Goal: Task Accomplishment & Management: Manage account settings

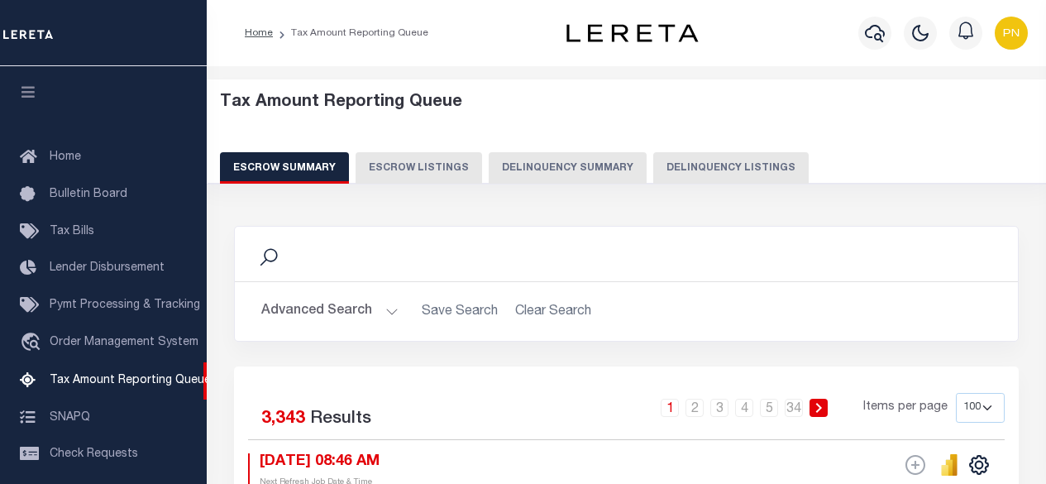
select select "100"
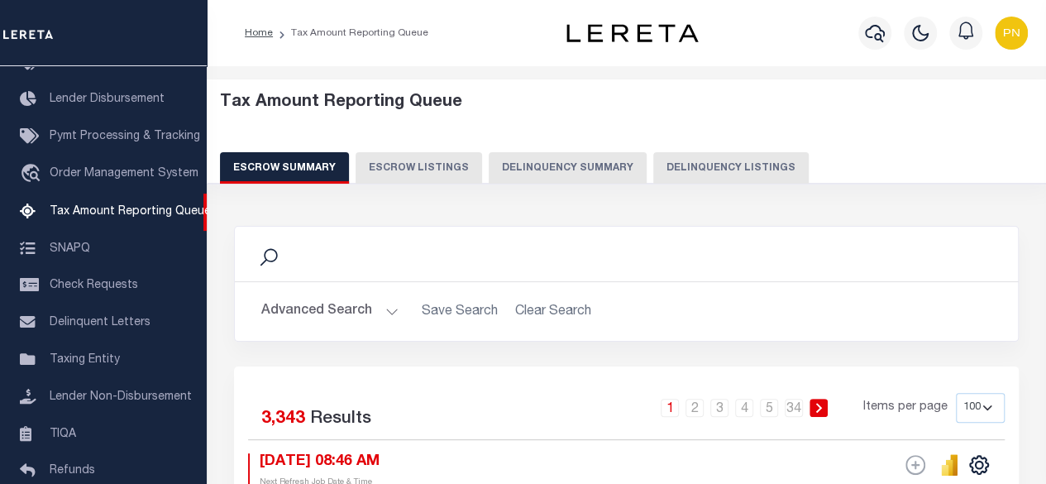
click at [716, 166] on button "Delinquency Listings" at bounding box center [732, 167] width 156 height 31
select select "100"
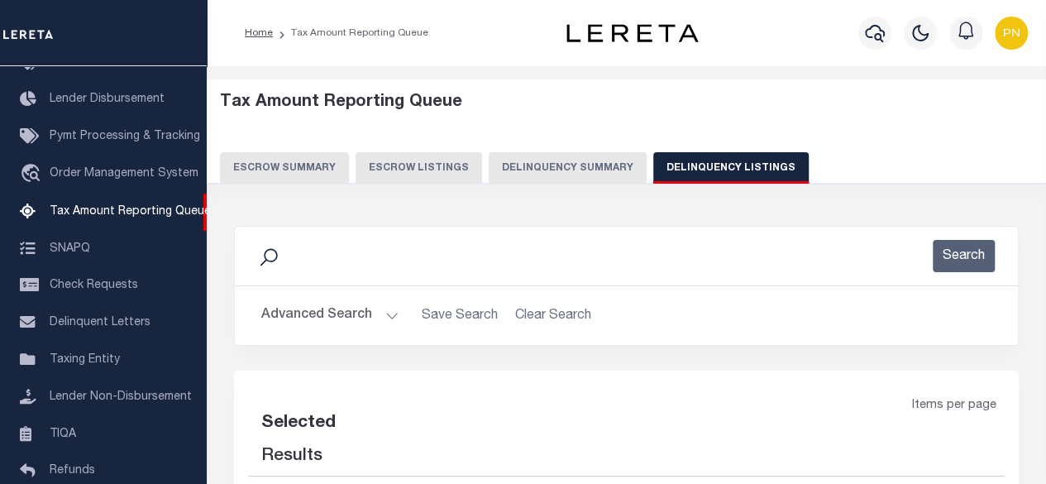
select select "100"
click at [384, 310] on button "Advanced Search" at bounding box center [329, 315] width 137 height 32
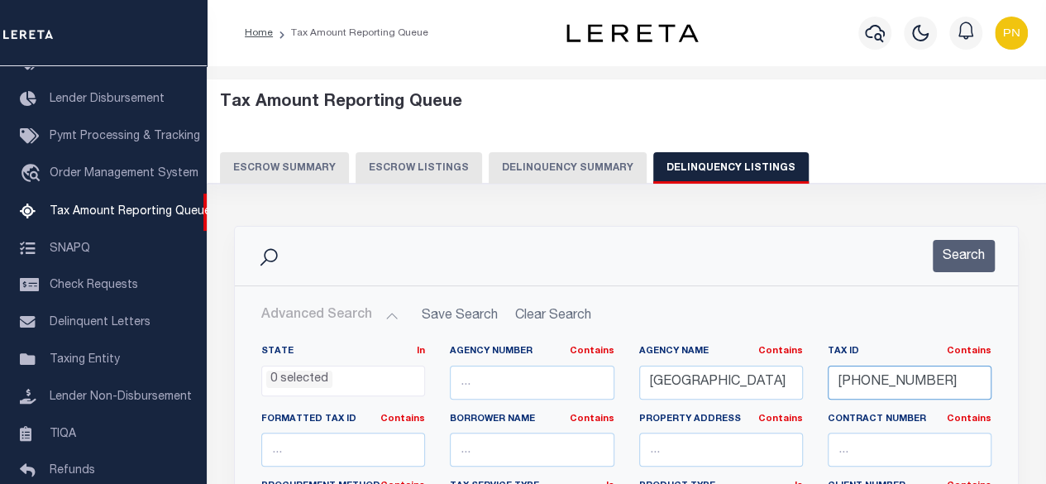
drag, startPoint x: 931, startPoint y: 382, endPoint x: 826, endPoint y: 382, distance: 105.1
click at [826, 382] on div "Tax ID Contains Contains Is 05-02598-031" at bounding box center [910, 379] width 189 height 68
paste input "1474-000"
type input "05-01474-000"
click at [975, 257] on button "Search" at bounding box center [964, 256] width 62 height 32
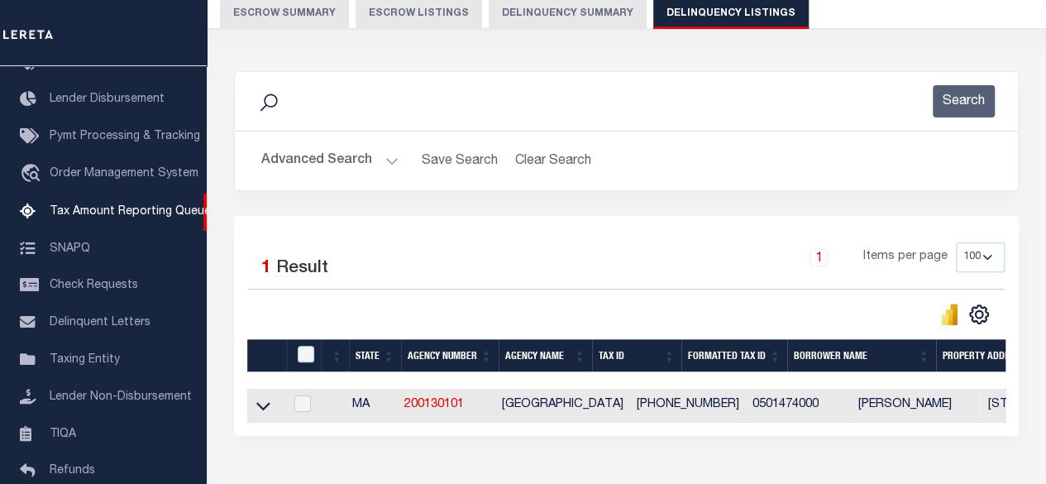
scroll to position [248, 0]
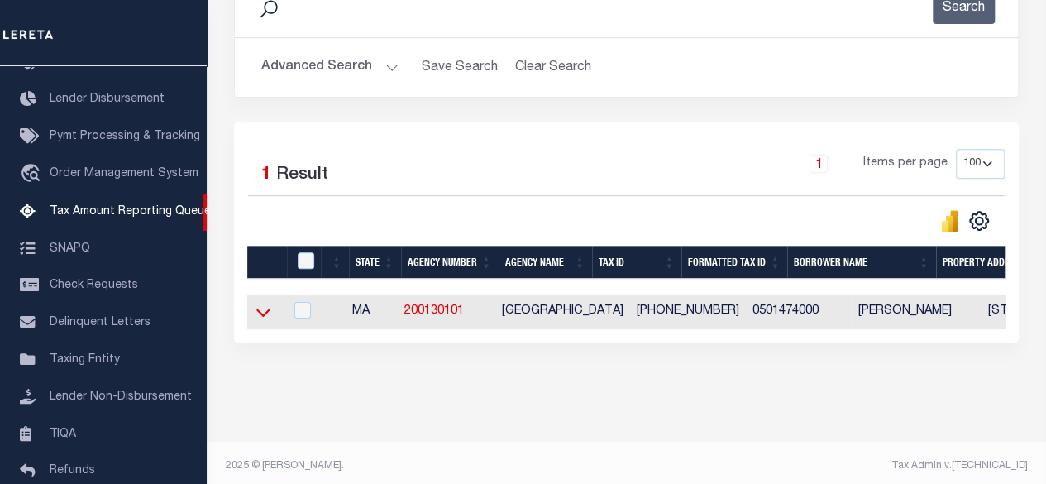
click at [260, 317] on icon at bounding box center [263, 312] width 14 height 17
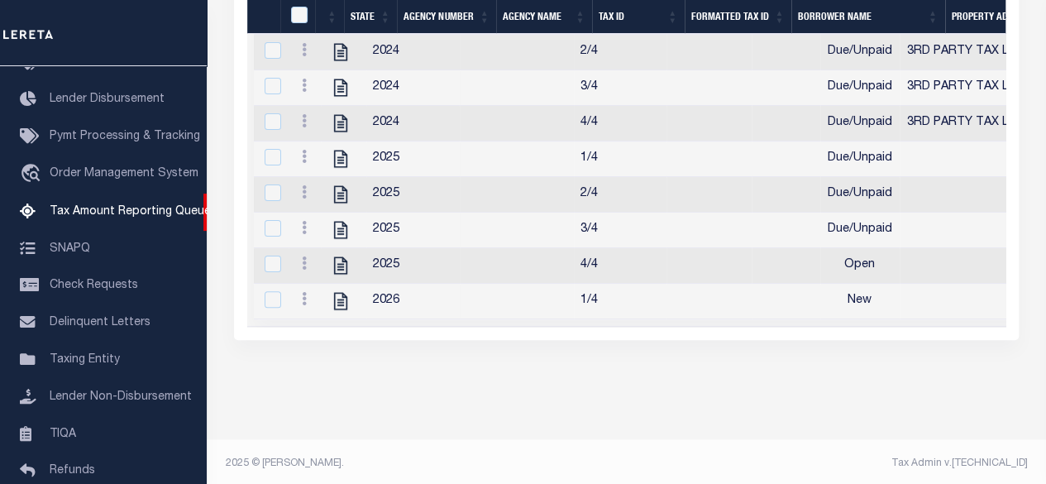
scroll to position [494, 0]
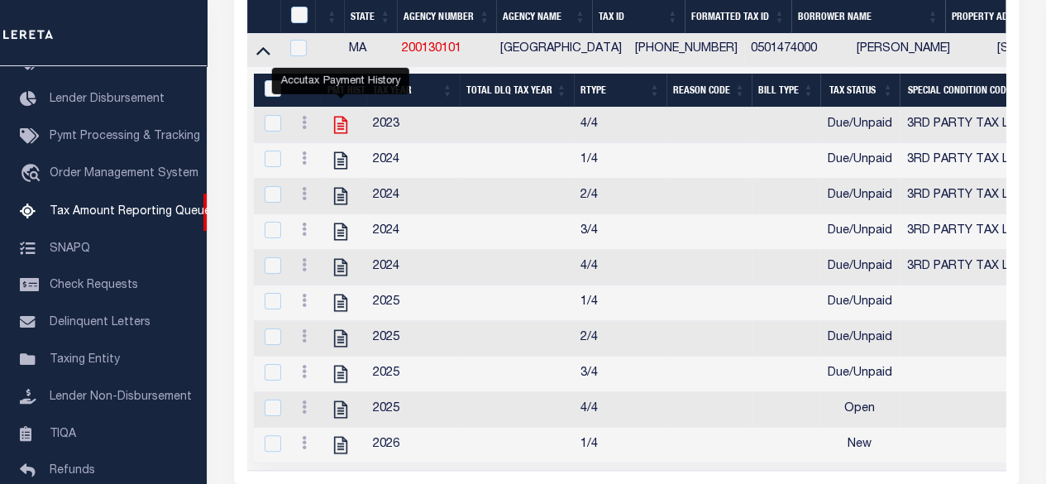
click at [342, 123] on icon "" at bounding box center [341, 125] width 22 height 22
checkbox input "true"
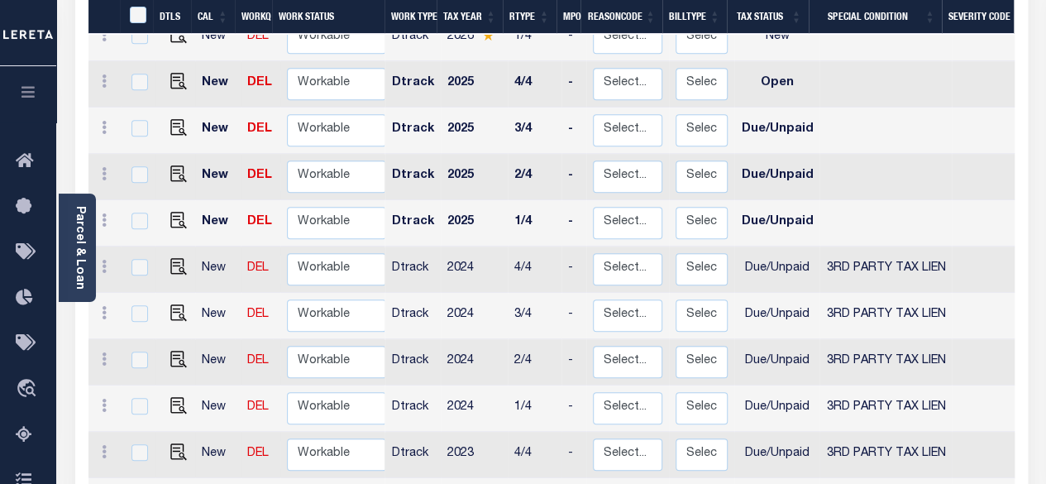
scroll to position [331, 0]
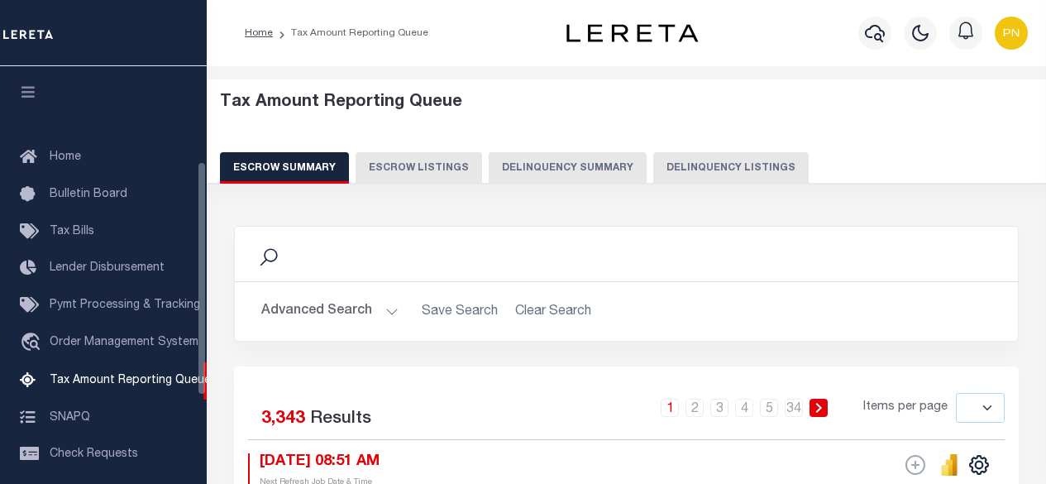
select select
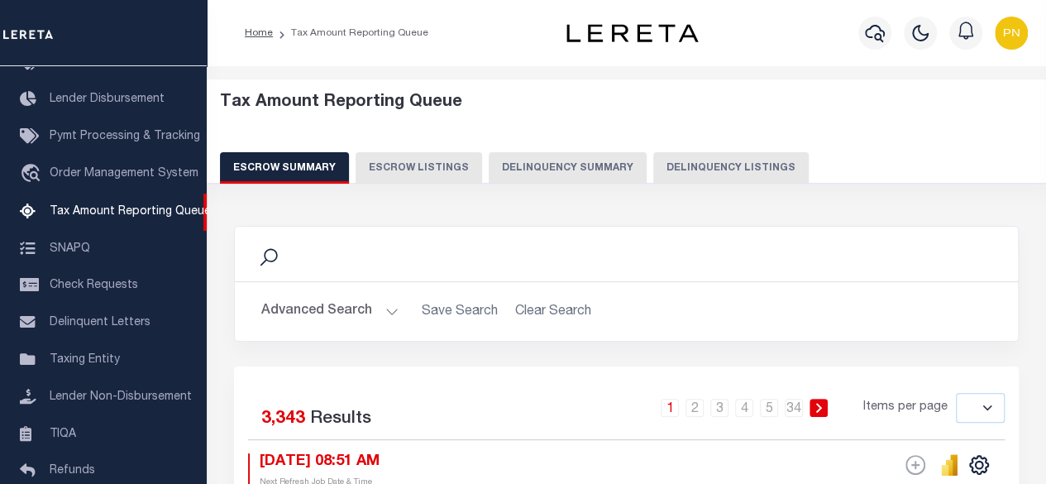
click at [708, 172] on button "Delinquency Listings" at bounding box center [732, 167] width 156 height 31
select select "100"
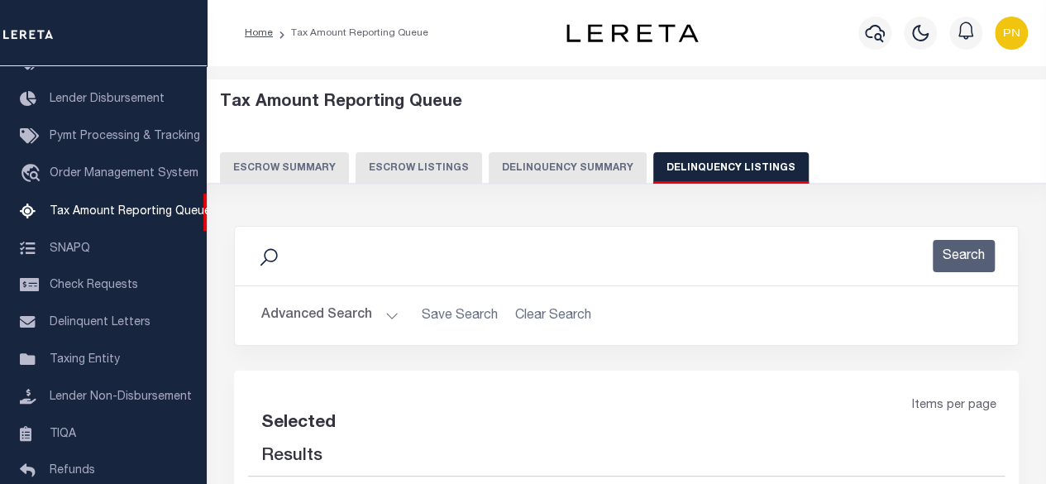
click at [354, 300] on button "Advanced Search" at bounding box center [329, 315] width 137 height 32
select select "100"
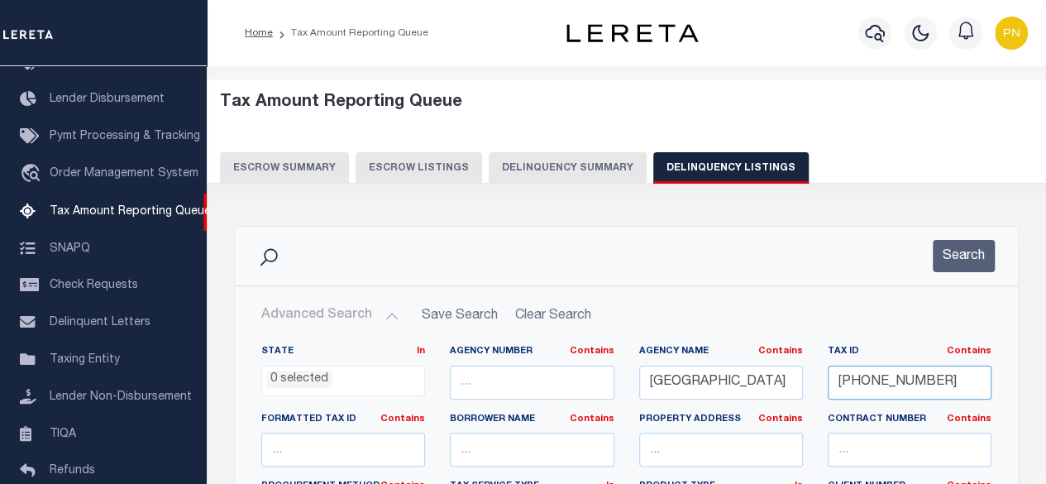
drag, startPoint x: 951, startPoint y: 386, endPoint x: 814, endPoint y: 383, distance: 136.5
paste input "2540"
type input "[PHONE_NUMBER]"
click at [970, 256] on button "Search" at bounding box center [964, 256] width 62 height 32
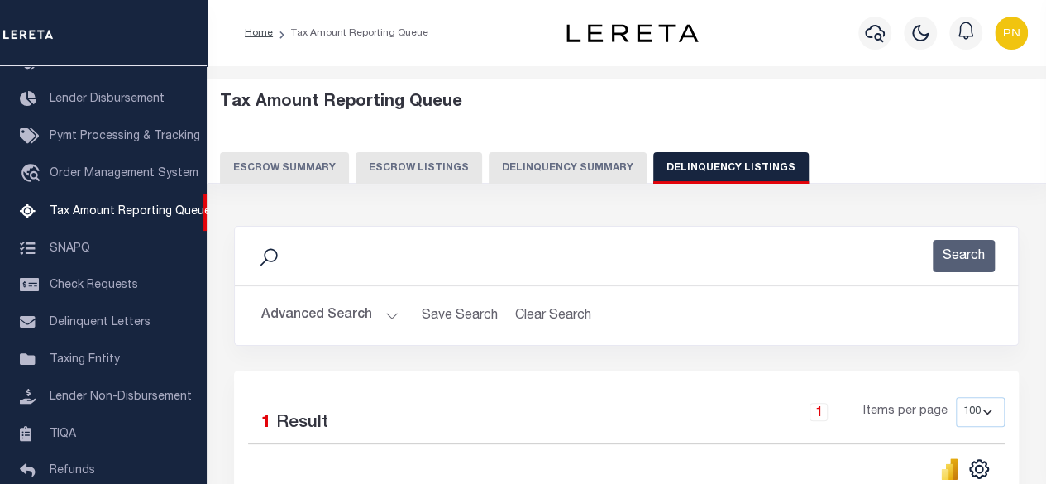
scroll to position [266, 0]
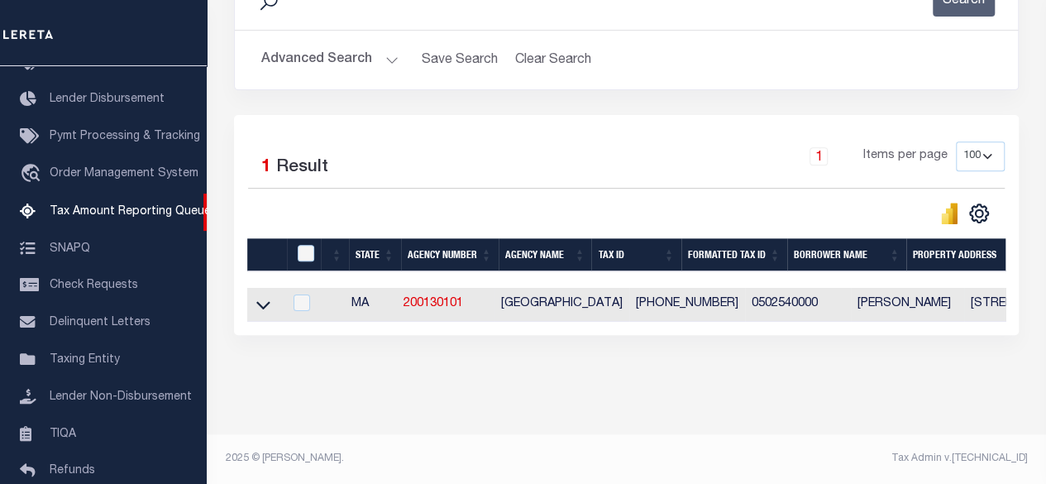
drag, startPoint x: 255, startPoint y: 296, endPoint x: 301, endPoint y: 309, distance: 48.0
click at [255, 298] on link at bounding box center [263, 304] width 19 height 12
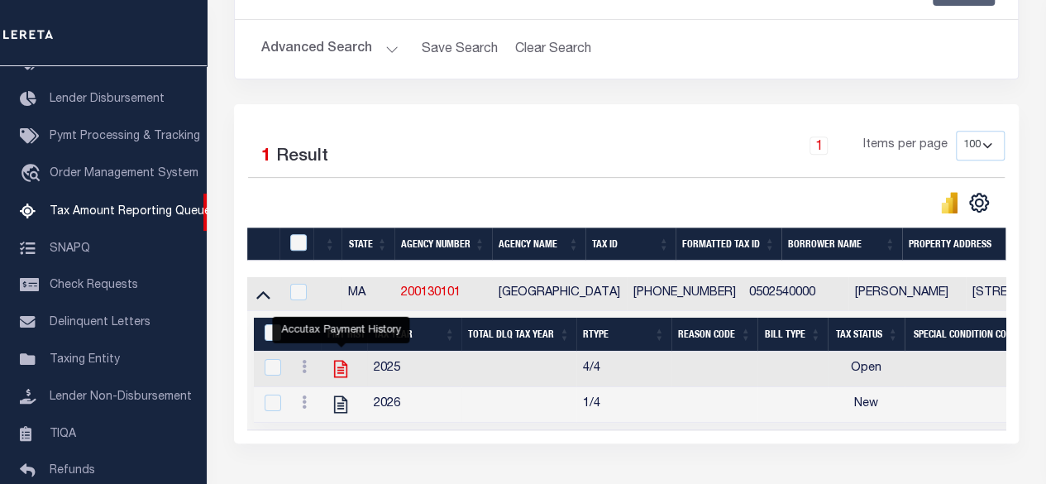
click at [346, 365] on icon "" at bounding box center [340, 369] width 13 height 17
checkbox input "true"
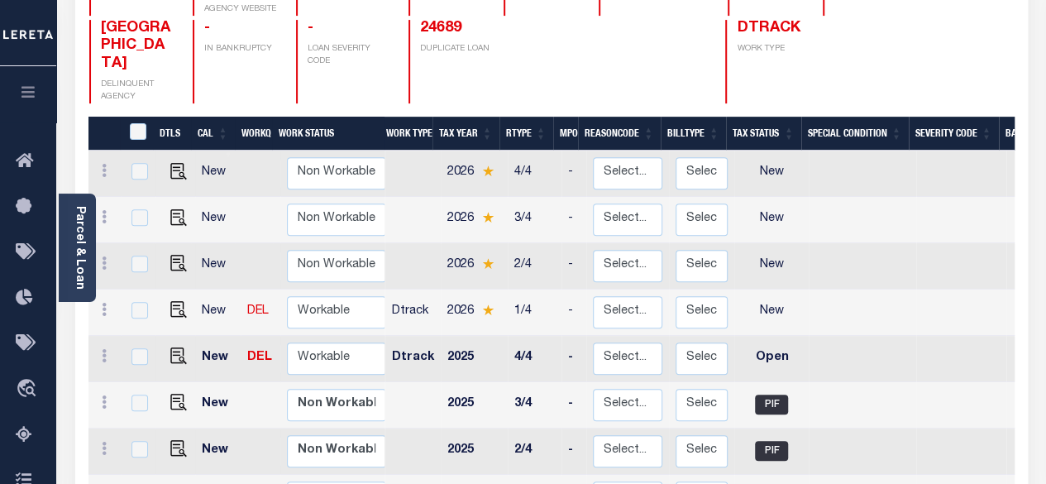
scroll to position [248, 0]
click at [179, 301] on img "" at bounding box center [178, 309] width 17 height 17
checkbox input "true"
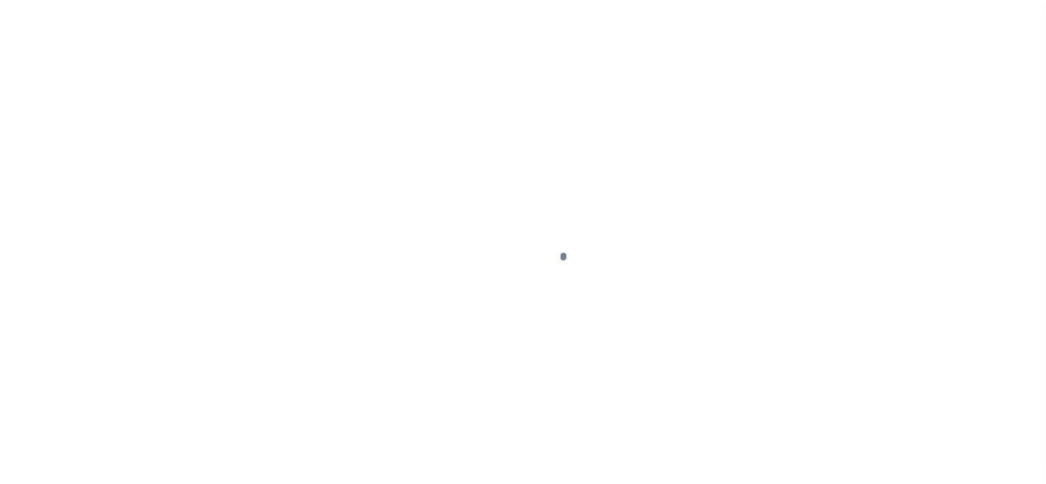
select select "NW2"
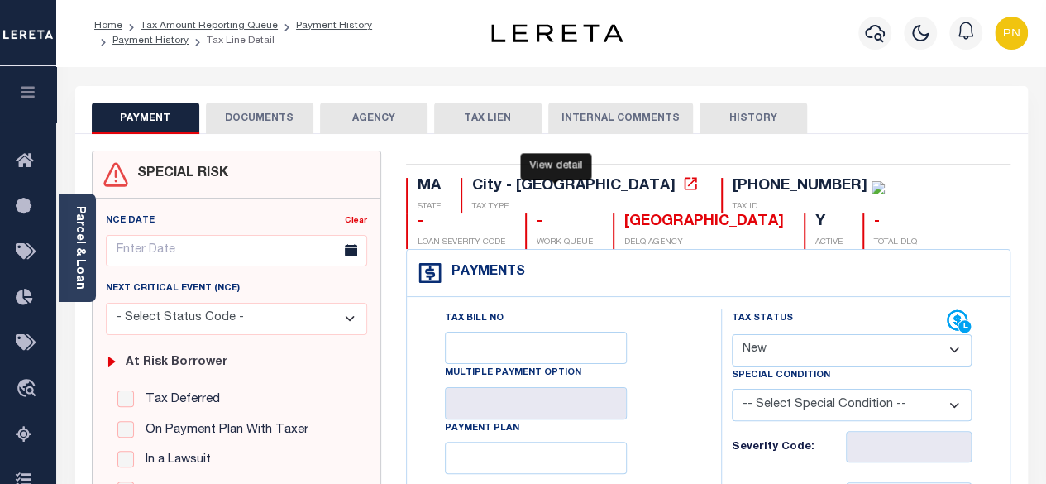
click at [685, 180] on icon at bounding box center [691, 183] width 12 height 12
click at [275, 119] on button "DOCUMENTS" at bounding box center [260, 118] width 108 height 31
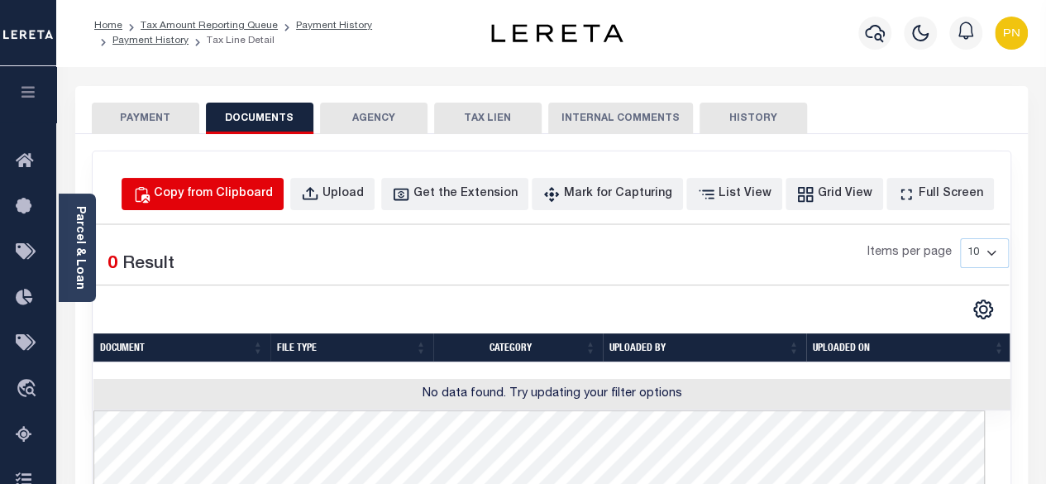
click at [255, 192] on div "Copy from Clipboard" at bounding box center [213, 194] width 119 height 18
select select "POP"
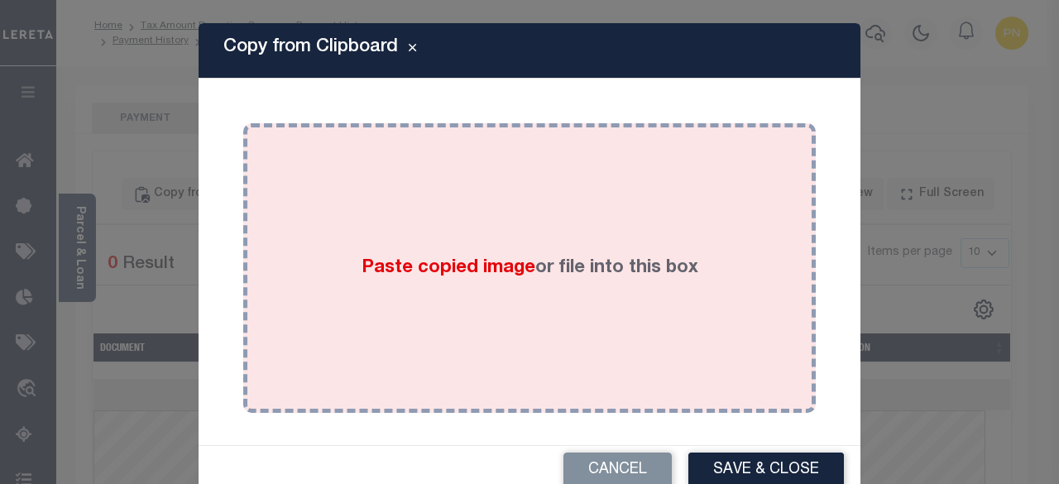
click at [388, 216] on div "Paste copied image or file into this box" at bounding box center [530, 268] width 548 height 265
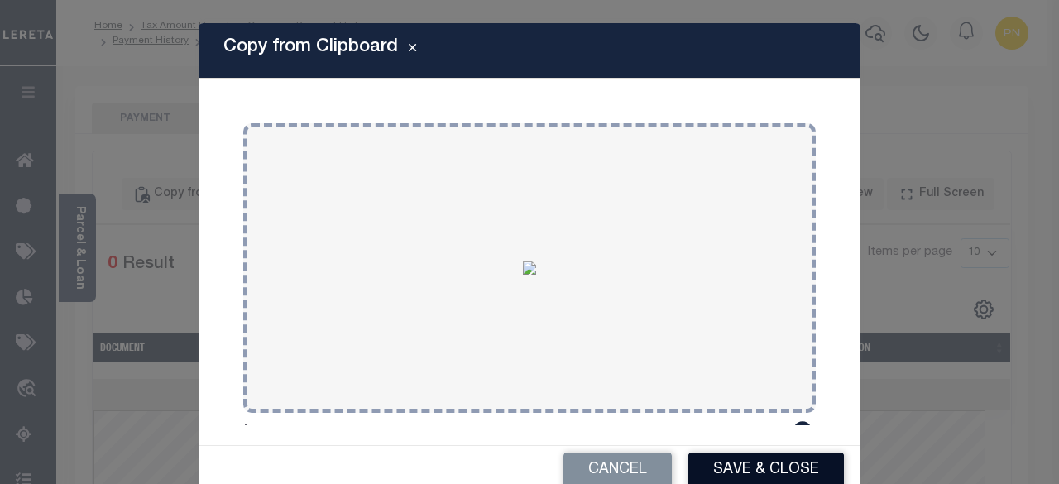
click at [714, 474] on button "Save & Close" at bounding box center [766, 471] width 156 height 36
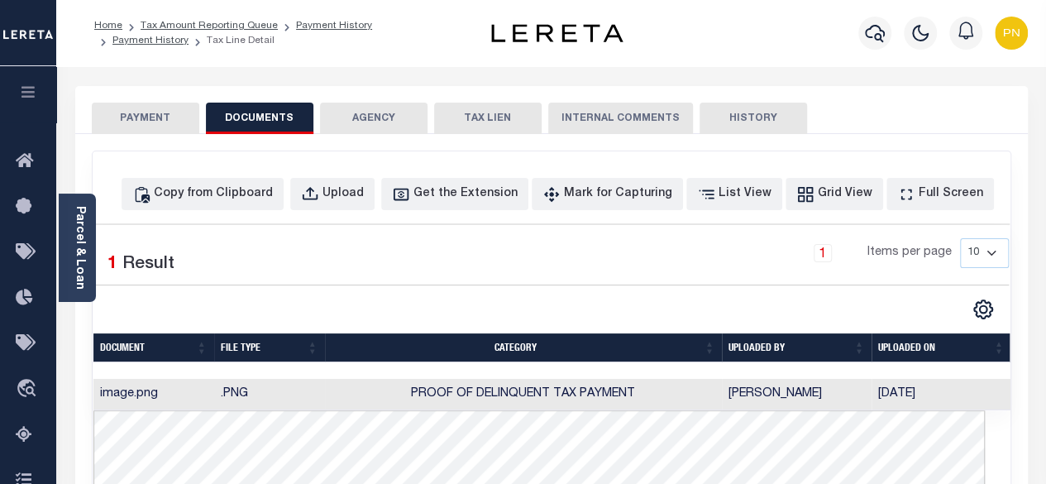
click at [146, 122] on button "PAYMENT" at bounding box center [146, 118] width 108 height 31
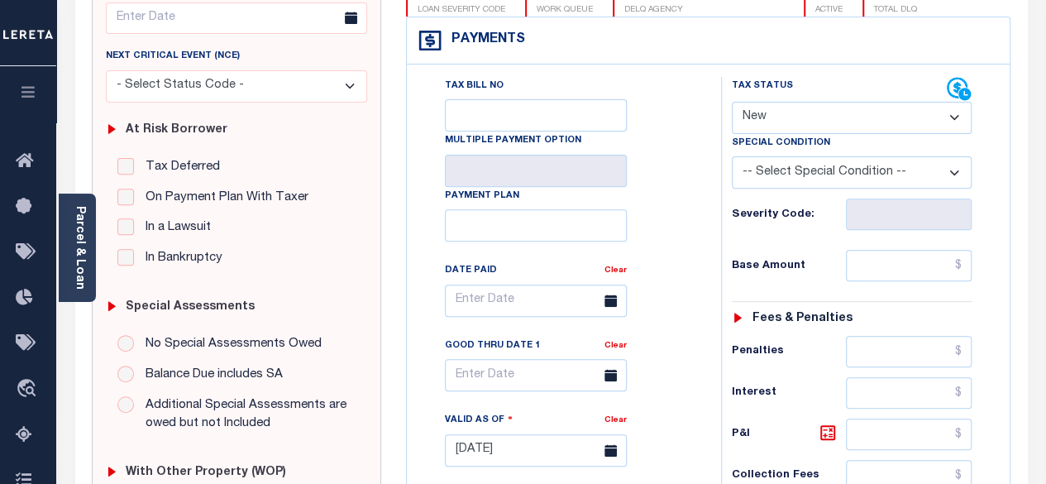
scroll to position [248, 0]
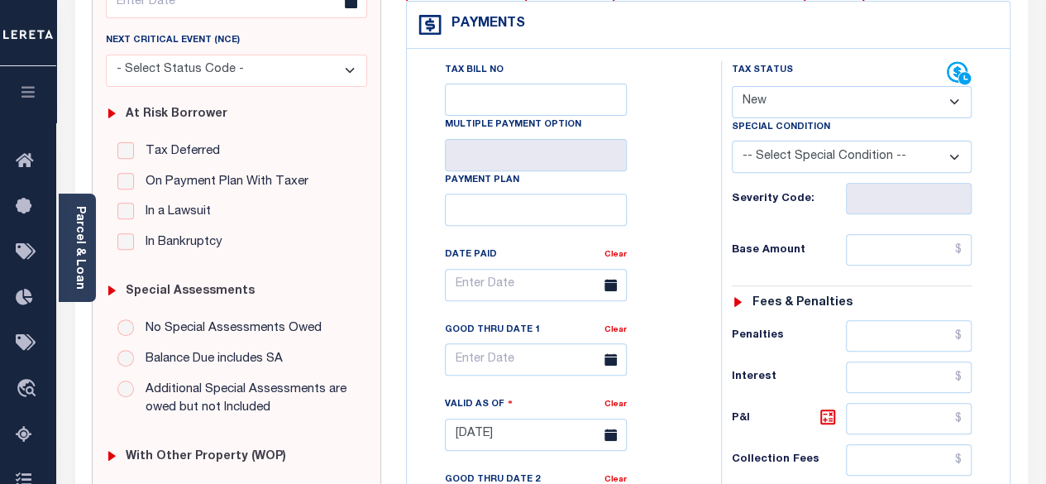
click at [875, 110] on select "- Select Status Code - Open Due/Unpaid Paid Incomplete No Tax Due Internal Refu…" at bounding box center [852, 102] width 241 height 32
select select "PYD"
click at [732, 86] on select "- Select Status Code - Open Due/Unpaid Paid Incomplete No Tax Due Internal Refu…" at bounding box center [852, 102] width 241 height 32
type input "[DATE]"
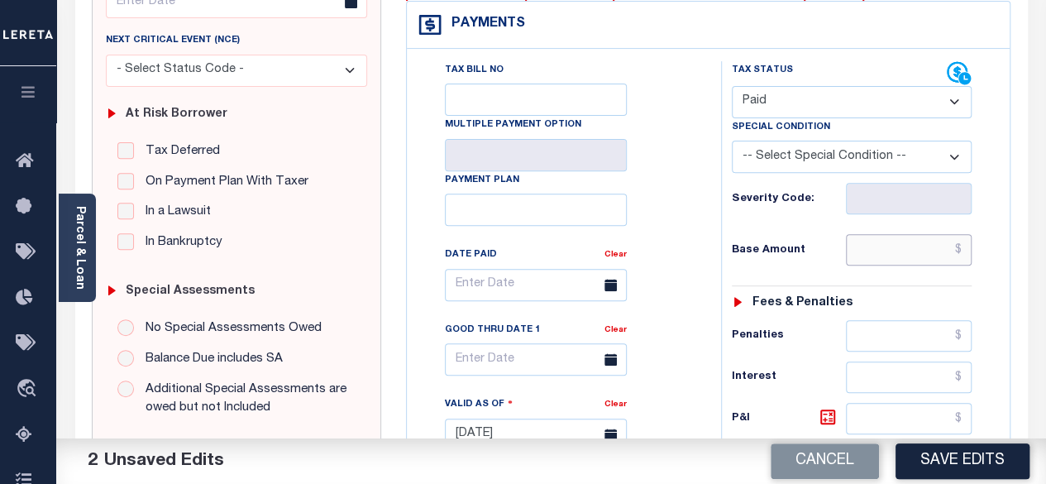
click at [970, 252] on input "text" at bounding box center [909, 249] width 126 height 31
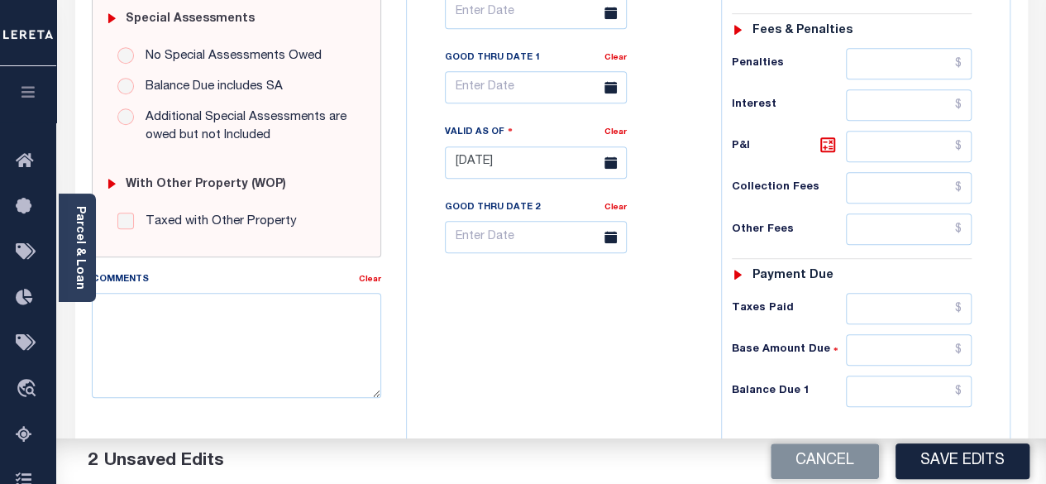
scroll to position [579, 0]
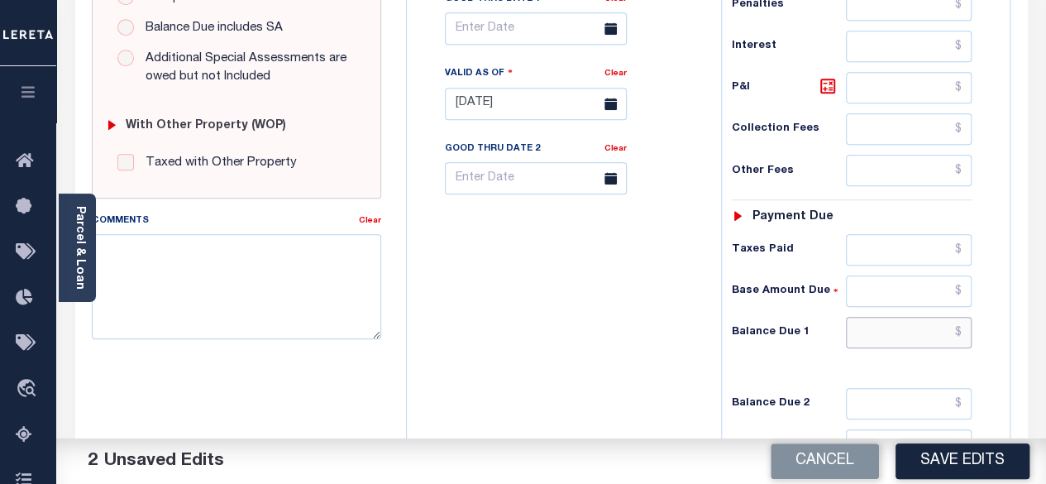
type input "$0.00"
click at [961, 330] on input "text" at bounding box center [909, 332] width 126 height 31
type input "$0.00"
click at [955, 462] on button "Save Edits" at bounding box center [963, 461] width 134 height 36
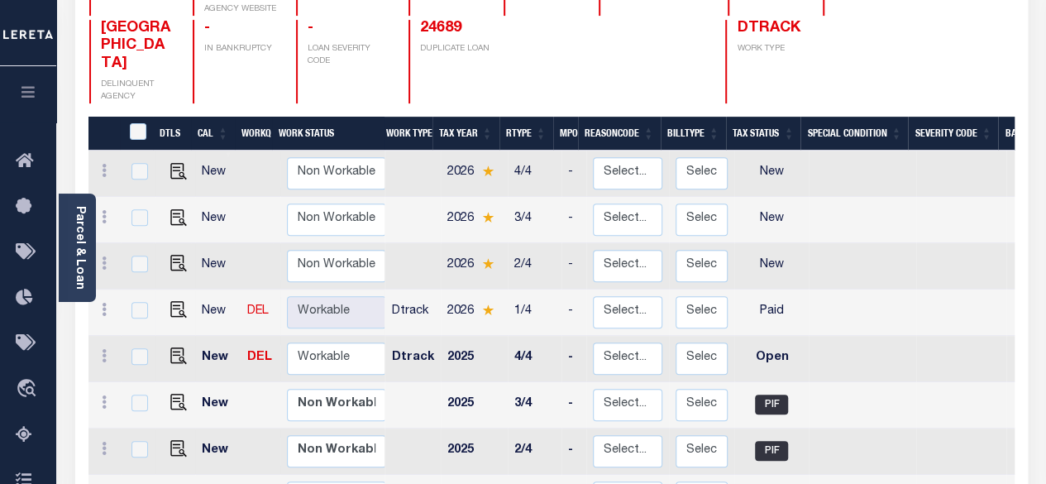
scroll to position [2, 0]
click at [170, 346] on img "" at bounding box center [178, 354] width 17 height 17
checkbox input "true"
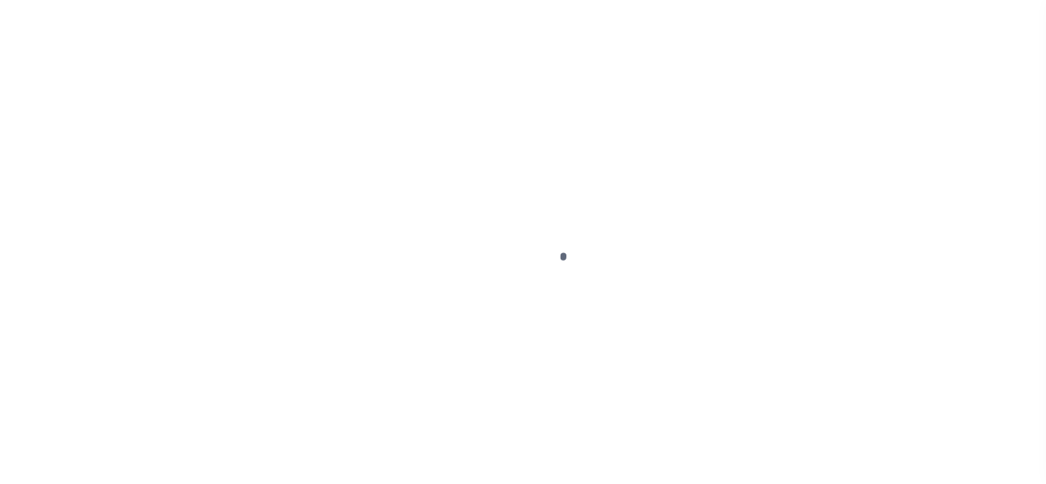
select select "OP2"
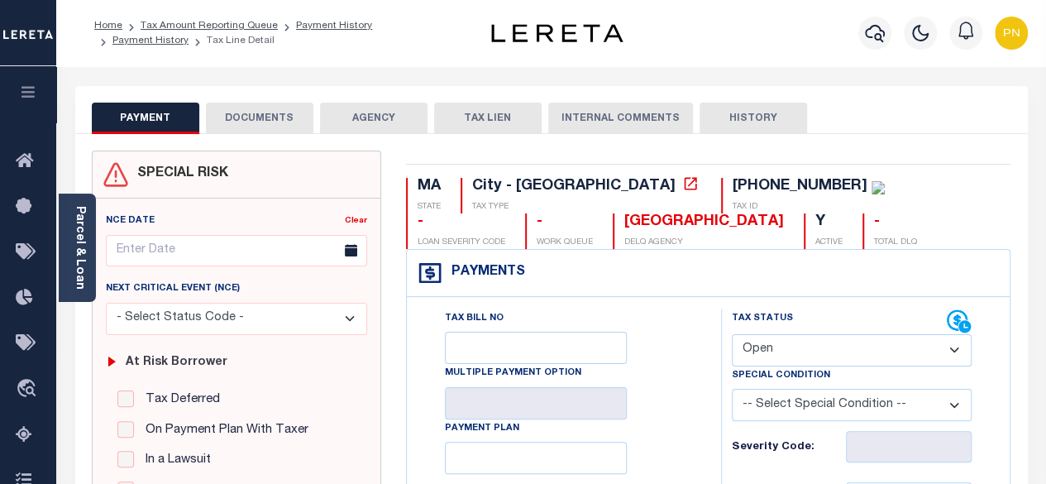
click at [244, 117] on button "DOCUMENTS" at bounding box center [260, 118] width 108 height 31
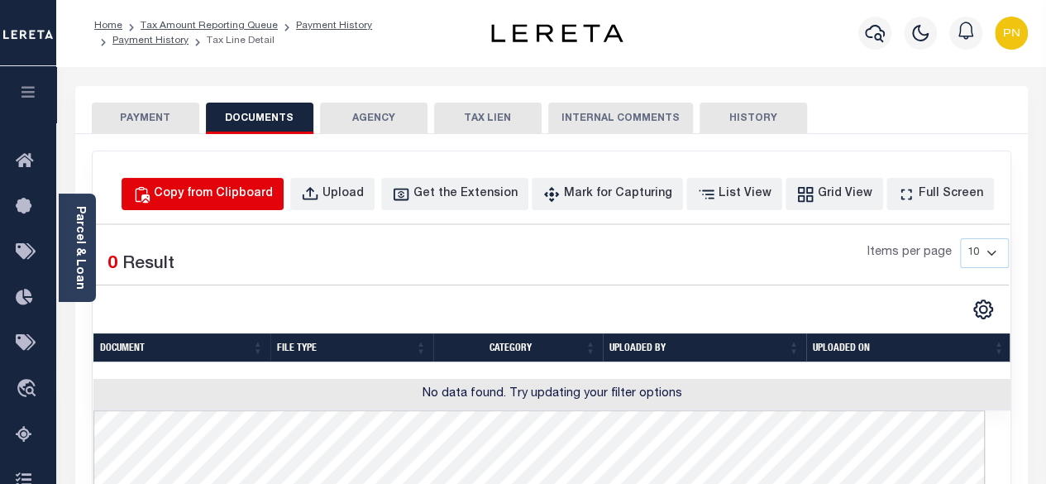
click at [268, 198] on div "Copy from Clipboard" at bounding box center [213, 194] width 119 height 18
select select "POP"
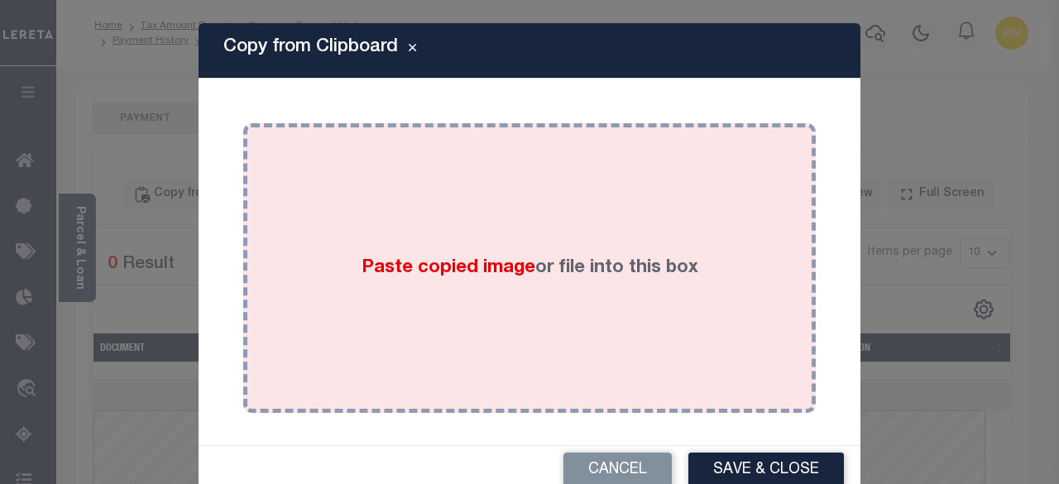
click at [341, 199] on div "Paste copied image or file into this box" at bounding box center [530, 268] width 548 height 265
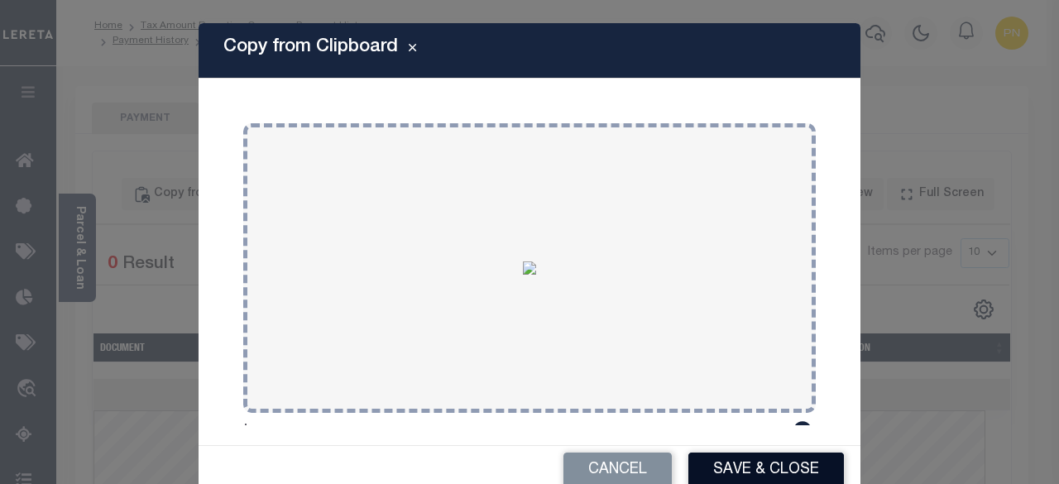
click at [745, 461] on button "Save & Close" at bounding box center [766, 471] width 156 height 36
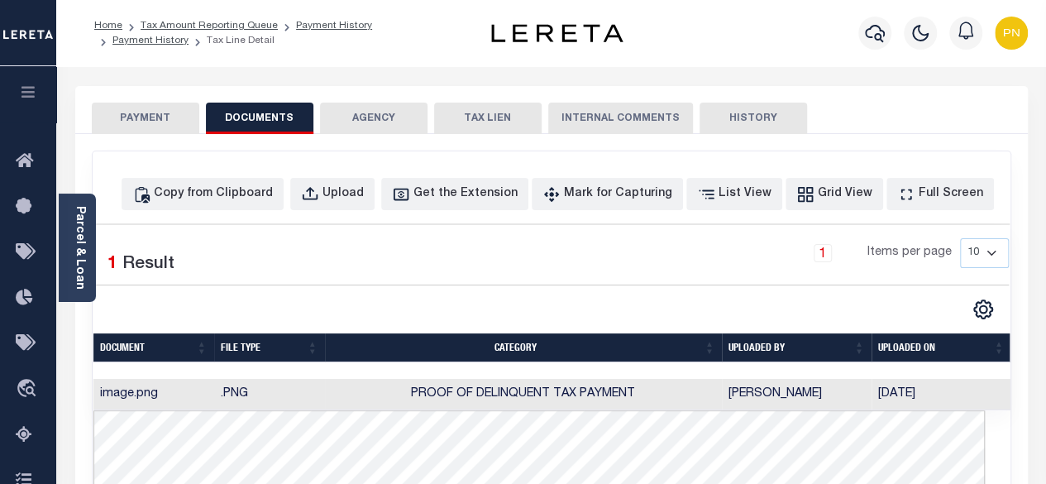
click at [162, 131] on button "PAYMENT" at bounding box center [146, 118] width 108 height 31
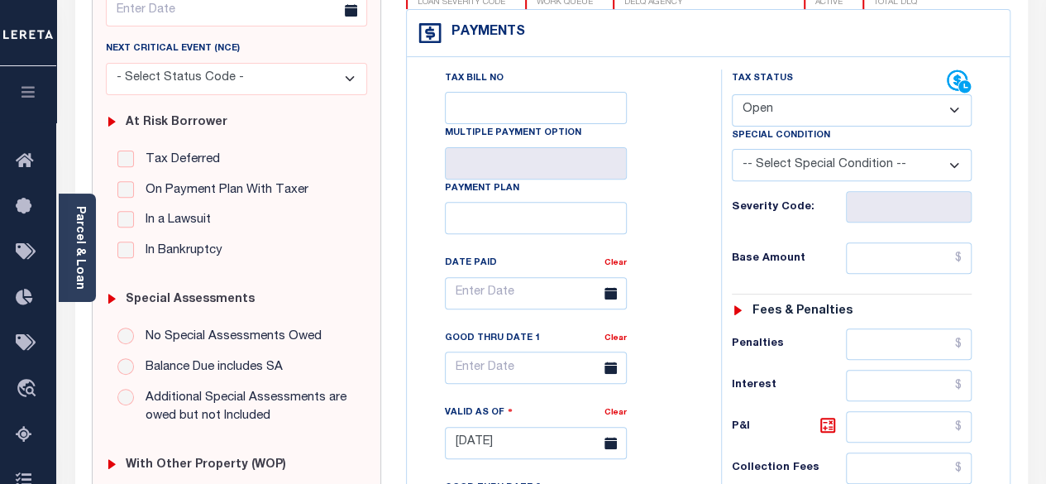
scroll to position [248, 0]
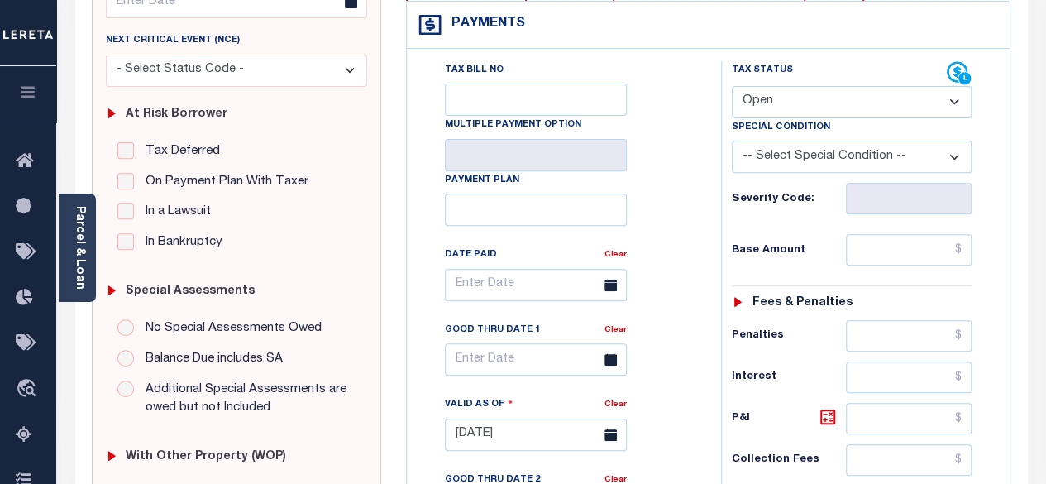
click at [853, 109] on select "- Select Status Code - Open Due/Unpaid Paid Incomplete No Tax Due Internal Refu…" at bounding box center [852, 102] width 241 height 32
select select "PYD"
click at [732, 86] on select "- Select Status Code - Open Due/Unpaid Paid Incomplete No Tax Due Internal Refu…" at bounding box center [852, 102] width 241 height 32
type input "08/29/2025"
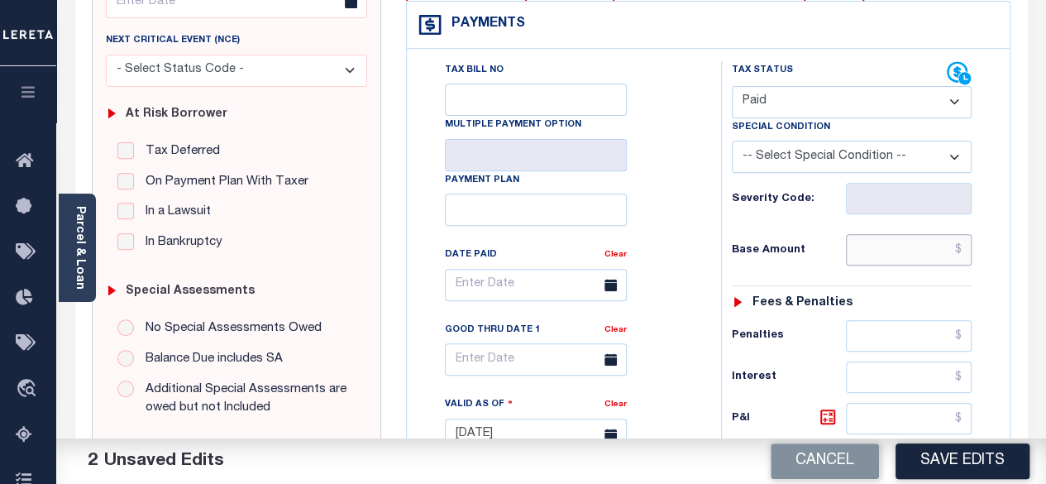
click at [964, 251] on input "text" at bounding box center [909, 249] width 126 height 31
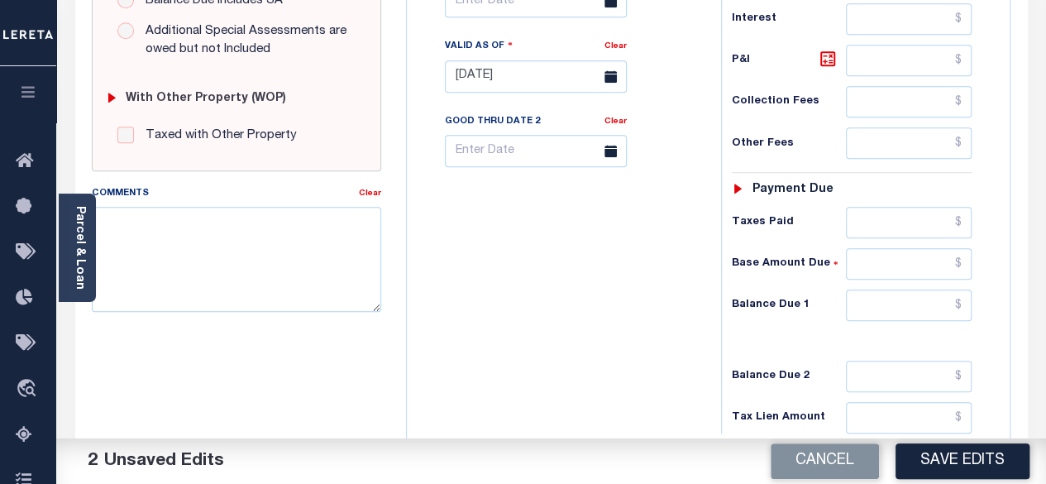
scroll to position [662, 0]
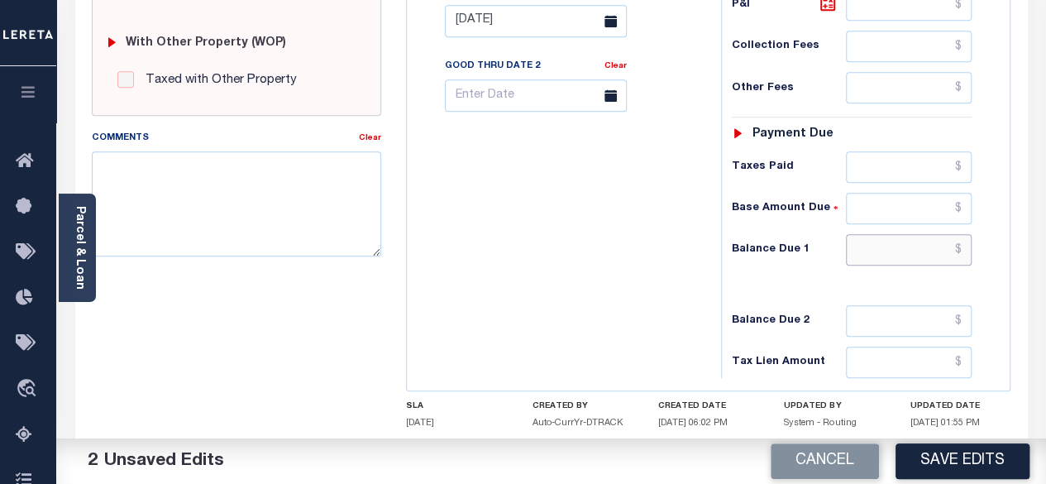
type input "$0.00"
click at [964, 246] on input "text" at bounding box center [909, 249] width 126 height 31
type input "$0.00"
click at [971, 462] on button "Save Edits" at bounding box center [963, 461] width 134 height 36
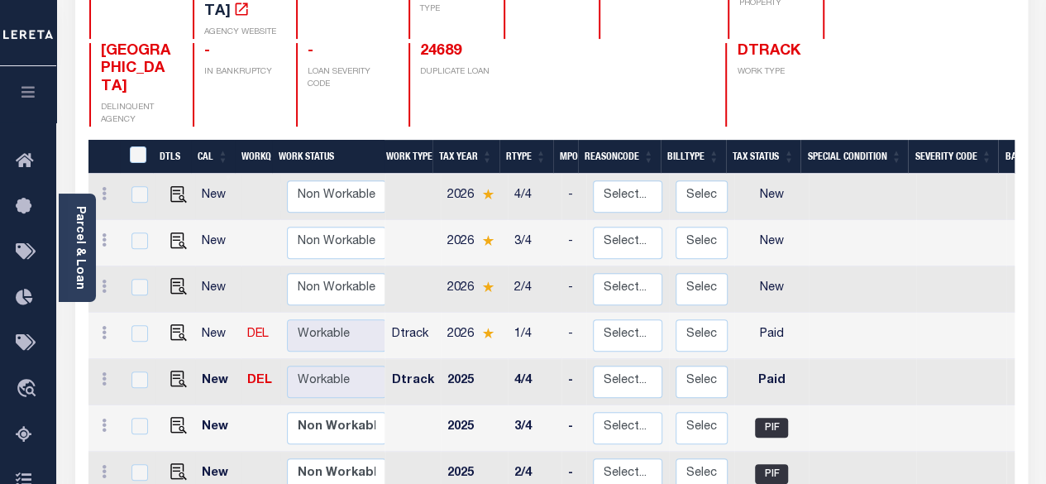
scroll to position [331, 0]
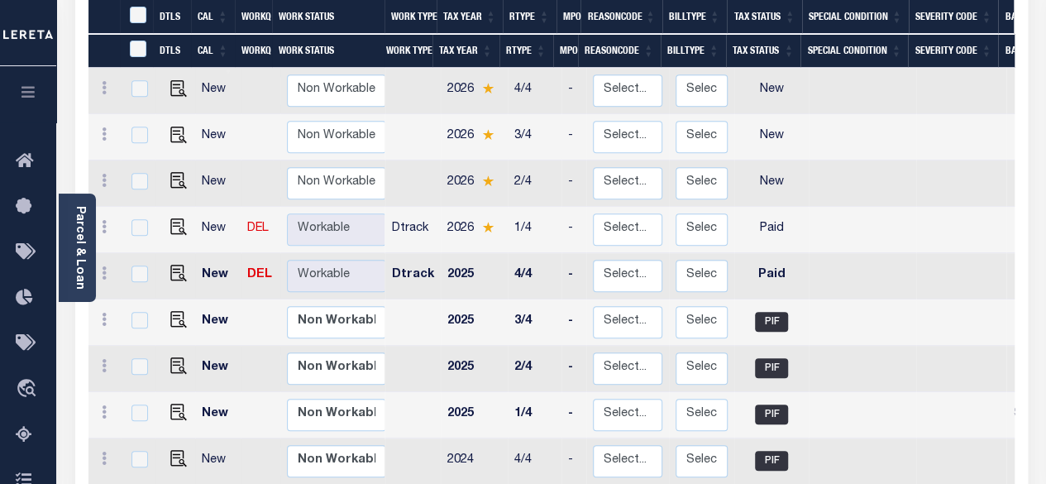
drag, startPoint x: 23, startPoint y: 438, endPoint x: 73, endPoint y: 406, distance: 58.8
click at [23, 438] on icon at bounding box center [29, 435] width 26 height 21
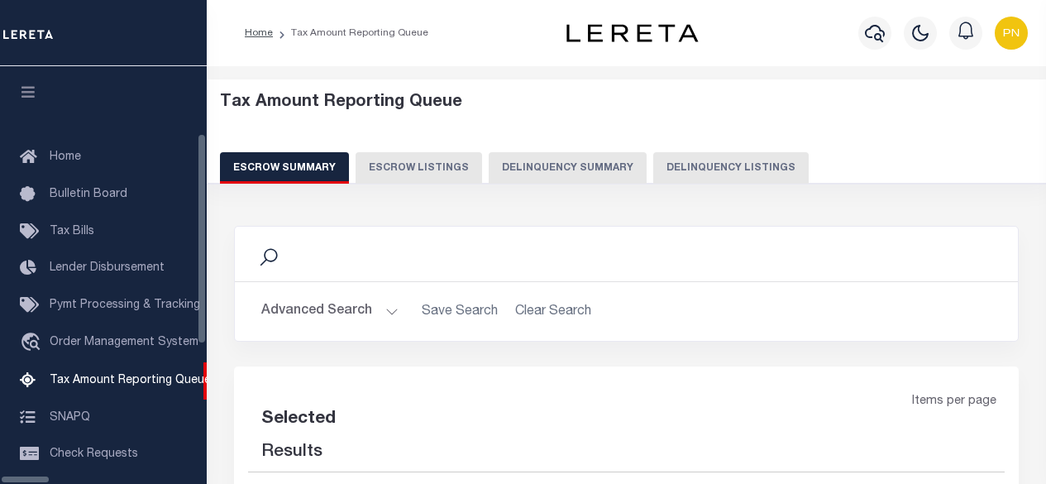
select select "100"
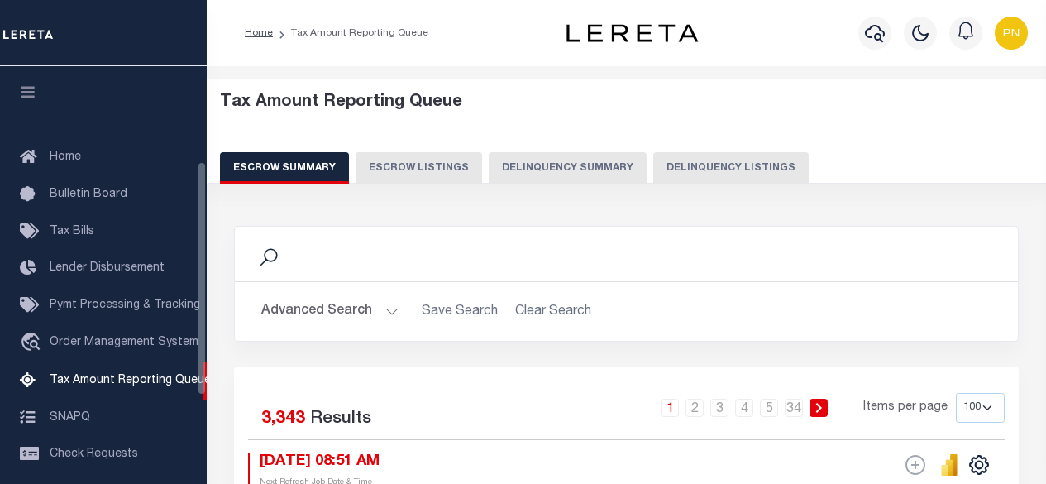
click at [634, 166] on div "Escrow Summary Escrow Listings Delinquency Summary Delinquency Listings" at bounding box center [627, 167] width 814 height 31
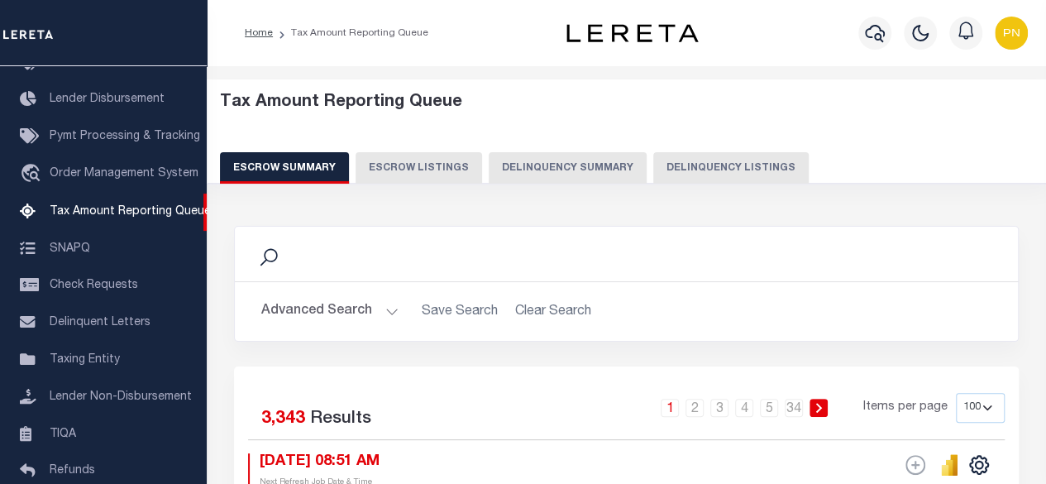
click at [685, 175] on button "Delinquency Listings" at bounding box center [732, 167] width 156 height 31
select select "100"
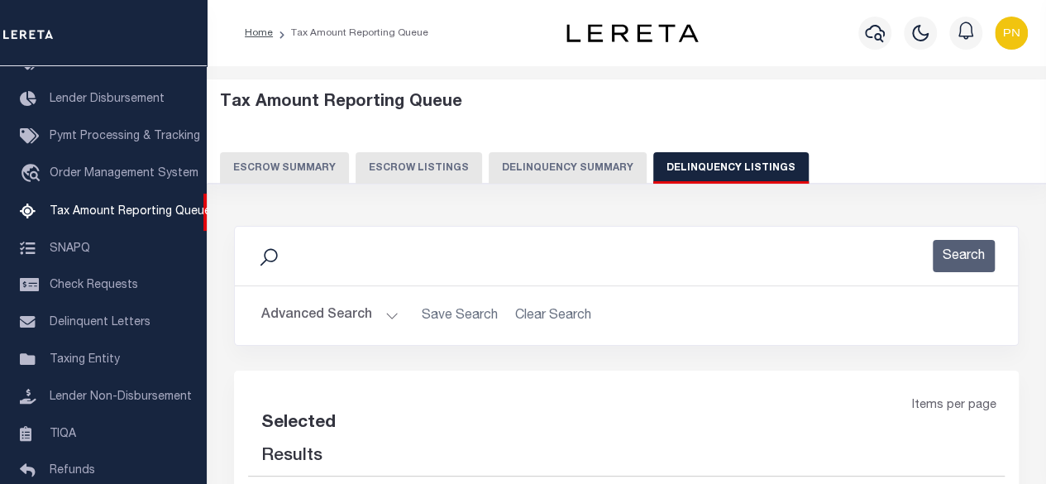
select select "100"
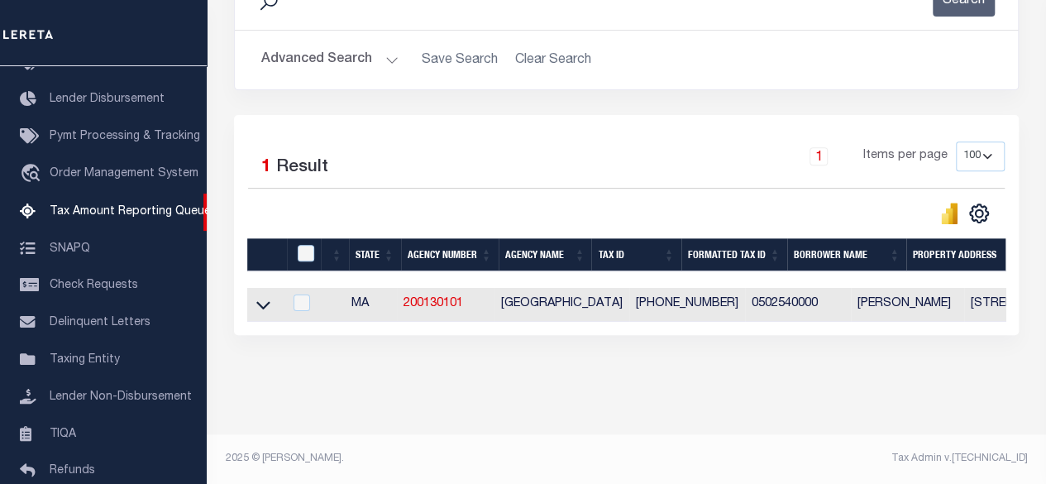
scroll to position [266, 0]
click at [311, 245] on input "checkbox" at bounding box center [306, 253] width 17 height 17
checkbox input "true"
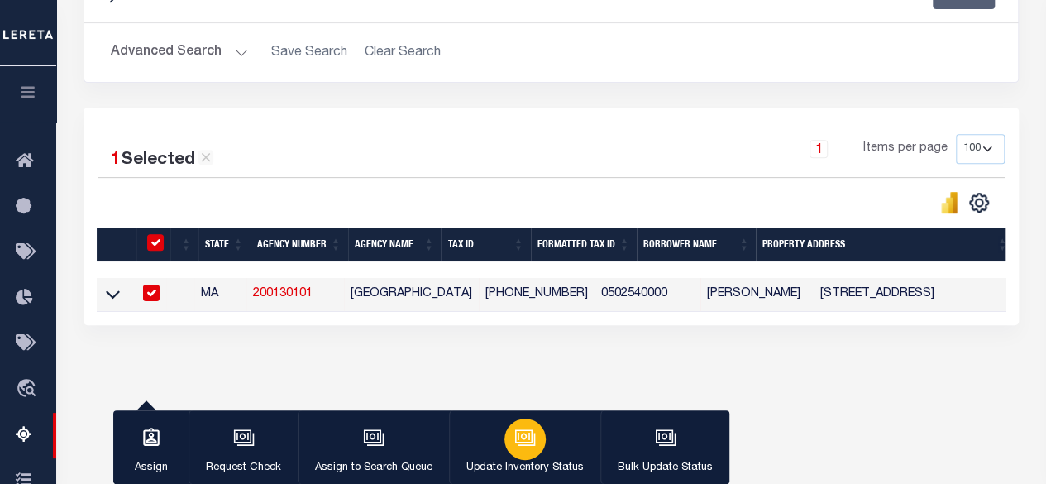
click at [549, 448] on button "Update Inventory Status" at bounding box center [524, 447] width 151 height 74
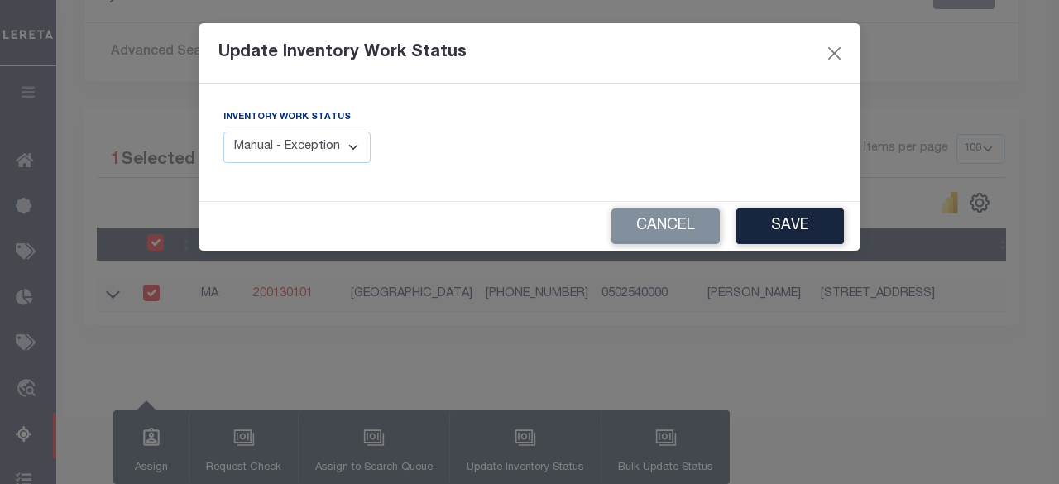
click at [347, 155] on select "Manual - Exception Pended - Awaiting Search Late Add Exception Completed" at bounding box center [296, 148] width 147 height 32
select select "4"
click at [223, 132] on select "Manual - Exception Pended - Awaiting Search Late Add Exception Completed" at bounding box center [296, 148] width 147 height 32
click at [794, 228] on button "Save" at bounding box center [790, 226] width 108 height 36
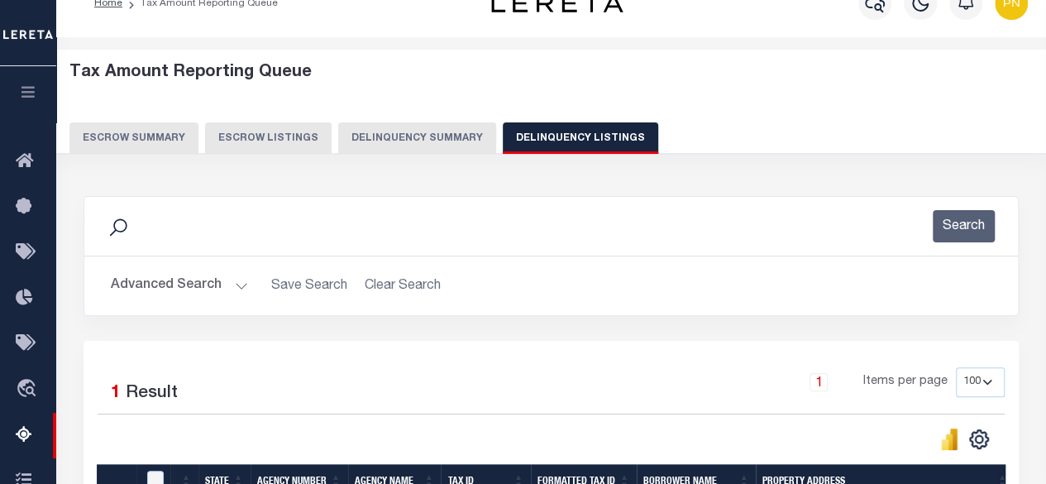
scroll to position [15, 0]
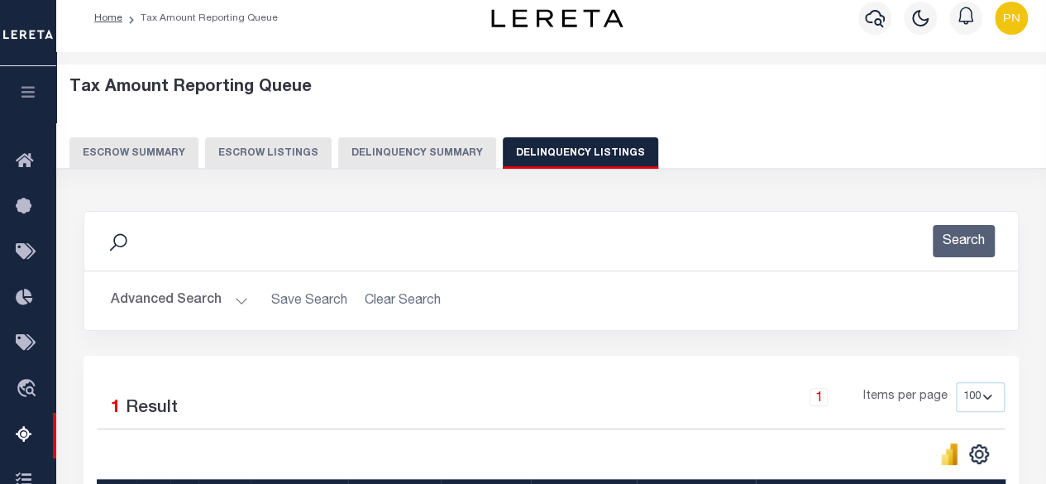
click at [237, 299] on button "Advanced Search" at bounding box center [179, 301] width 137 height 32
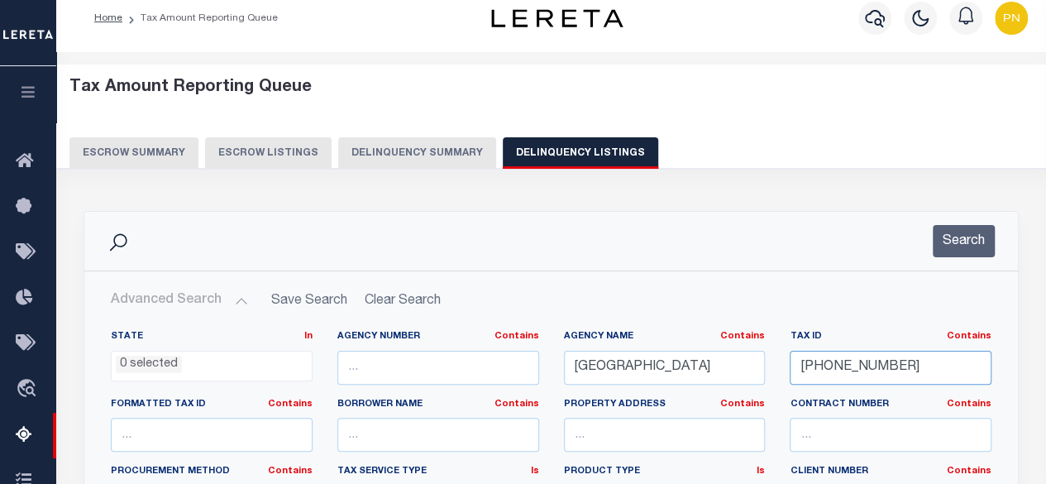
drag, startPoint x: 908, startPoint y: 363, endPoint x: 759, endPoint y: 365, distance: 149.7
paste input "60-016"
type input "05-02560-016"
click at [953, 242] on button "Search" at bounding box center [964, 241] width 62 height 32
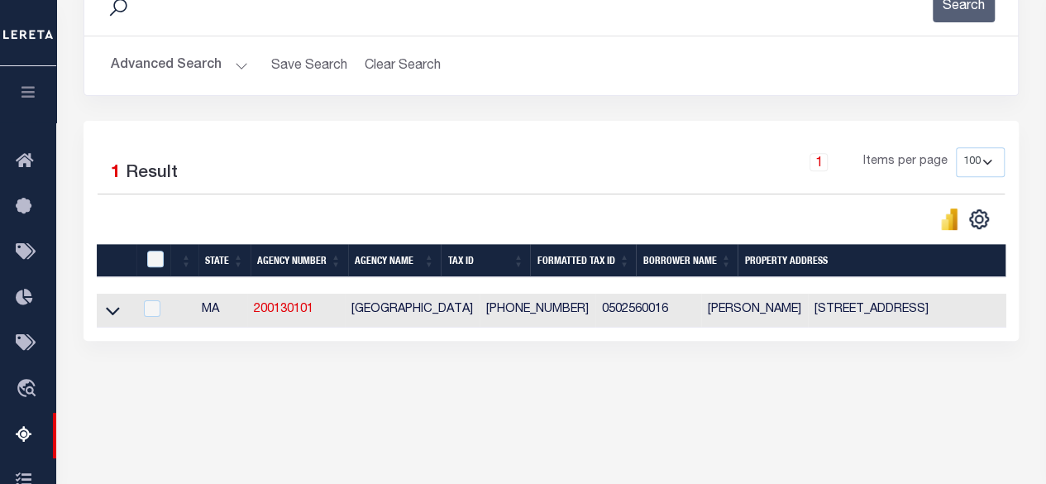
scroll to position [346, 0]
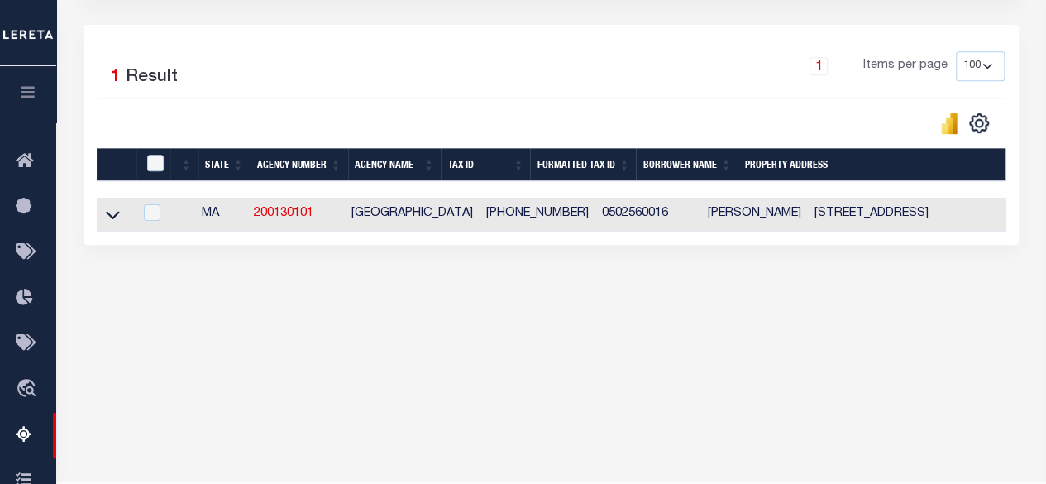
drag, startPoint x: 112, startPoint y: 213, endPoint x: 382, endPoint y: 236, distance: 271.5
click at [112, 213] on icon at bounding box center [113, 214] width 14 height 17
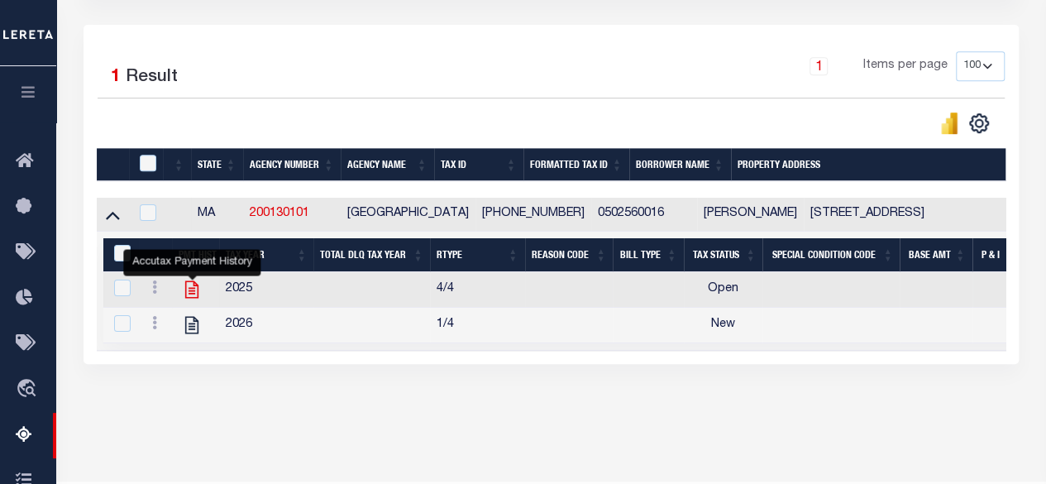
click at [195, 295] on icon "" at bounding box center [192, 290] width 22 height 22
checkbox input "true"
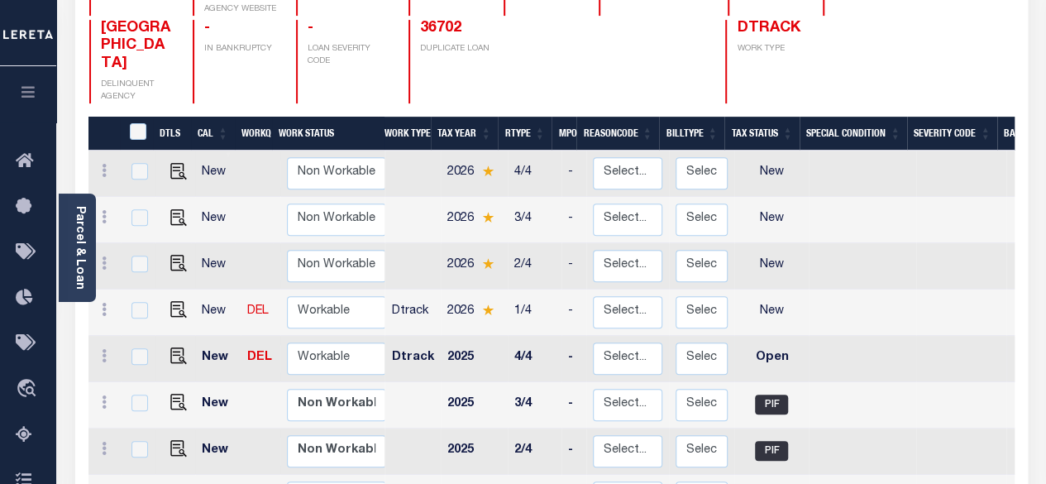
scroll to position [2, 0]
click at [176, 299] on img "" at bounding box center [178, 307] width 17 height 17
checkbox input "true"
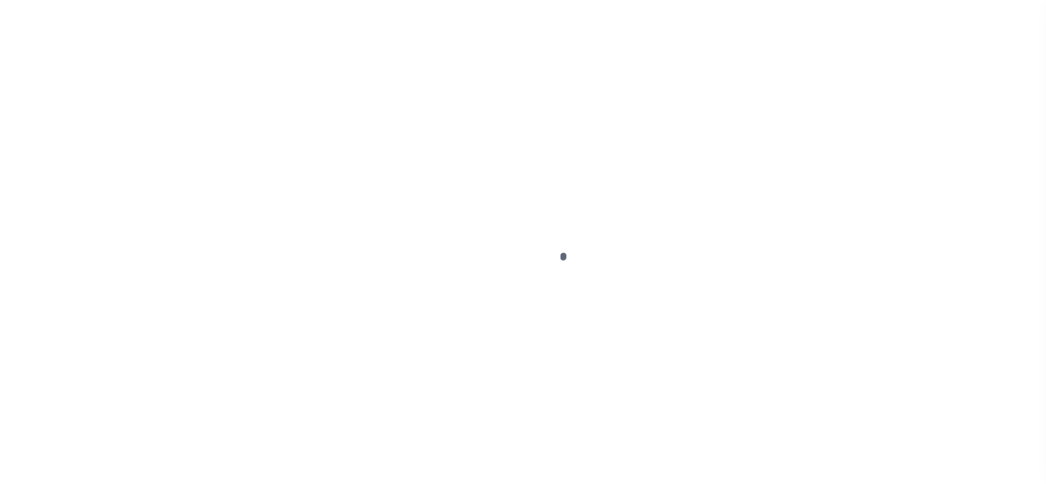
select select "NW2"
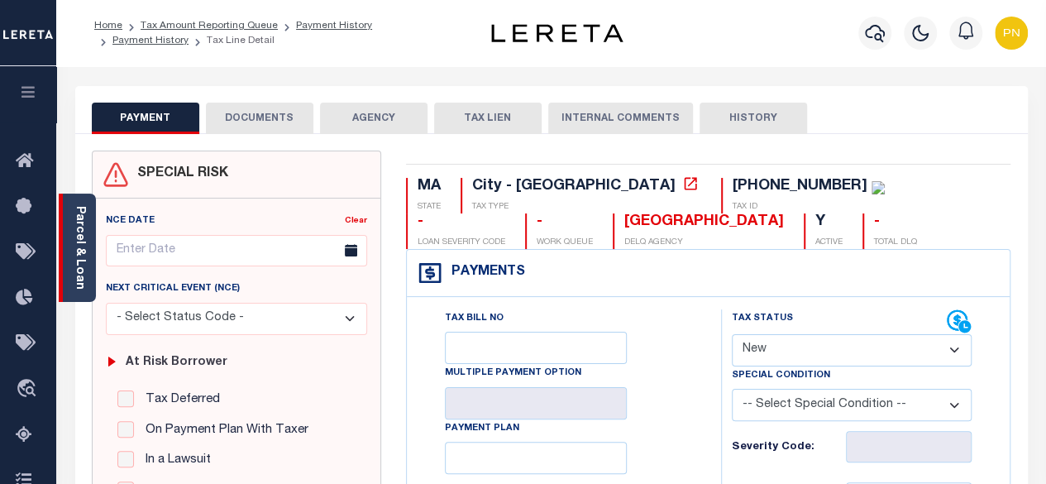
click at [77, 230] on link "Parcel & Loan" at bounding box center [80, 248] width 12 height 84
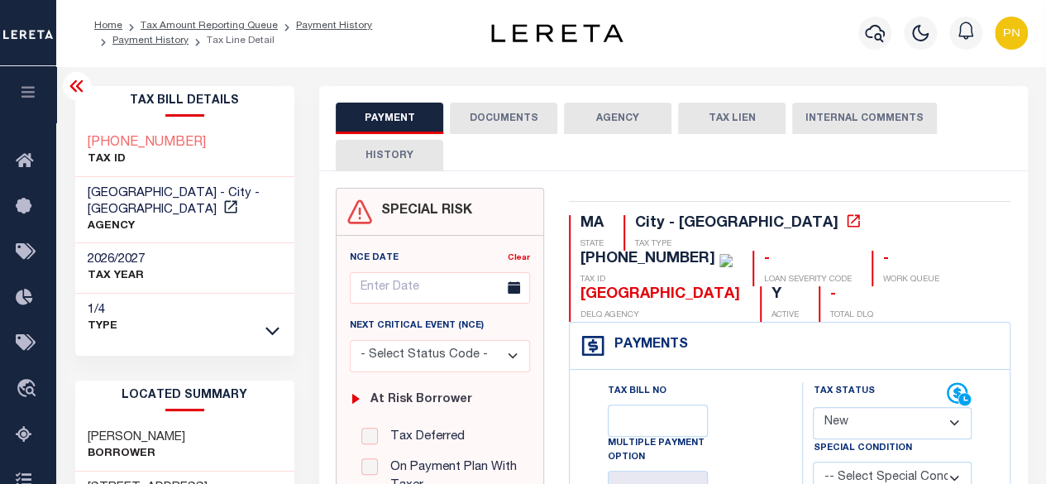
click at [78, 87] on icon at bounding box center [75, 86] width 13 height 12
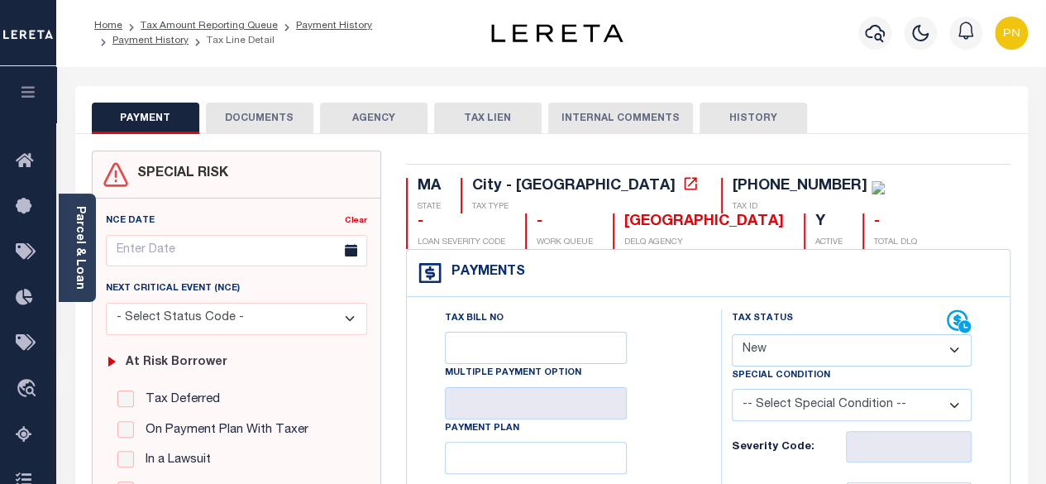
click at [258, 113] on button "DOCUMENTS" at bounding box center [260, 118] width 108 height 31
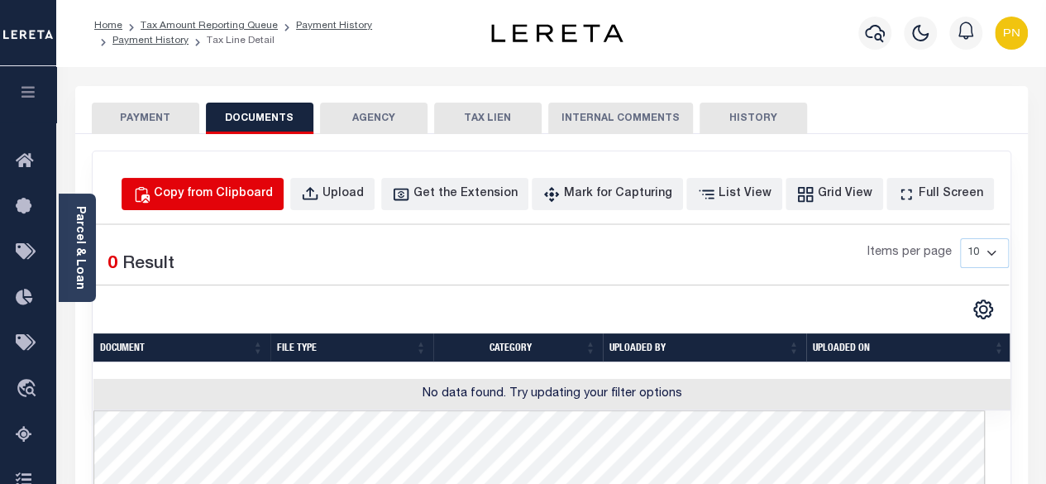
click at [238, 187] on div "Copy from Clipboard" at bounding box center [213, 194] width 119 height 18
select select "POP"
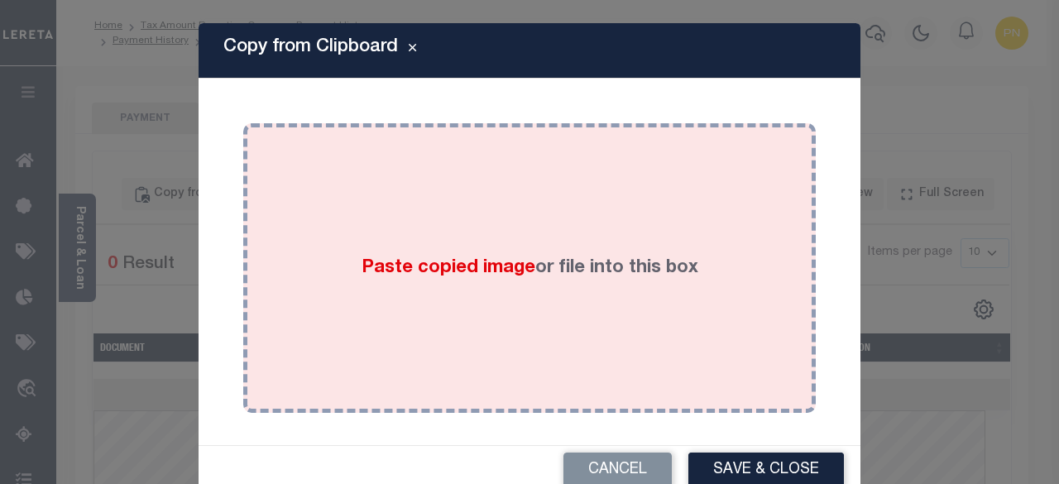
click at [436, 225] on div "Paste copied image or file into this box" at bounding box center [530, 268] width 548 height 265
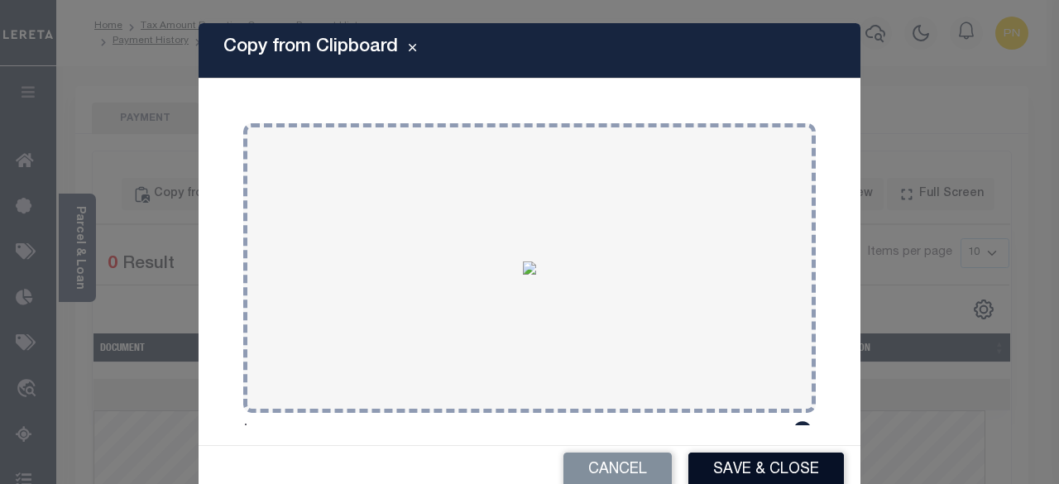
click at [753, 461] on button "Save & Close" at bounding box center [766, 471] width 156 height 36
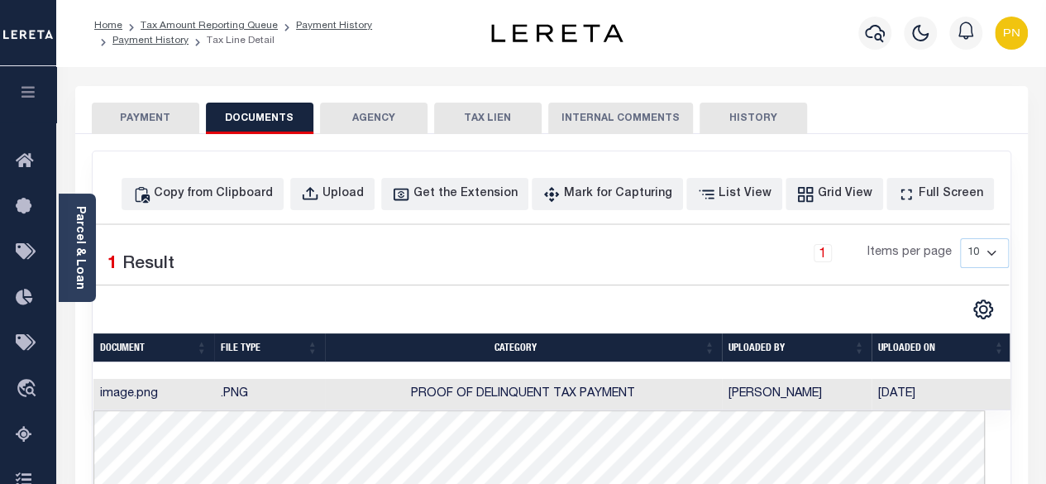
click at [128, 116] on button "PAYMENT" at bounding box center [146, 118] width 108 height 31
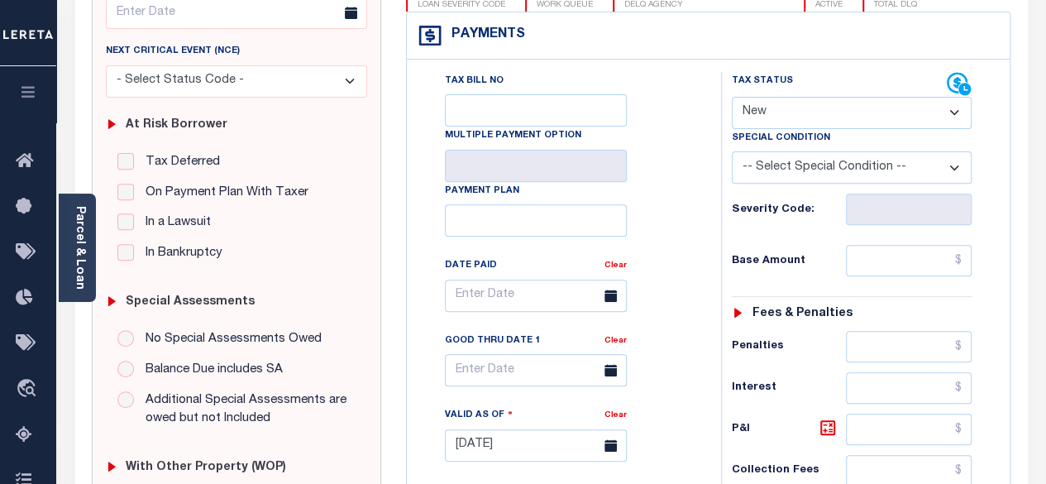
scroll to position [248, 0]
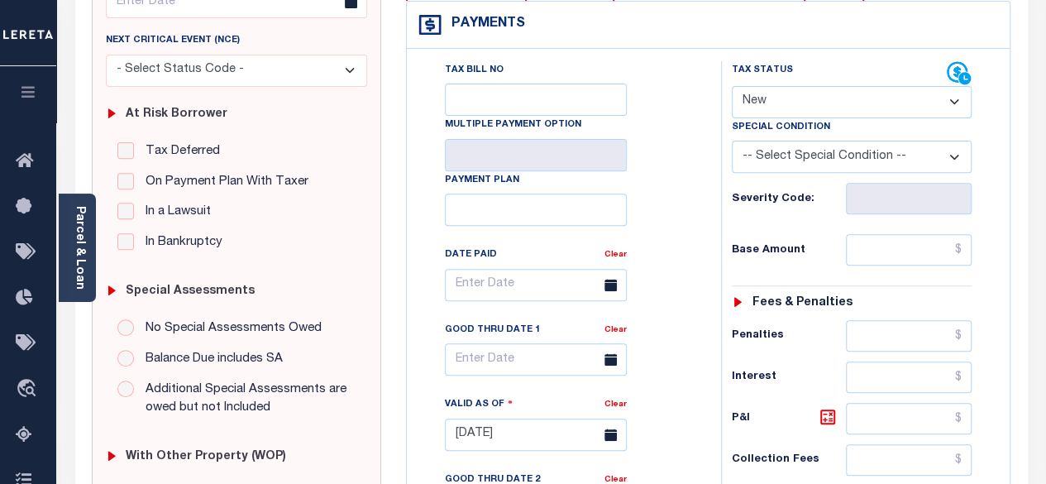
click at [923, 103] on select "- Select Status Code - Open Due/Unpaid Paid Incomplete No Tax Due Internal Refu…" at bounding box center [852, 102] width 241 height 32
select select "PYD"
click at [732, 86] on select "- Select Status Code - Open Due/Unpaid Paid Incomplete No Tax Due Internal Refu…" at bounding box center [852, 102] width 241 height 32
type input "[DATE]"
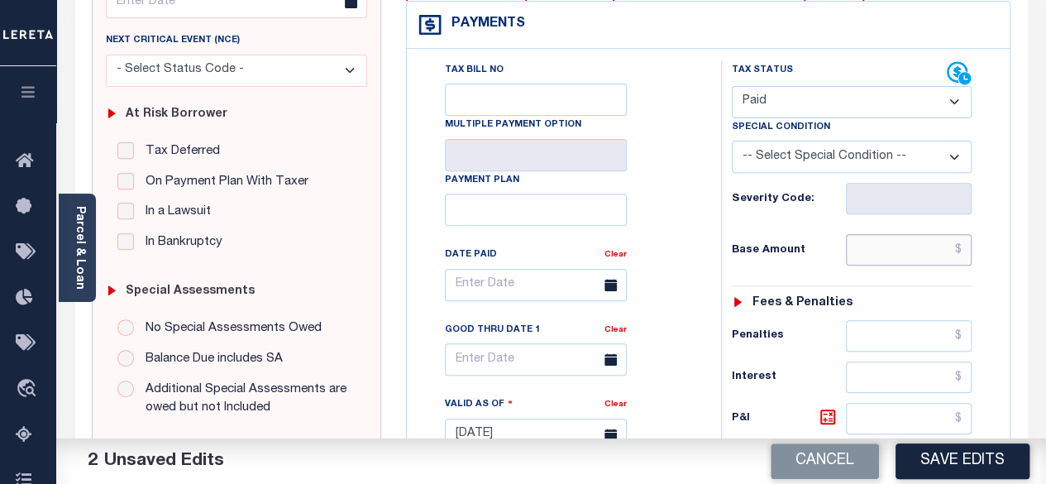
click at [969, 252] on input "text" at bounding box center [909, 249] width 126 height 31
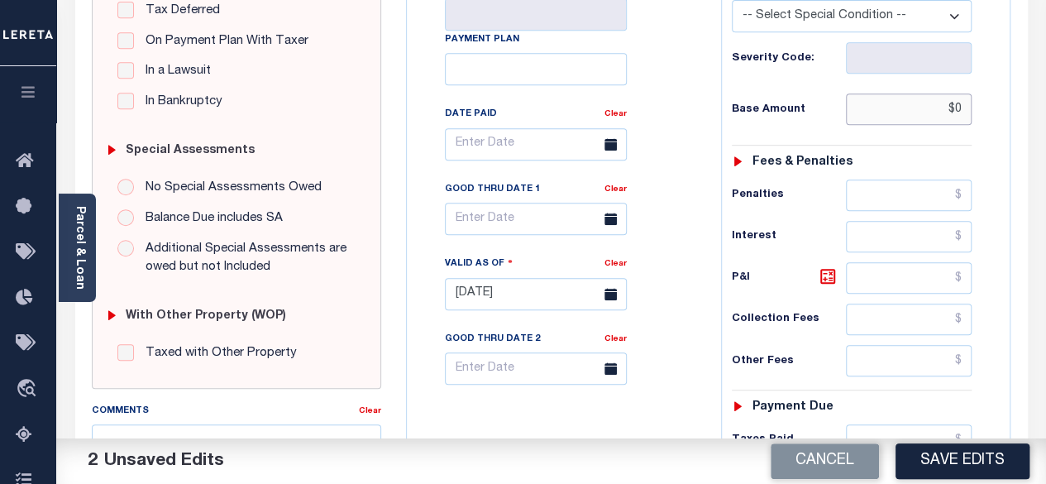
scroll to position [496, 0]
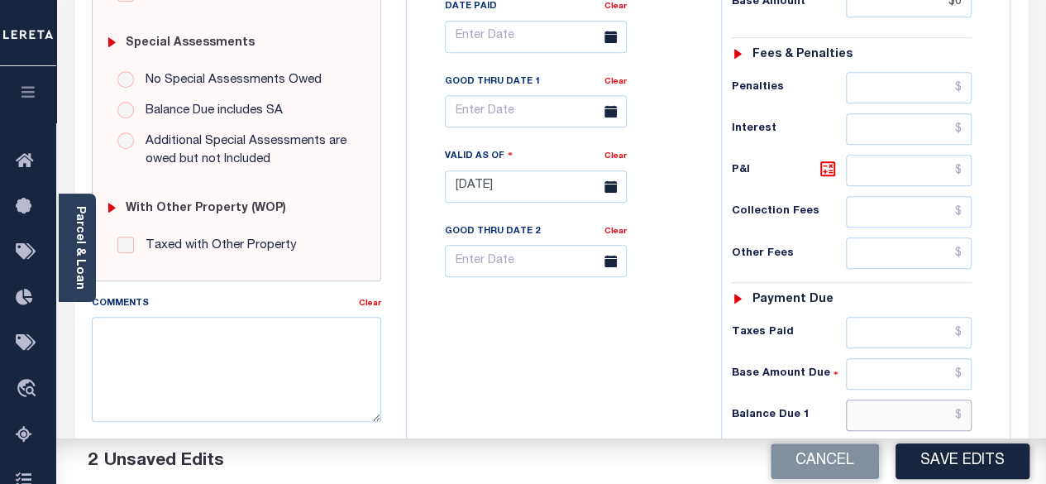
type input "$0.00"
click at [963, 405] on input "text" at bounding box center [909, 415] width 126 height 31
type input "$0.00"
click at [967, 459] on button "Save Edits" at bounding box center [963, 461] width 134 height 36
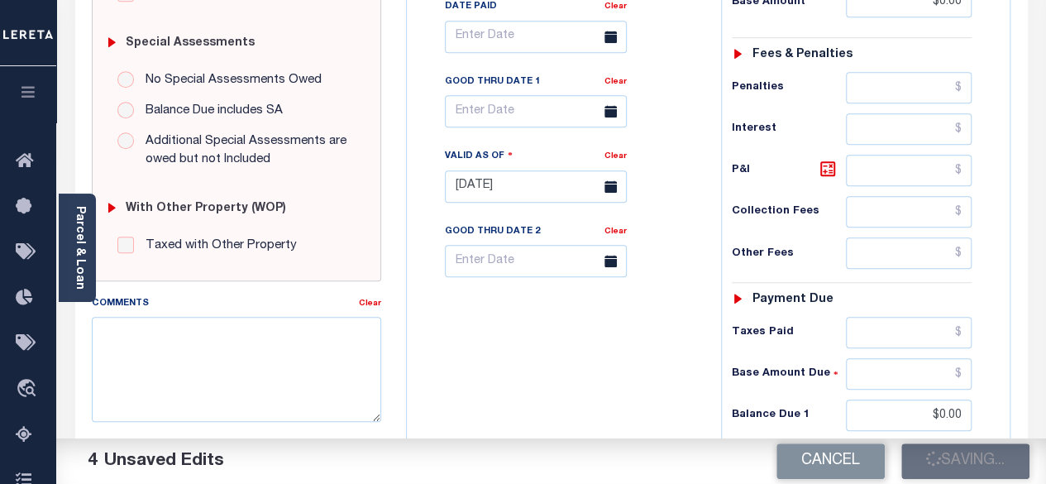
checkbox input "false"
type input "$0"
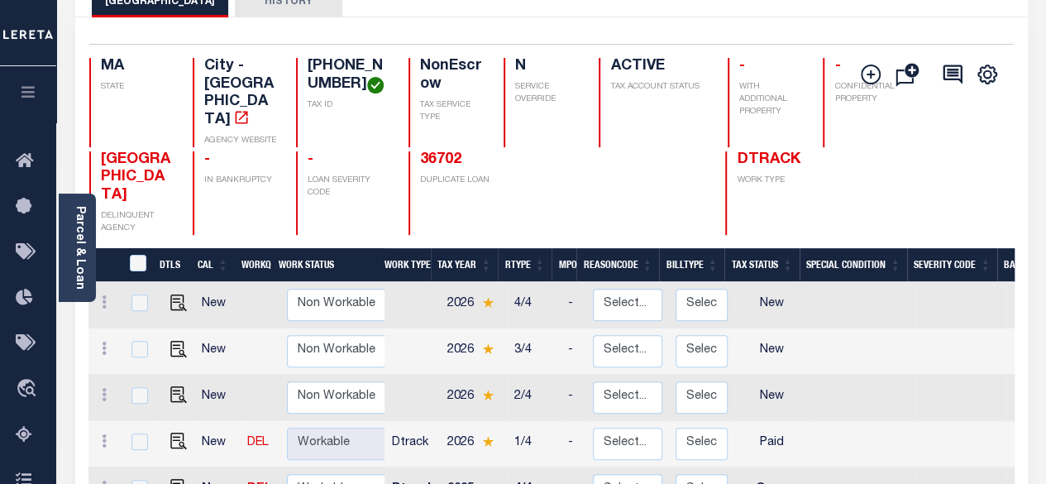
scroll to position [165, 0]
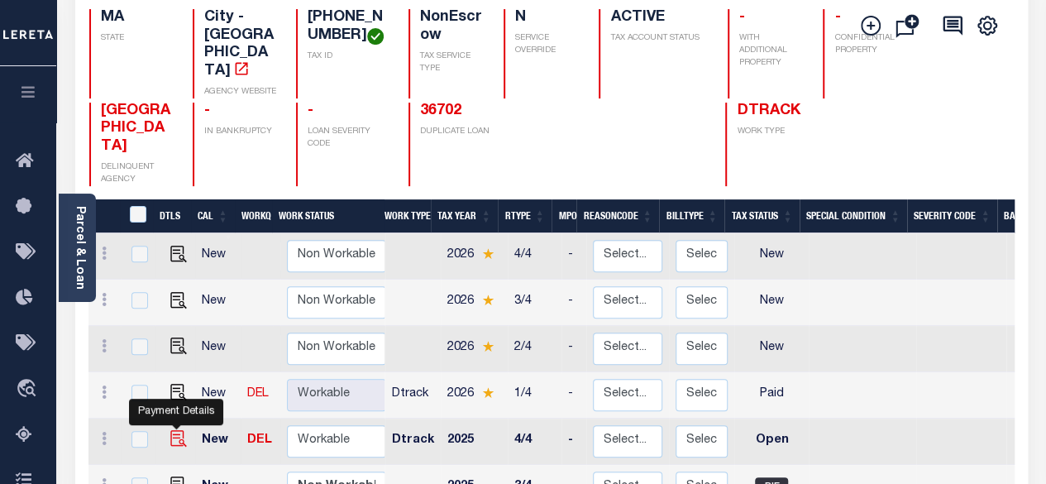
click at [173, 430] on img "" at bounding box center [178, 438] width 17 height 17
checkbox input "true"
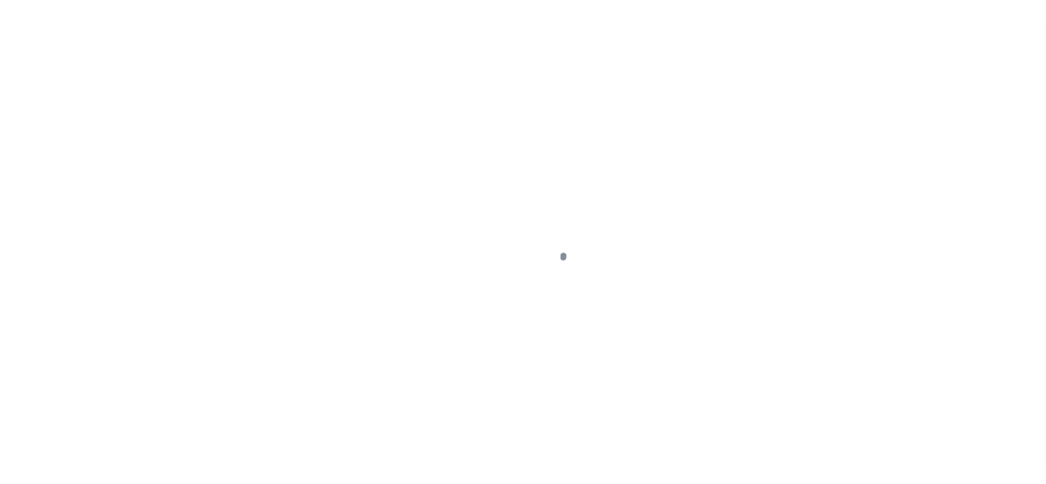
select select "OP2"
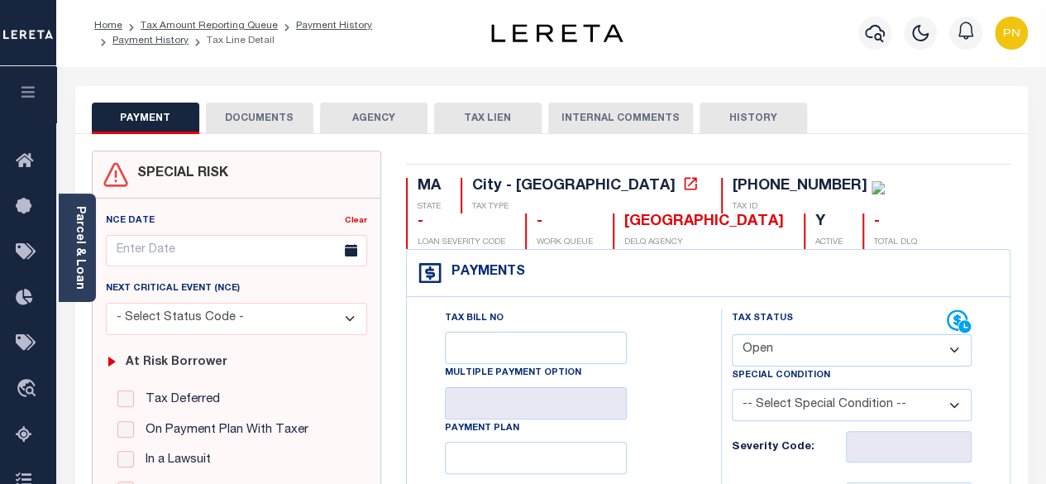
click at [280, 125] on button "DOCUMENTS" at bounding box center [260, 118] width 108 height 31
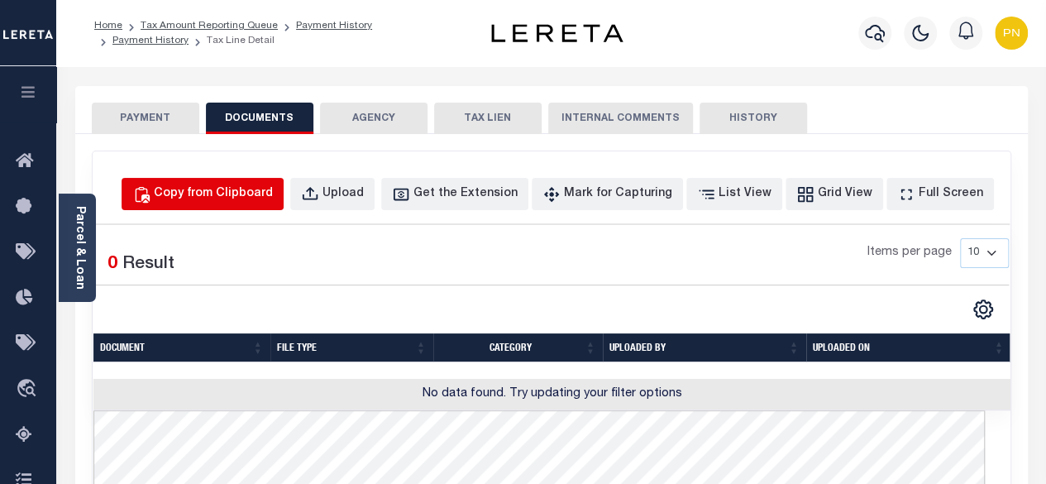
click at [247, 192] on div "Copy from Clipboard" at bounding box center [213, 194] width 119 height 18
select select "POP"
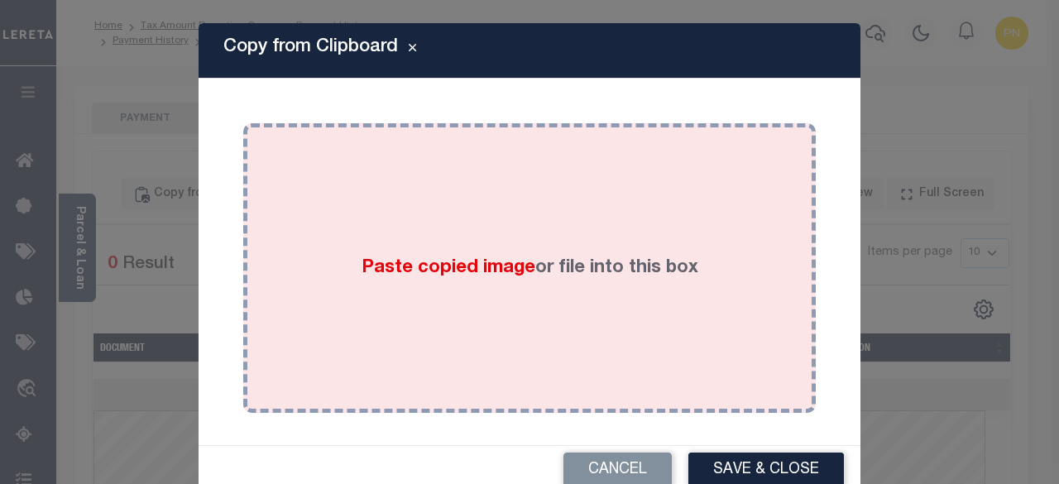
click at [521, 201] on div "Paste copied image or file into this box" at bounding box center [530, 268] width 548 height 265
click at [582, 208] on div "Paste copied image or file into this box" at bounding box center [530, 268] width 548 height 265
click at [625, 214] on div "Paste copied image or file into this box" at bounding box center [530, 268] width 548 height 265
click at [529, 197] on div "Paste copied image or file into this box" at bounding box center [530, 268] width 548 height 265
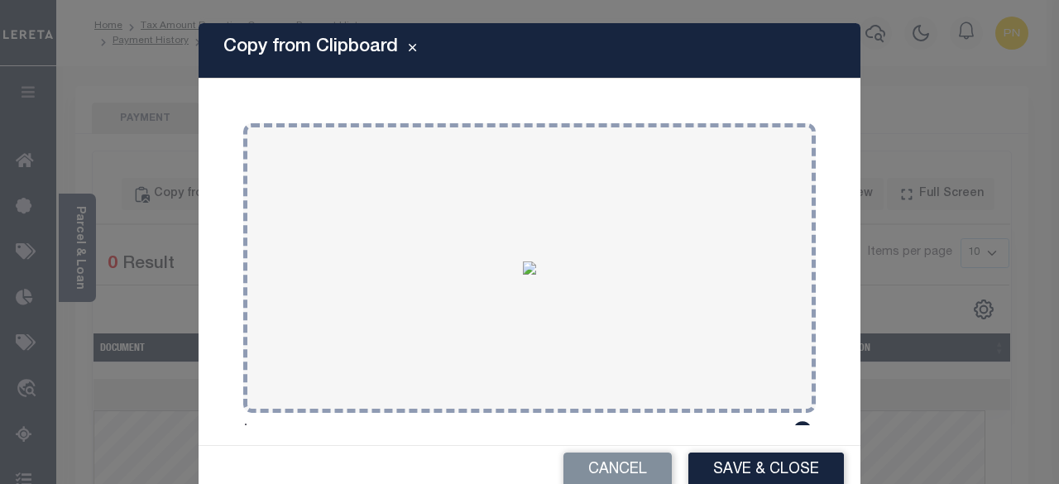
drag, startPoint x: 707, startPoint y: 469, endPoint x: 703, endPoint y: 462, distance: 8.5
click at [708, 469] on button "Save & Close" at bounding box center [766, 471] width 156 height 36
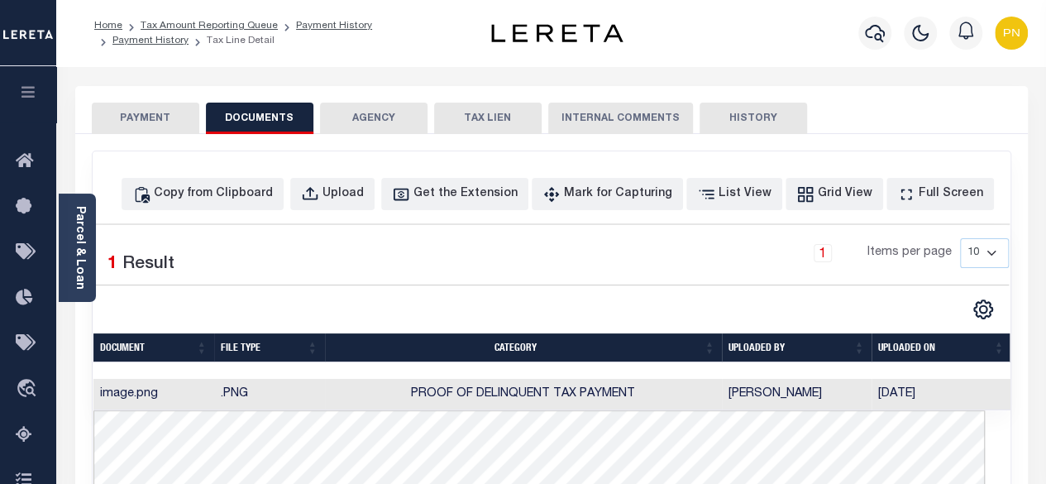
click at [161, 126] on button "PAYMENT" at bounding box center [146, 118] width 108 height 31
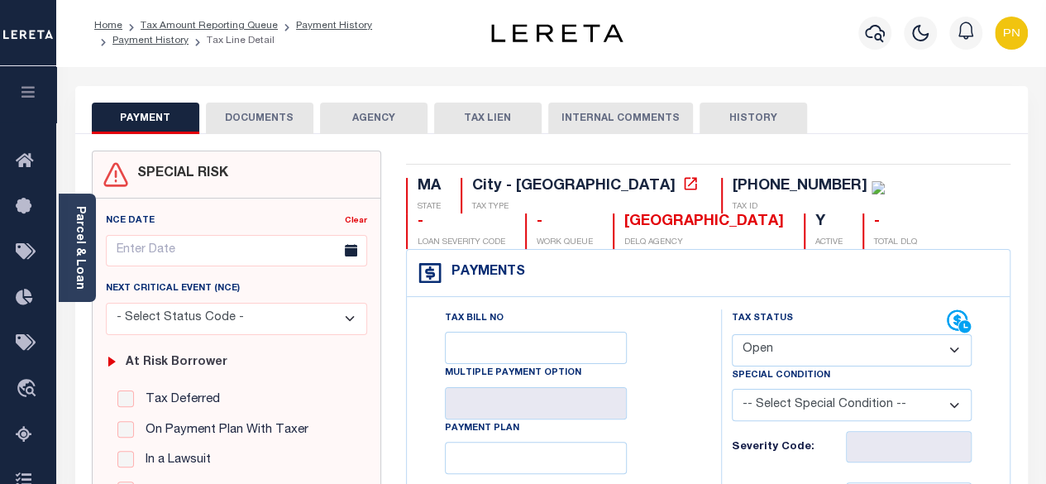
click at [949, 352] on select "- Select Status Code - Open Due/Unpaid Paid Incomplete No Tax Due Internal Refu…" at bounding box center [852, 350] width 241 height 32
select select "PYD"
click at [732, 334] on select "- Select Status Code - Open Due/Unpaid Paid Incomplete No Tax Due Internal Refu…" at bounding box center [852, 350] width 241 height 32
type input "[DATE]"
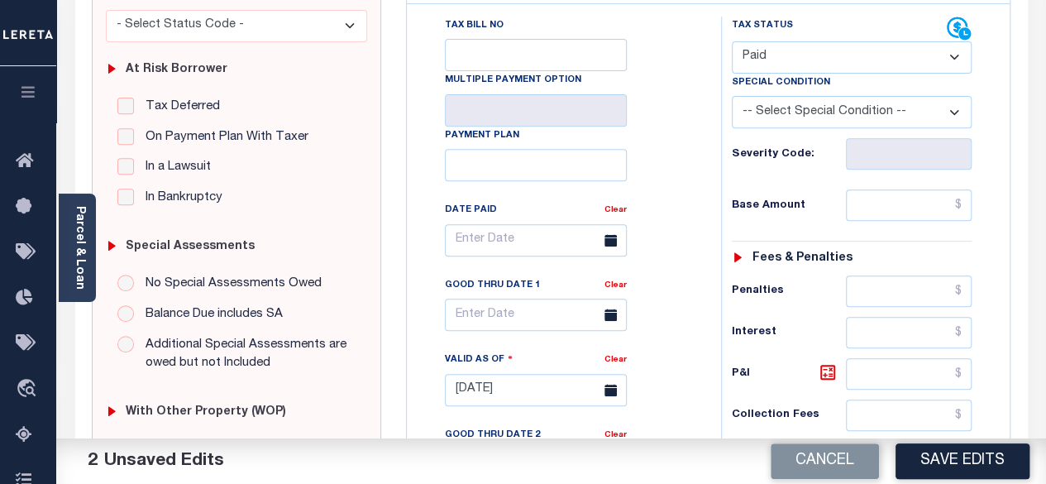
scroll to position [331, 0]
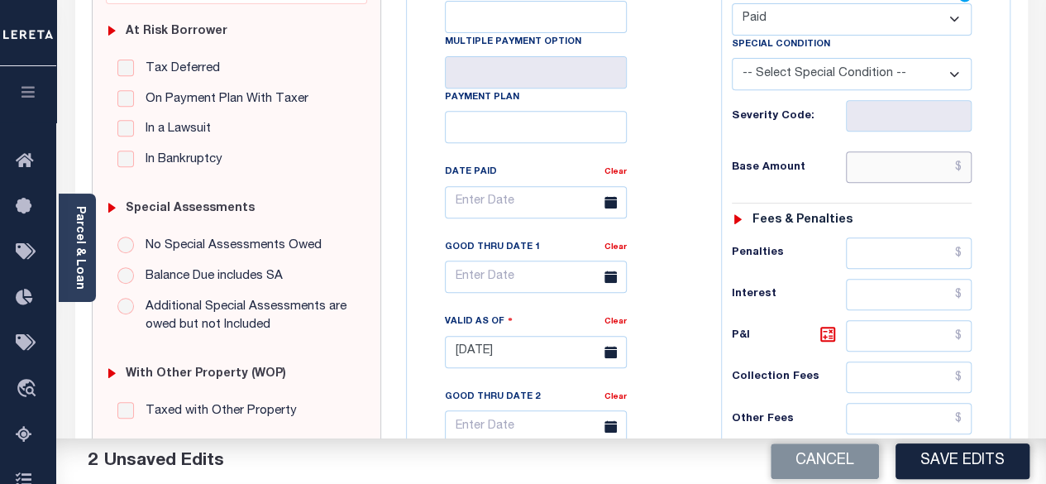
click at [967, 166] on input "text" at bounding box center [909, 166] width 126 height 31
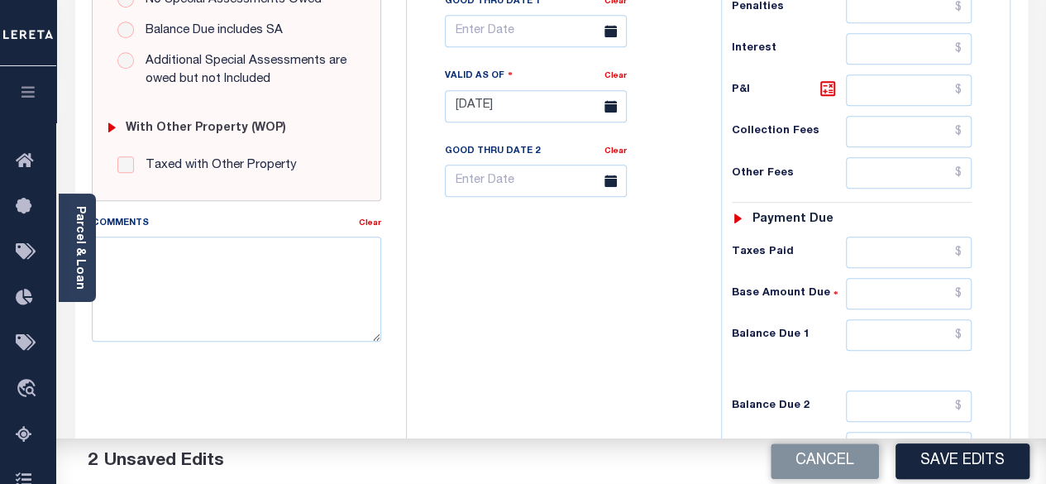
scroll to position [579, 0]
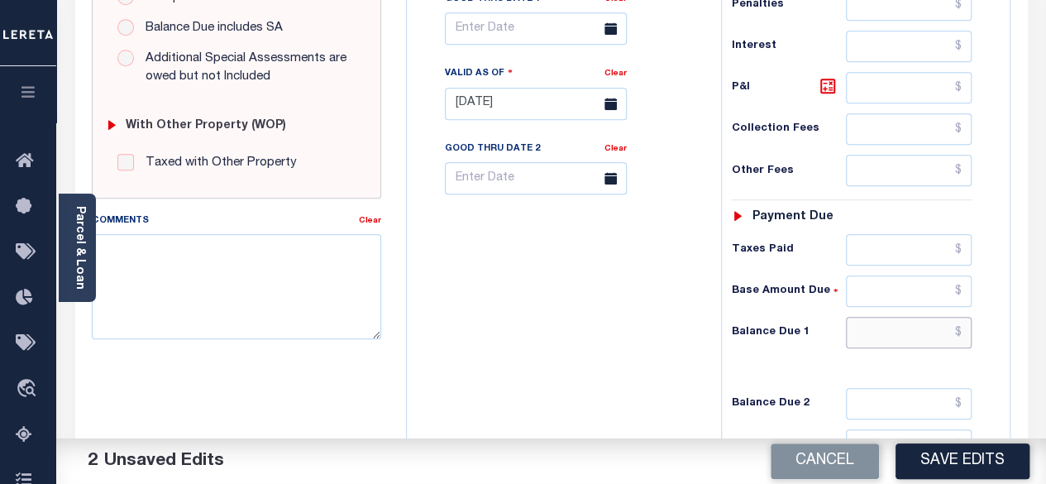
type input "$0.00"
click at [965, 327] on input "text" at bounding box center [909, 332] width 126 height 31
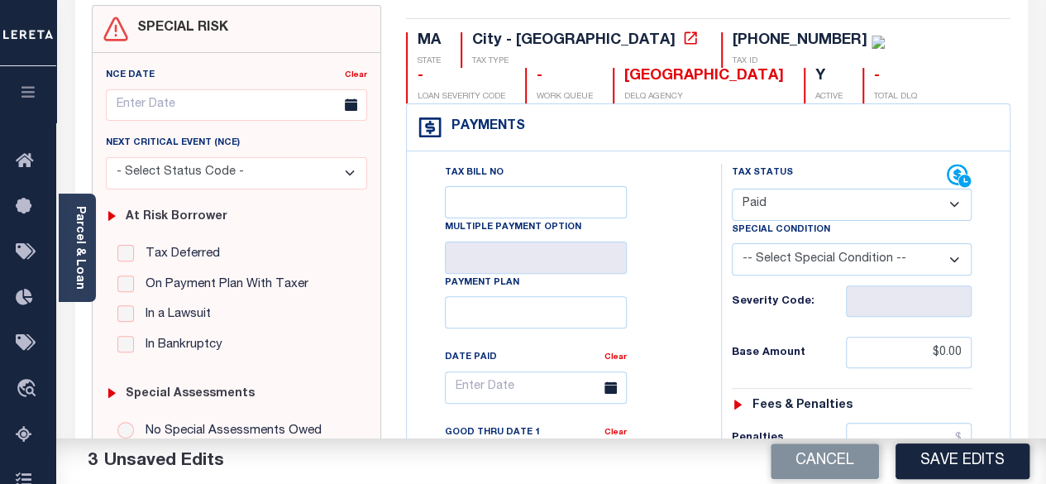
scroll to position [0, 0]
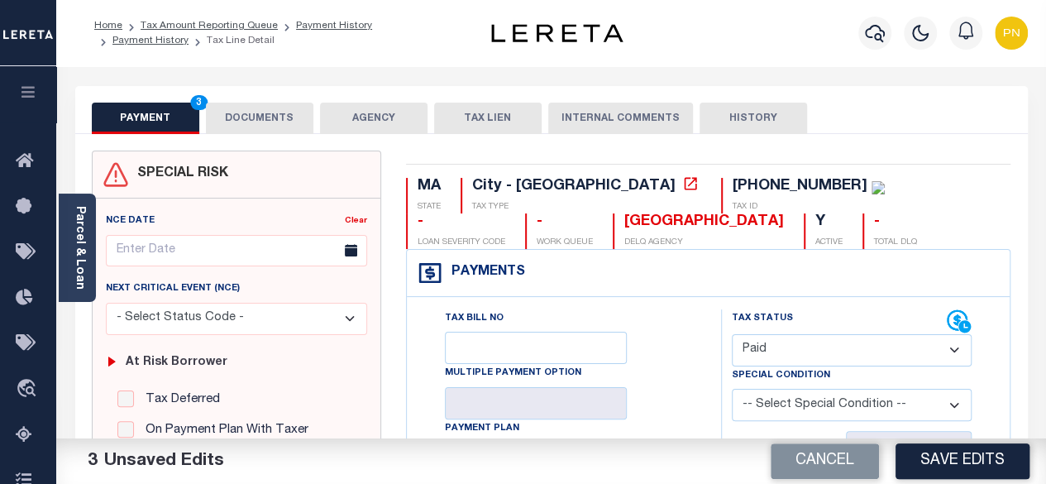
type input "$0.00"
click at [250, 107] on button "DOCUMENTS" at bounding box center [260, 118] width 108 height 31
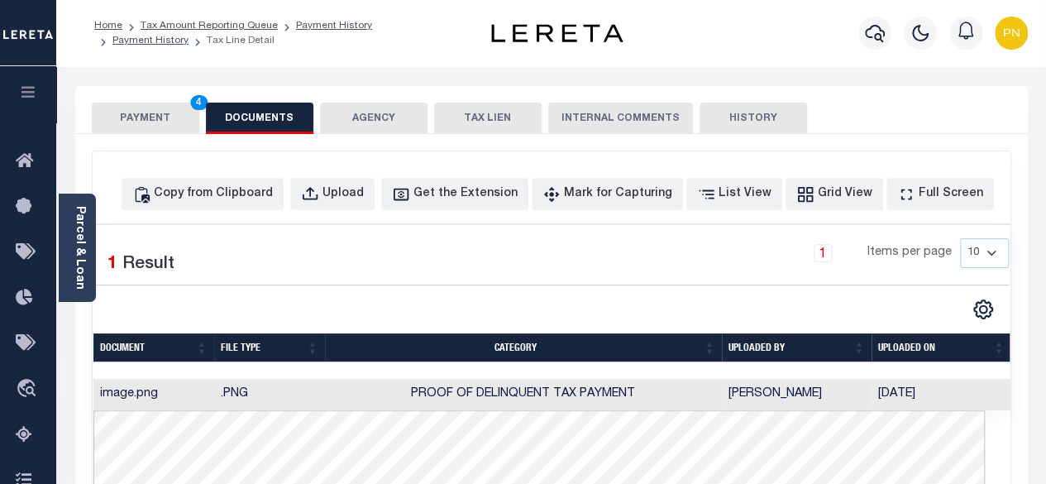
click at [146, 112] on button "PAYMENT 4" at bounding box center [146, 118] width 108 height 31
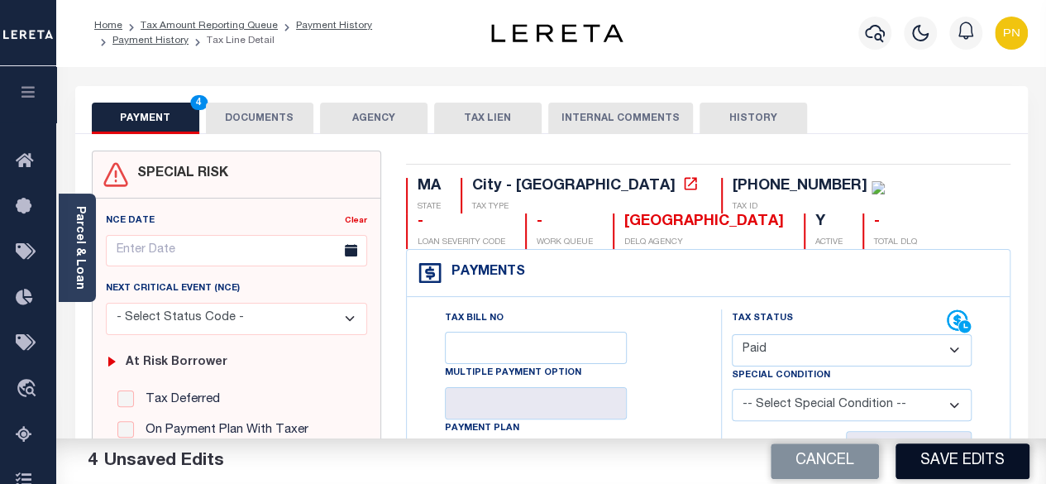
click at [951, 460] on button "Save Edits" at bounding box center [963, 461] width 134 height 36
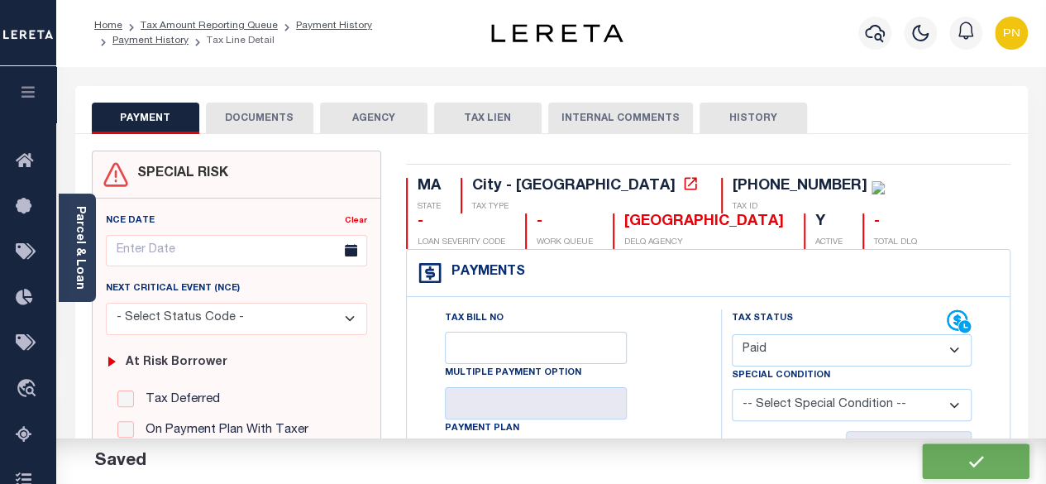
checkbox input "false"
type input "$0"
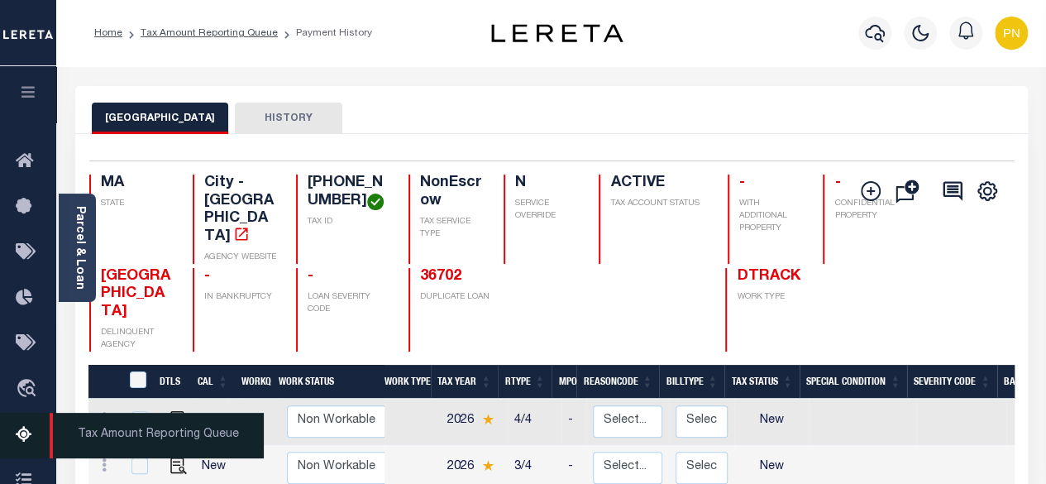
click at [20, 441] on icon at bounding box center [29, 435] width 26 height 21
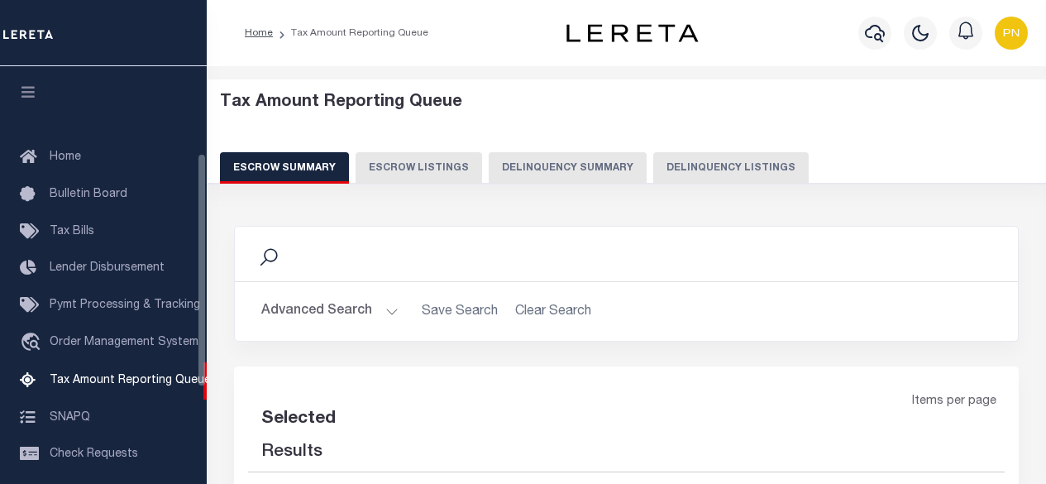
click at [726, 171] on button "Delinquency Listings" at bounding box center [732, 167] width 156 height 31
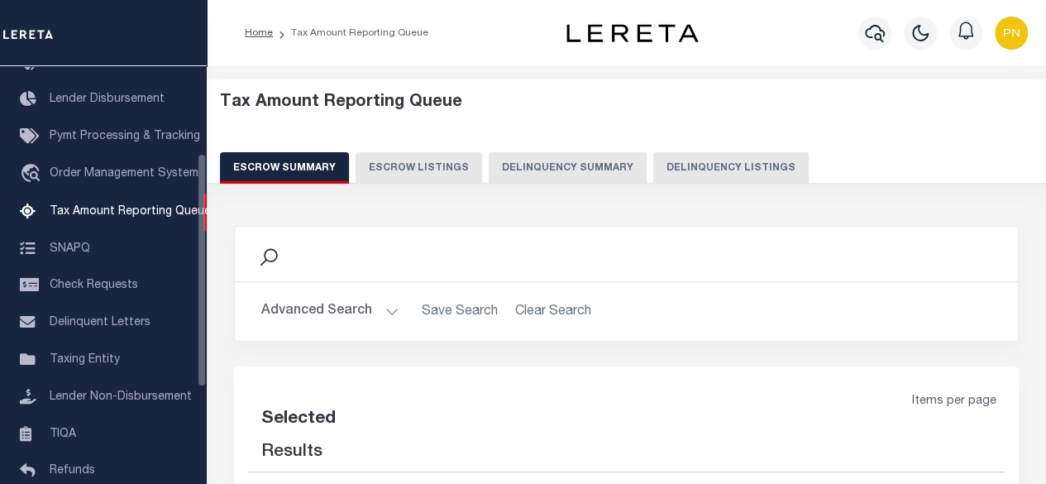
select select "100"
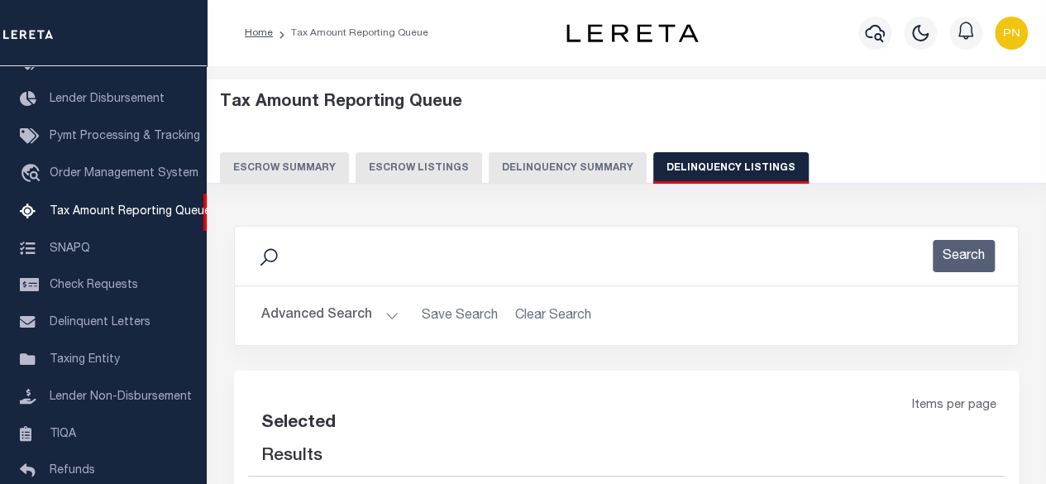
select select "100"
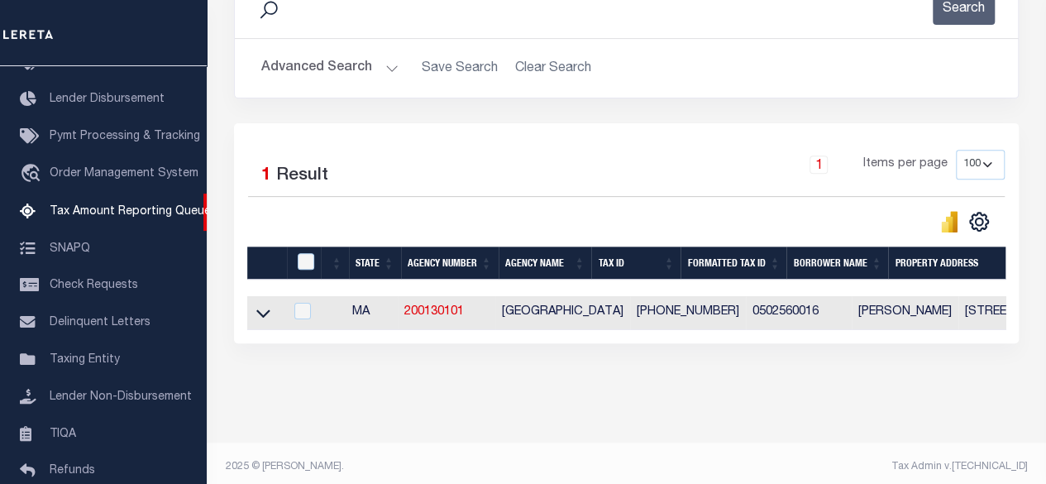
scroll to position [248, 0]
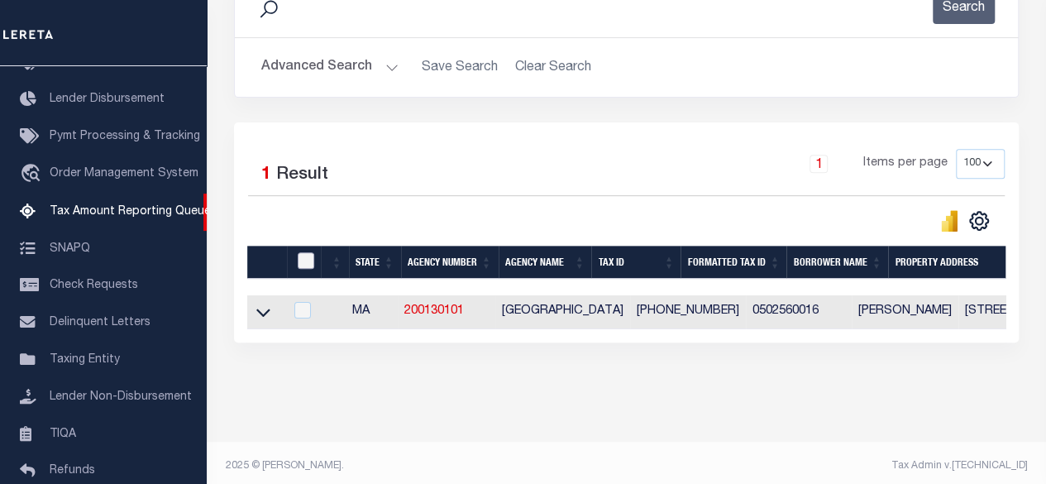
click at [309, 261] on input "checkbox" at bounding box center [306, 260] width 17 height 17
checkbox input "true"
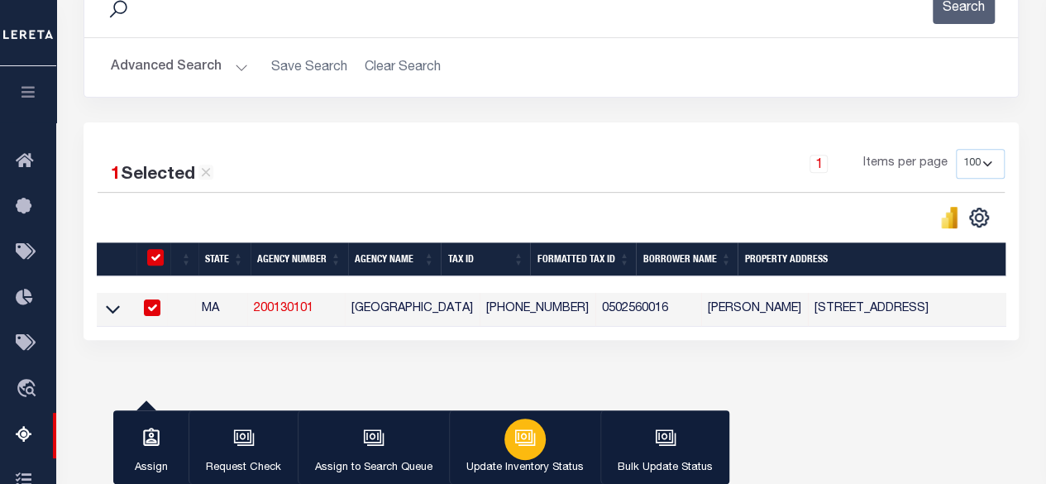
click at [541, 446] on button "Update Inventory Status" at bounding box center [524, 447] width 151 height 74
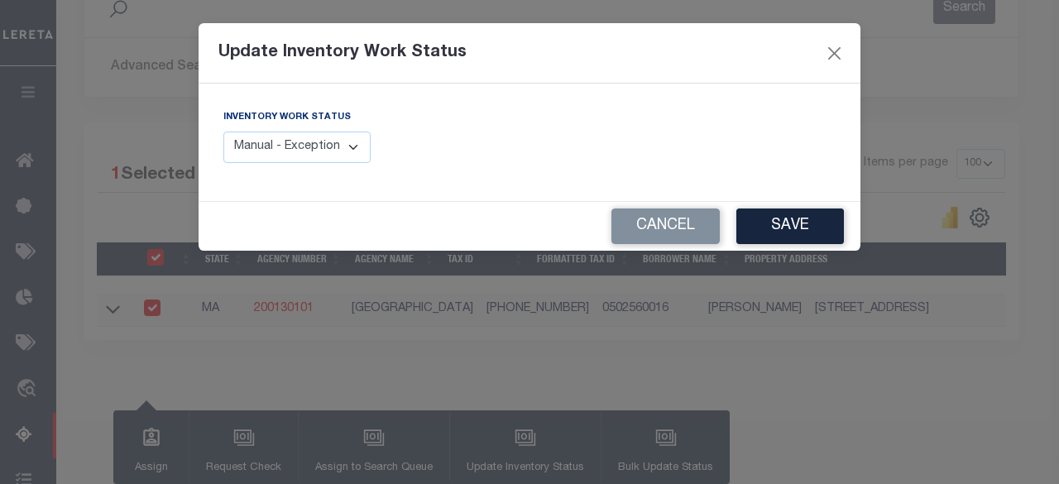
click at [323, 151] on select "Manual - Exception Pended - Awaiting Search Late Add Exception Completed" at bounding box center [296, 148] width 147 height 32
select select "4"
click at [223, 132] on select "Manual - Exception Pended - Awaiting Search Late Add Exception Completed" at bounding box center [296, 148] width 147 height 32
click at [769, 228] on button "Save" at bounding box center [790, 226] width 108 height 36
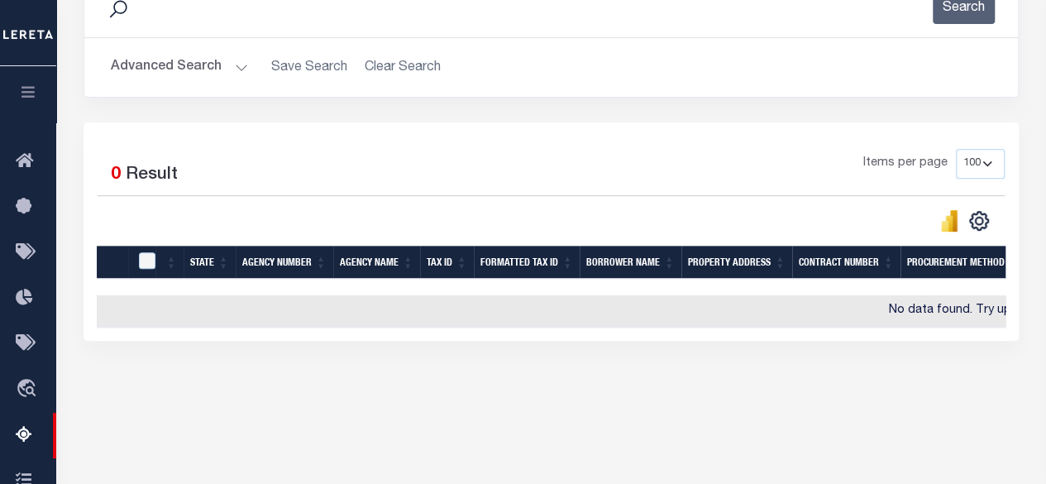
click at [233, 62] on button "Advanced Search" at bounding box center [179, 67] width 137 height 32
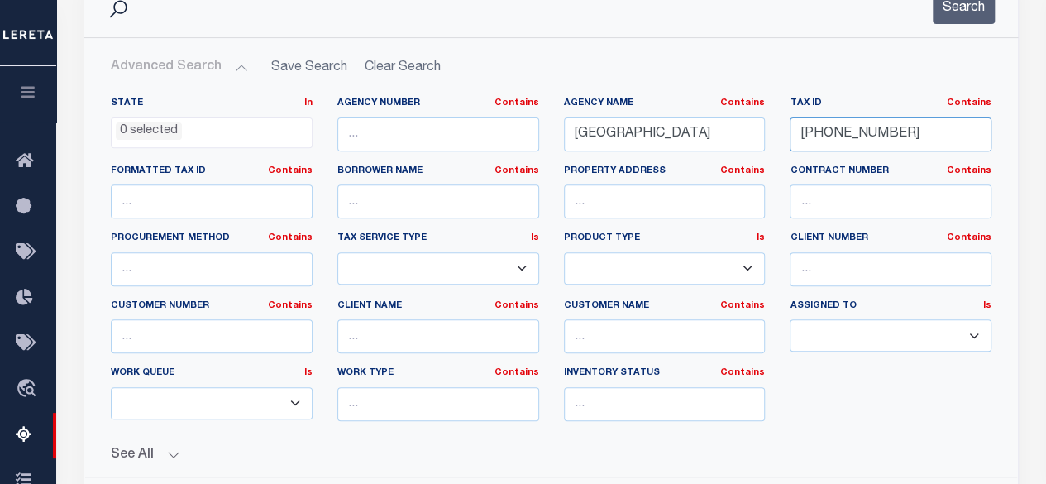
drag, startPoint x: 912, startPoint y: 139, endPoint x: 731, endPoint y: 130, distance: 181.4
click at [731, 130] on div "State In In AK AL AR AZ CA CO CT DC DE FL GA GU HI IA ID IL IN KS KY LA MA MD M…" at bounding box center [551, 266] width 906 height 338
paste input "670-00"
type input "[PHONE_NUMBER]"
click at [976, 12] on button "Search" at bounding box center [964, 8] width 62 height 32
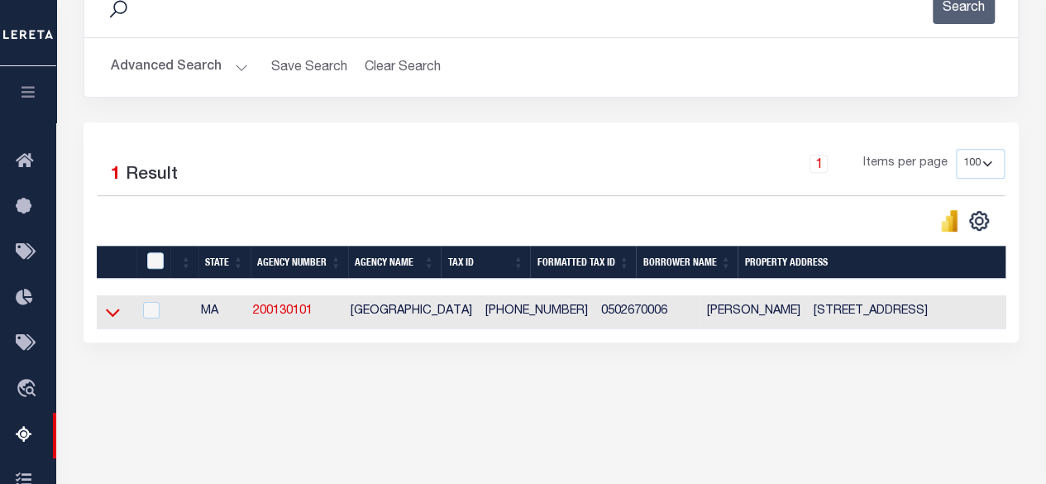
click at [109, 313] on icon at bounding box center [113, 313] width 14 height 8
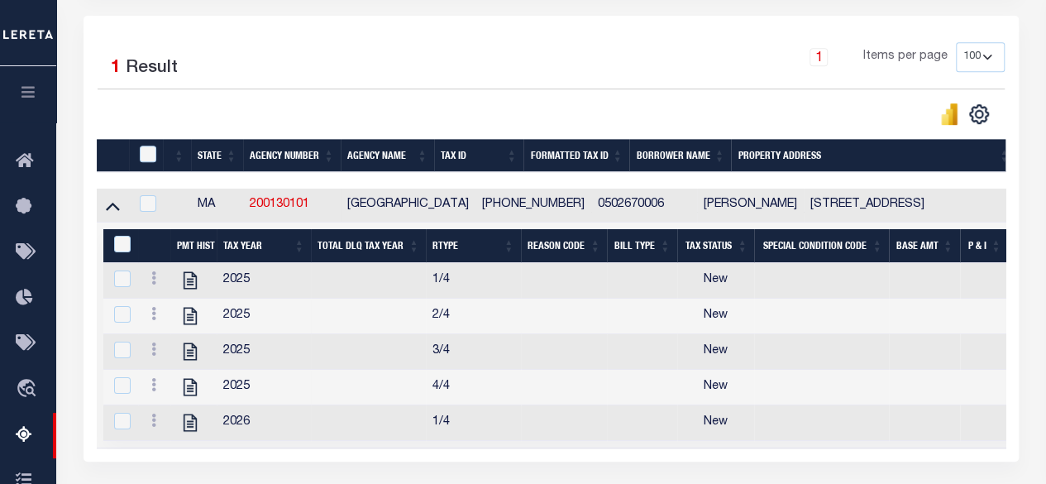
scroll to position [414, 0]
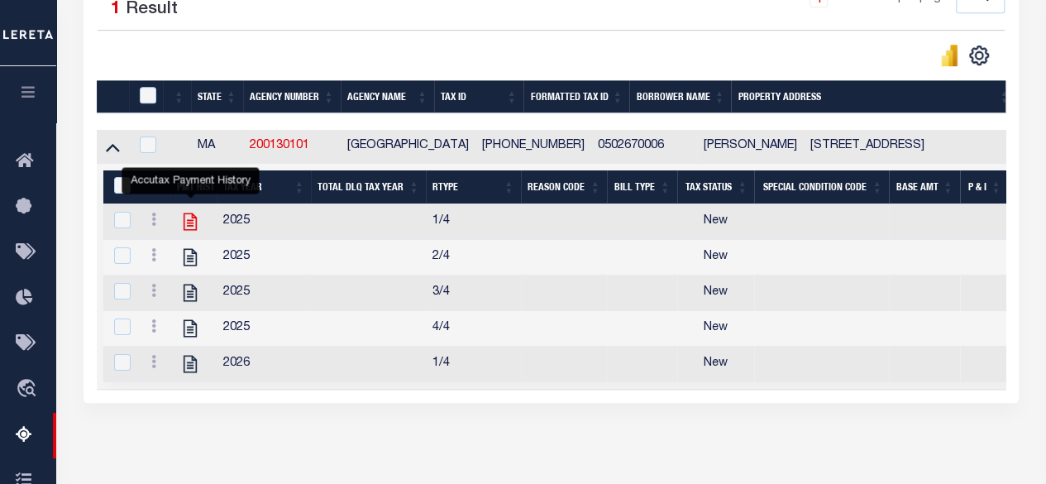
click at [191, 218] on icon "" at bounding box center [191, 222] width 22 height 22
checkbox input "true"
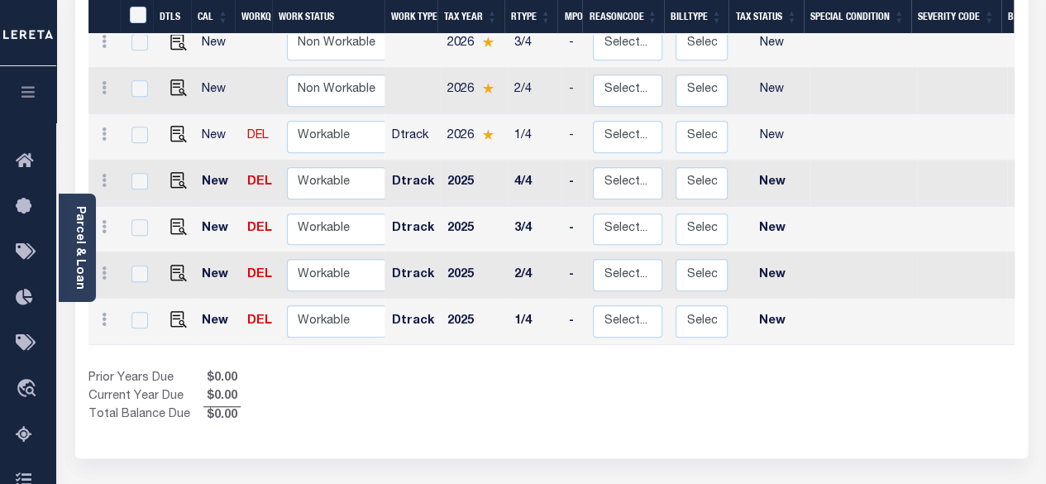
scroll to position [414, 0]
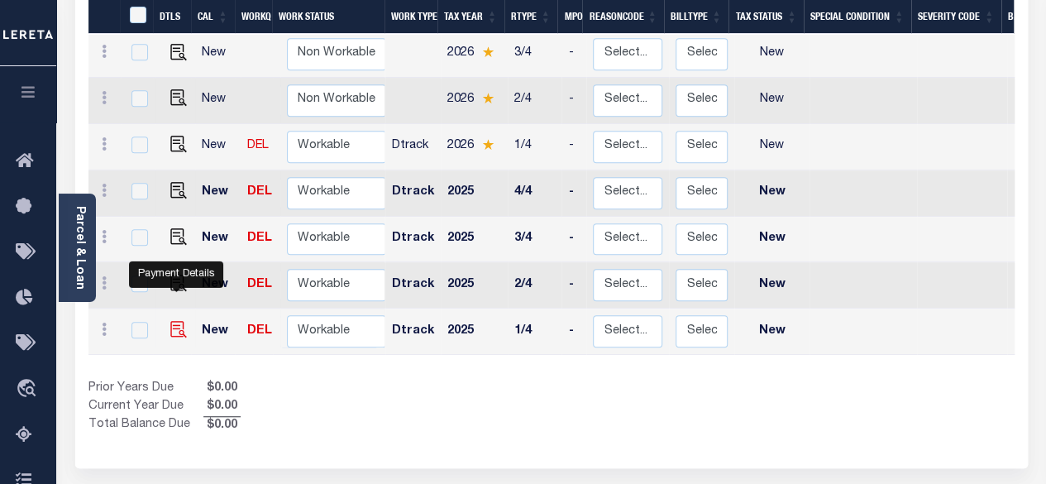
click at [178, 321] on img "" at bounding box center [178, 329] width 17 height 17
checkbox input "true"
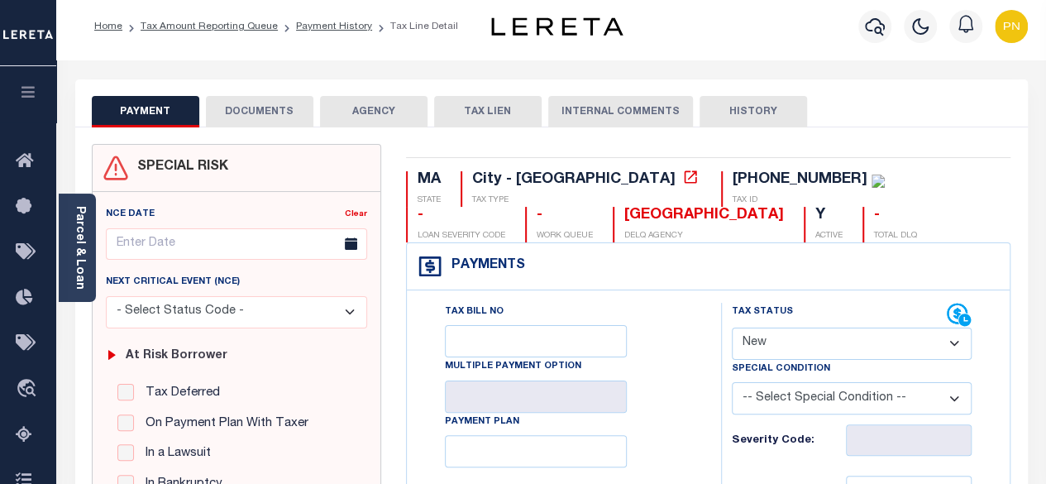
scroll to position [83, 0]
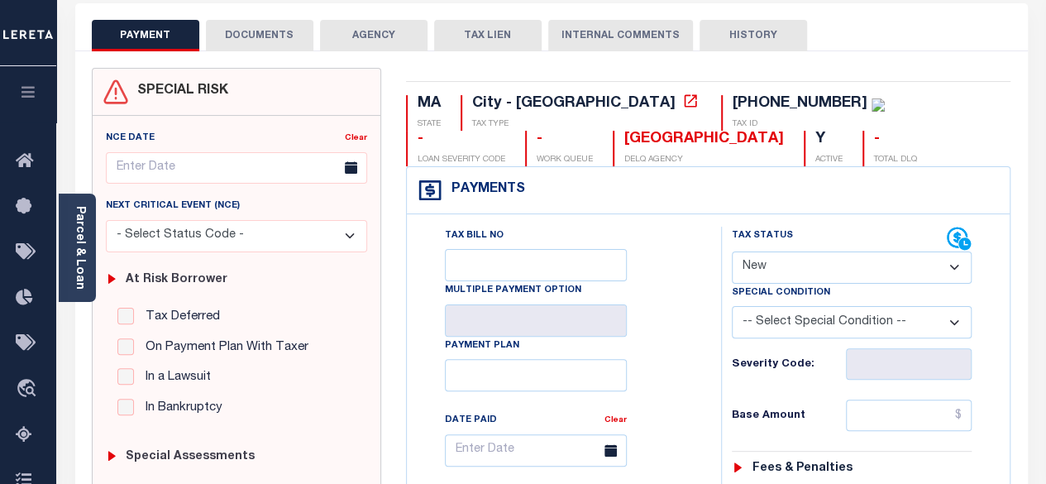
drag, startPoint x: 909, startPoint y: 259, endPoint x: 912, endPoint y: 271, distance: 12.0
click at [909, 259] on select "- Select Status Code - Open Due/Unpaid Paid Incomplete No Tax Due Internal Refu…" at bounding box center [852, 267] width 241 height 32
select select "PYD"
click at [732, 251] on select "- Select Status Code - Open Due/Unpaid Paid Incomplete No Tax Due Internal Refu…" at bounding box center [852, 267] width 241 height 32
type input "[DATE]"
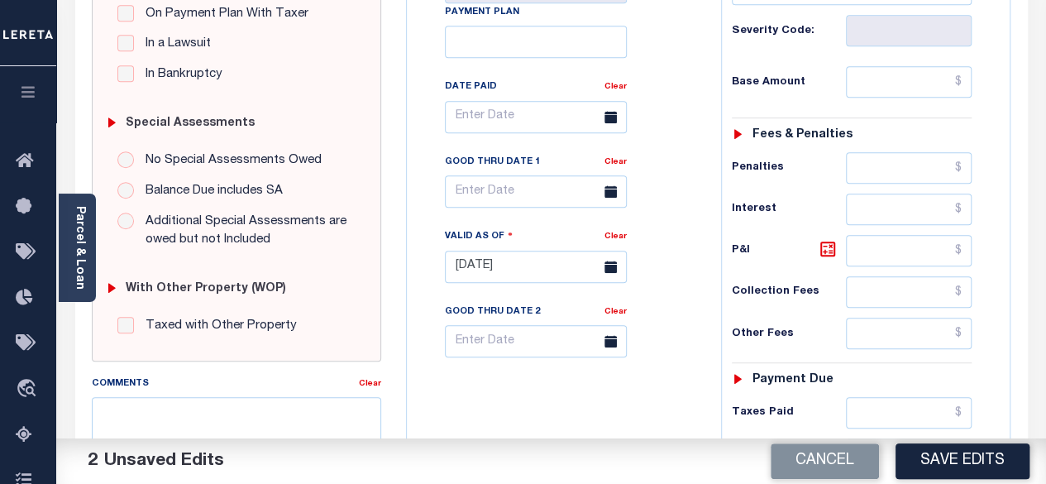
scroll to position [414, 0]
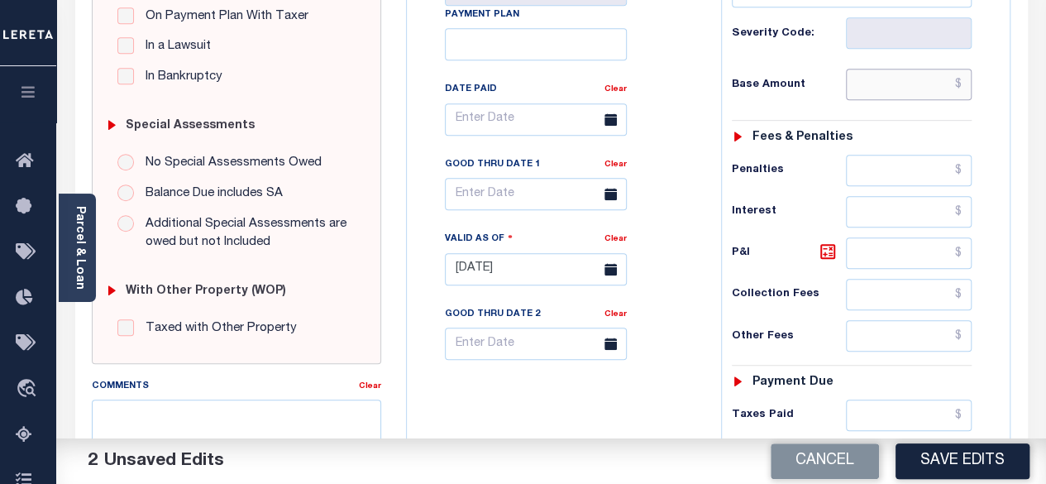
click at [962, 89] on input "text" at bounding box center [909, 84] width 126 height 31
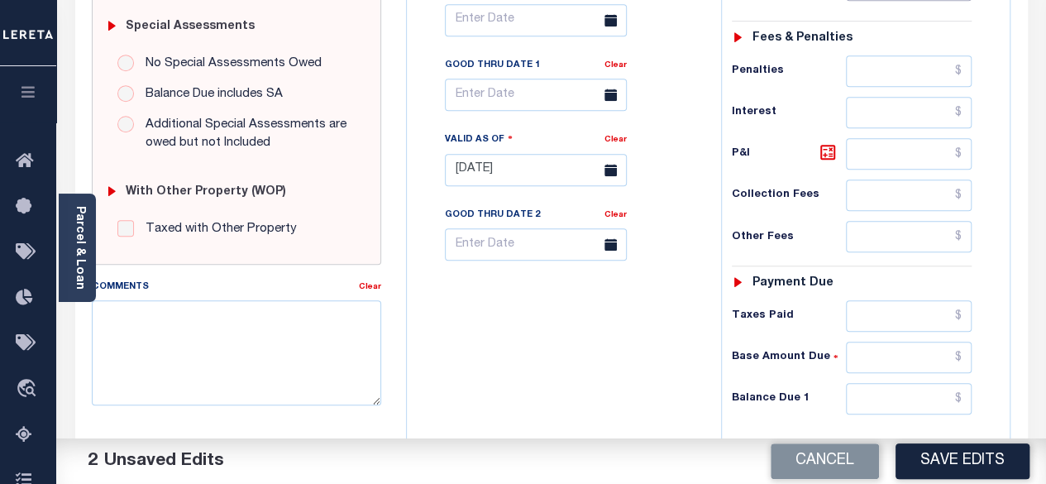
scroll to position [579, 0]
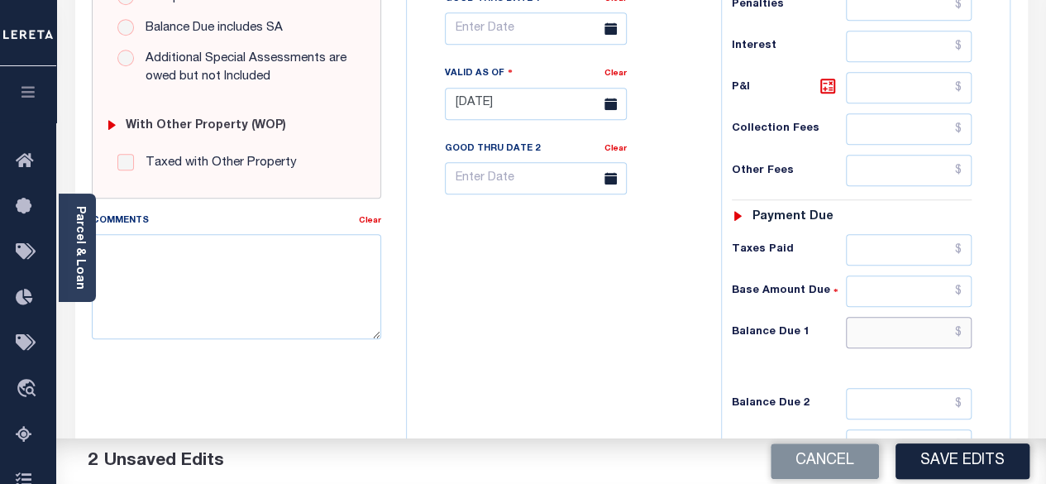
type input "$0.00"
click at [965, 326] on input "text" at bounding box center [909, 332] width 126 height 31
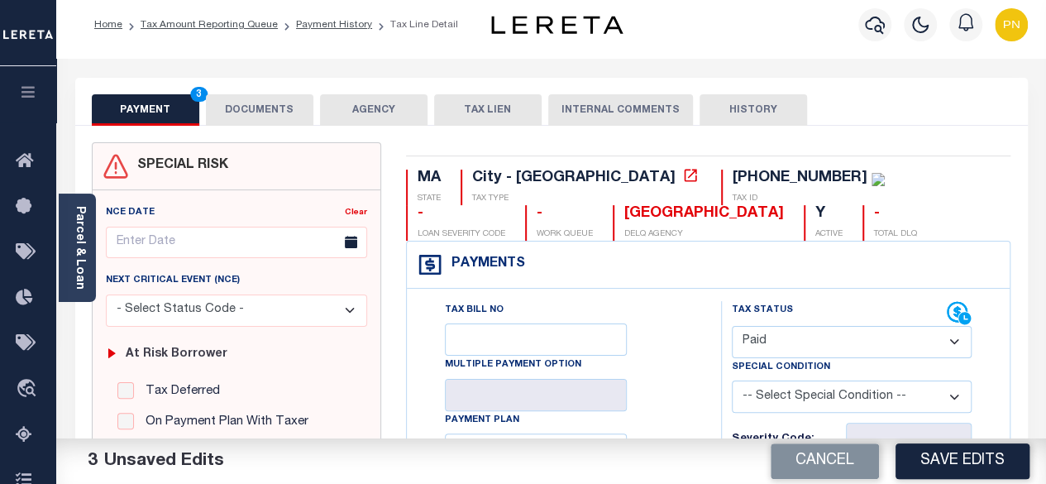
scroll to position [0, 0]
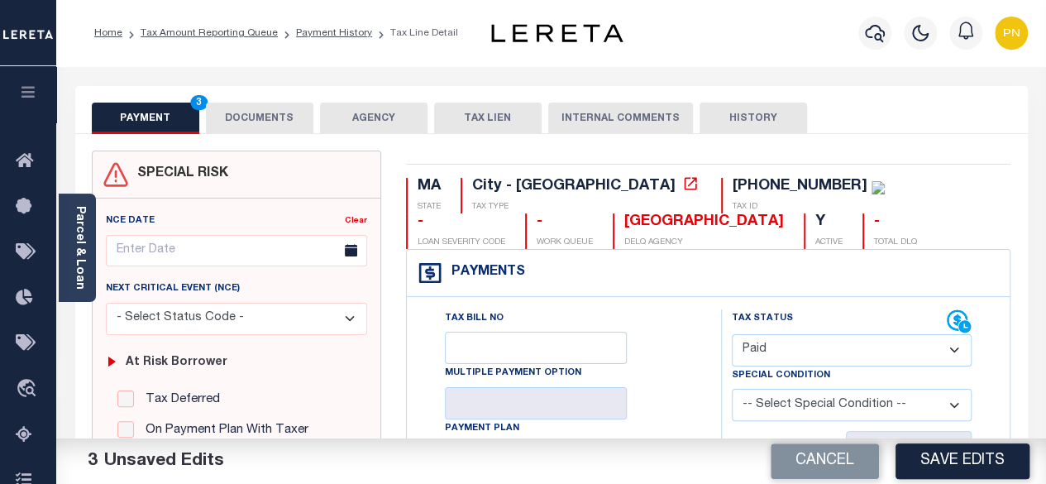
type input "$0.00"
click at [240, 127] on button "DOCUMENTS" at bounding box center [260, 118] width 108 height 31
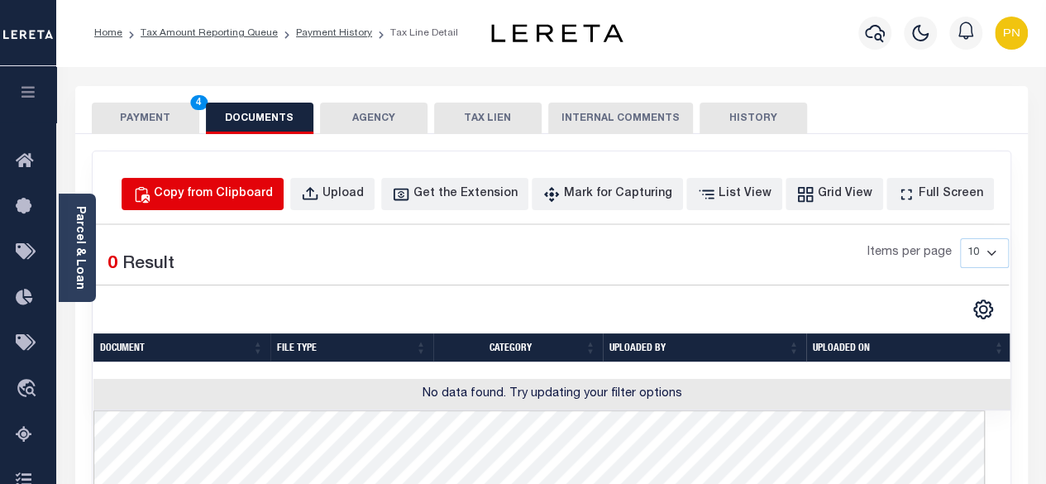
click at [240, 194] on div "Copy from Clipboard" at bounding box center [213, 194] width 119 height 18
select select "POP"
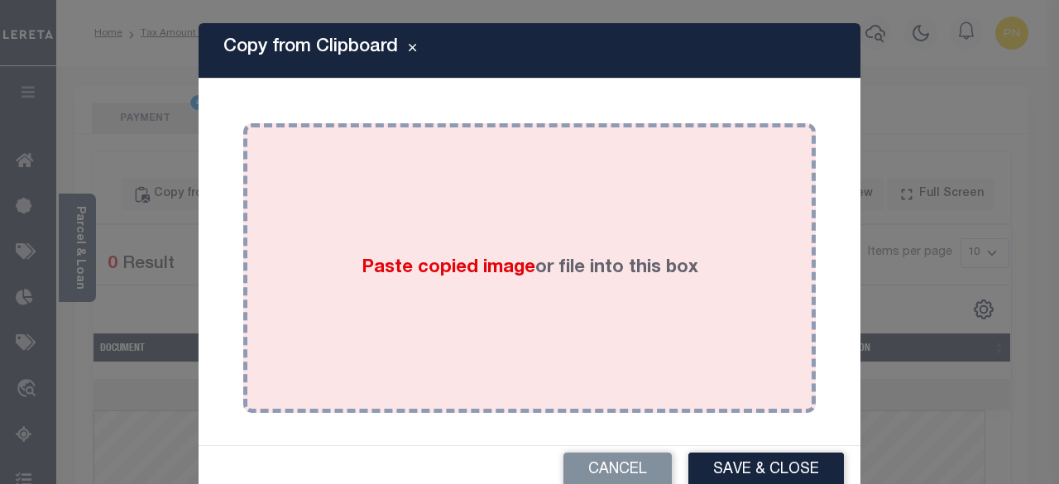
click at [409, 203] on div "Paste copied image or file into this box" at bounding box center [530, 268] width 548 height 265
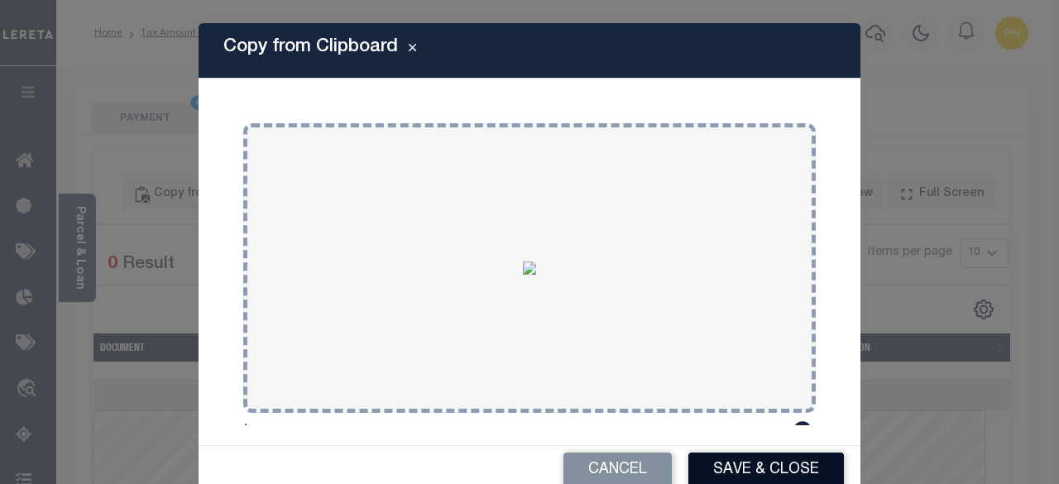
click at [756, 469] on button "Save & Close" at bounding box center [766, 471] width 156 height 36
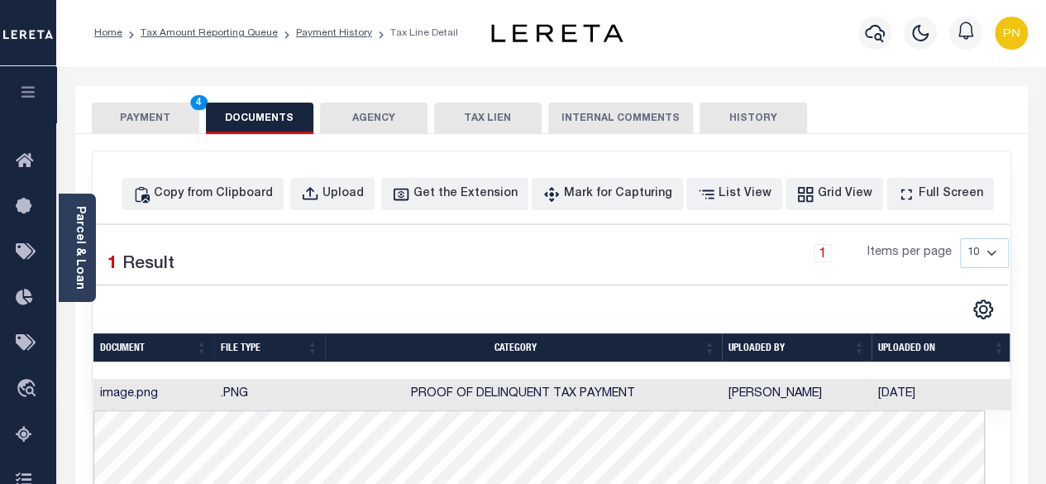
click at [150, 123] on button "PAYMENT 4" at bounding box center [146, 118] width 108 height 31
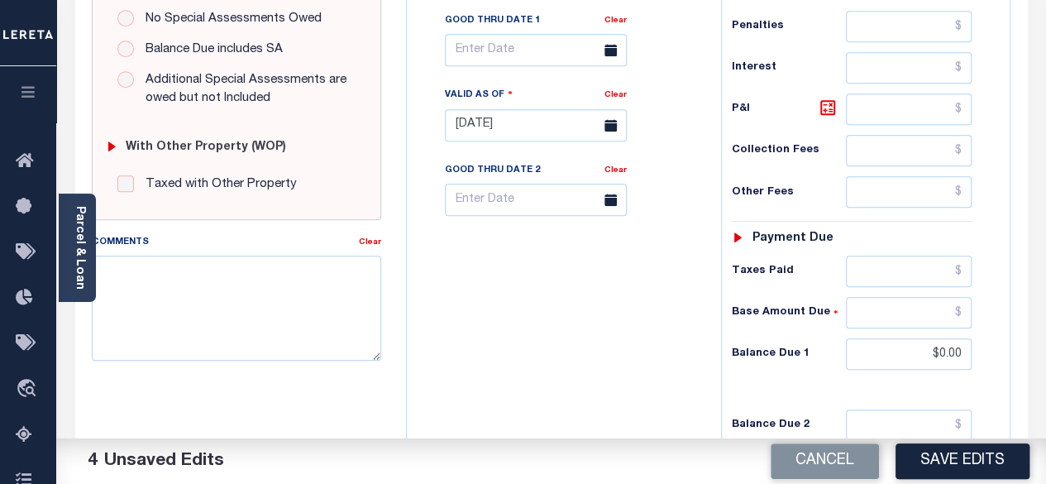
scroll to position [745, 0]
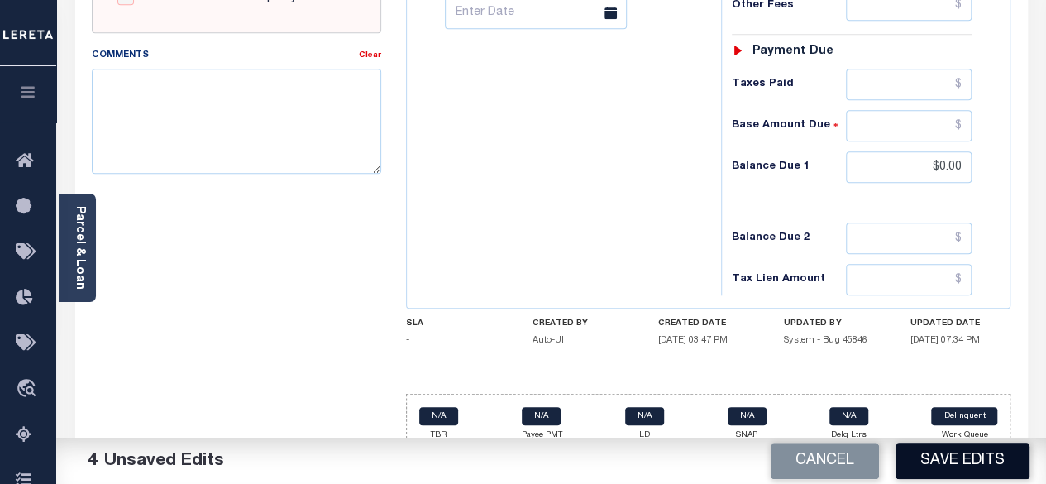
click at [956, 459] on button "Save Edits" at bounding box center [963, 461] width 134 height 36
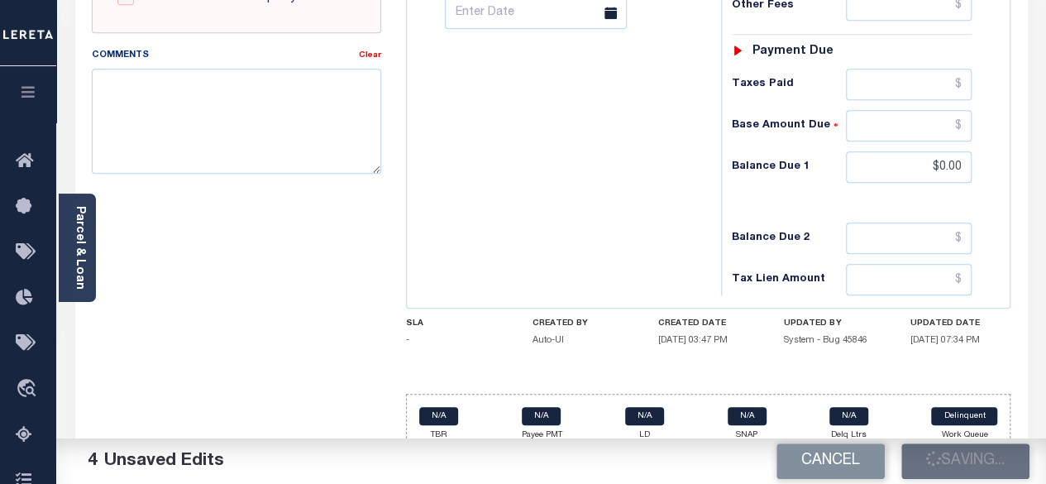
checkbox input "false"
type input "$0"
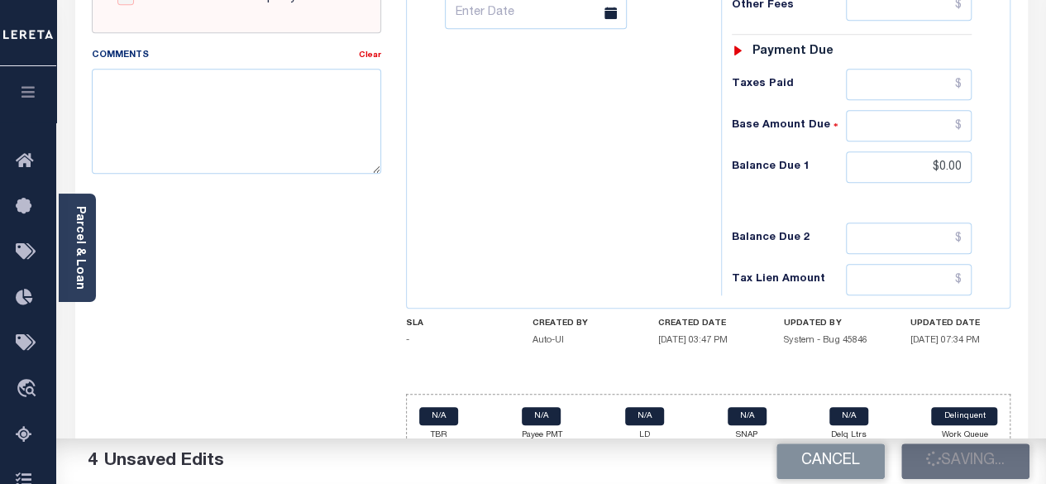
type input "$0"
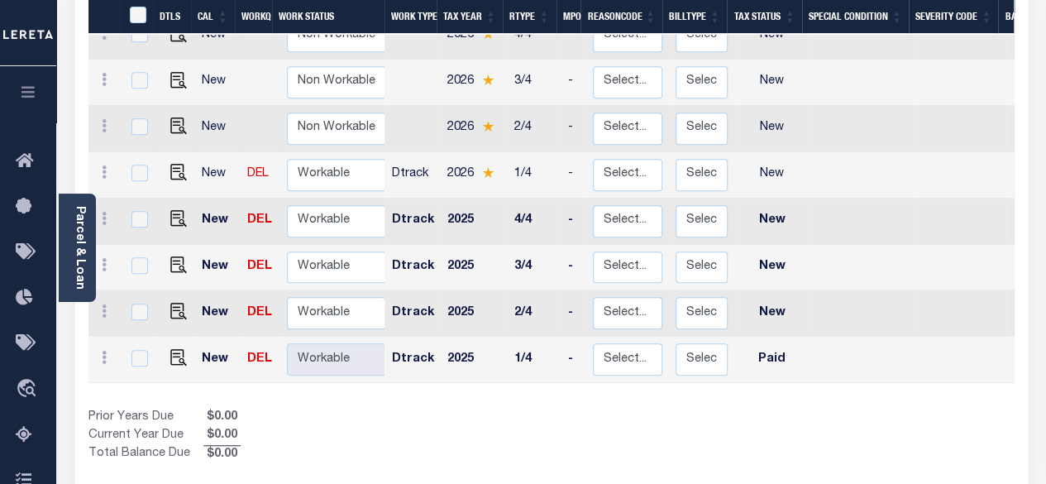
scroll to position [414, 0]
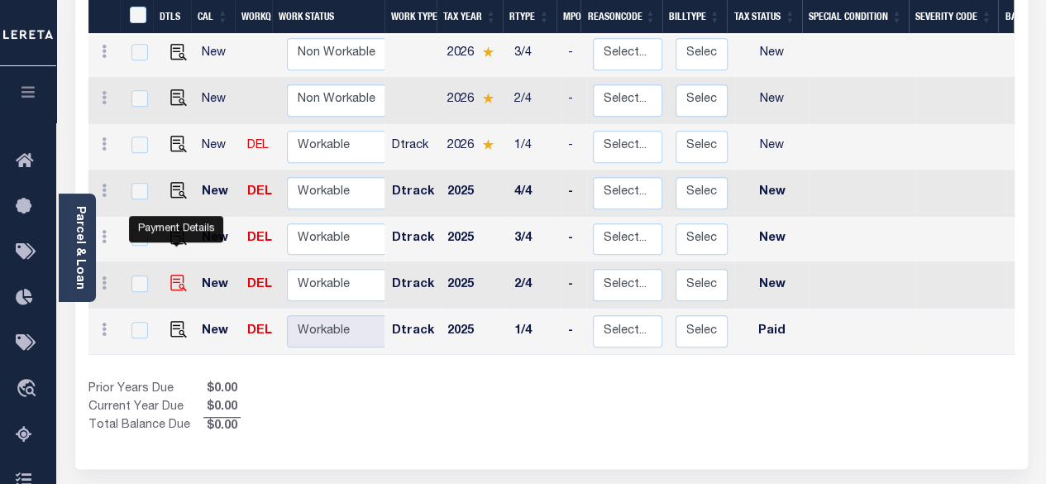
click at [176, 275] on img "" at bounding box center [178, 283] width 17 height 17
checkbox input "true"
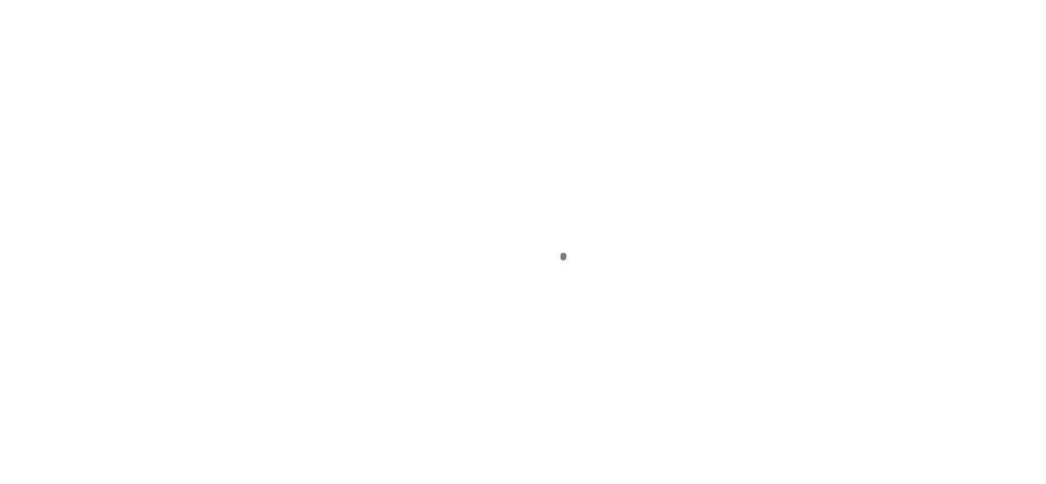
select select "NW2"
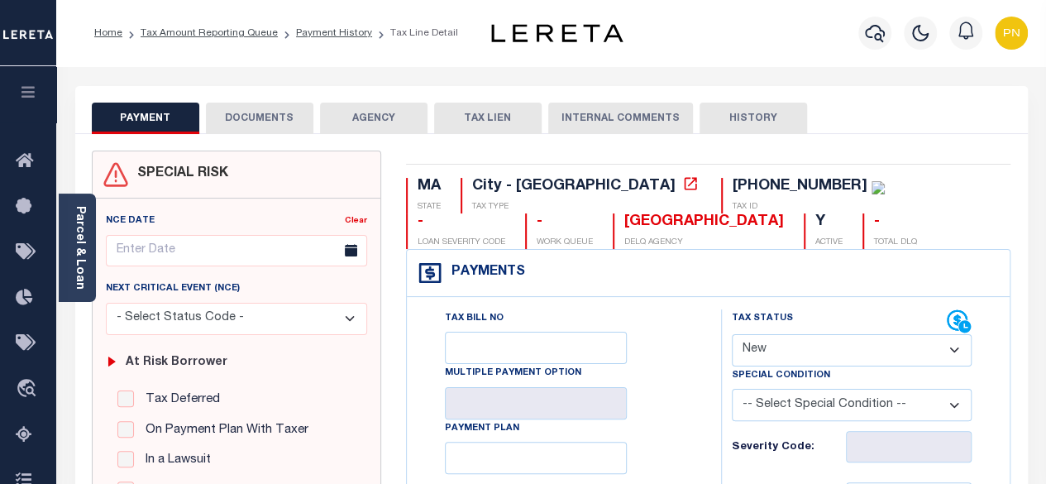
click at [278, 122] on button "DOCUMENTS" at bounding box center [260, 118] width 108 height 31
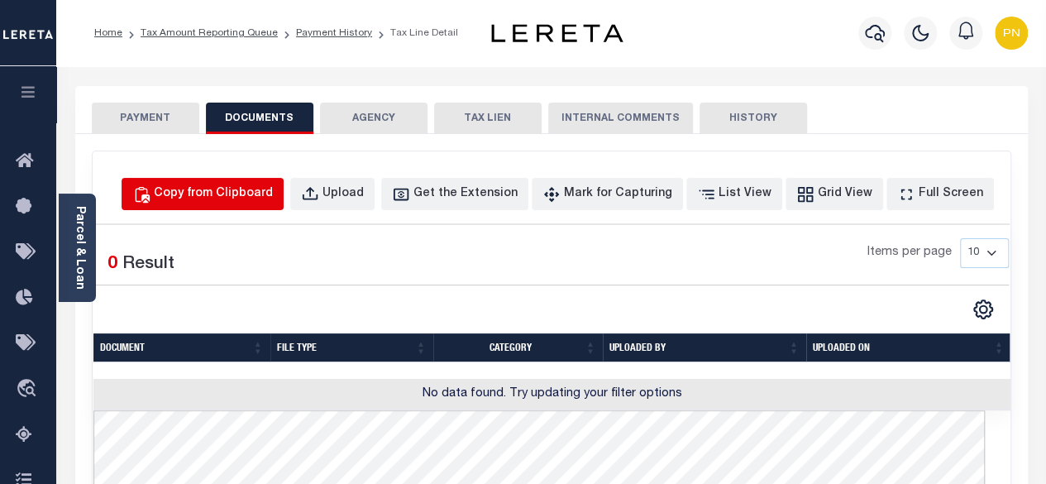
click at [256, 196] on div "Copy from Clipboard" at bounding box center [213, 194] width 119 height 18
select select "POP"
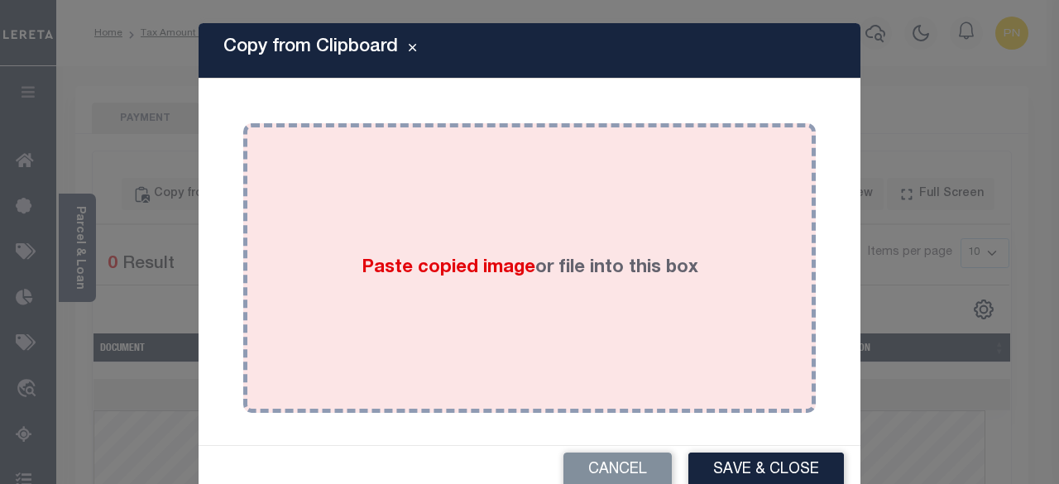
click at [362, 217] on div "Paste copied image or file into this box" at bounding box center [530, 268] width 548 height 265
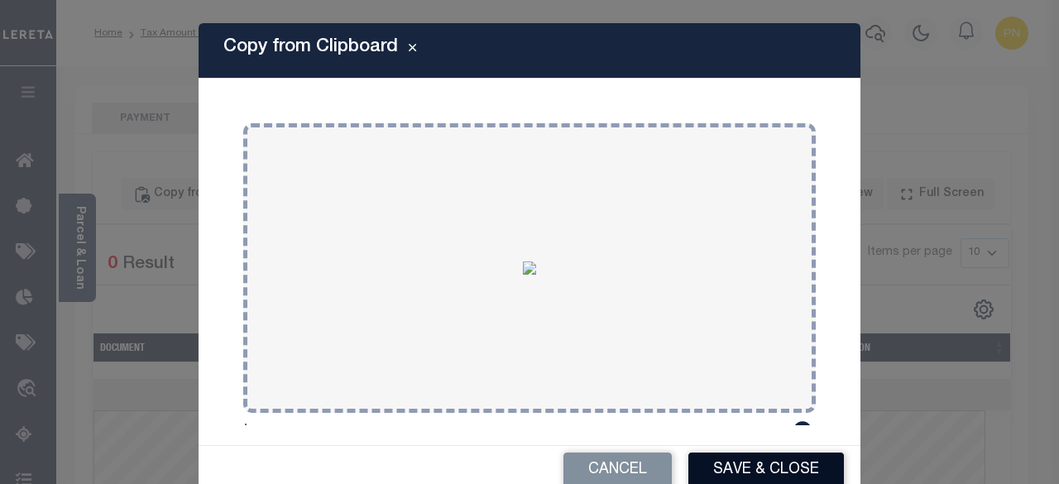
click at [735, 466] on button "Save & Close" at bounding box center [766, 471] width 156 height 36
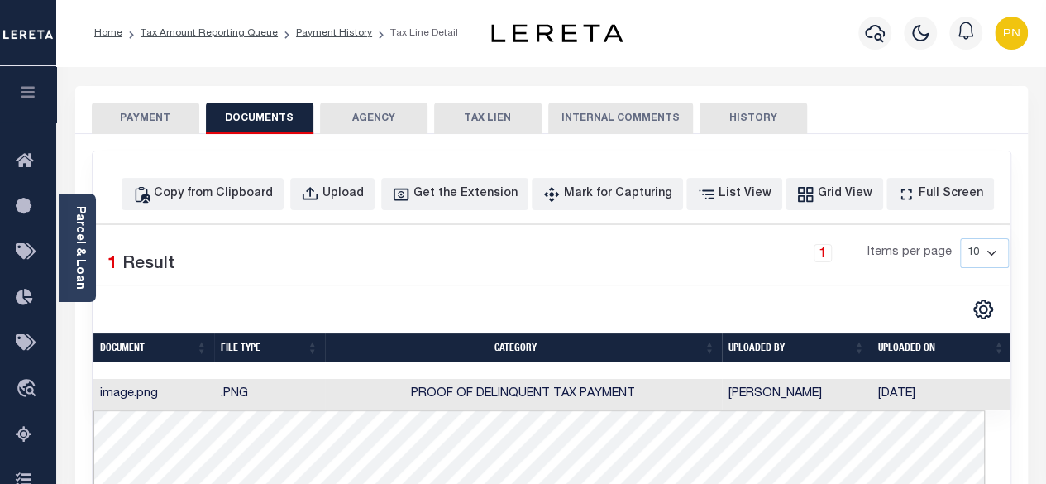
click at [155, 117] on button "PAYMENT" at bounding box center [146, 118] width 108 height 31
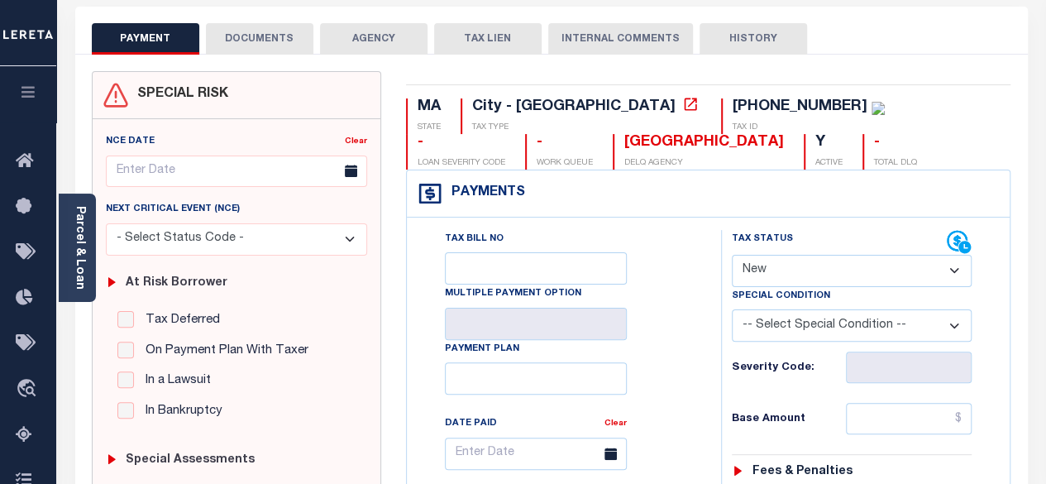
scroll to position [83, 0]
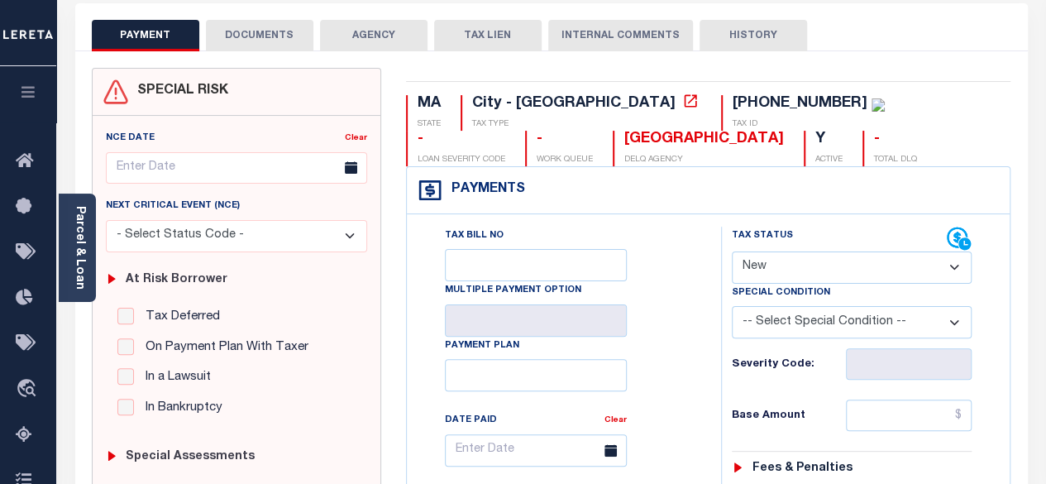
click at [953, 268] on select "- Select Status Code - Open Due/Unpaid Paid Incomplete No Tax Due Internal Refu…" at bounding box center [852, 267] width 241 height 32
select select "PYD"
click at [732, 251] on select "- Select Status Code - Open Due/Unpaid Paid Incomplete No Tax Due Internal Refu…" at bounding box center [852, 267] width 241 height 32
type input "[DATE]"
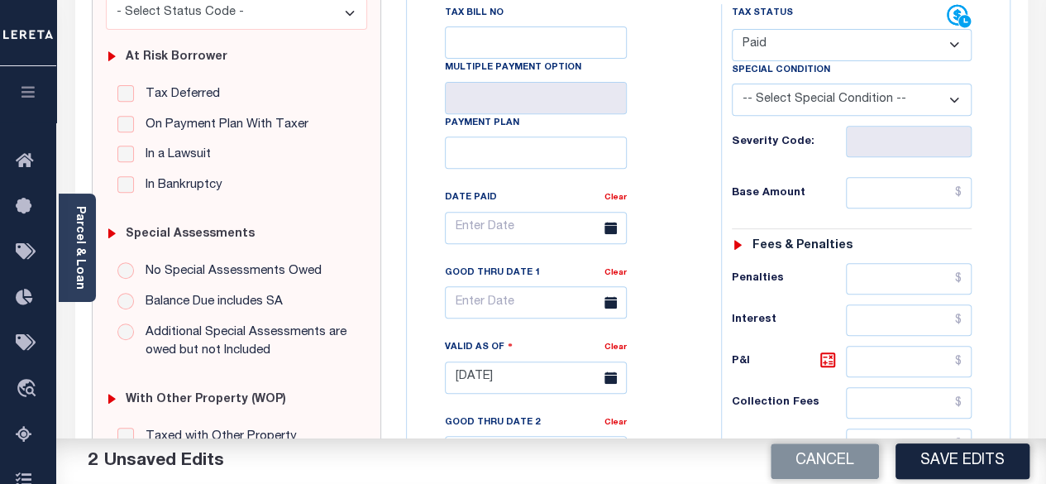
scroll to position [331, 0]
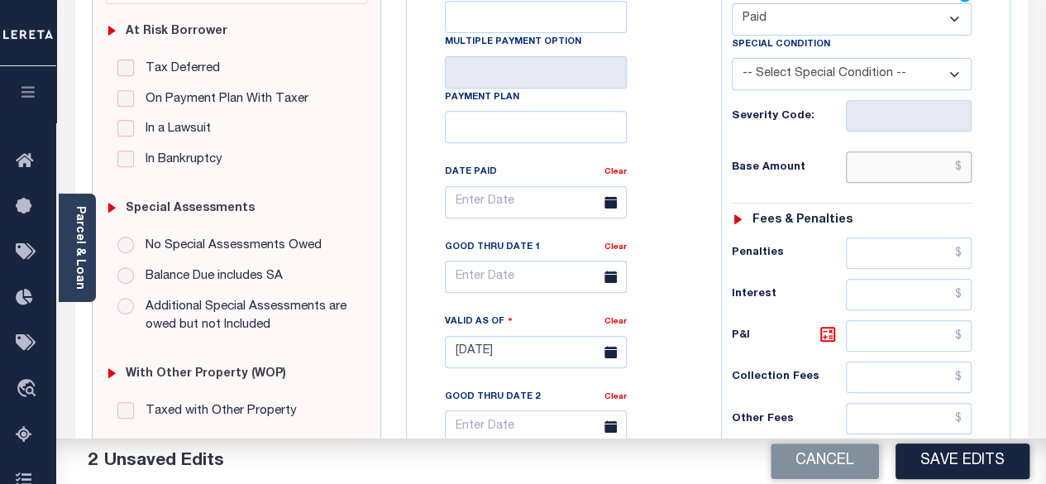
click at [969, 165] on input "text" at bounding box center [909, 166] width 126 height 31
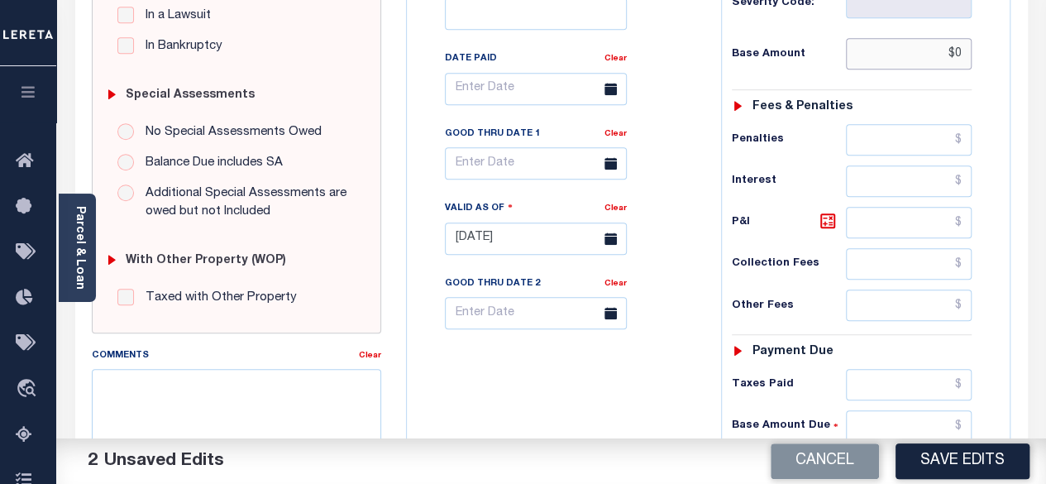
scroll to position [496, 0]
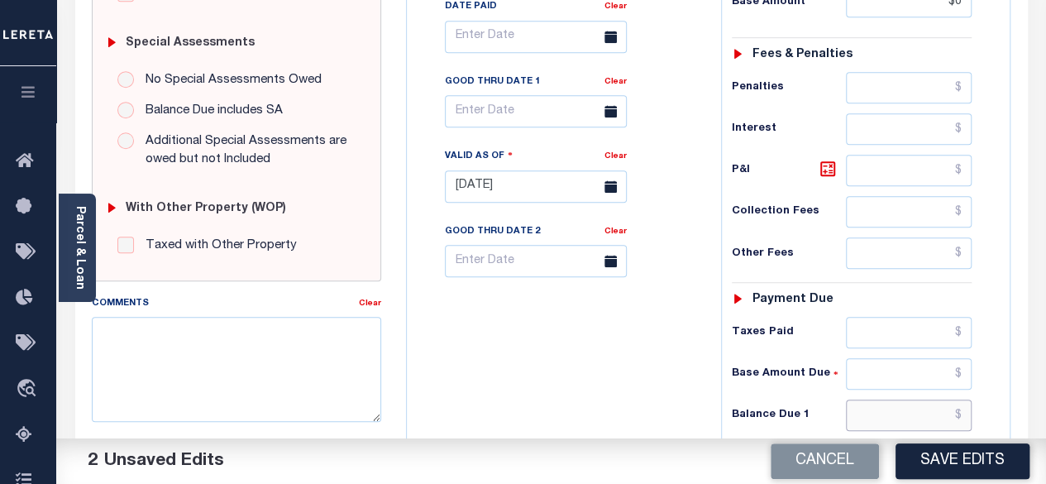
type input "$0.00"
click at [968, 409] on input "text" at bounding box center [909, 415] width 126 height 31
type input "$0.00"
click at [932, 461] on button "Save Edits" at bounding box center [963, 461] width 134 height 36
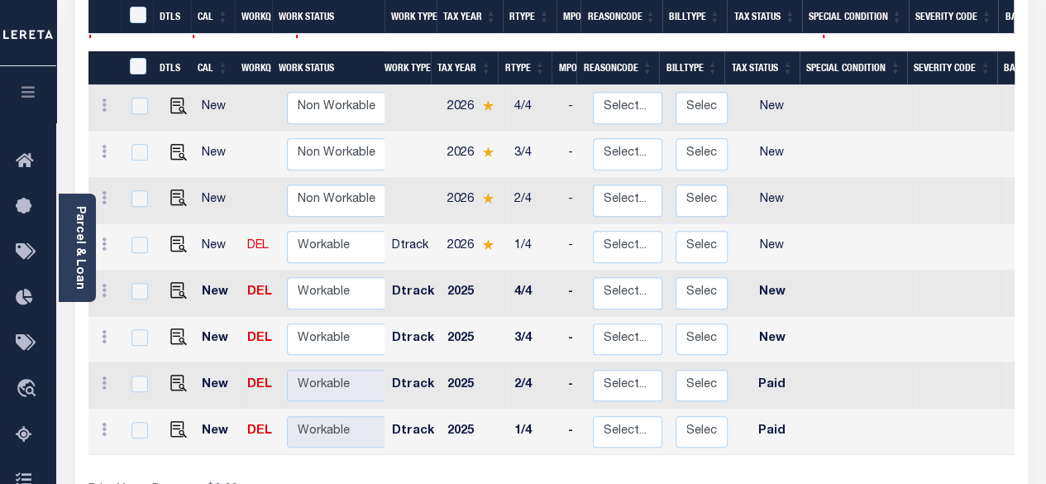
scroll to position [331, 0]
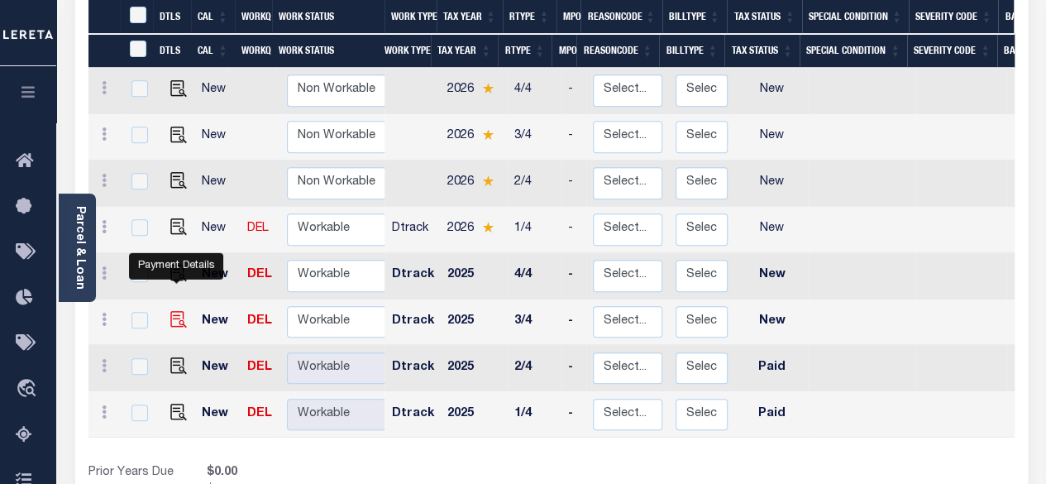
click at [171, 311] on img "" at bounding box center [178, 319] width 17 height 17
checkbox input "true"
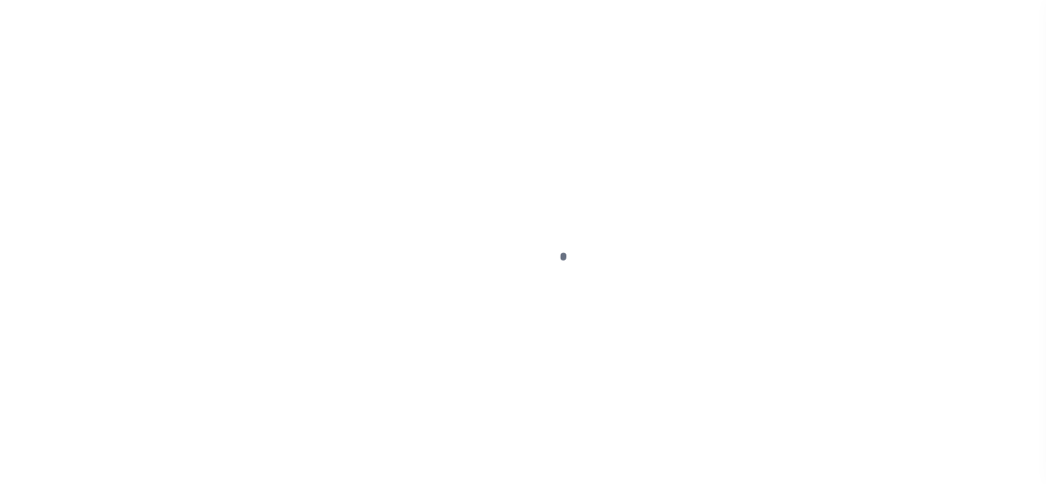
select select "NW2"
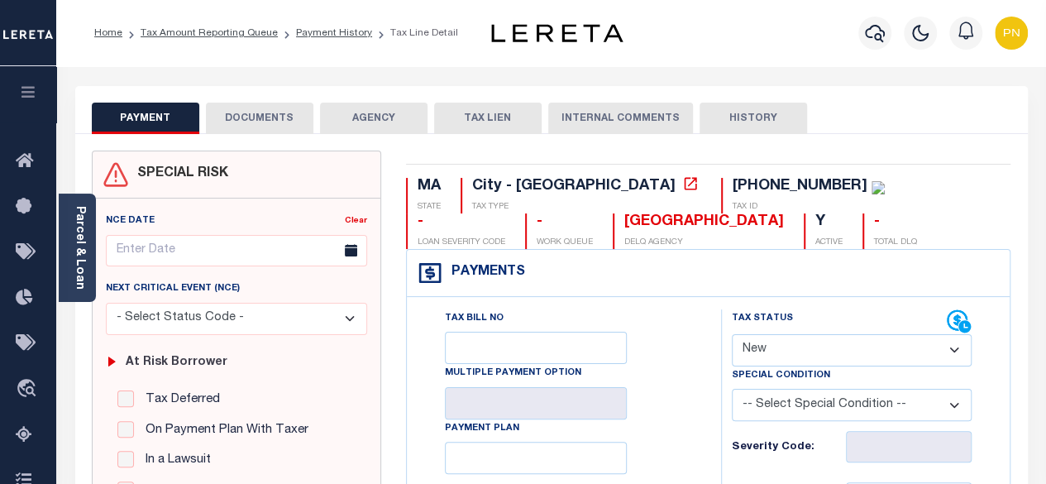
click at [249, 129] on button "DOCUMENTS" at bounding box center [260, 118] width 108 height 31
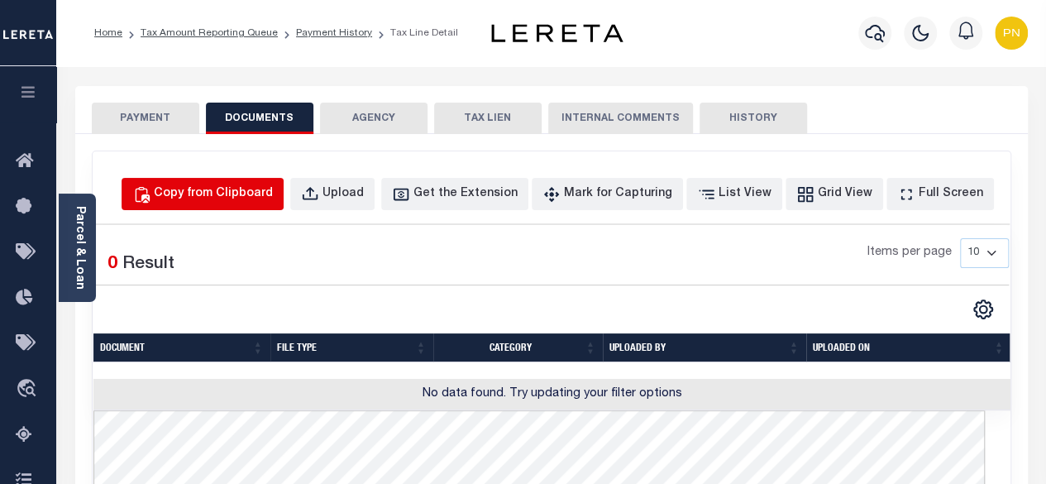
click at [273, 194] on div "Copy from Clipboard" at bounding box center [213, 194] width 119 height 18
select select "POP"
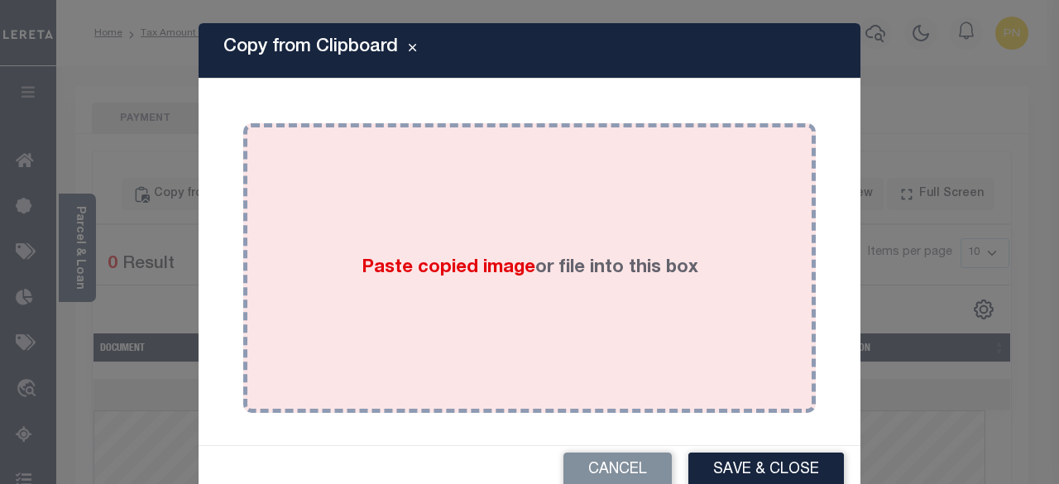
click at [484, 226] on div "Paste copied image or file into this box" at bounding box center [530, 268] width 548 height 265
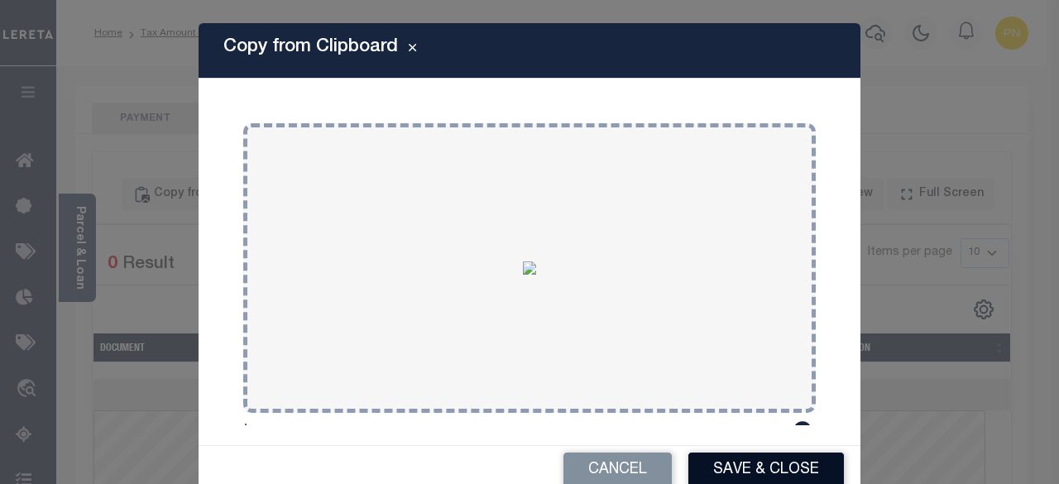
click at [732, 463] on button "Save & Close" at bounding box center [766, 471] width 156 height 36
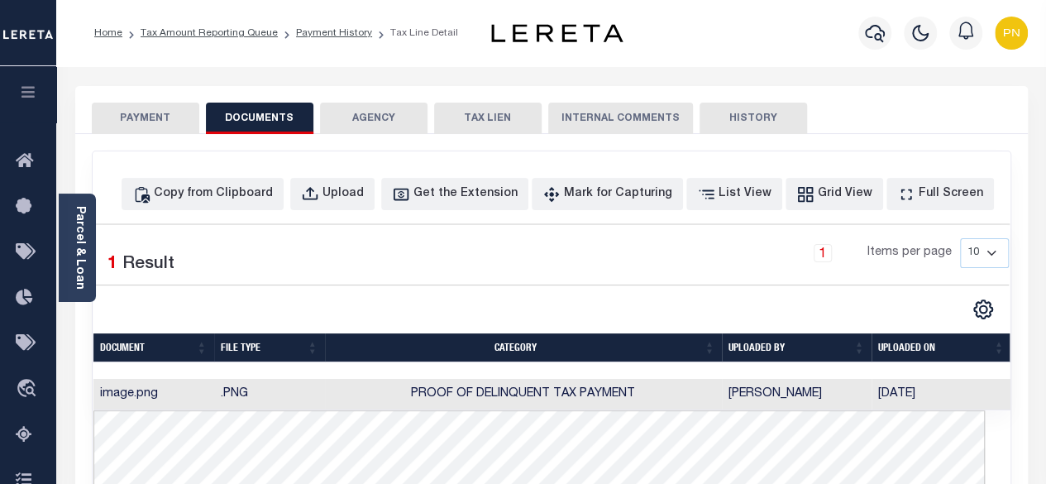
click at [154, 117] on button "PAYMENT" at bounding box center [146, 118] width 108 height 31
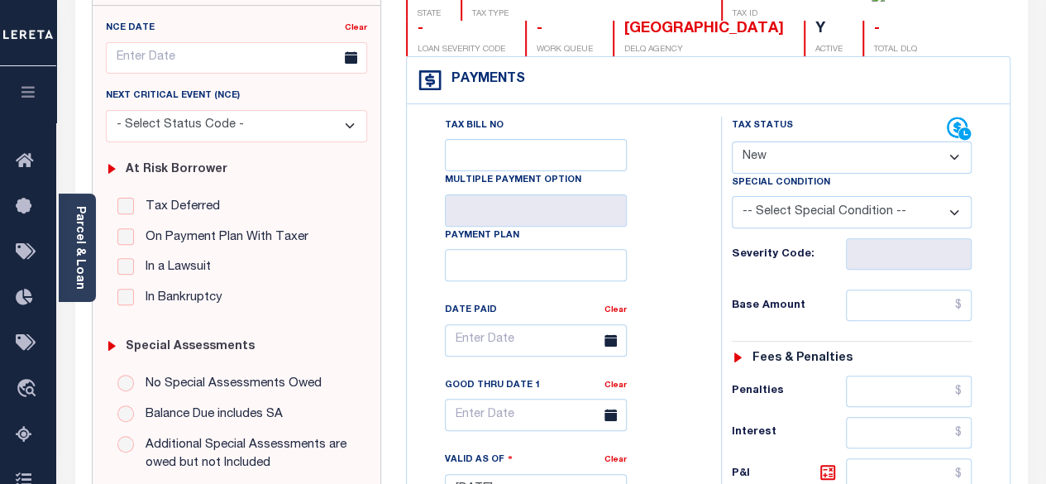
scroll to position [248, 0]
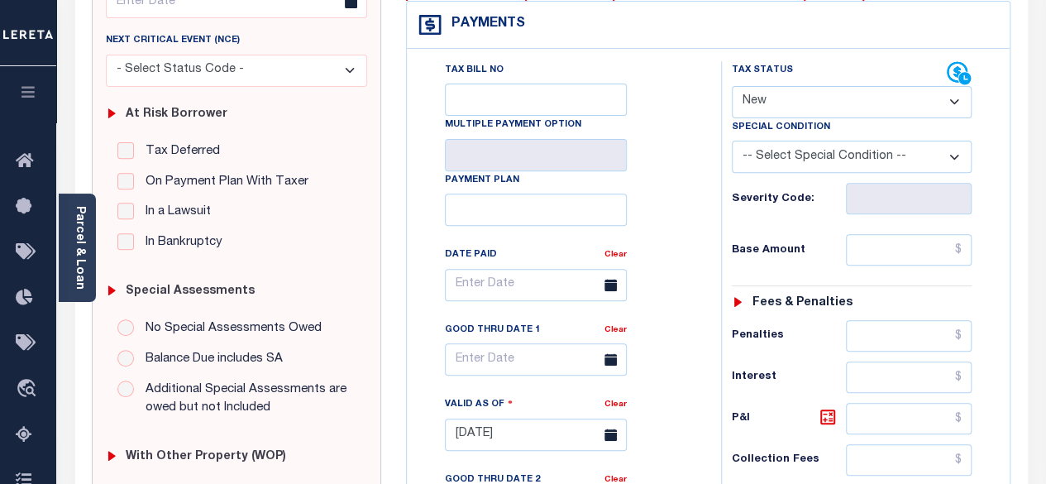
click at [951, 103] on select "- Select Status Code - Open Due/Unpaid Paid Incomplete No Tax Due Internal Refu…" at bounding box center [852, 102] width 241 height 32
select select "PYD"
click at [732, 86] on select "- Select Status Code - Open Due/Unpaid Paid Incomplete No Tax Due Internal Refu…" at bounding box center [852, 102] width 241 height 32
type input "[DATE]"
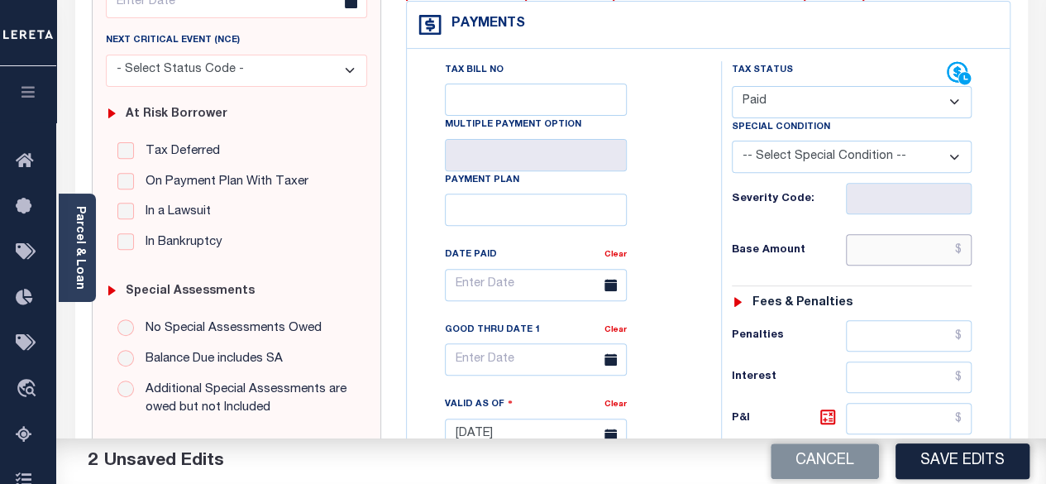
click at [965, 251] on input "text" at bounding box center [909, 249] width 126 height 31
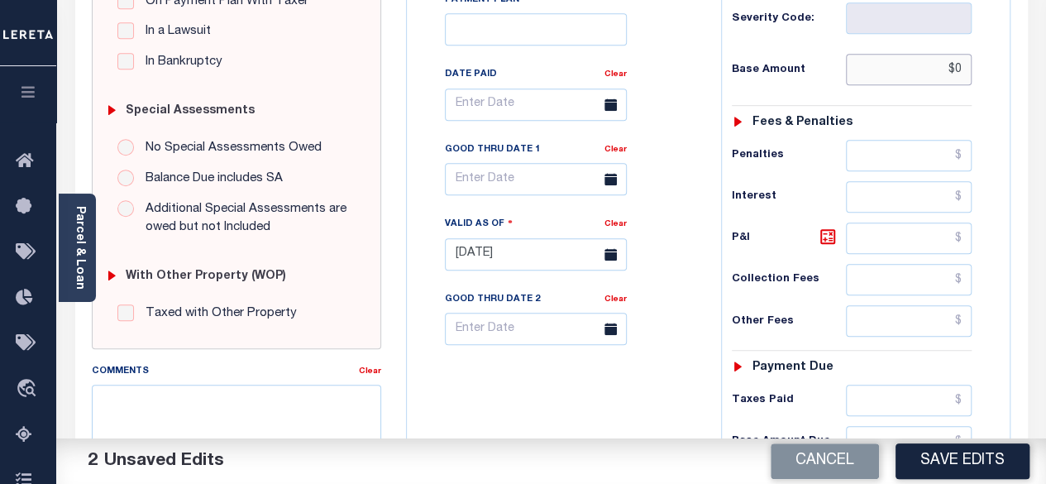
scroll to position [662, 0]
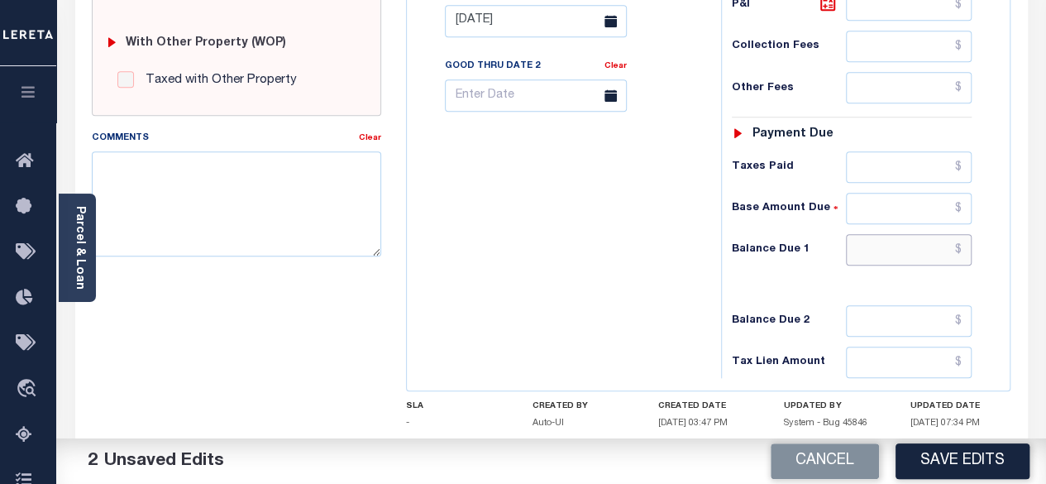
type input "$0.00"
click at [965, 244] on input "text" at bounding box center [909, 249] width 126 height 31
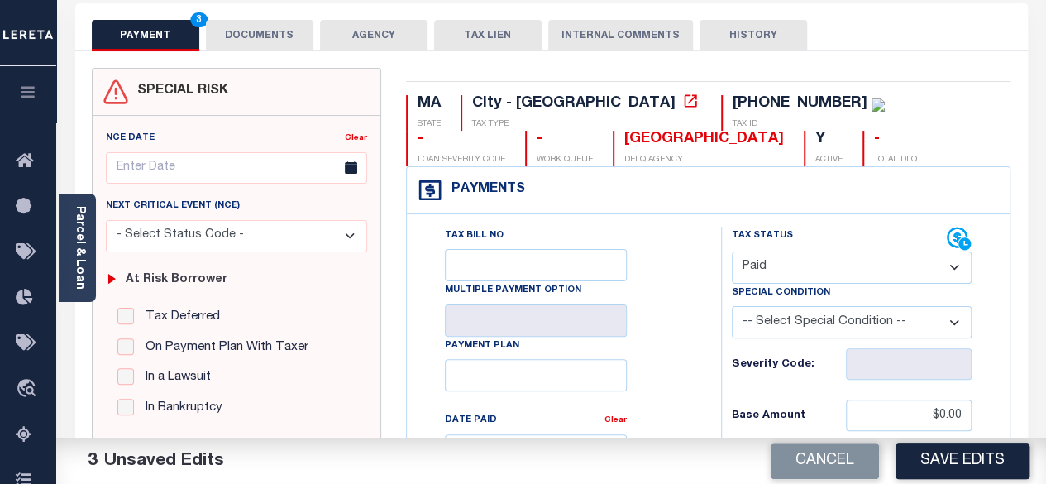
scroll to position [0, 0]
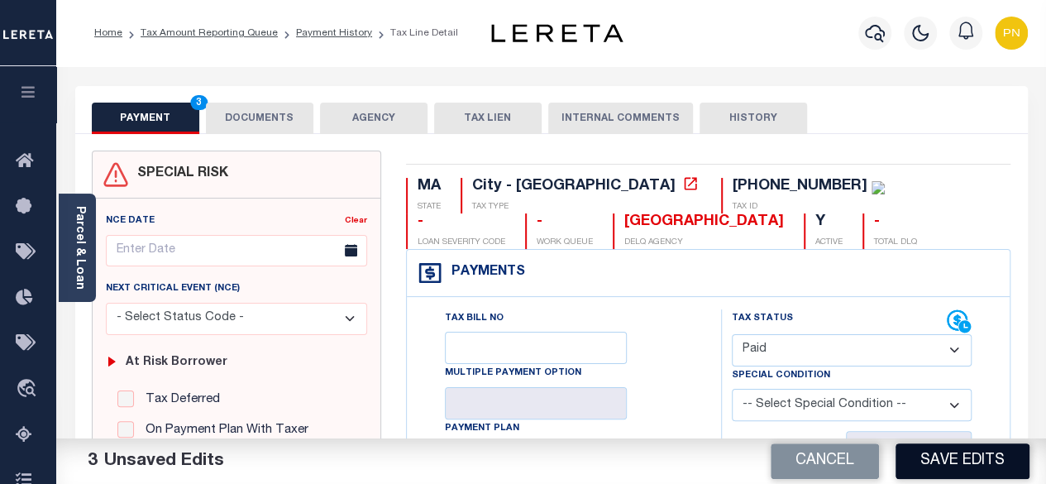
type input "$0.00"
click at [946, 455] on button "Save Edits" at bounding box center [963, 461] width 134 height 36
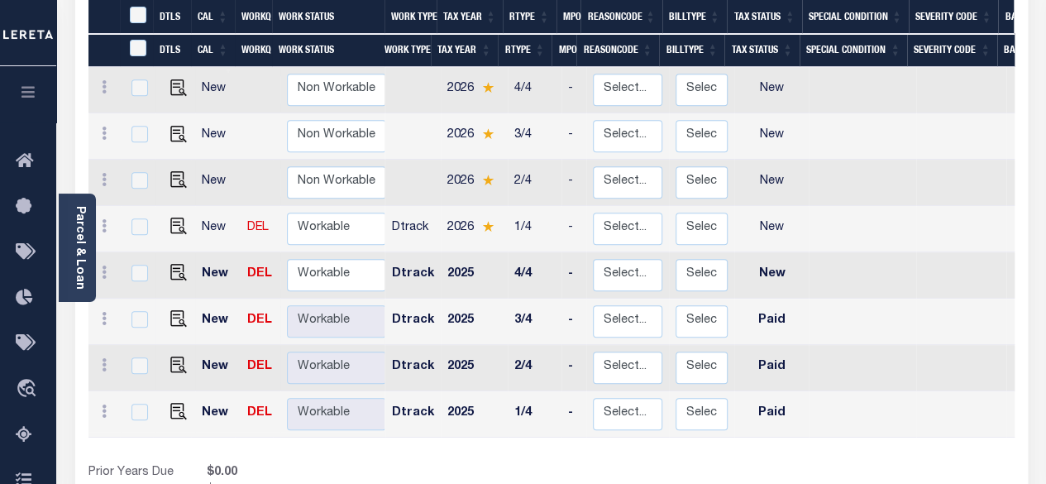
scroll to position [331, 0]
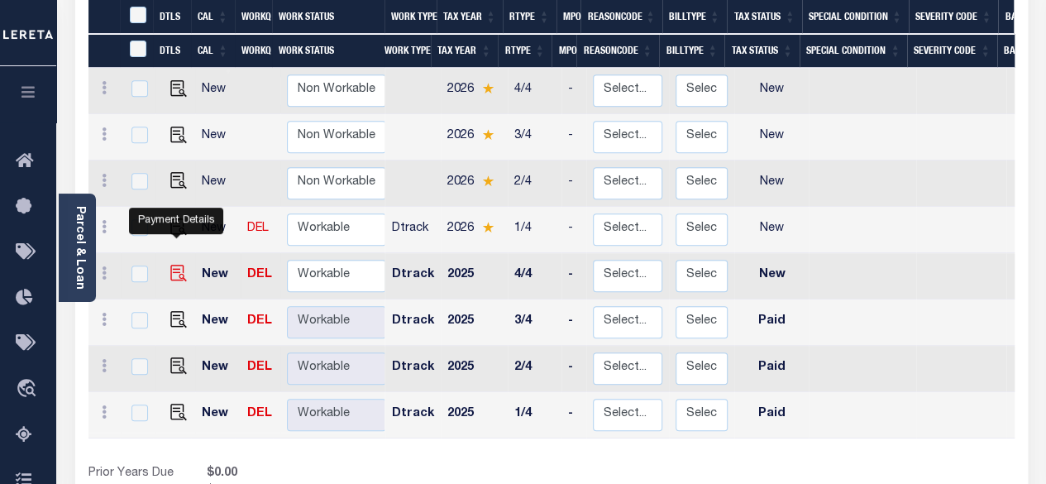
click at [173, 265] on img "" at bounding box center [178, 273] width 17 height 17
checkbox input "true"
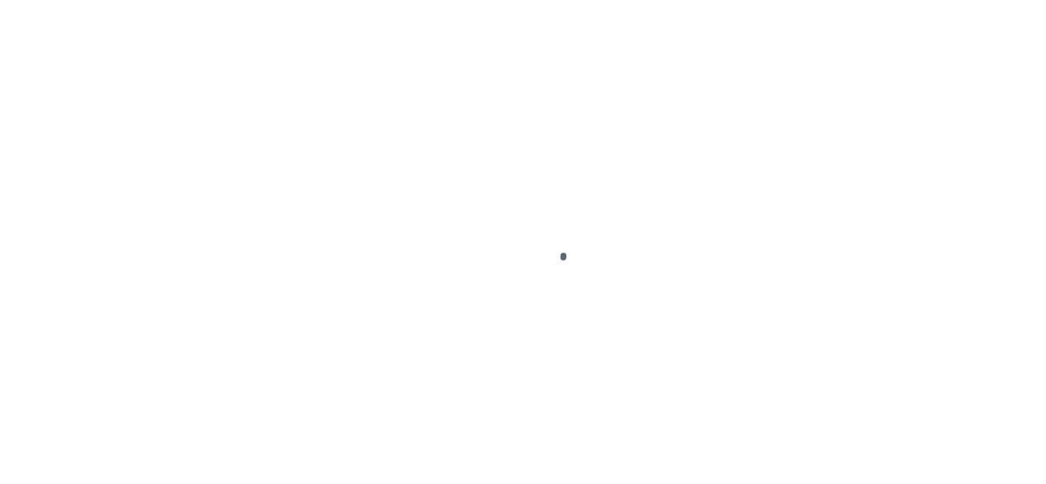
select select "NW2"
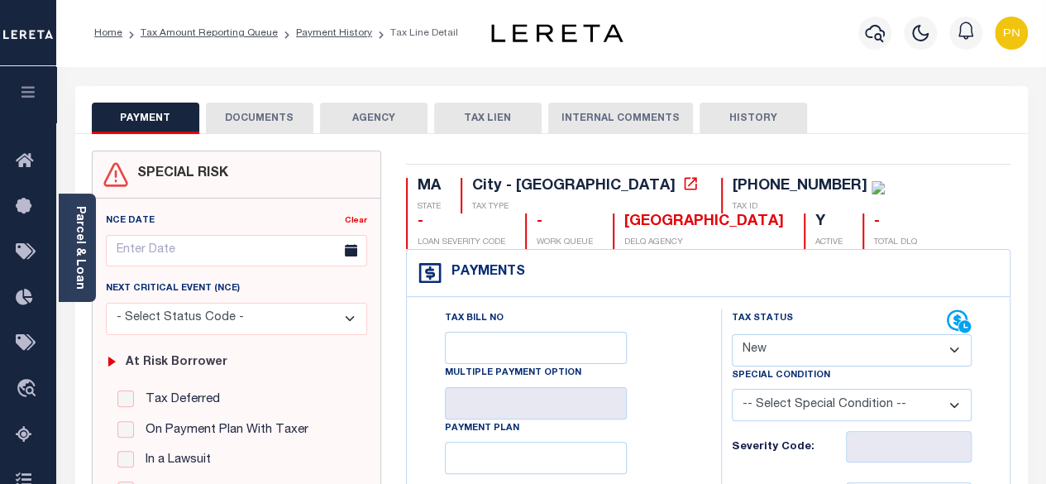
click at [275, 128] on button "DOCUMENTS" at bounding box center [260, 118] width 108 height 31
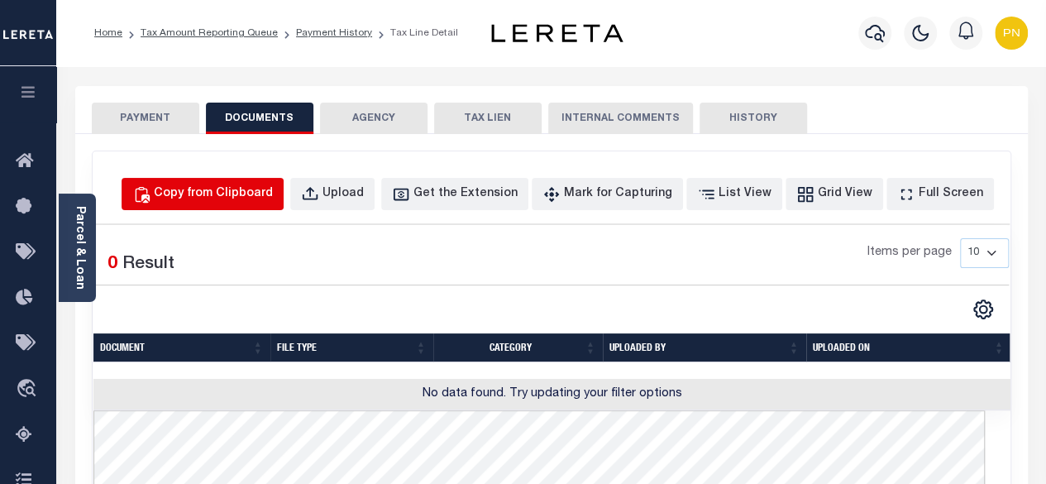
click at [271, 192] on div "Copy from Clipboard" at bounding box center [213, 194] width 119 height 18
select select "POP"
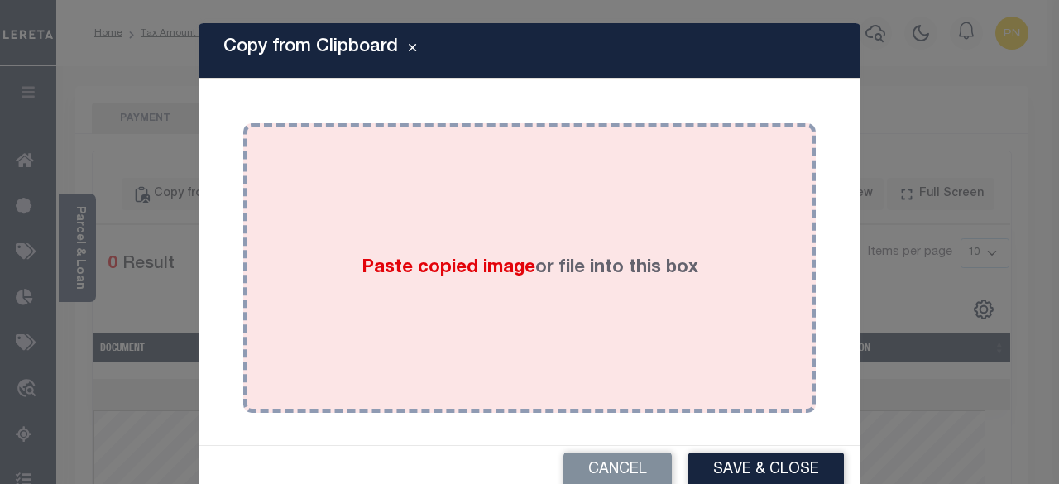
click at [405, 237] on div "Paste copied image or file into this box" at bounding box center [530, 268] width 548 height 265
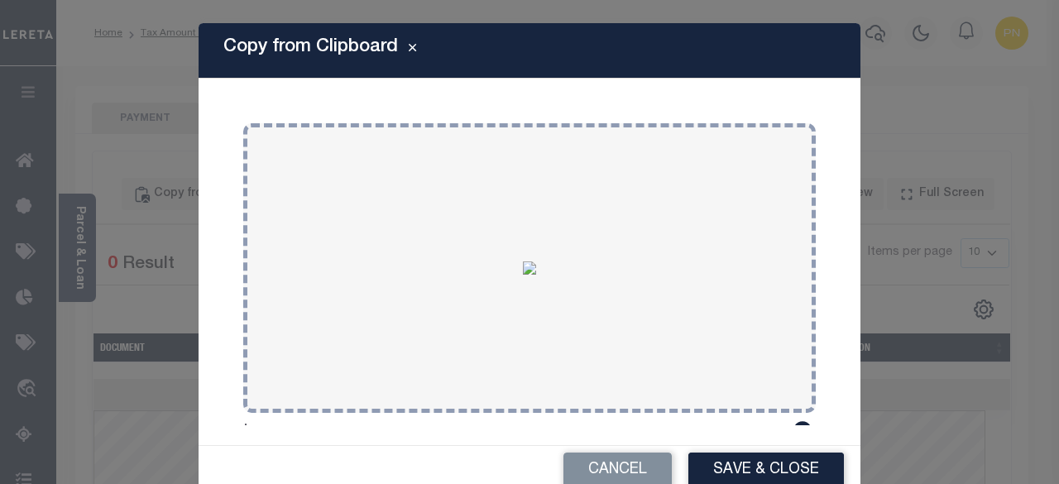
click at [733, 461] on button "Save & Close" at bounding box center [766, 471] width 156 height 36
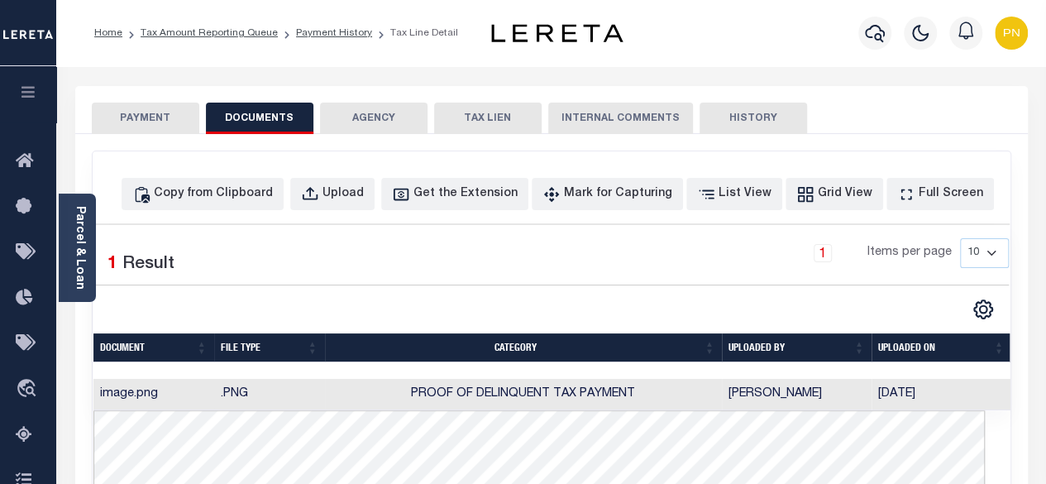
click at [169, 126] on button "PAYMENT" at bounding box center [146, 118] width 108 height 31
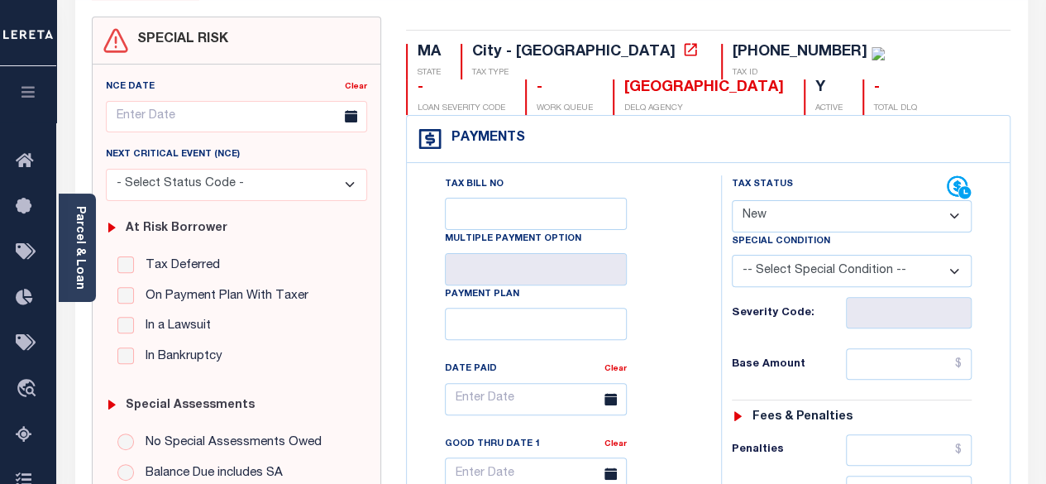
scroll to position [165, 0]
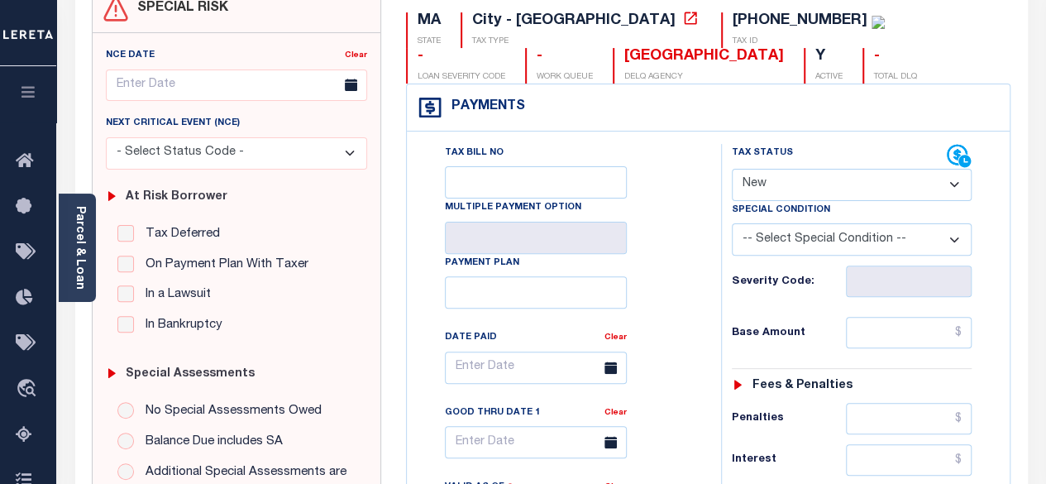
click at [957, 189] on select "- Select Status Code - Open Due/Unpaid Paid Incomplete No Tax Due Internal Refu…" at bounding box center [852, 185] width 241 height 32
select select "PYD"
click at [732, 169] on select "- Select Status Code - Open Due/Unpaid Paid Incomplete No Tax Due Internal Refu…" at bounding box center [852, 185] width 241 height 32
type input "[DATE]"
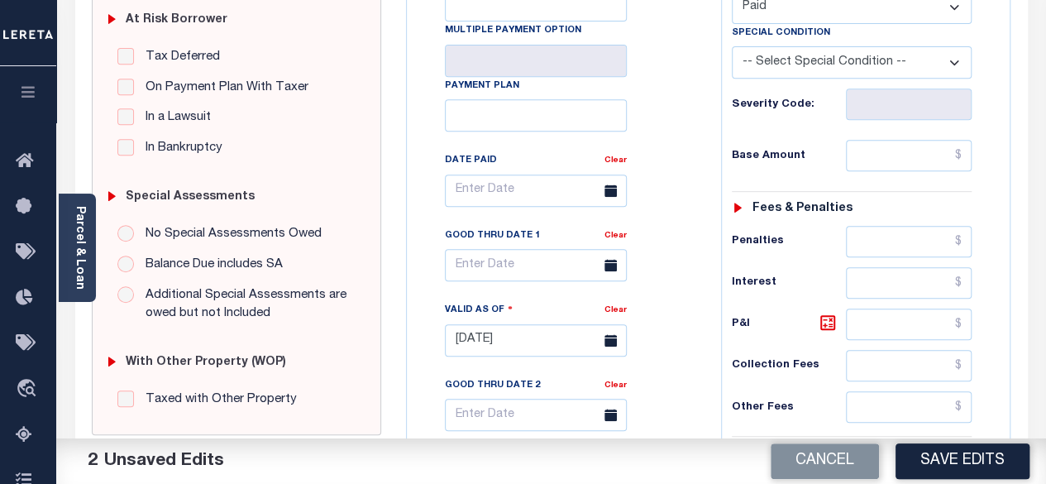
scroll to position [414, 0]
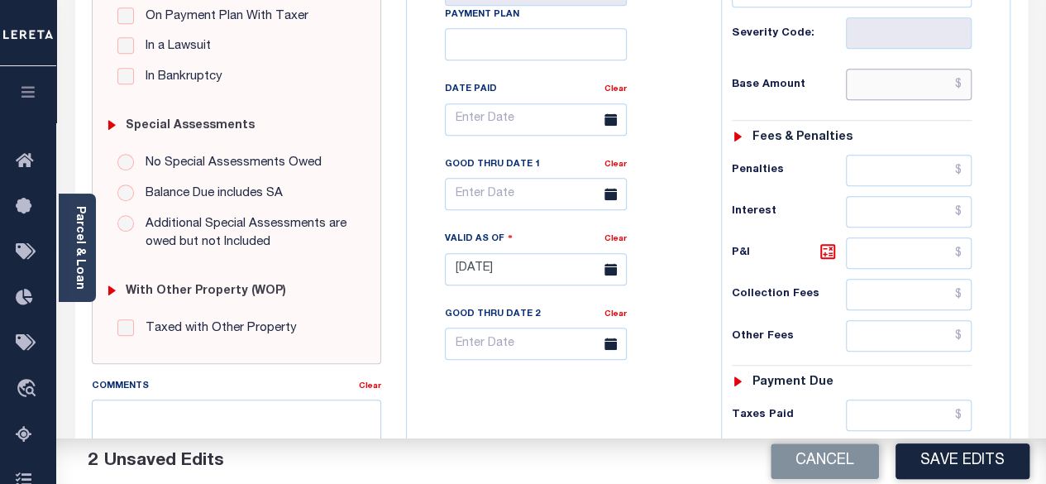
click at [966, 74] on input "text" at bounding box center [909, 84] width 126 height 31
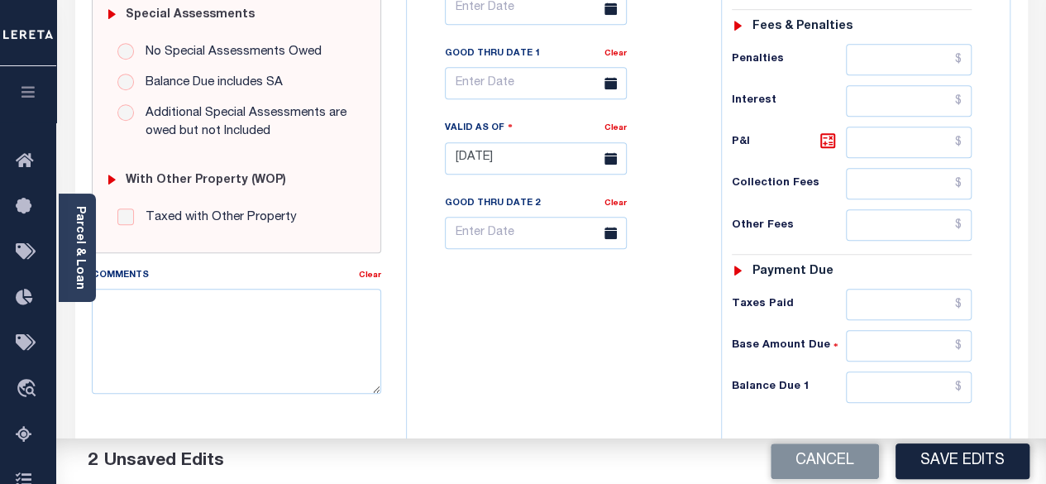
scroll to position [662, 0]
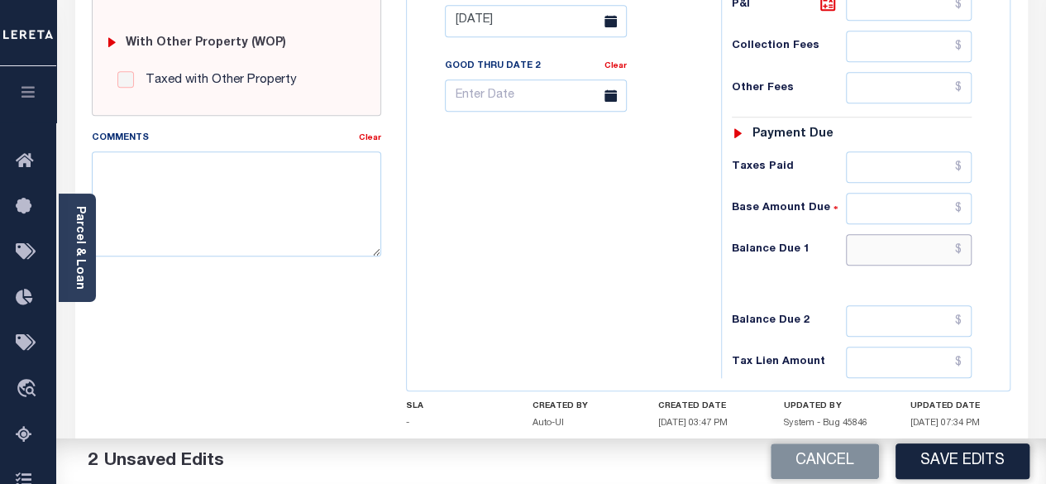
type input "$0.00"
click at [970, 247] on input "text" at bounding box center [909, 249] width 126 height 31
type input "$0.00"
click at [954, 471] on button "Save Edits" at bounding box center [963, 461] width 134 height 36
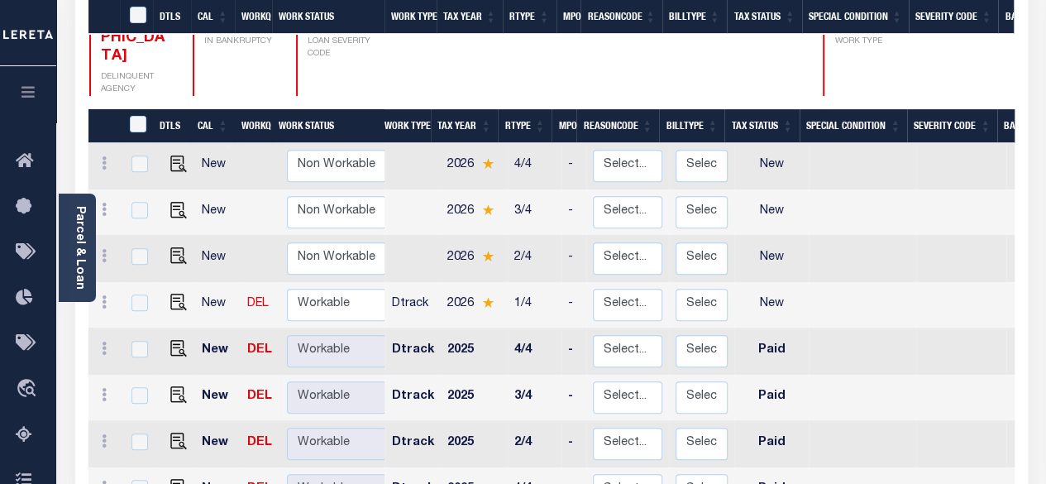
scroll to position [331, 0]
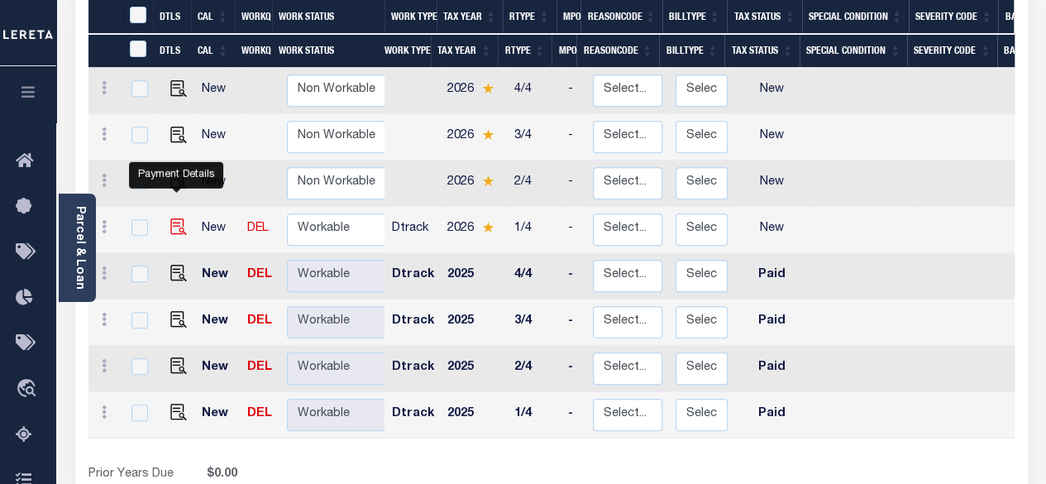
click at [170, 218] on img "" at bounding box center [178, 226] width 17 height 17
checkbox input "true"
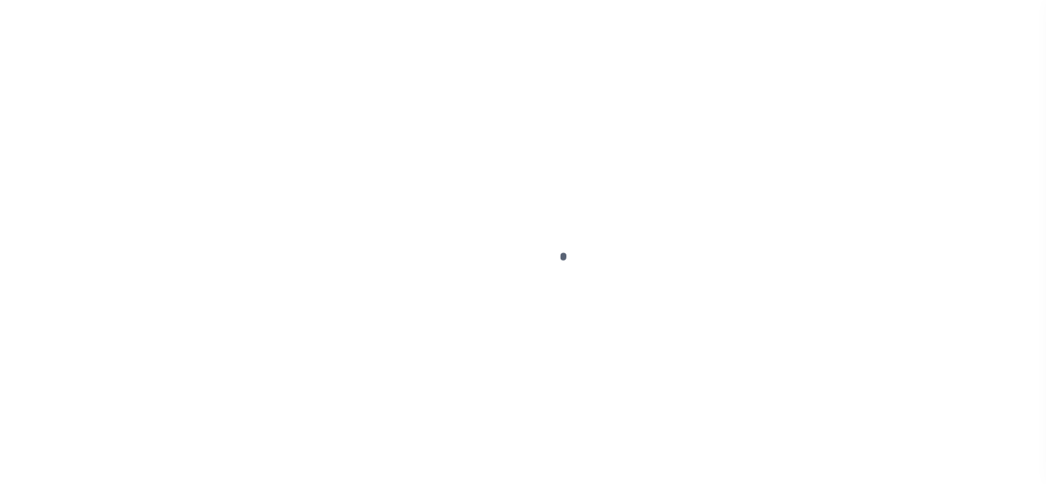
select select "NW2"
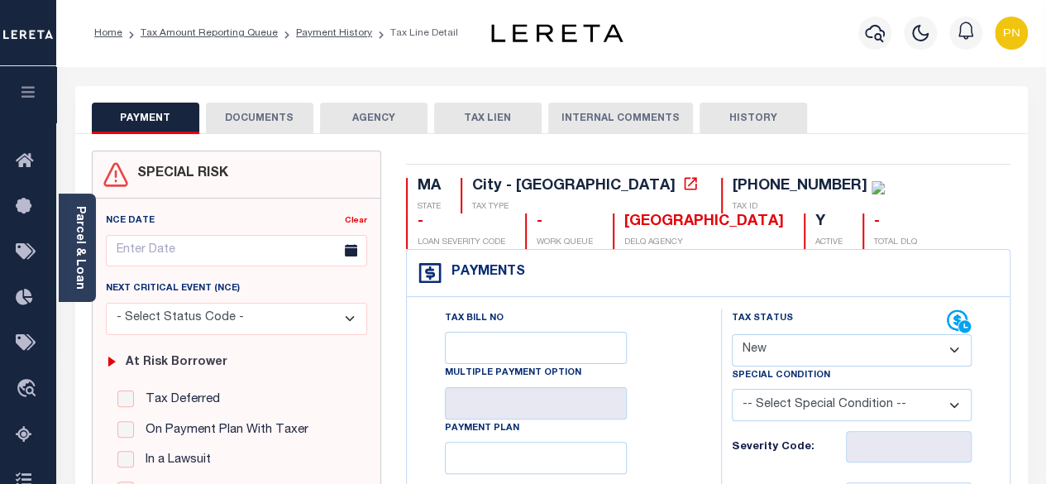
click at [263, 120] on button "DOCUMENTS" at bounding box center [260, 118] width 108 height 31
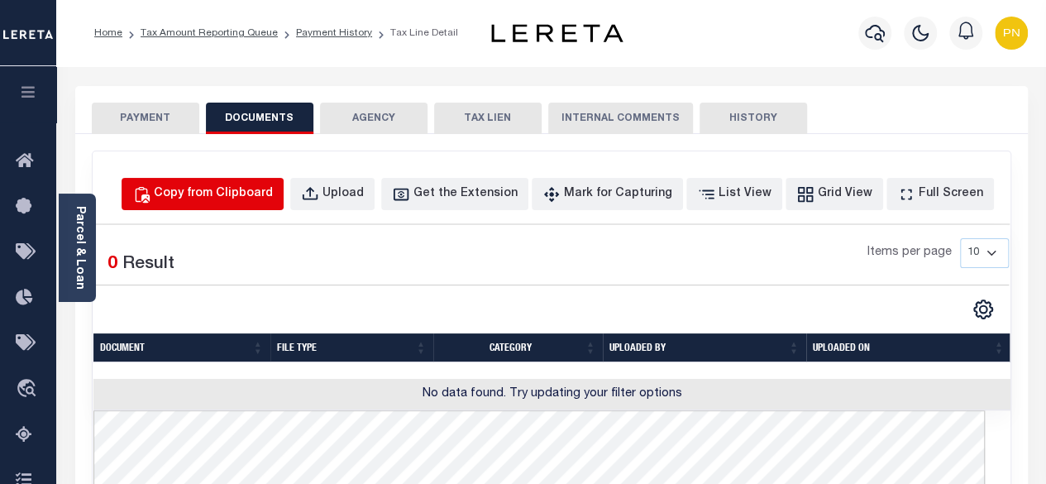
click at [261, 204] on button "Copy from Clipboard" at bounding box center [203, 194] width 162 height 32
select select "POP"
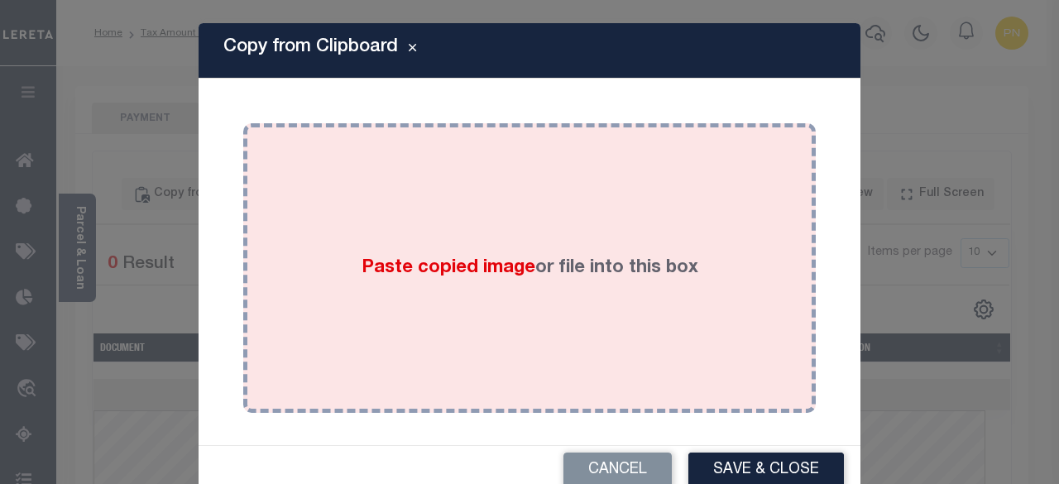
click at [433, 212] on div "Paste copied image or file into this box" at bounding box center [530, 268] width 548 height 265
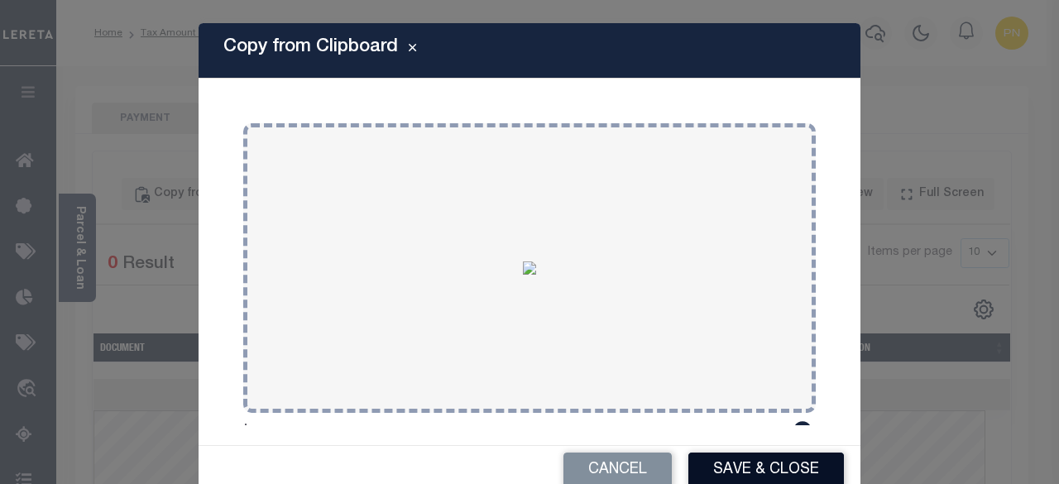
click at [789, 477] on button "Save & Close" at bounding box center [766, 471] width 156 height 36
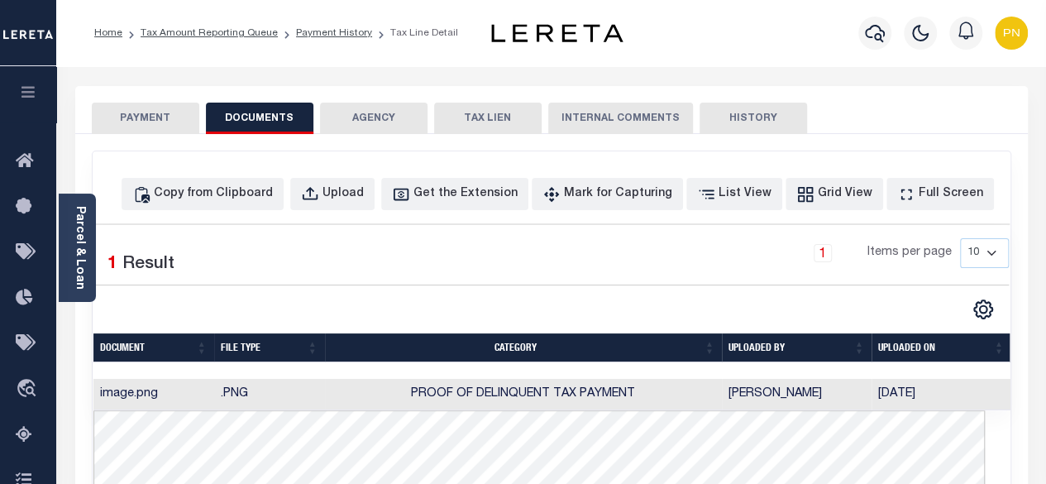
click at [154, 117] on button "PAYMENT" at bounding box center [146, 118] width 108 height 31
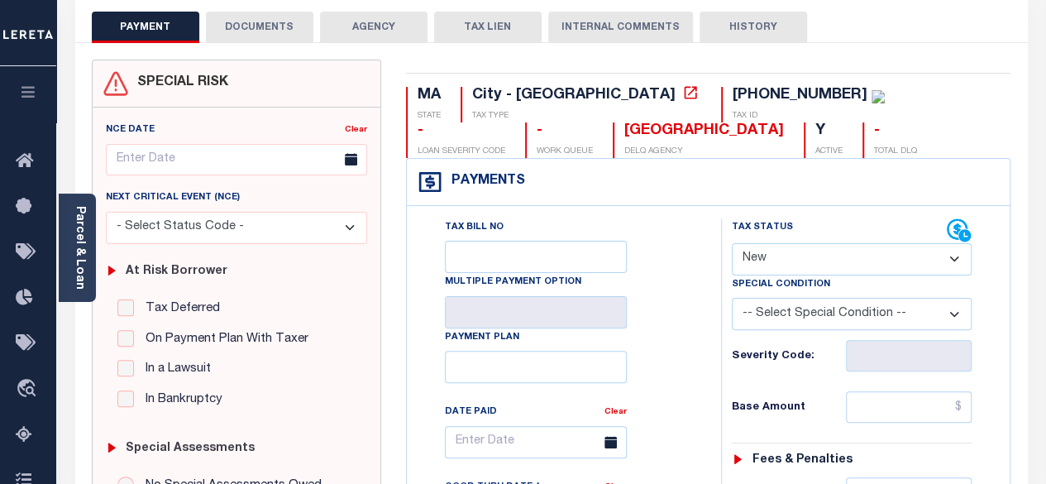
scroll to position [248, 0]
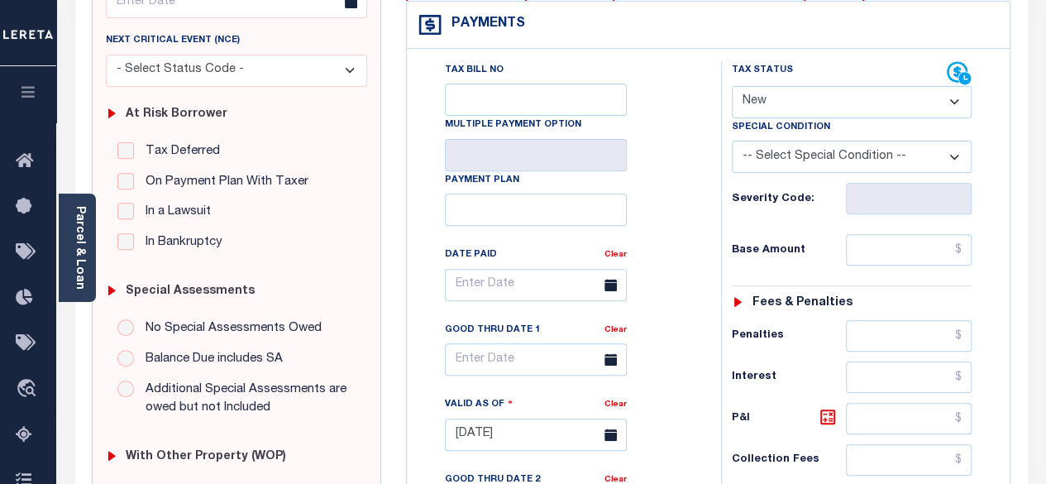
click at [943, 103] on select "- Select Status Code - Open Due/Unpaid Paid Incomplete No Tax Due Internal Refu…" at bounding box center [852, 102] width 241 height 32
select select "PYD"
click at [732, 86] on select "- Select Status Code - Open Due/Unpaid Paid Incomplete No Tax Due Internal Refu…" at bounding box center [852, 102] width 241 height 32
type input "[DATE]"
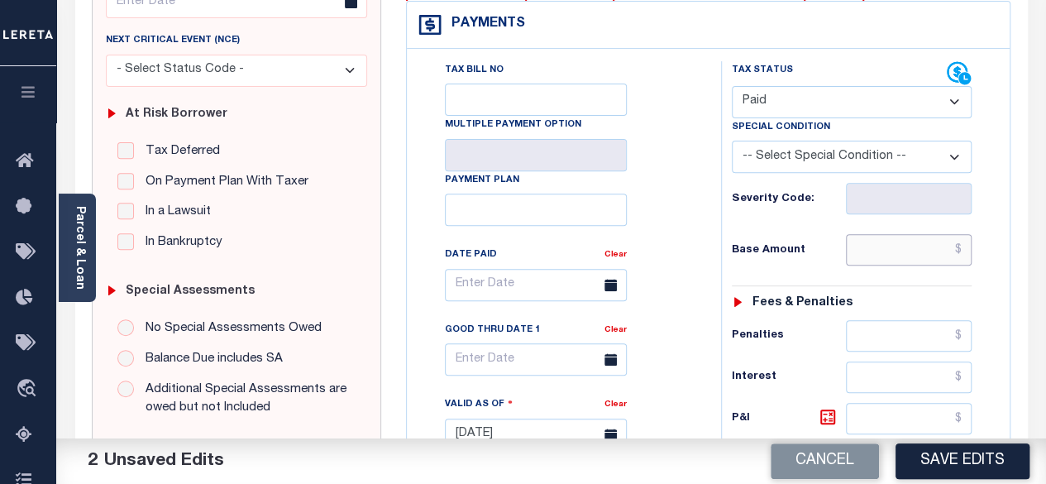
click at [963, 251] on input "text" at bounding box center [909, 249] width 126 height 31
paste input "13,099.62"
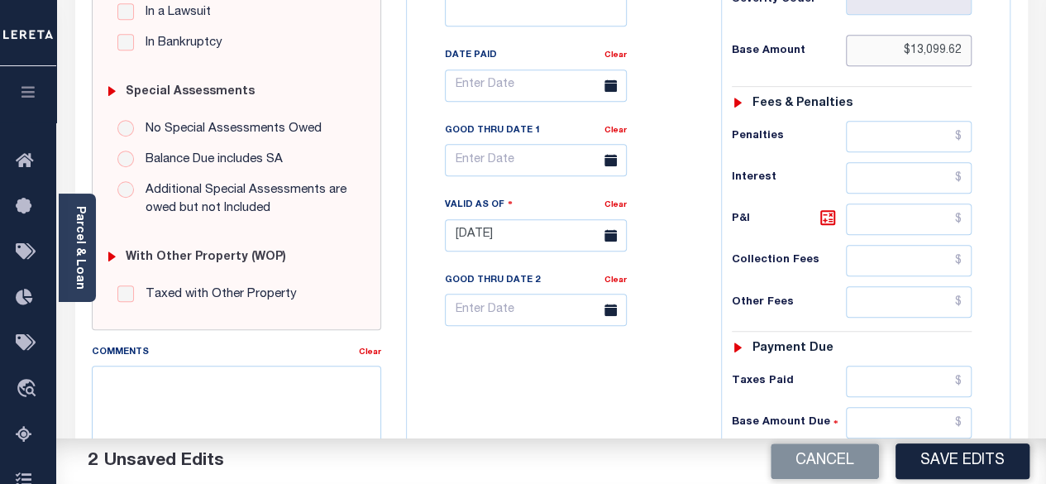
scroll to position [496, 0]
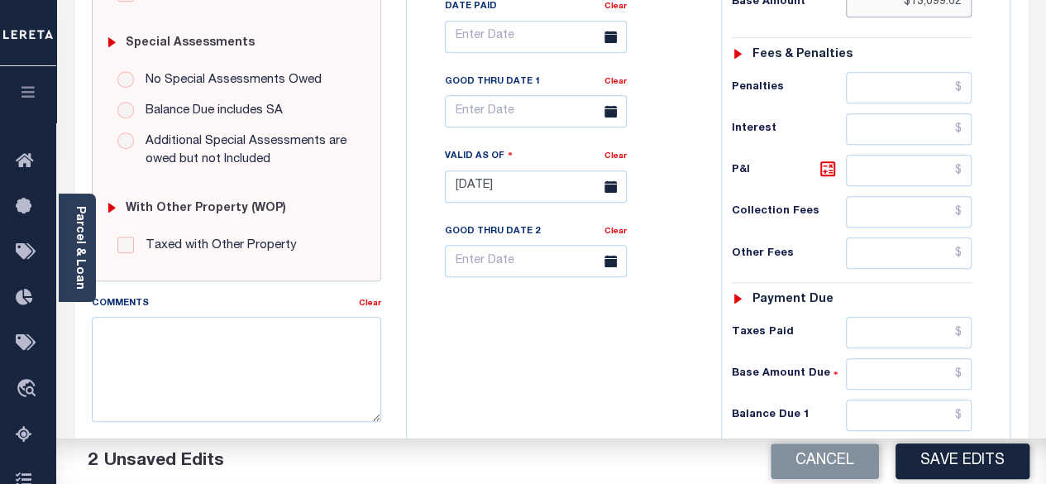
type input "$13,099.62"
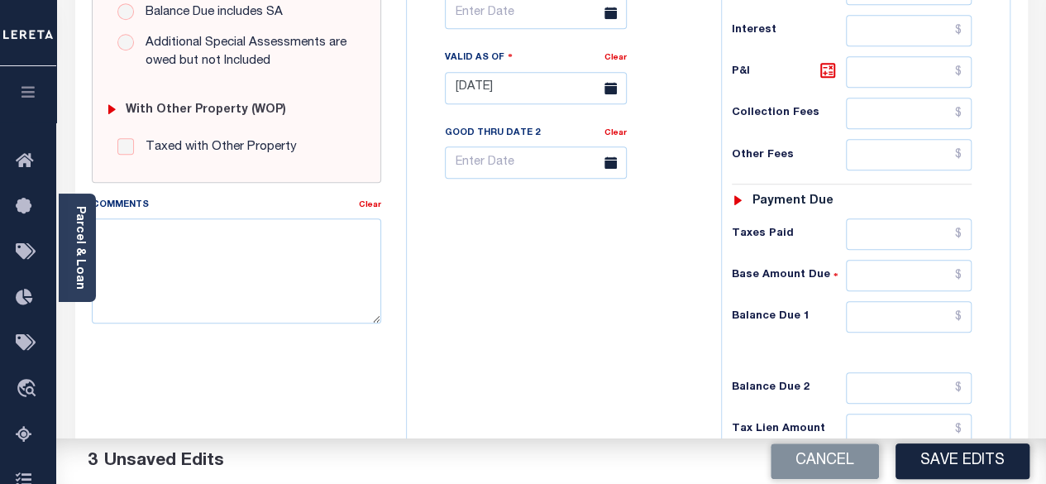
scroll to position [662, 0]
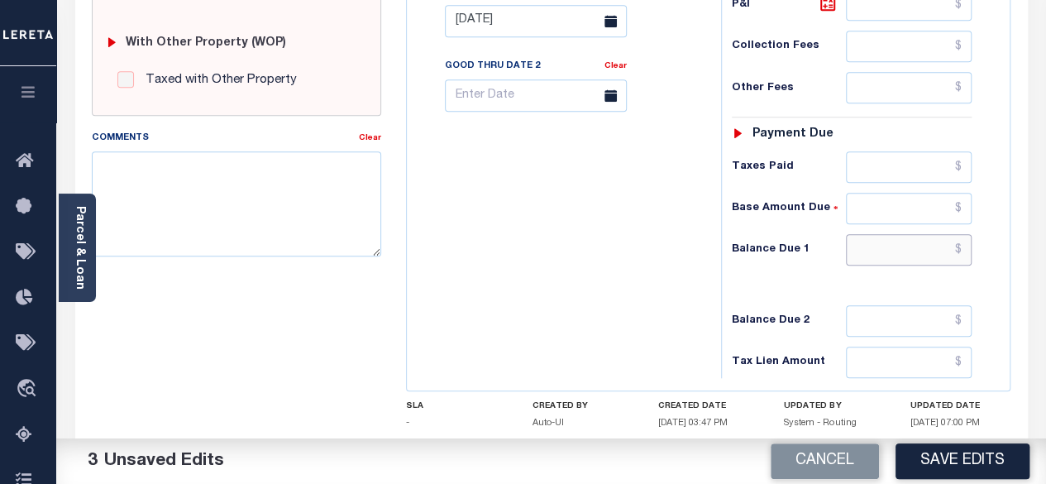
click at [961, 242] on input "text" at bounding box center [909, 249] width 126 height 31
paste input "13,240.30"
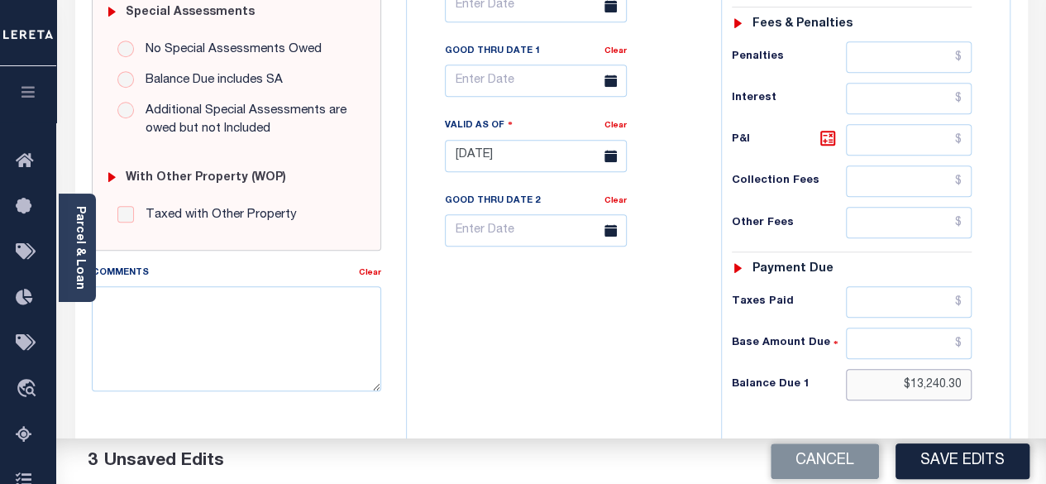
scroll to position [496, 0]
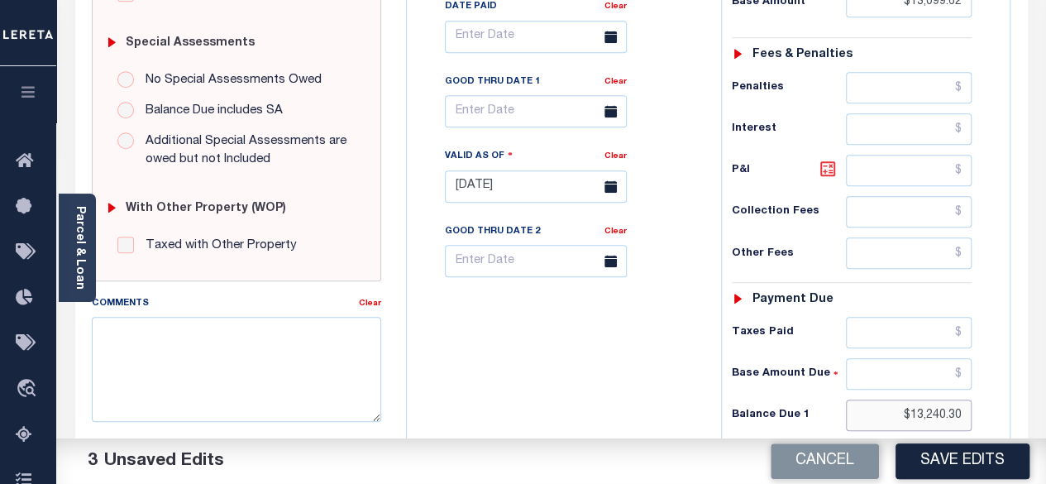
type input "$13,240.30"
click at [832, 171] on icon at bounding box center [828, 169] width 10 height 10
type input "$140.68"
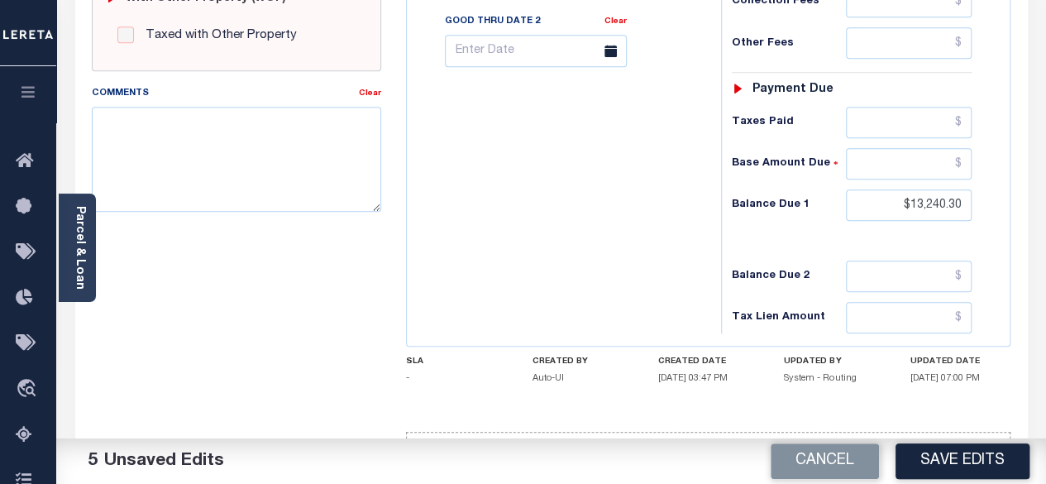
scroll to position [754, 0]
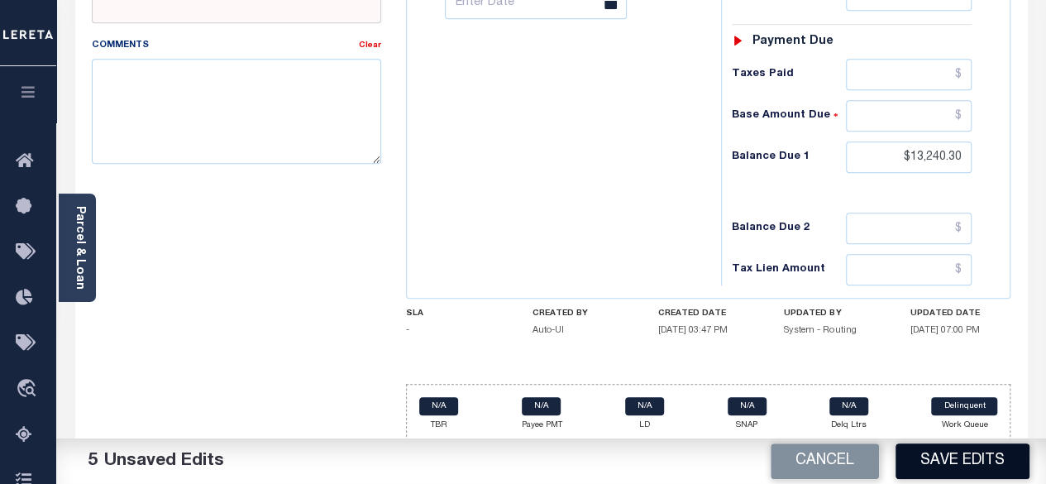
click at [976, 453] on button "Save Edits" at bounding box center [963, 461] width 134 height 36
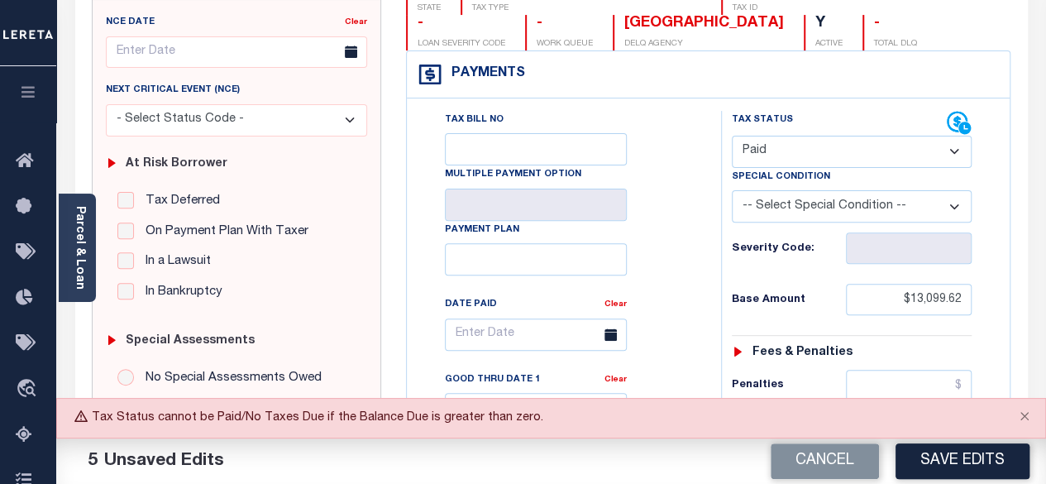
scroll to position [175, 0]
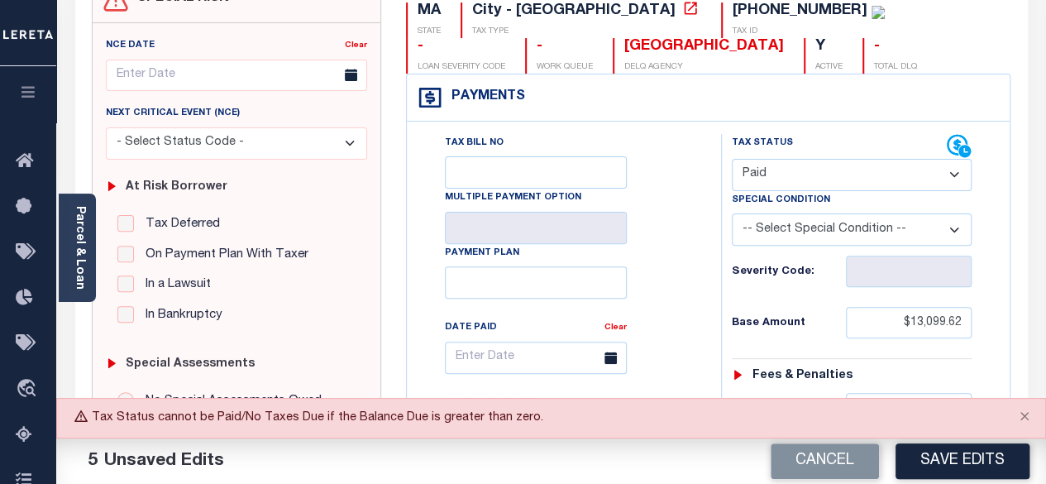
click at [924, 173] on select "- Select Status Code - Open Due/Unpaid Paid Incomplete No Tax Due Internal Refu…" at bounding box center [852, 175] width 241 height 32
select select "DUE"
click at [732, 159] on select "- Select Status Code - Open Due/Unpaid Paid Incomplete No Tax Due Internal Refu…" at bounding box center [852, 175] width 241 height 32
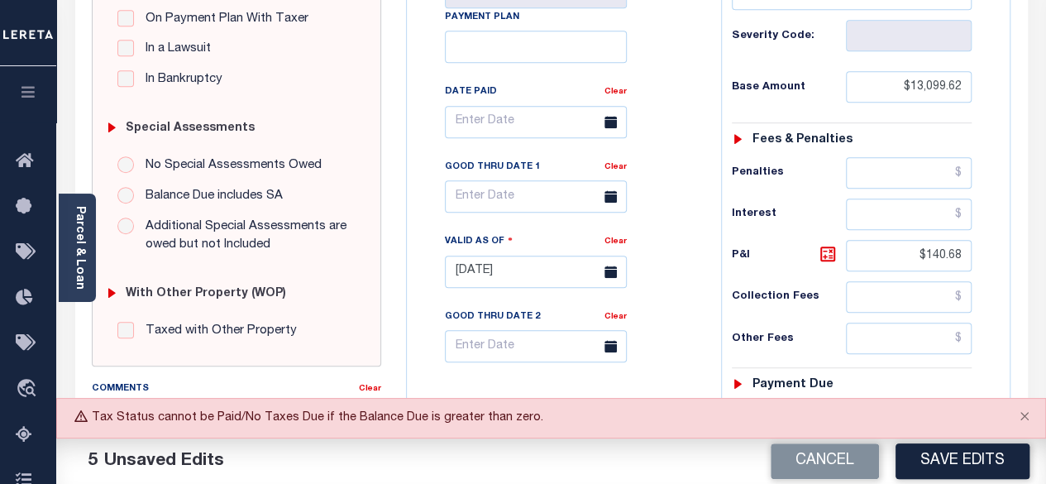
scroll to position [424, 0]
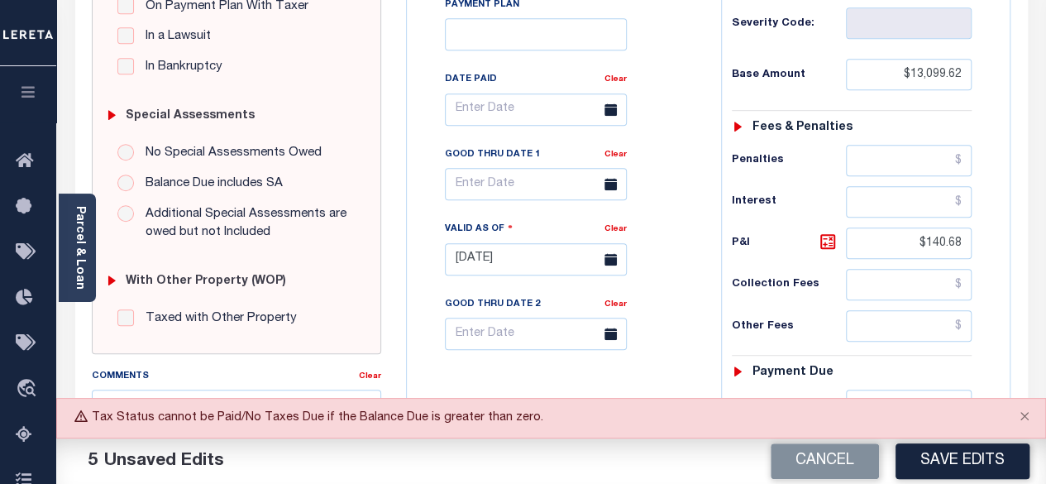
click at [611, 184] on icon at bounding box center [611, 184] width 12 height 12
click at [553, 178] on input "text" at bounding box center [536, 184] width 182 height 32
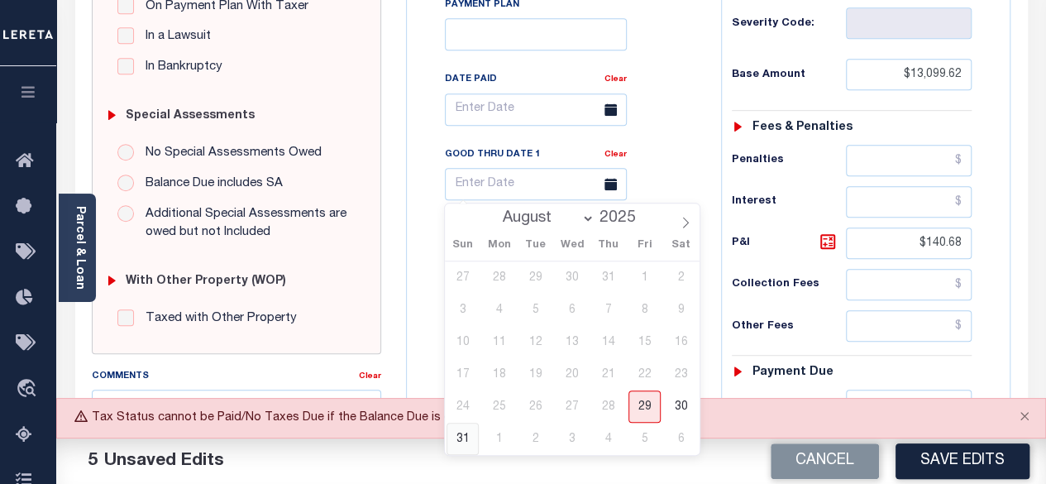
click at [457, 440] on span "31" at bounding box center [463, 439] width 32 height 32
type input "08/31/2025"
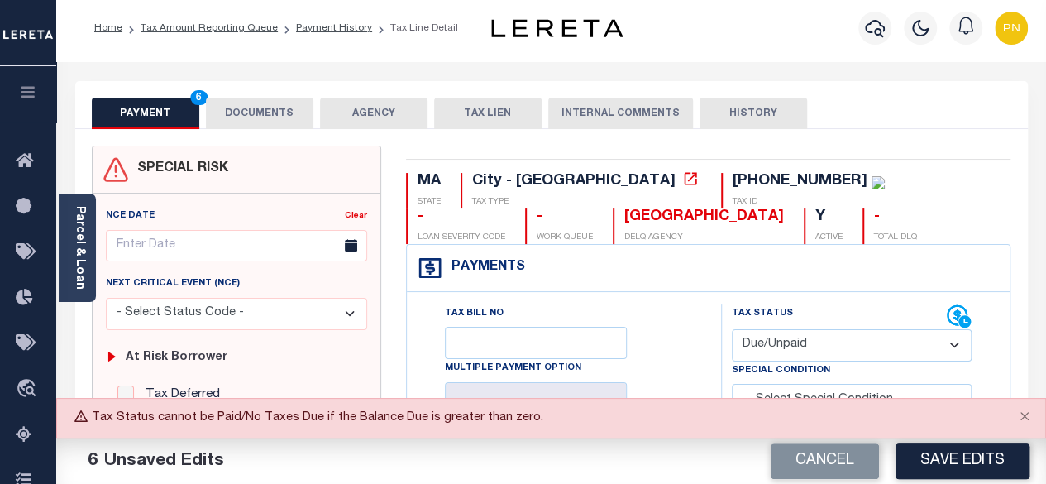
scroll to position [0, 0]
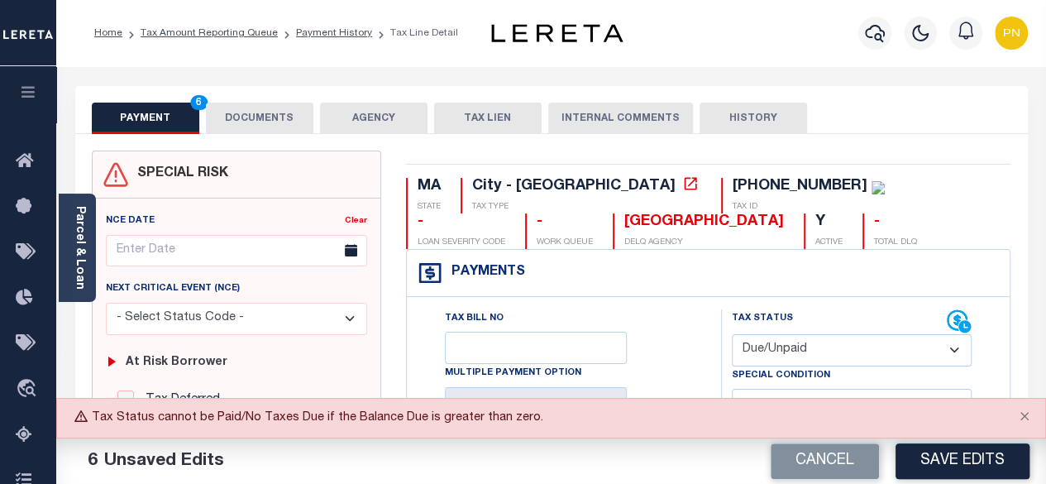
click at [251, 118] on button "DOCUMENTS" at bounding box center [260, 118] width 108 height 31
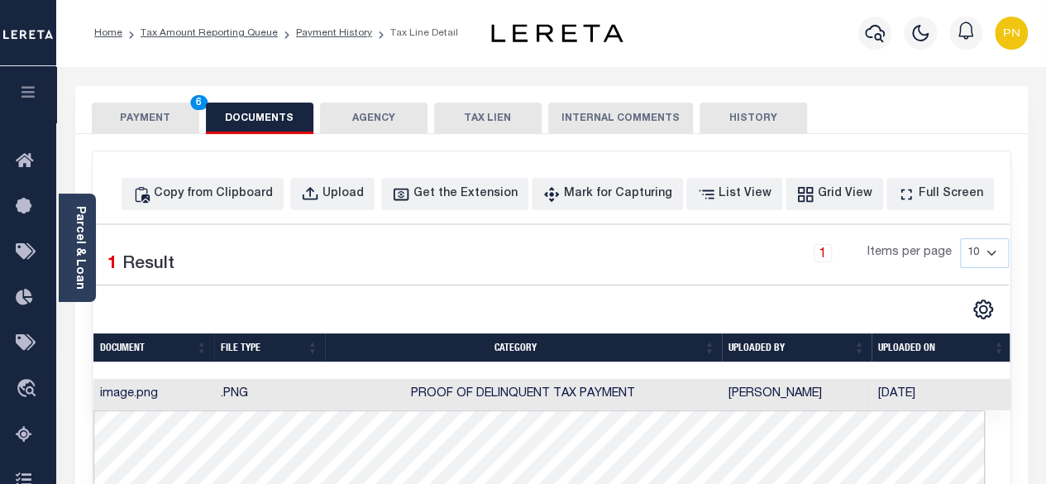
click at [145, 117] on button "PAYMENT 6" at bounding box center [146, 118] width 108 height 31
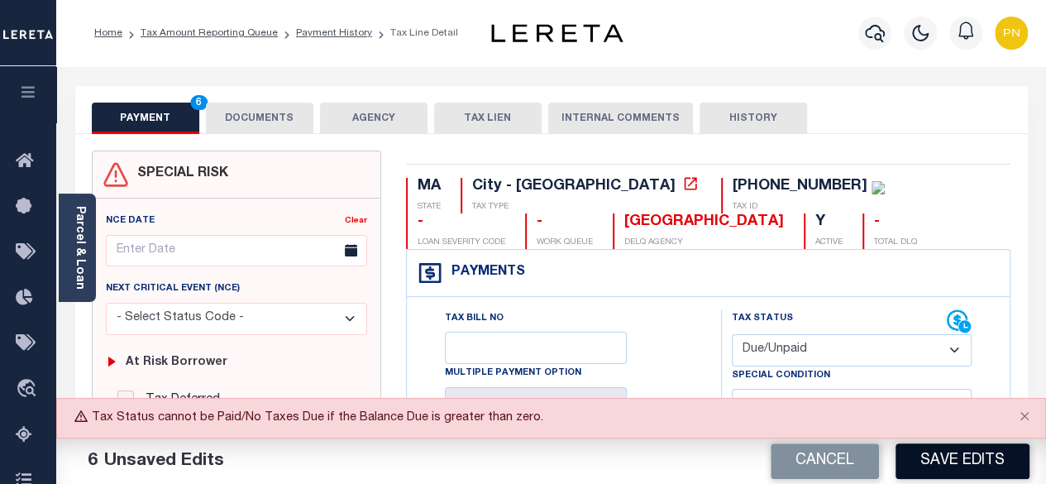
click at [940, 453] on button "Save Edits" at bounding box center [963, 461] width 134 height 36
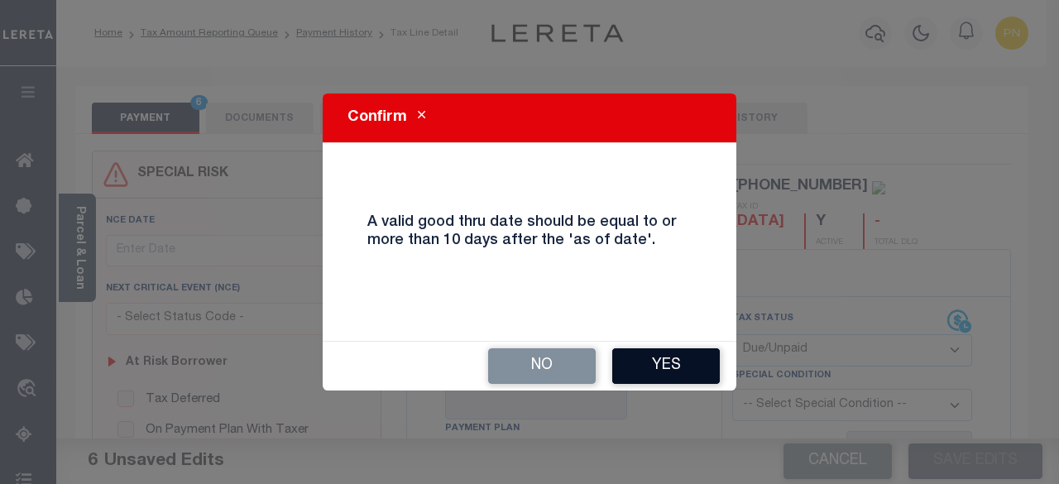
click at [655, 356] on button "Yes" at bounding box center [666, 366] width 108 height 36
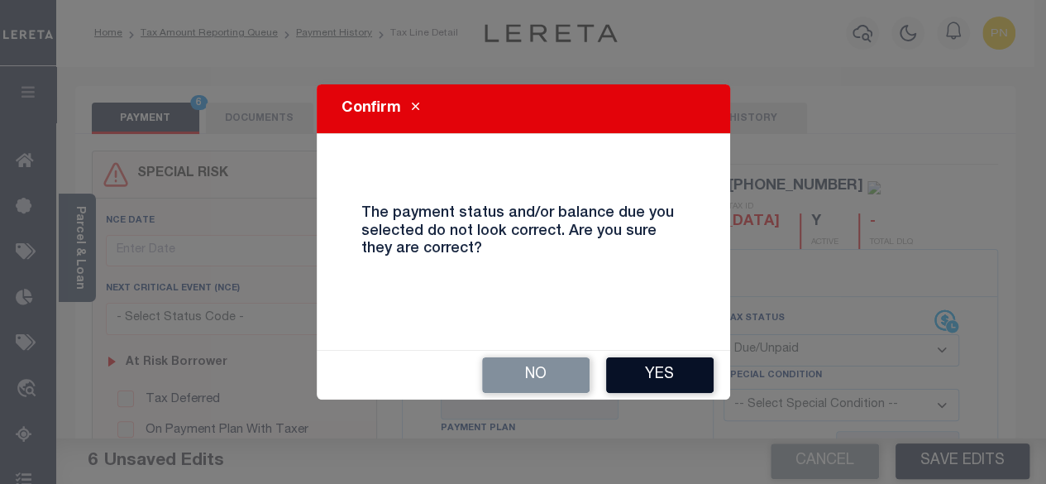
click at [662, 386] on button "Yes" at bounding box center [660, 375] width 108 height 36
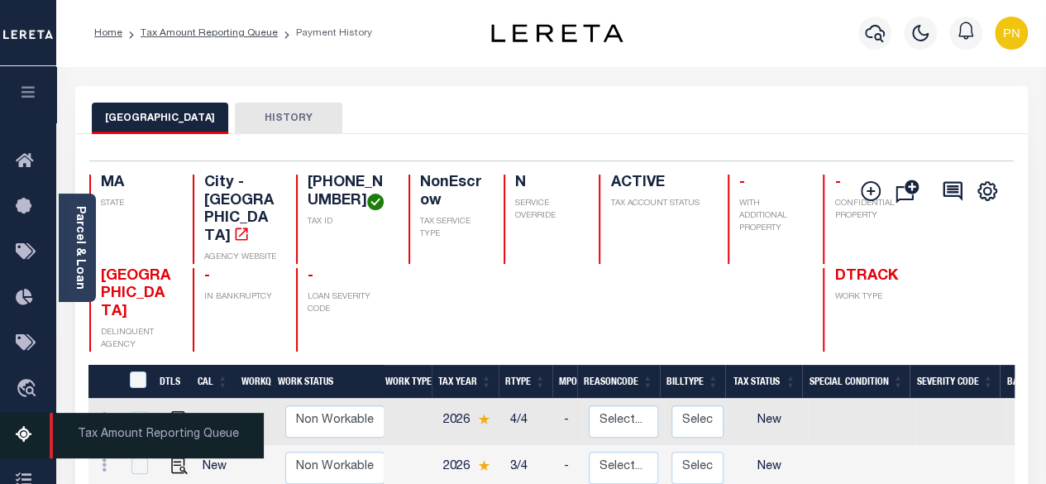
click at [22, 436] on icon at bounding box center [29, 435] width 26 height 21
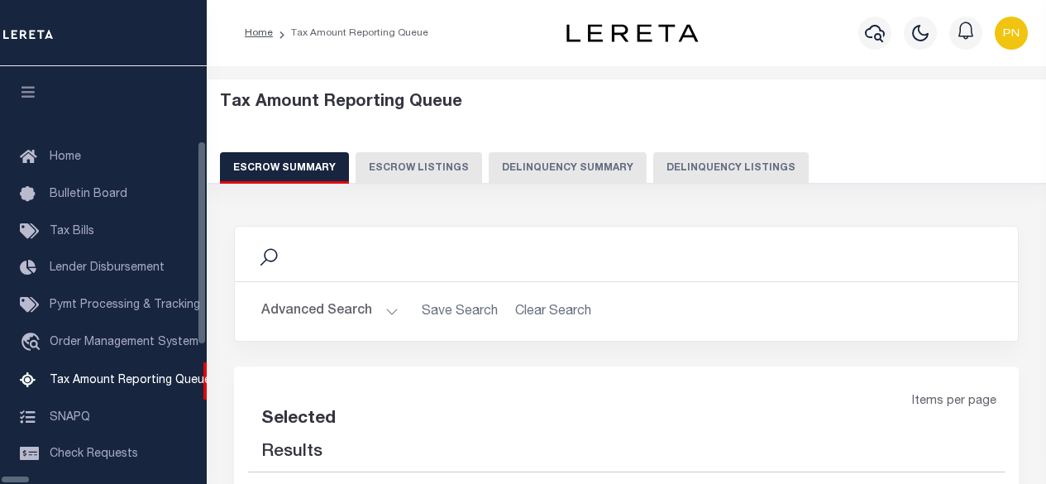
select select "100"
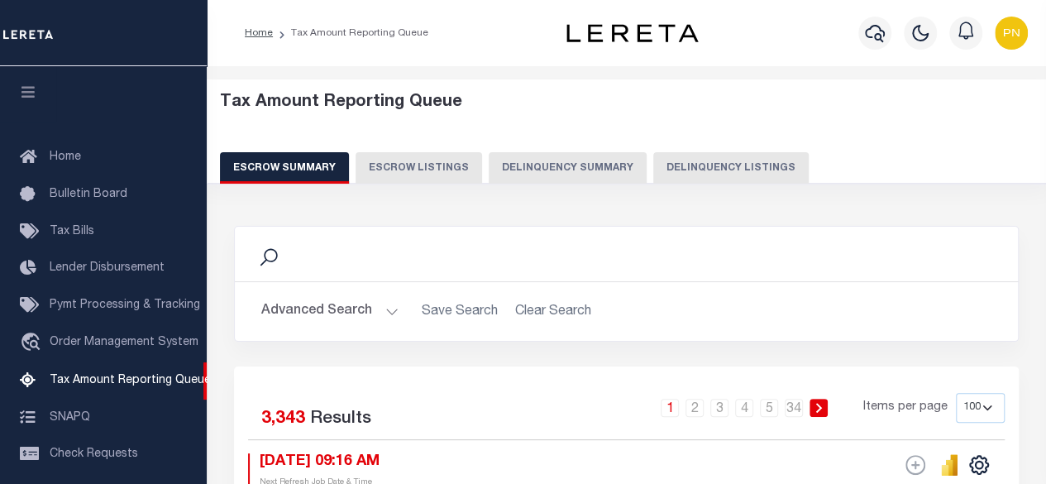
scroll to position [169, 0]
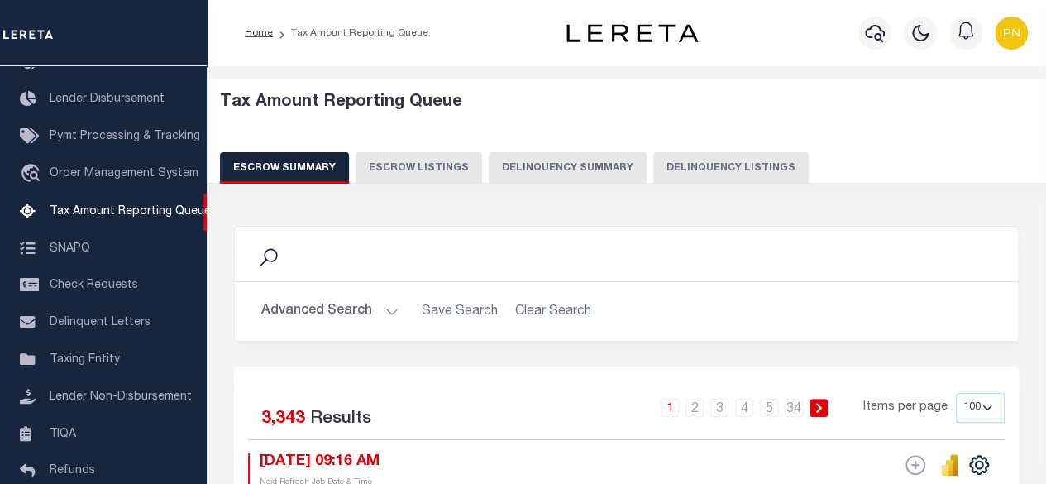
click at [726, 182] on button "Delinquency Listings" at bounding box center [732, 167] width 156 height 31
select select "100"
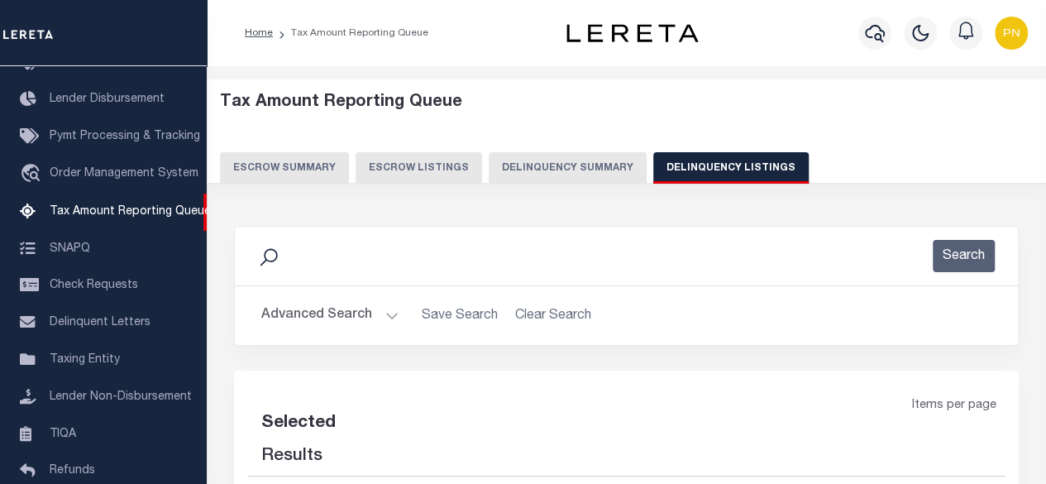
select select "100"
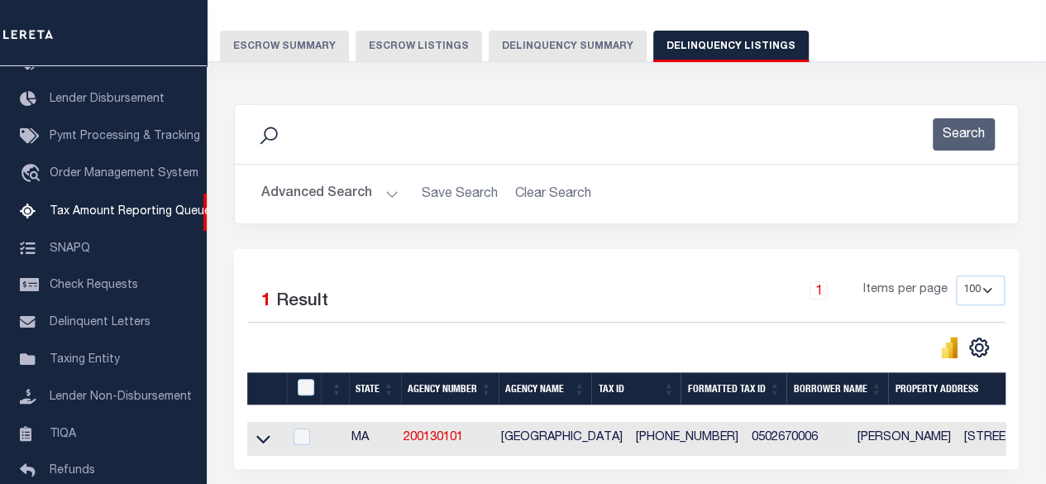
scroll to position [248, 0]
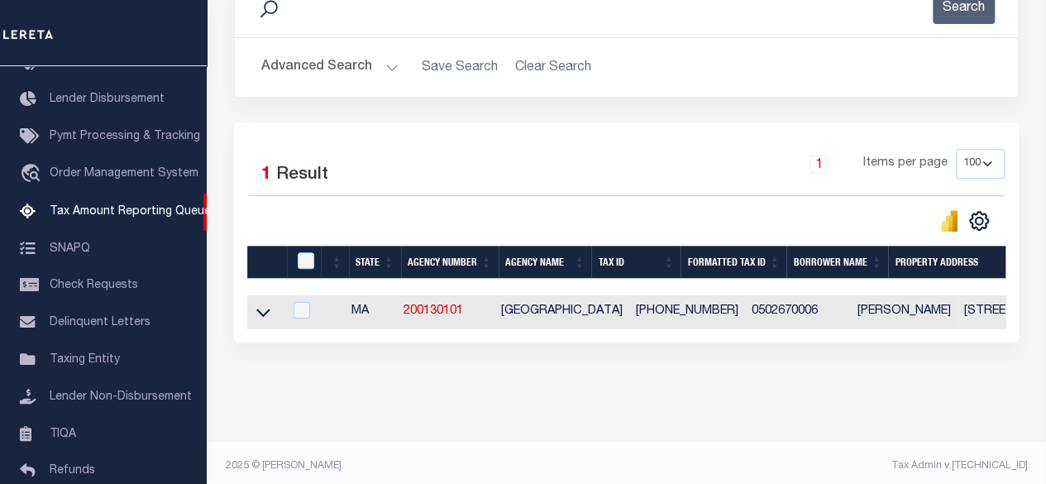
click at [296, 259] on div at bounding box center [307, 261] width 27 height 18
click at [304, 259] on input "checkbox" at bounding box center [306, 260] width 17 height 17
checkbox input "true"
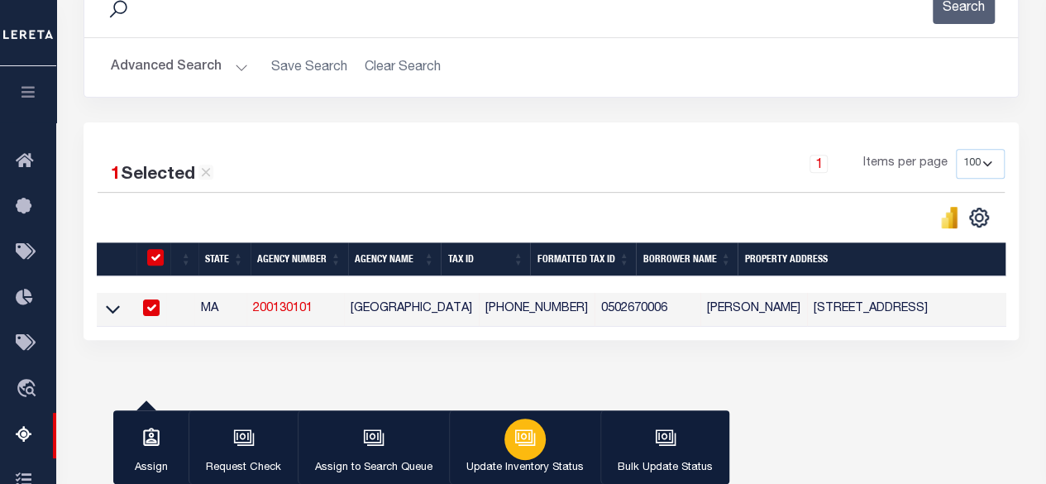
click at [534, 444] on div "button" at bounding box center [525, 439] width 41 height 41
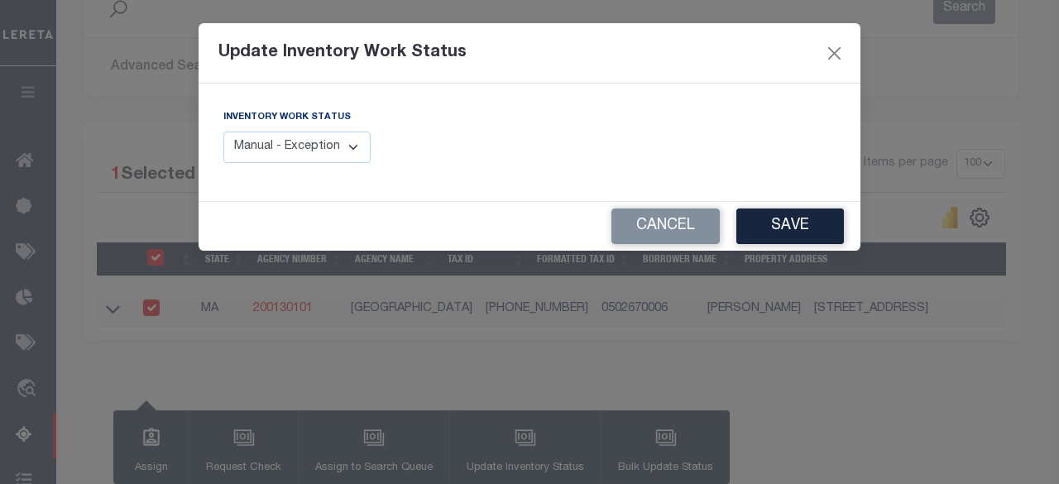
click at [338, 156] on select "Manual - Exception Pended - Awaiting Search Late Add Exception Completed" at bounding box center [296, 148] width 147 height 32
select select "4"
click at [223, 132] on select "Manual - Exception Pended - Awaiting Search Late Add Exception Completed" at bounding box center [296, 148] width 147 height 32
click at [784, 233] on button "Save" at bounding box center [790, 226] width 108 height 36
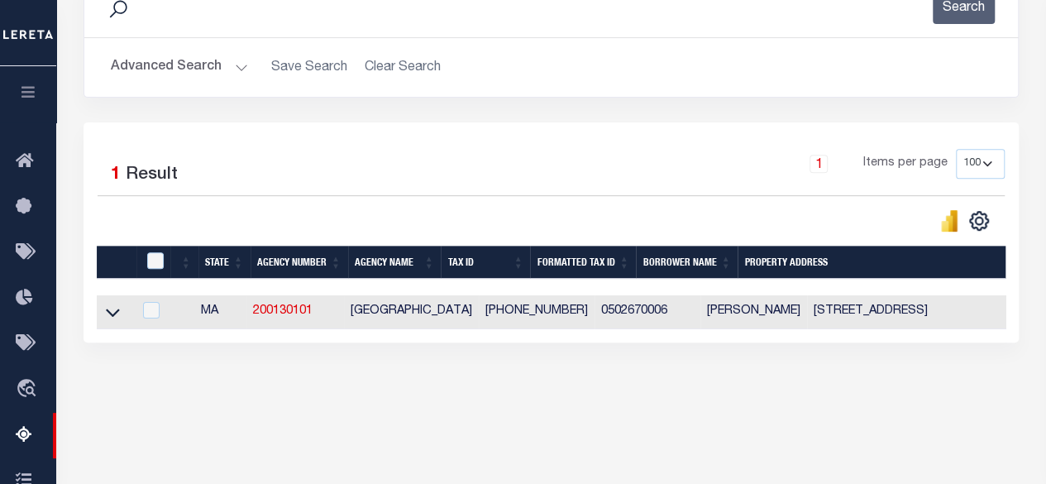
click at [232, 60] on button "Advanced Search" at bounding box center [179, 67] width 137 height 32
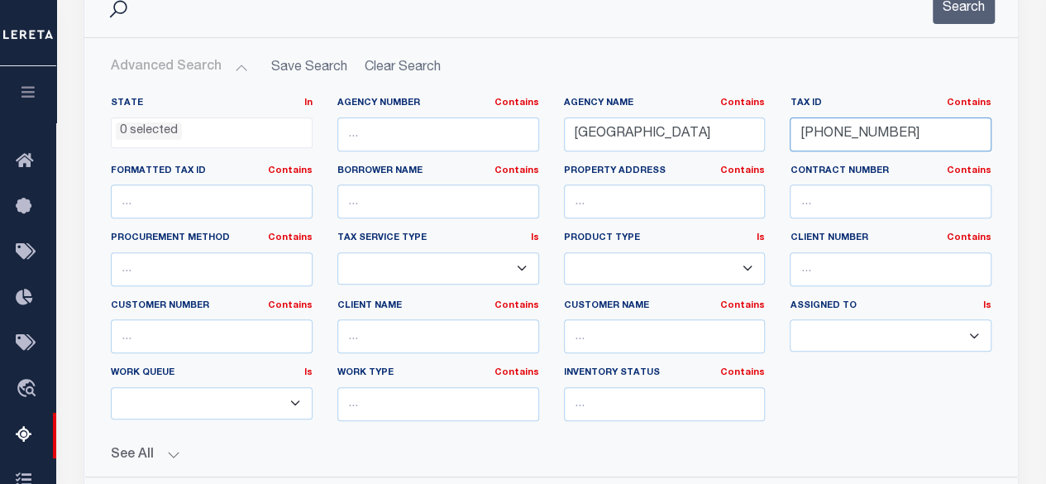
drag, startPoint x: 891, startPoint y: 135, endPoint x: 793, endPoint y: 131, distance: 97.7
click at [793, 131] on input "05-02670-006" at bounding box center [891, 134] width 202 height 34
paste input "796-000"
type input "05-02796-000"
click at [971, 16] on button "Search" at bounding box center [964, 8] width 62 height 32
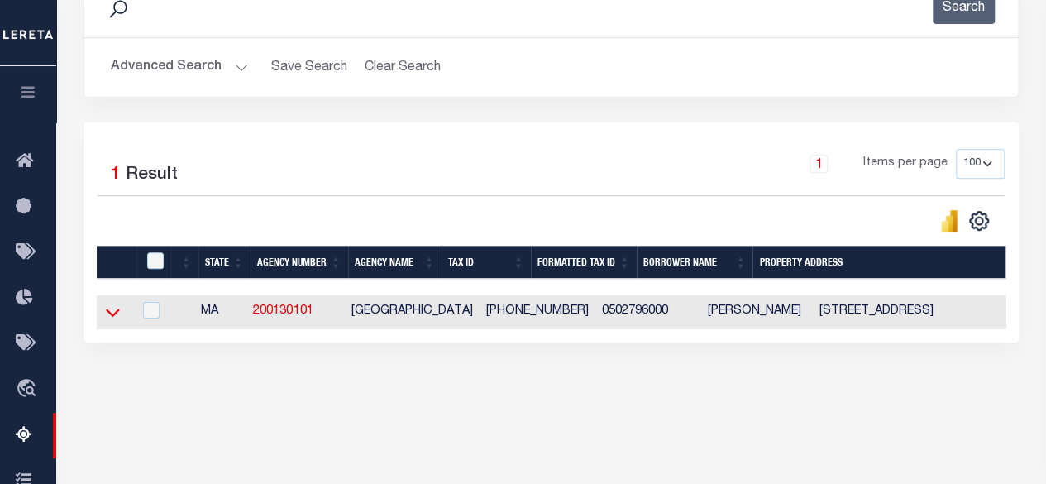
click at [109, 312] on icon at bounding box center [113, 312] width 14 height 17
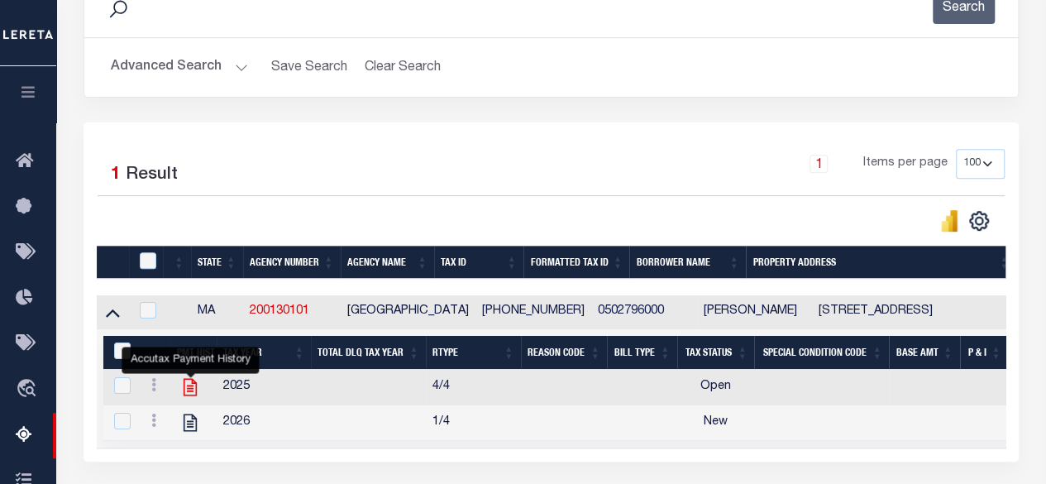
click at [195, 386] on icon "" at bounding box center [191, 387] width 22 height 22
checkbox input "true"
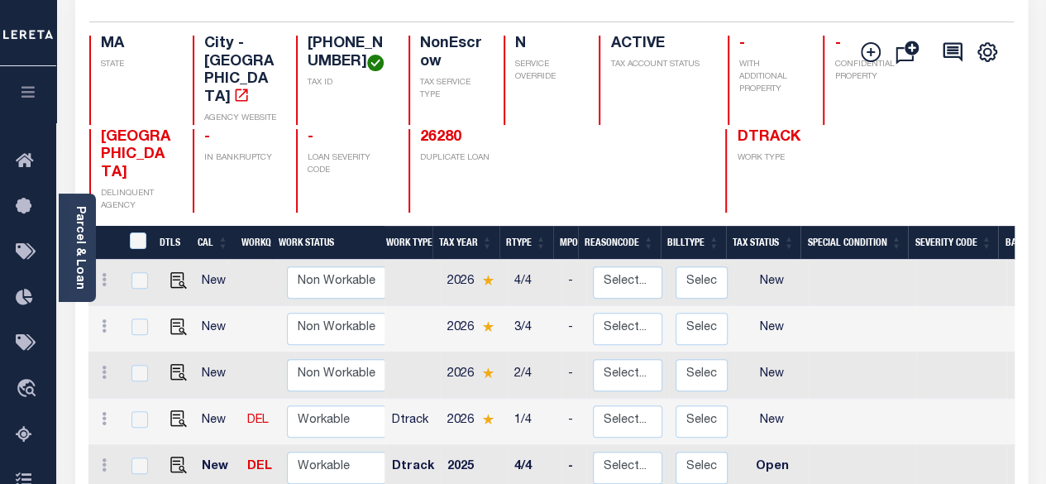
scroll to position [248, 0]
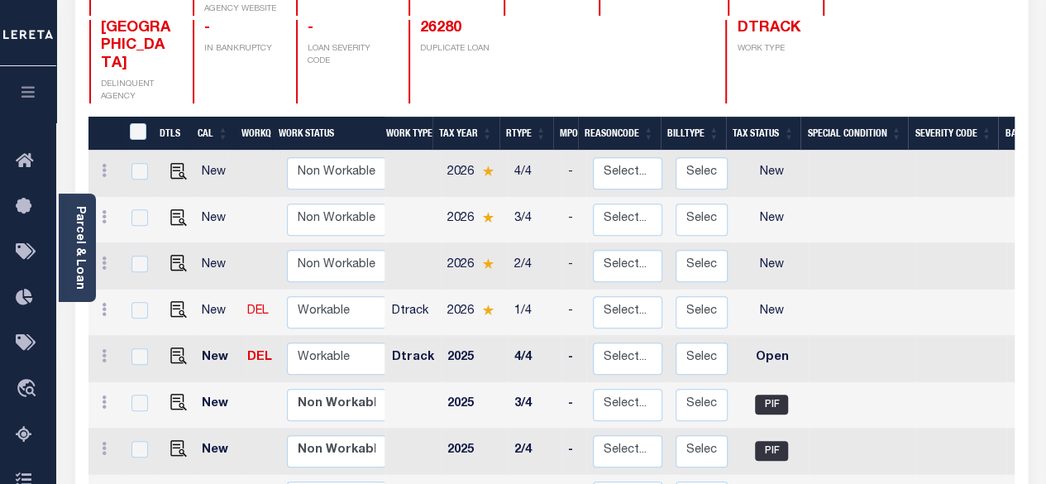
click at [165, 352] on link at bounding box center [174, 358] width 25 height 12
checkbox input "true"
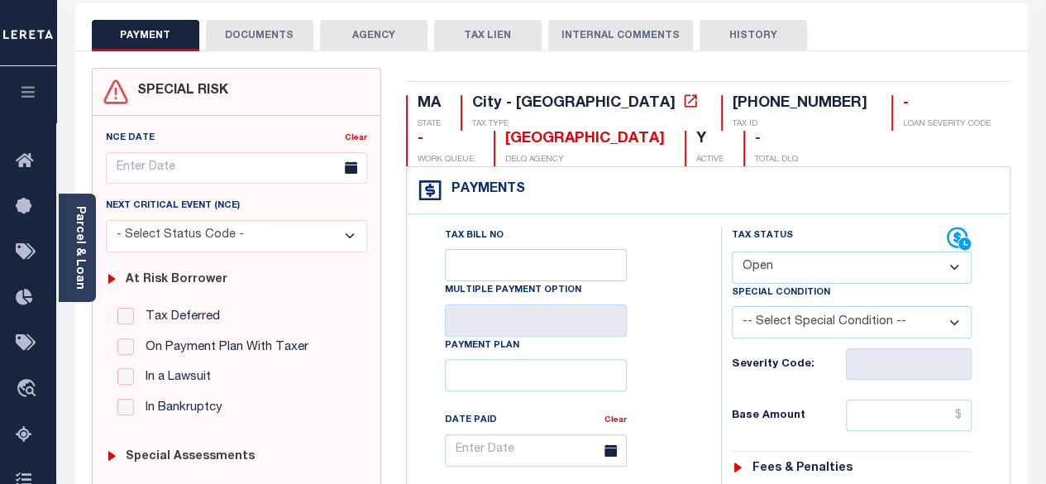
scroll to position [83, 0]
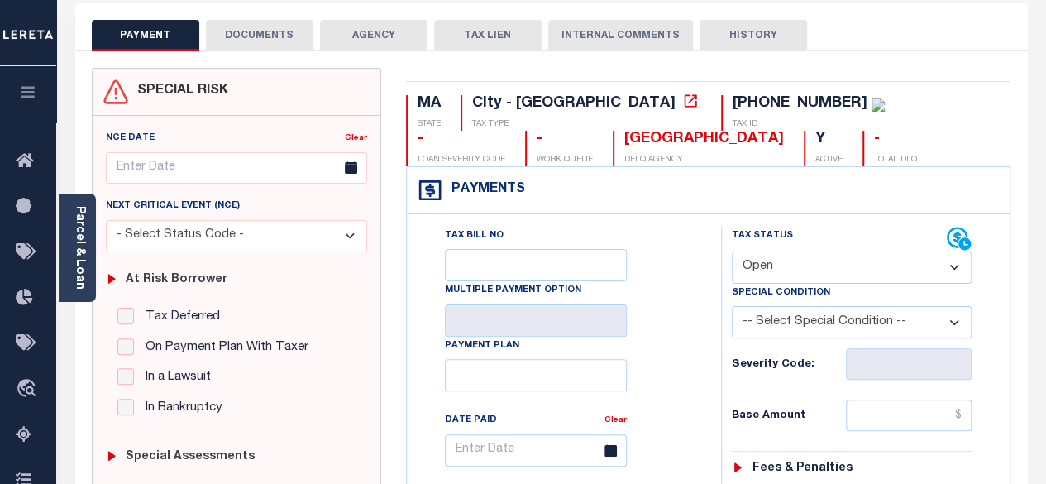
click at [893, 260] on select "- Select Status Code - Open Due/Unpaid Paid Incomplete No Tax Due Internal Refu…" at bounding box center [852, 267] width 241 height 32
select select "PYD"
click at [732, 251] on select "- Select Status Code - Open Due/Unpaid Paid Incomplete No Tax Due Internal Refu…" at bounding box center [852, 267] width 241 height 32
type input "[DATE]"
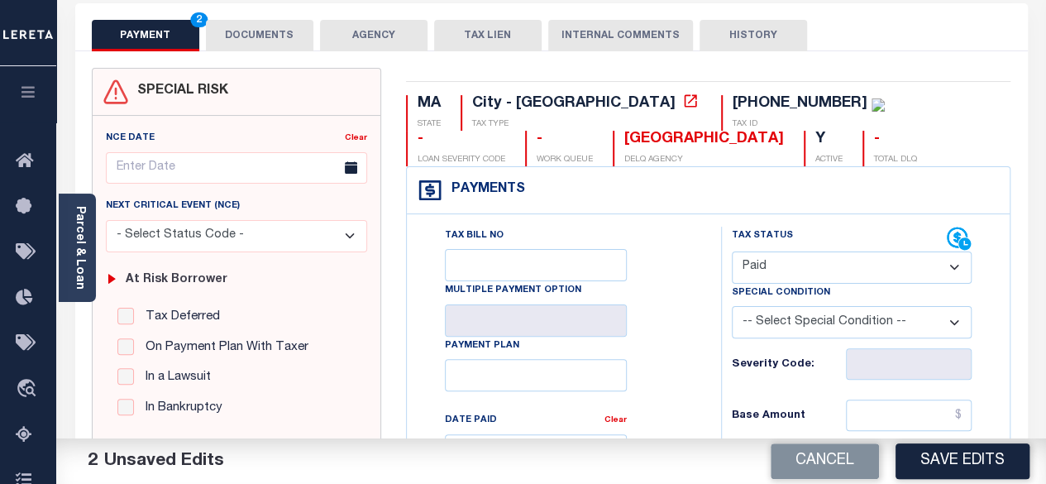
scroll to position [248, 0]
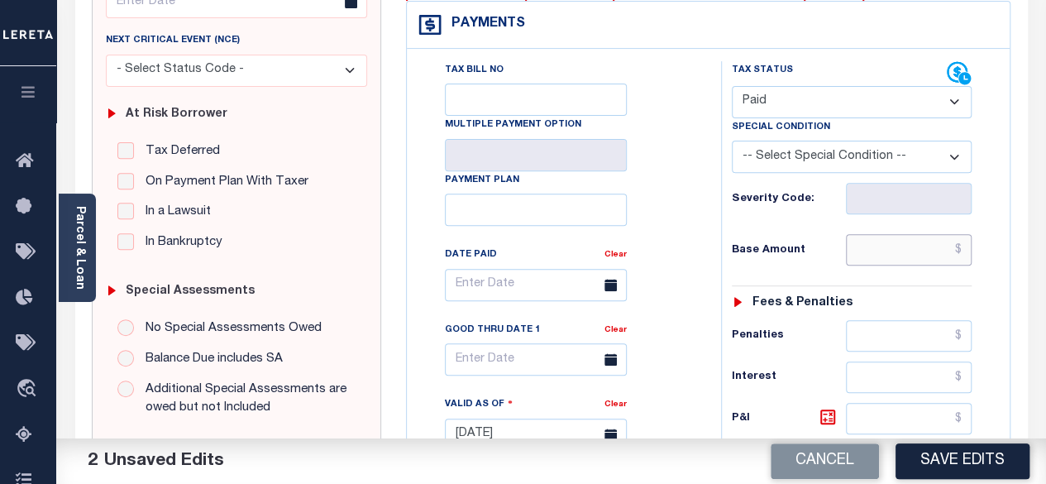
click at [955, 244] on input "text" at bounding box center [909, 249] width 126 height 31
type input "$0.00"
click at [988, 288] on div "Tax Status Status - Select Status Code -" at bounding box center [857, 426] width 273 height 730
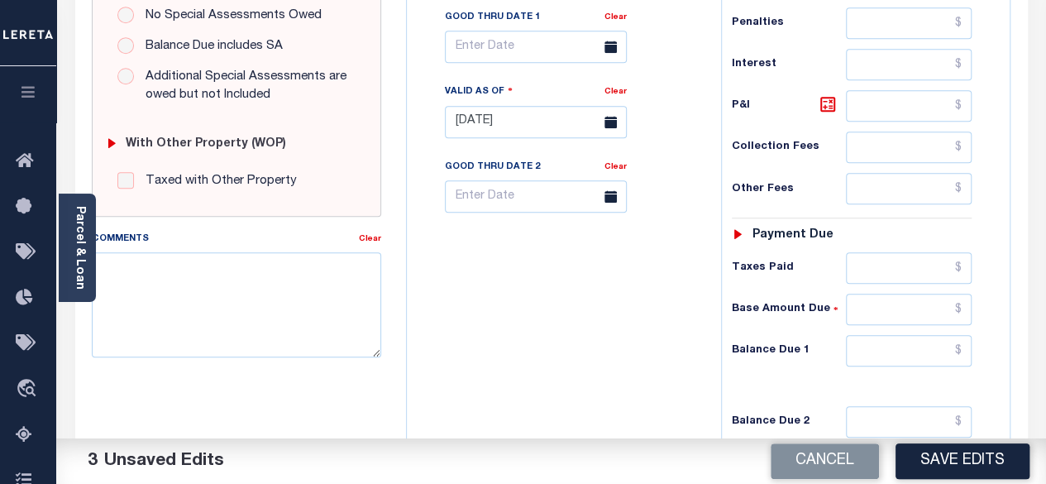
scroll to position [662, 0]
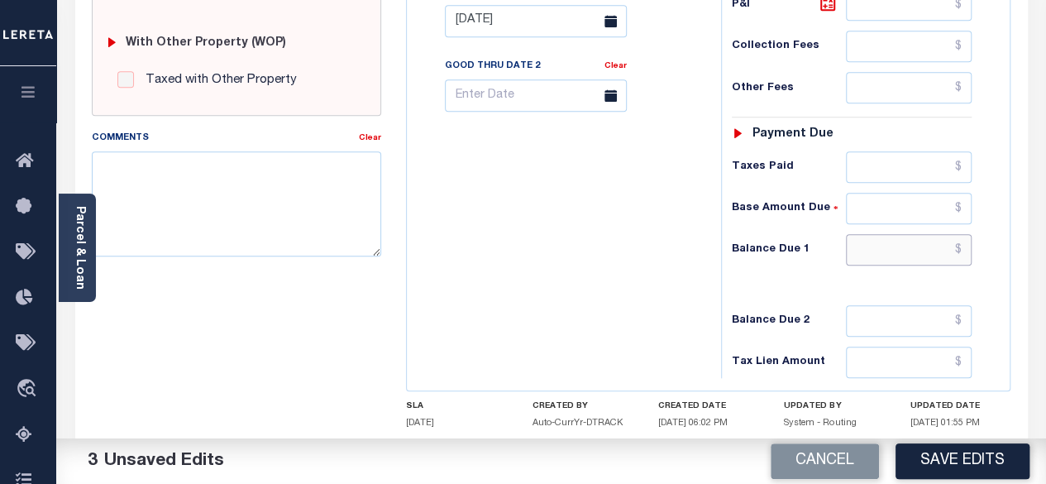
click at [966, 241] on input "text" at bounding box center [909, 249] width 126 height 31
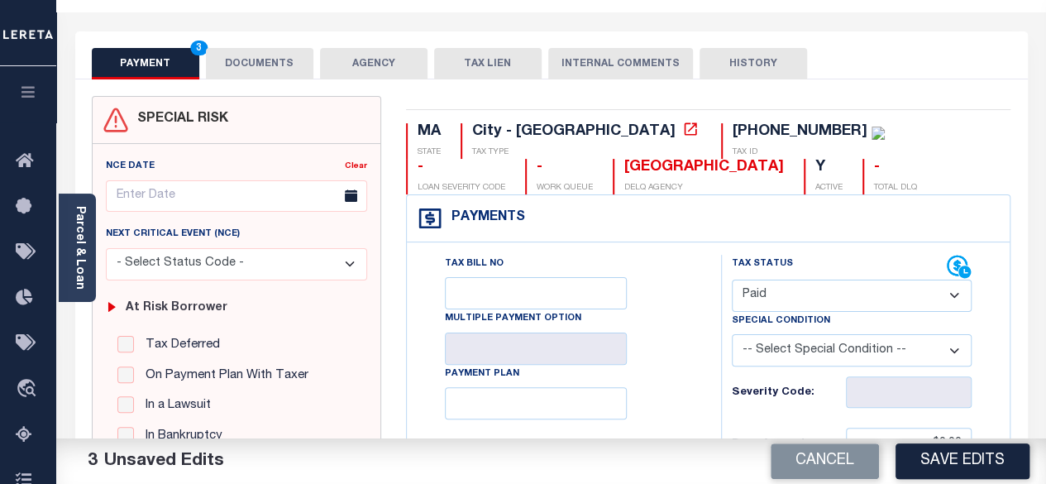
scroll to position [0, 0]
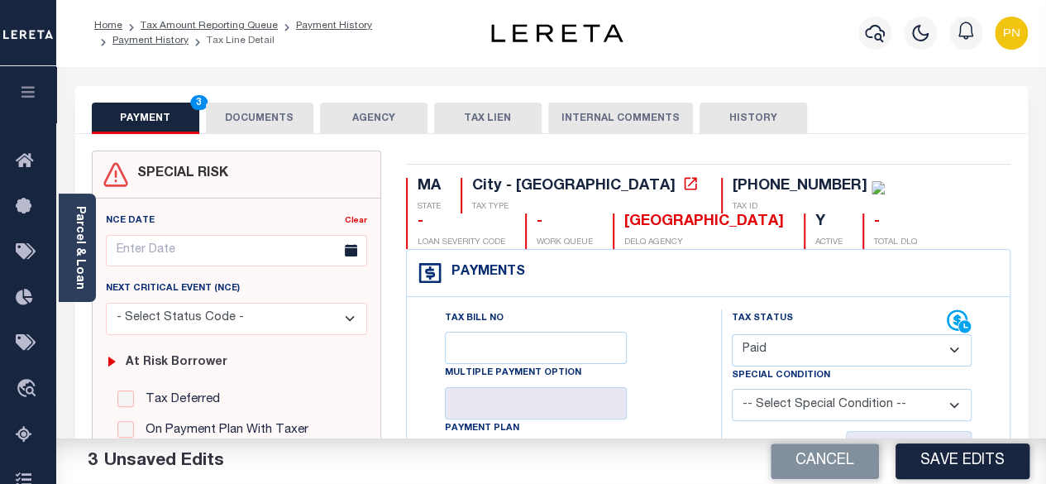
type input "$0.00"
click at [261, 111] on button "DOCUMENTS" at bounding box center [260, 118] width 108 height 31
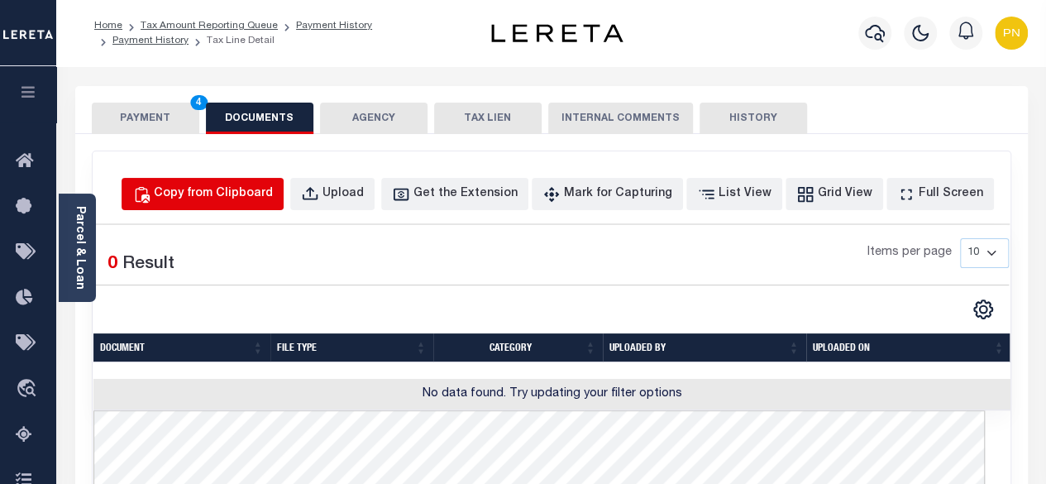
click at [260, 187] on div "Copy from Clipboard" at bounding box center [213, 194] width 119 height 18
select select "POP"
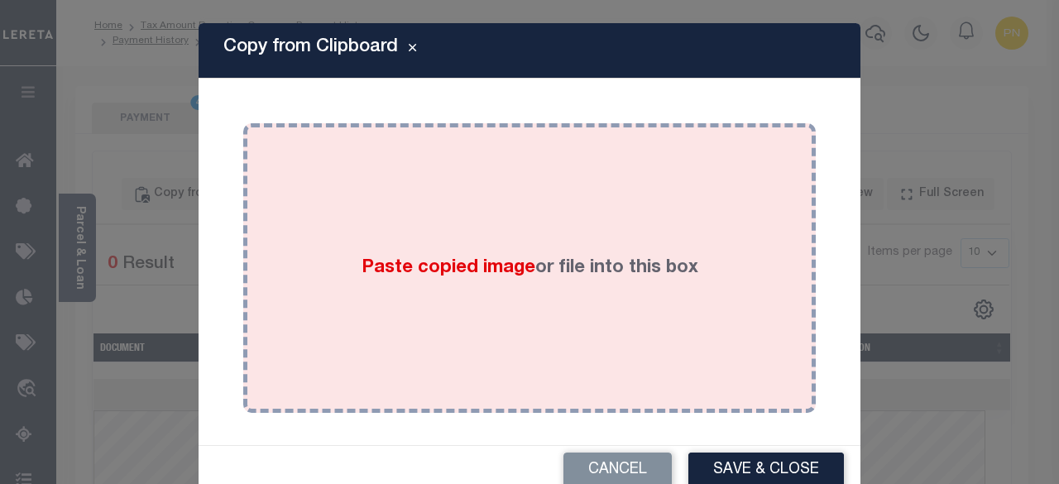
click at [472, 224] on div "Paste copied image or file into this box" at bounding box center [530, 268] width 548 height 265
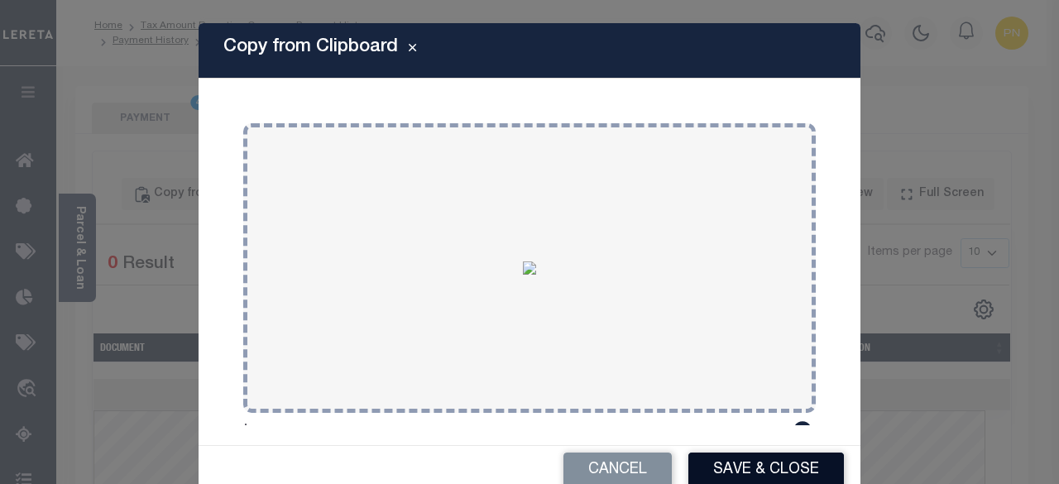
click at [708, 472] on button "Save & Close" at bounding box center [766, 471] width 156 height 36
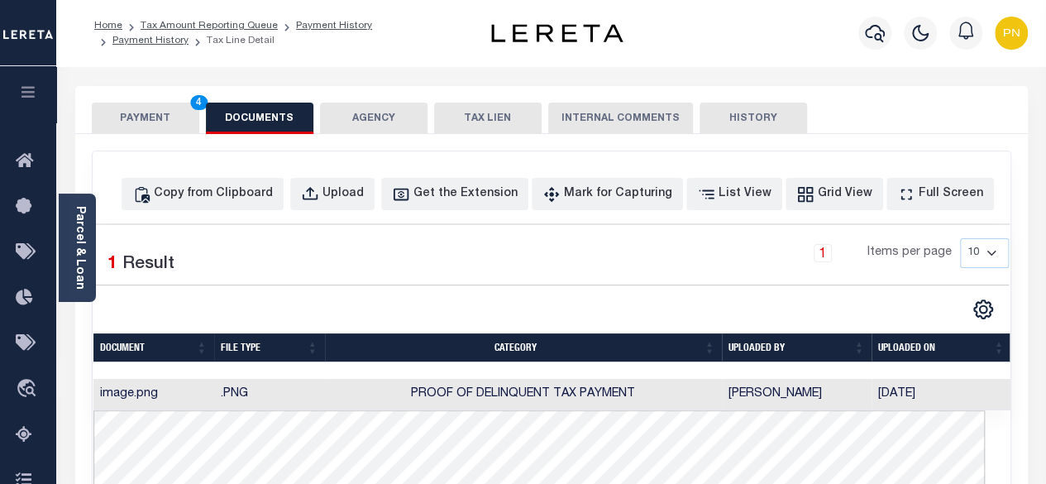
click at [136, 111] on button "PAYMENT 4" at bounding box center [146, 118] width 108 height 31
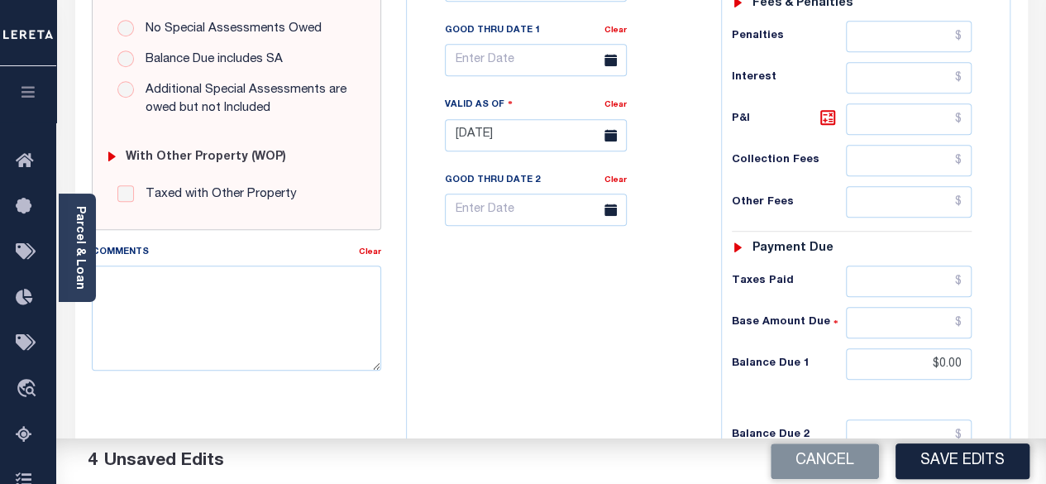
scroll to position [579, 0]
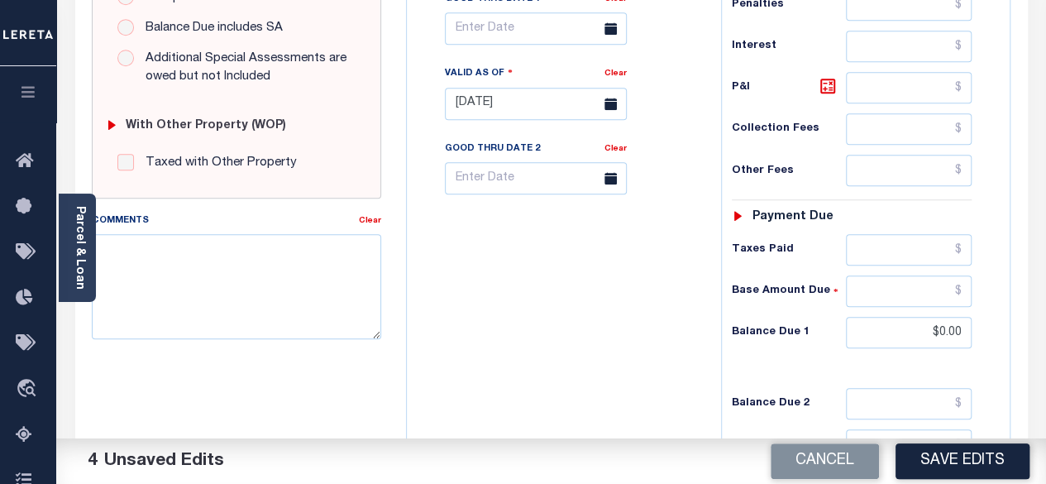
drag, startPoint x: 977, startPoint y: 454, endPoint x: 968, endPoint y: 447, distance: 11.8
click at [977, 454] on button "Save Edits" at bounding box center [963, 461] width 134 height 36
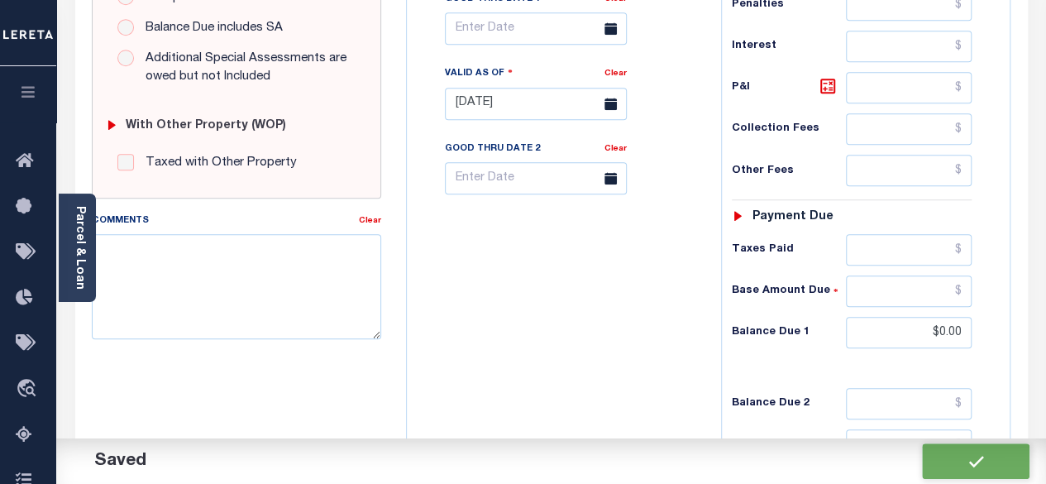
checkbox input "false"
type input "$0"
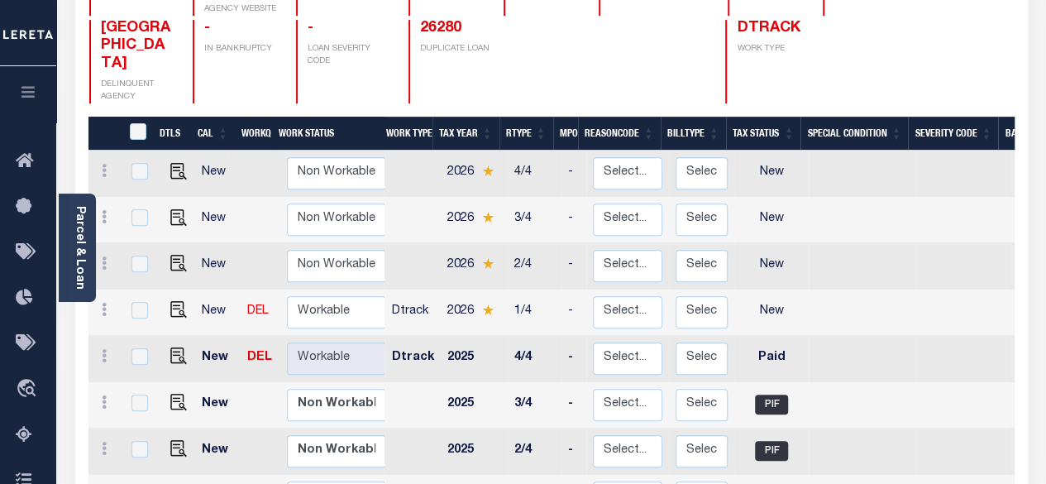
scroll to position [2, 0]
click at [175, 299] on img "" at bounding box center [178, 307] width 17 height 17
checkbox input "true"
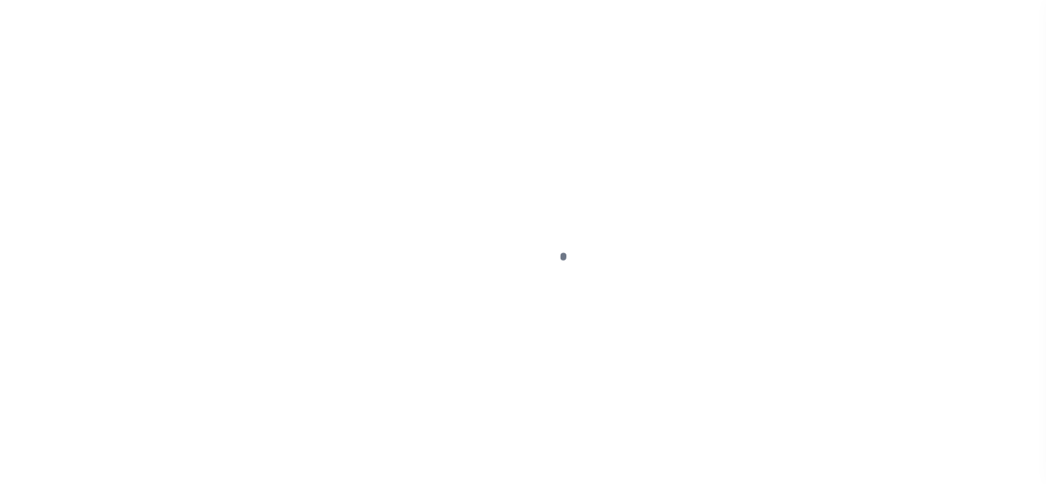
select select "NW2"
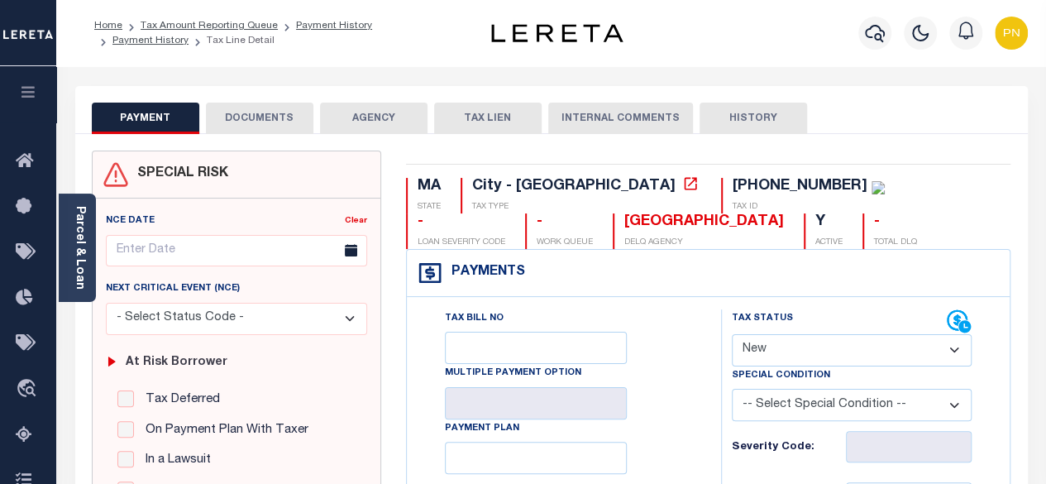
click at [242, 125] on button "DOCUMENTS" at bounding box center [260, 118] width 108 height 31
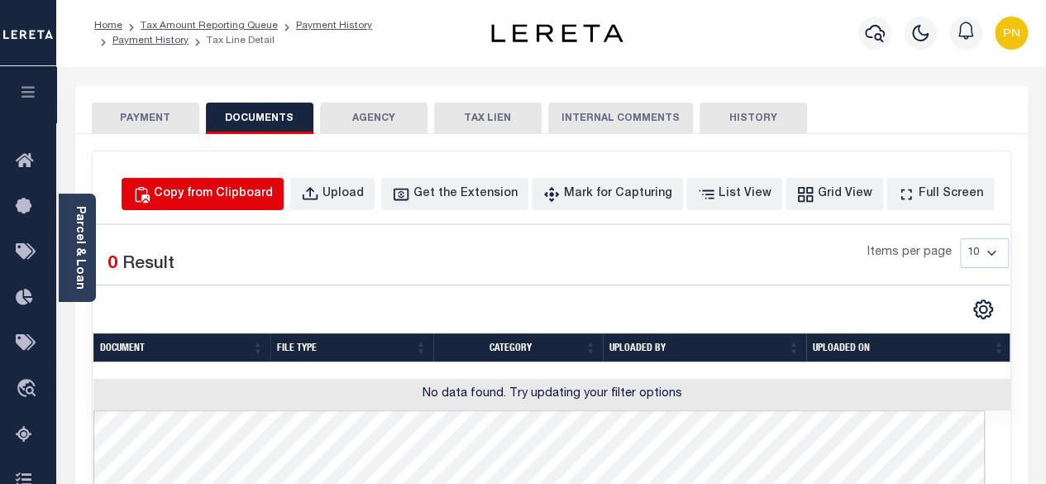
click at [266, 188] on div "Copy from Clipboard" at bounding box center [213, 194] width 119 height 18
select select "POP"
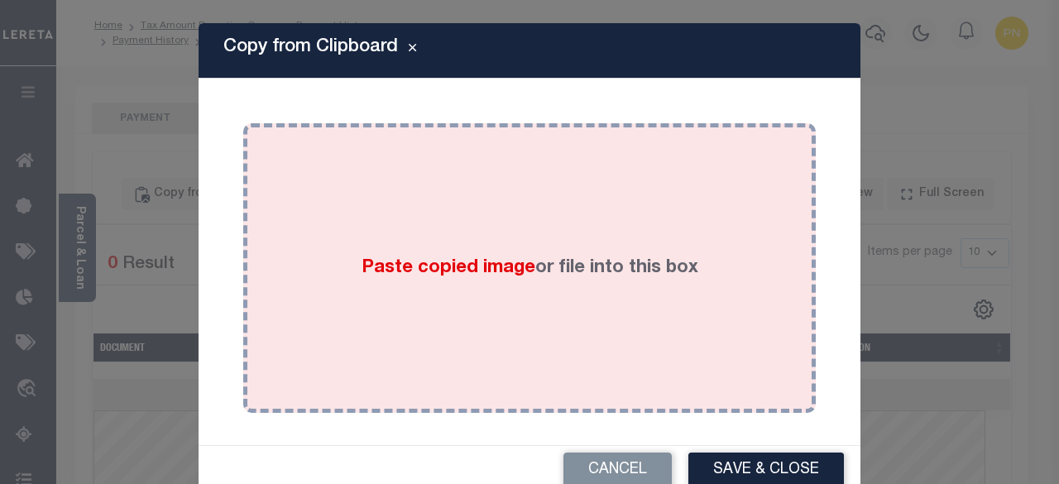
click at [389, 219] on div "Paste copied image or file into this box" at bounding box center [530, 268] width 548 height 265
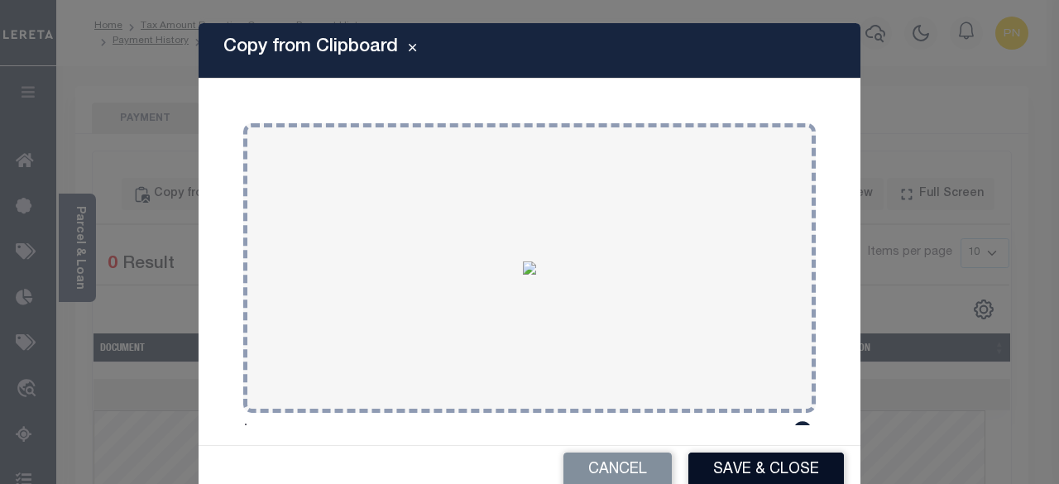
click at [742, 471] on button "Save & Close" at bounding box center [766, 471] width 156 height 36
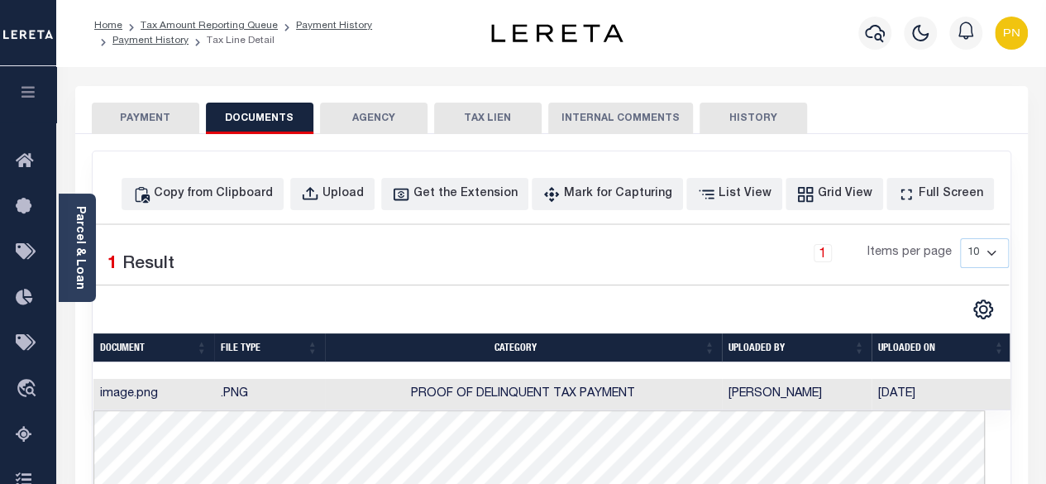
click at [151, 117] on button "PAYMENT" at bounding box center [146, 118] width 108 height 31
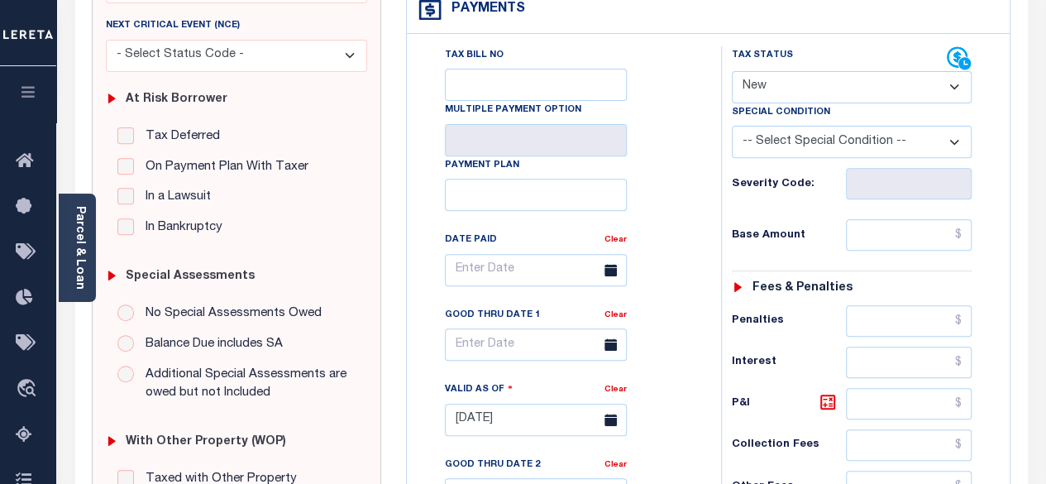
scroll to position [248, 0]
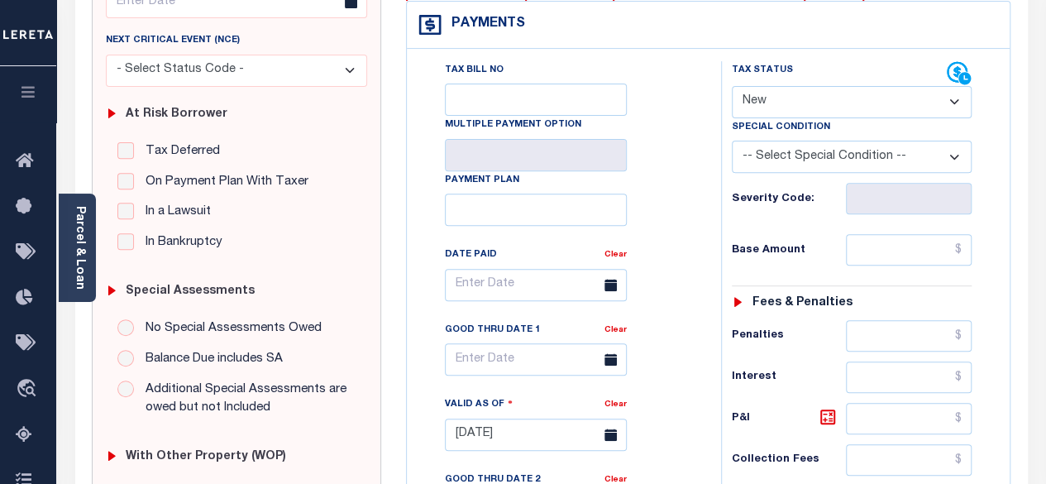
drag, startPoint x: 923, startPoint y: 87, endPoint x: 923, endPoint y: 97, distance: 9.9
click at [923, 87] on select "- Select Status Code - Open Due/Unpaid Paid Incomplete No Tax Due Internal Refu…" at bounding box center [852, 102] width 241 height 32
select select "PYD"
click at [732, 86] on select "- Select Status Code - Open Due/Unpaid Paid Incomplete No Tax Due Internal Refu…" at bounding box center [852, 102] width 241 height 32
type input "[DATE]"
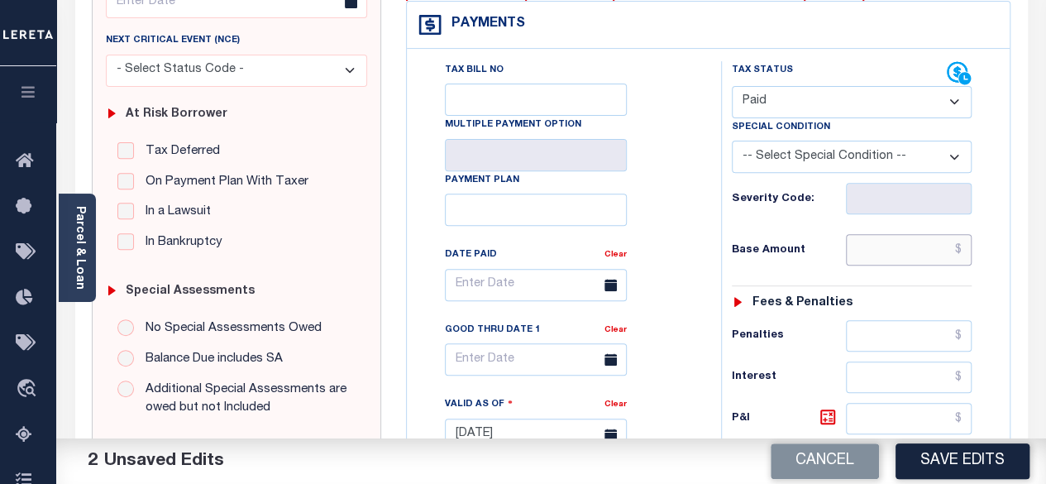
click at [961, 245] on input "text" at bounding box center [909, 249] width 126 height 31
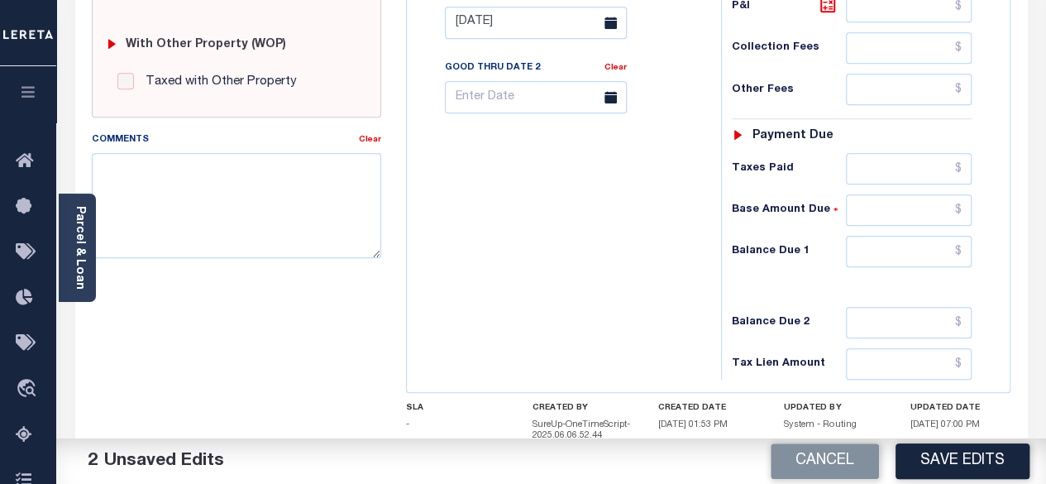
scroll to position [662, 0]
type input "$0.00"
click at [963, 241] on input "text" at bounding box center [909, 249] width 126 height 31
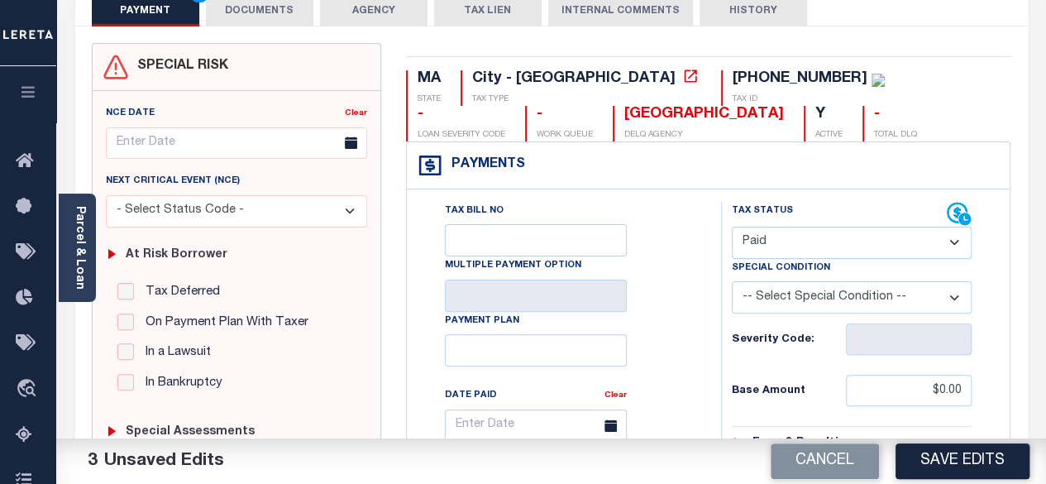
scroll to position [0, 0]
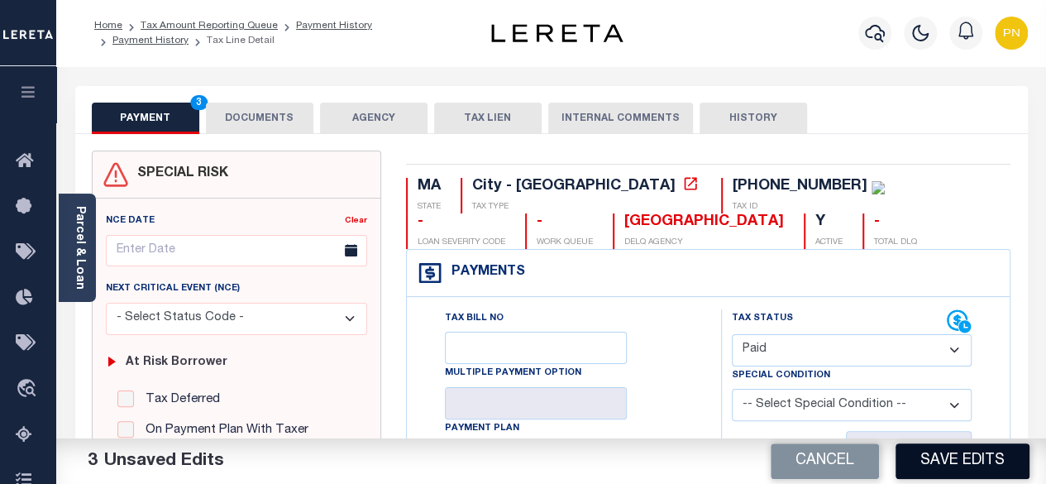
type input "$0.00"
click at [951, 452] on button "Save Edits" at bounding box center [963, 461] width 134 height 36
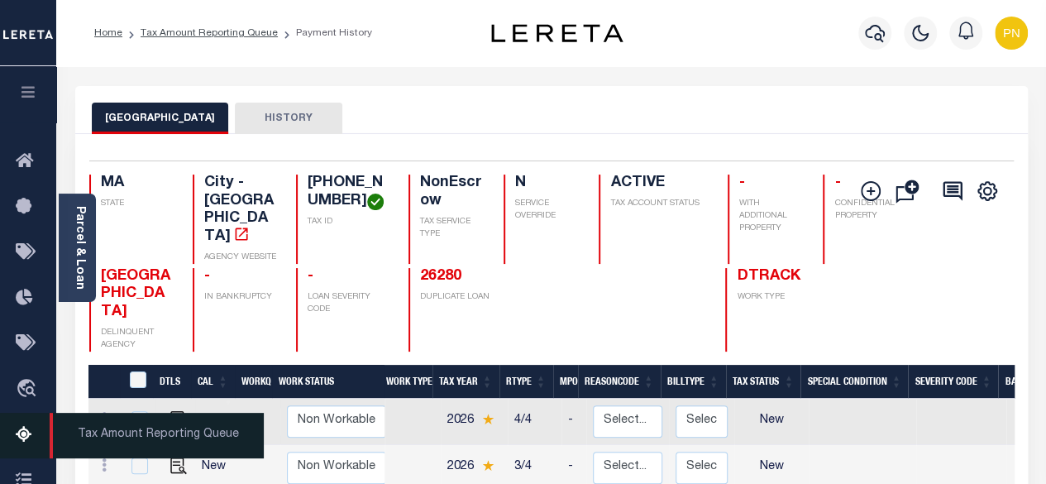
click at [25, 438] on icon at bounding box center [29, 435] width 26 height 21
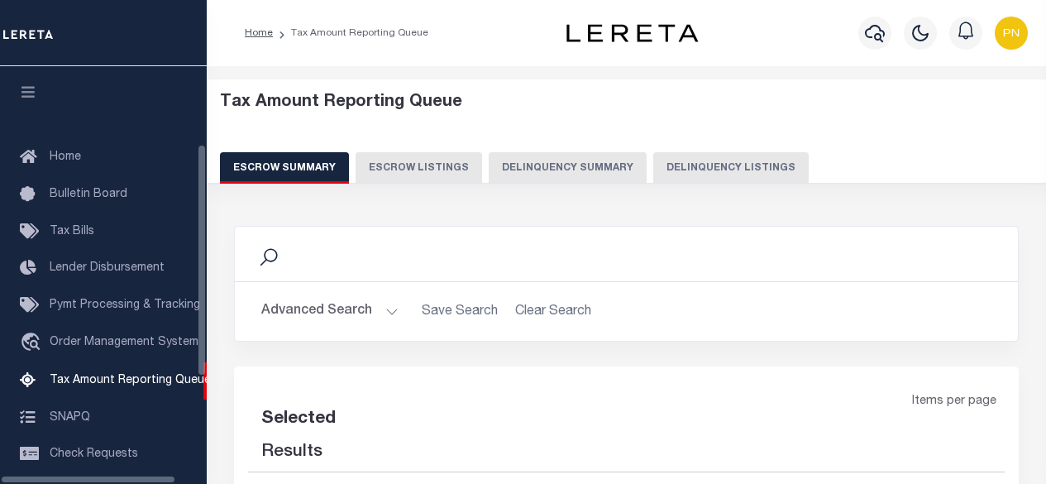
click at [708, 173] on button "Delinquency Listings" at bounding box center [732, 167] width 156 height 31
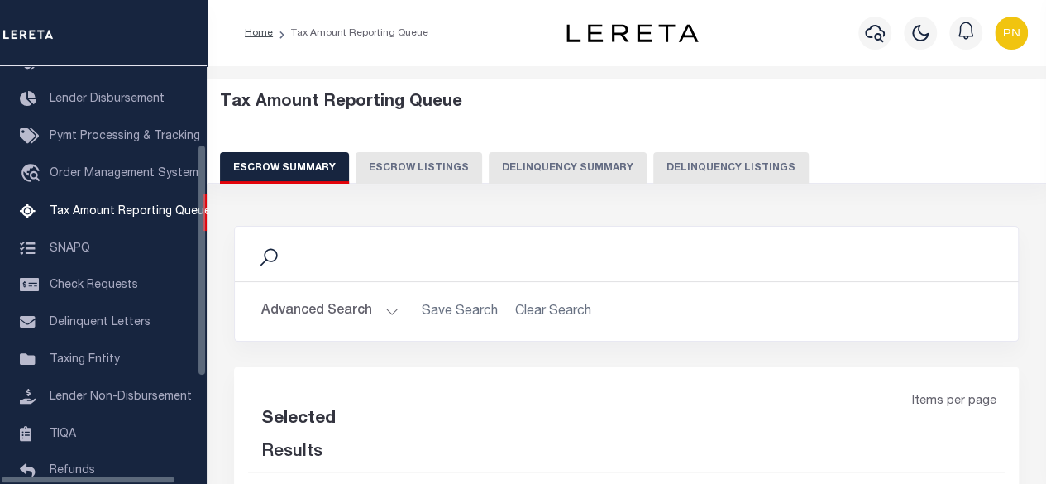
select select "100"
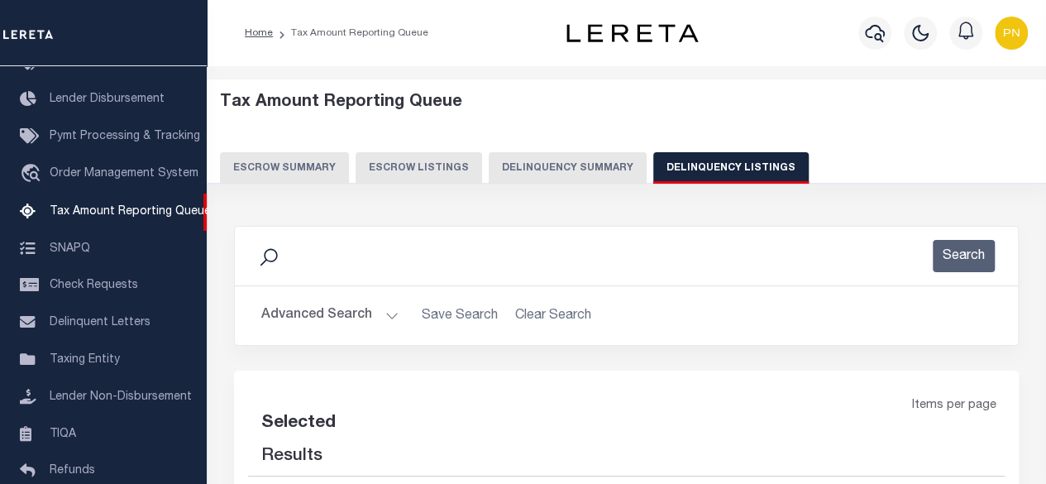
select select "100"
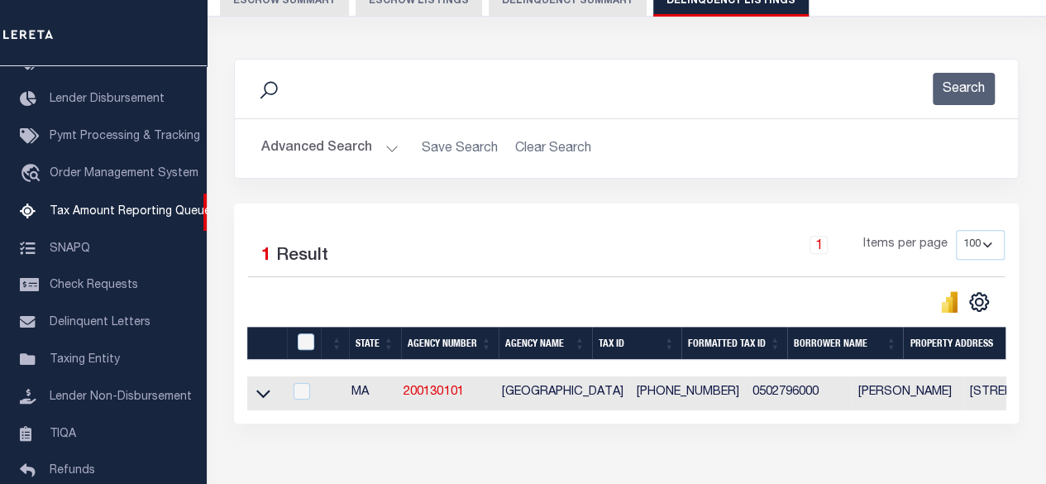
scroll to position [266, 0]
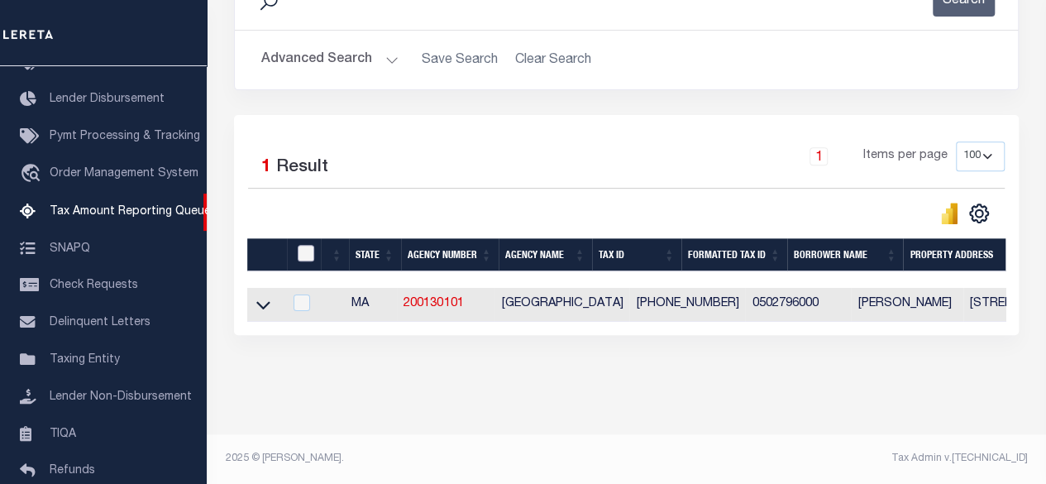
click at [305, 248] on input "checkbox" at bounding box center [306, 253] width 17 height 17
checkbox input "true"
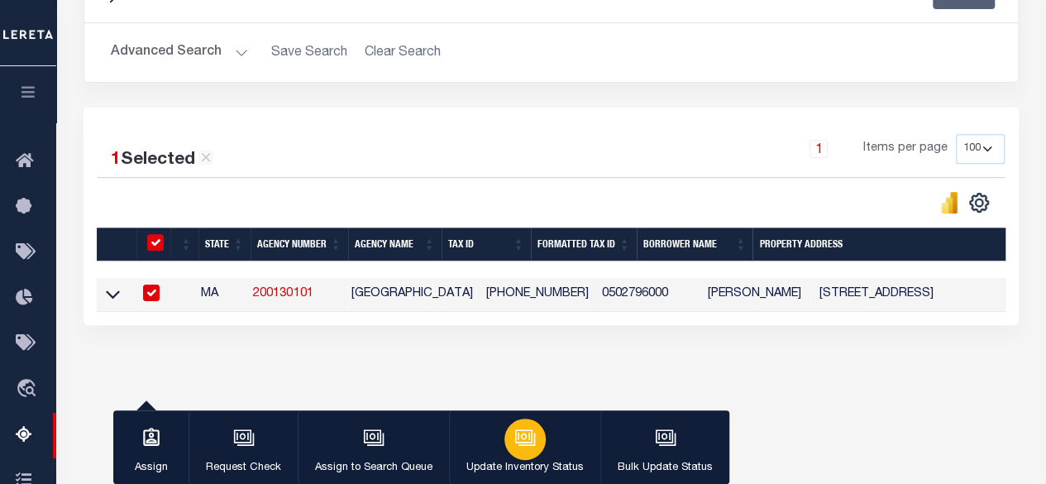
click at [557, 433] on button "Update Inventory Status" at bounding box center [524, 447] width 151 height 74
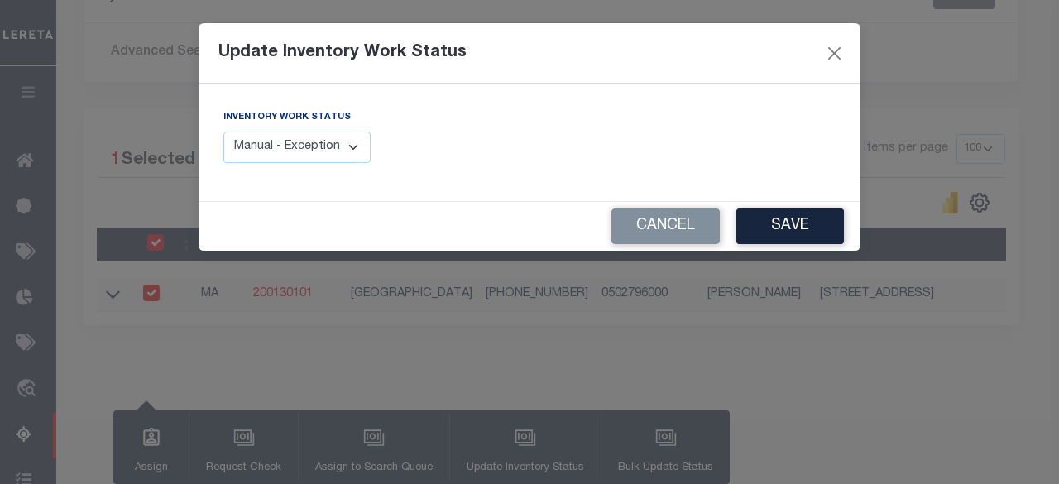
click at [334, 149] on select "Manual - Exception Pended - Awaiting Search Late Add Exception Completed" at bounding box center [296, 148] width 147 height 32
select select "4"
click at [223, 132] on select "Manual - Exception Pended - Awaiting Search Late Add Exception Completed" at bounding box center [296, 148] width 147 height 32
drag, startPoint x: 750, startPoint y: 229, endPoint x: 689, endPoint y: 226, distance: 61.3
click at [753, 232] on button "Save" at bounding box center [790, 226] width 108 height 36
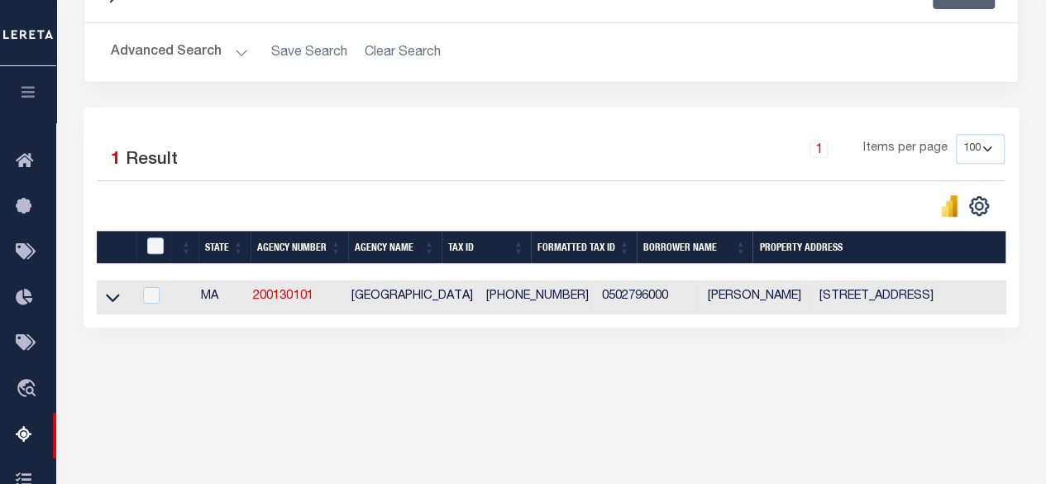
drag, startPoint x: 210, startPoint y: 53, endPoint x: 230, endPoint y: 53, distance: 19.9
click at [210, 53] on button "Advanced Search" at bounding box center [179, 52] width 137 height 32
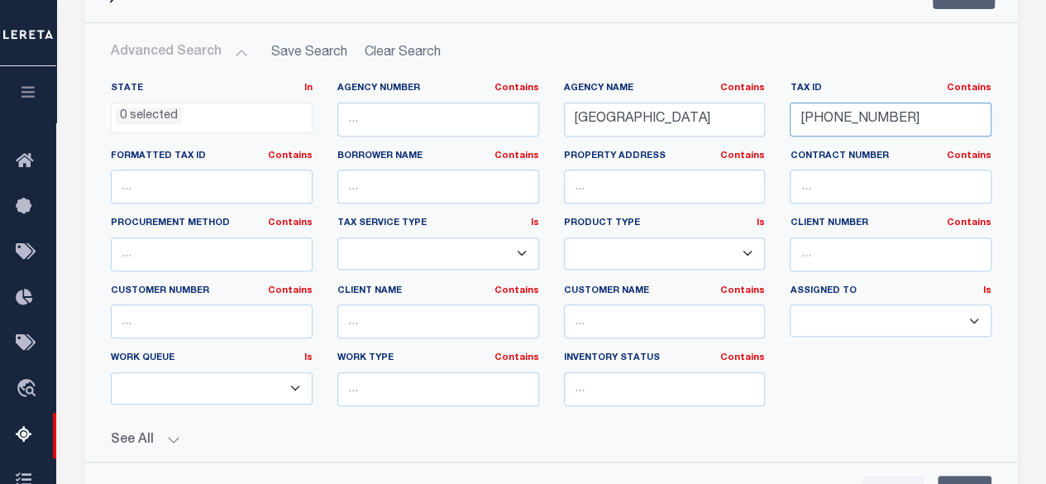
drag, startPoint x: 913, startPoint y: 118, endPoint x: 787, endPoint y: 113, distance: 126.7
click at [787, 113] on div "Tax ID Contains Contains Is 05-02796-000" at bounding box center [891, 116] width 227 height 68
paste input "952-004"
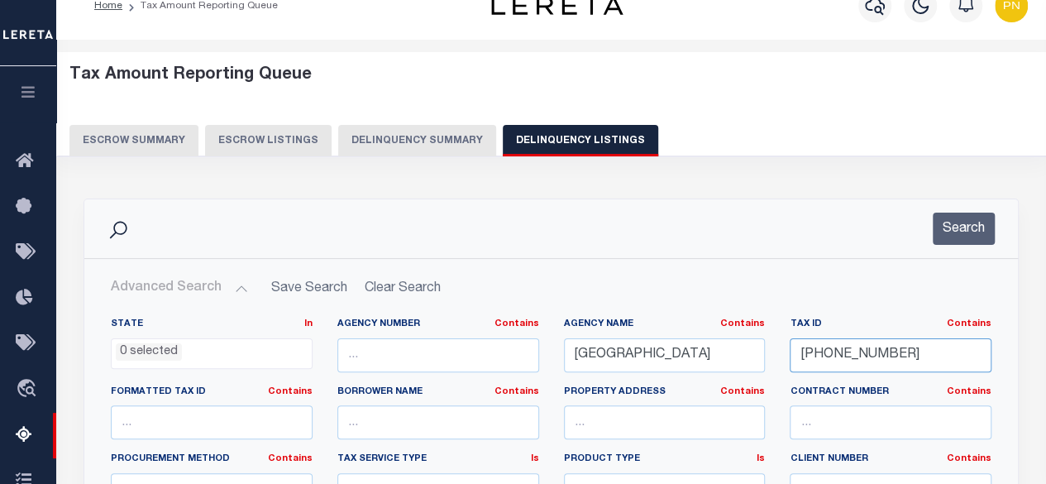
scroll to position [15, 0]
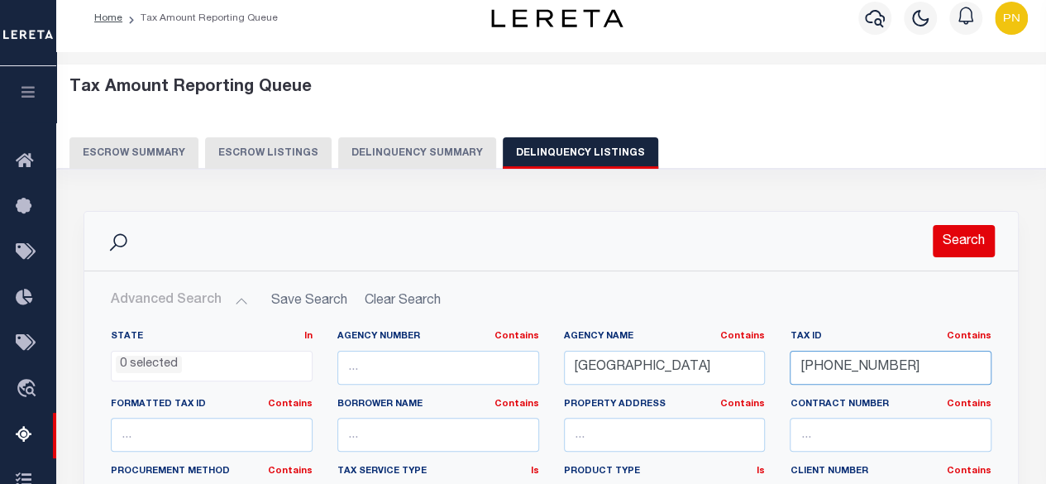
type input "05-02952-004"
click at [970, 239] on button "Search" at bounding box center [964, 241] width 62 height 32
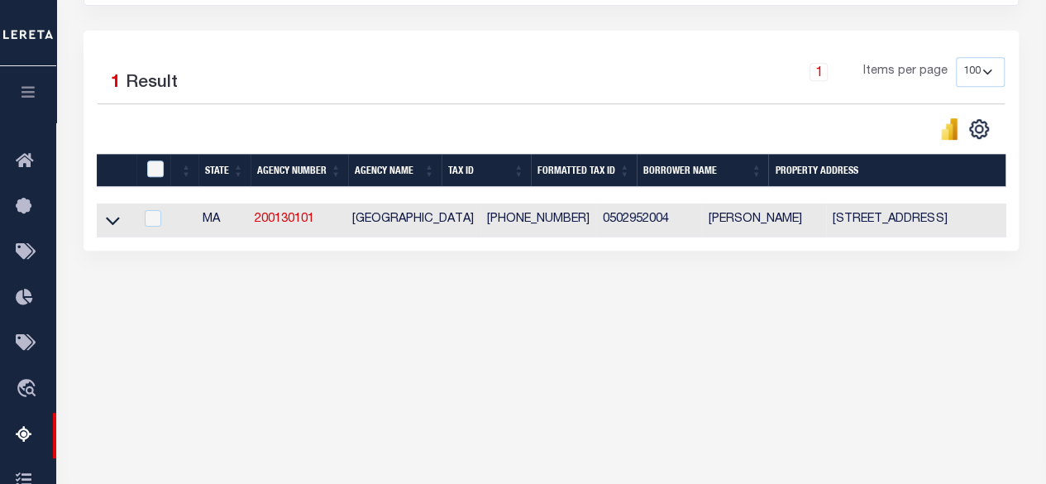
scroll to position [346, 0]
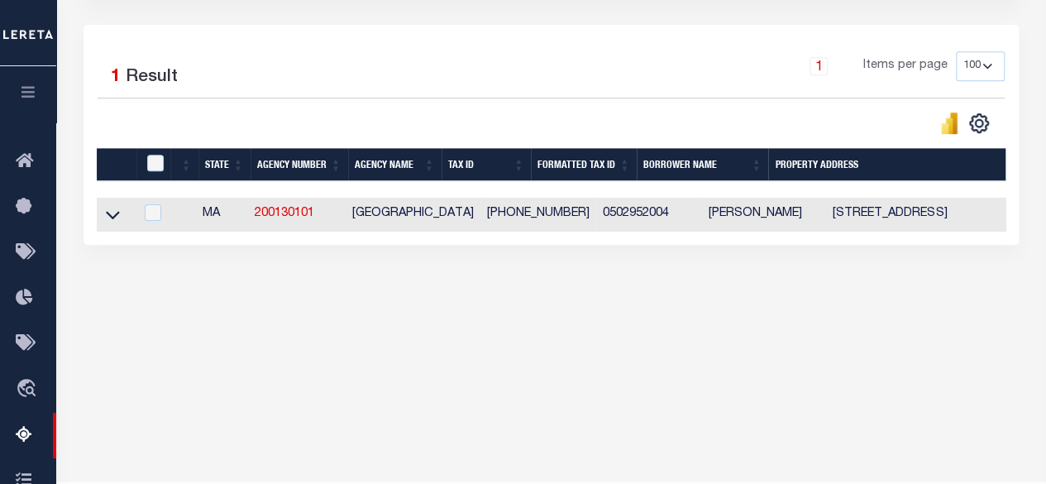
drag, startPoint x: 118, startPoint y: 214, endPoint x: 218, endPoint y: 231, distance: 100.6
click at [118, 214] on icon at bounding box center [113, 216] width 14 height 8
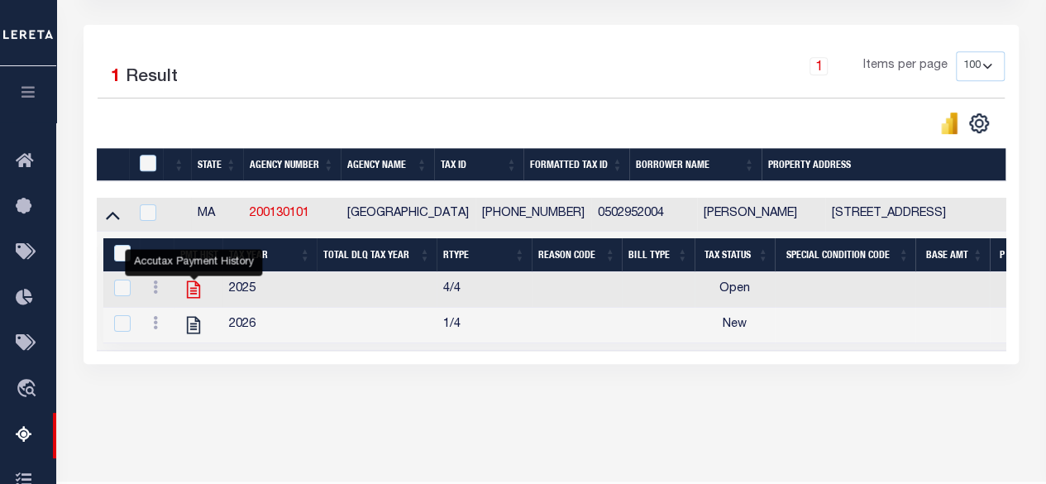
click at [199, 291] on icon "" at bounding box center [194, 290] width 22 height 22
checkbox input "true"
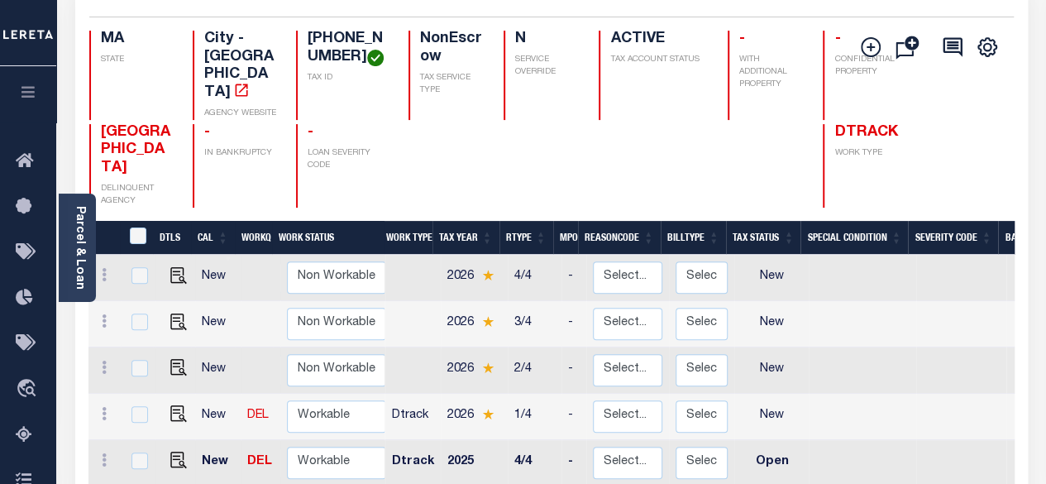
scroll to position [331, 0]
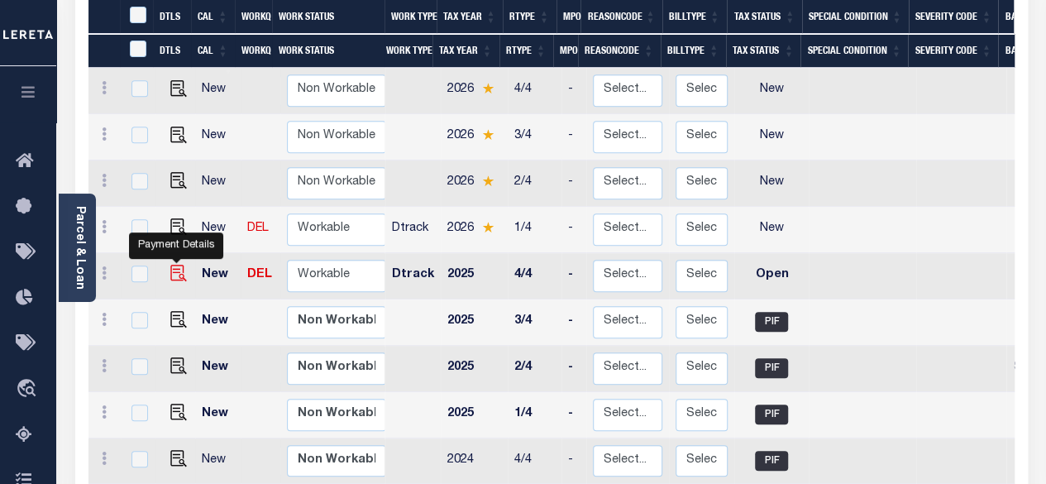
click at [176, 265] on img "" at bounding box center [178, 273] width 17 height 17
checkbox input "true"
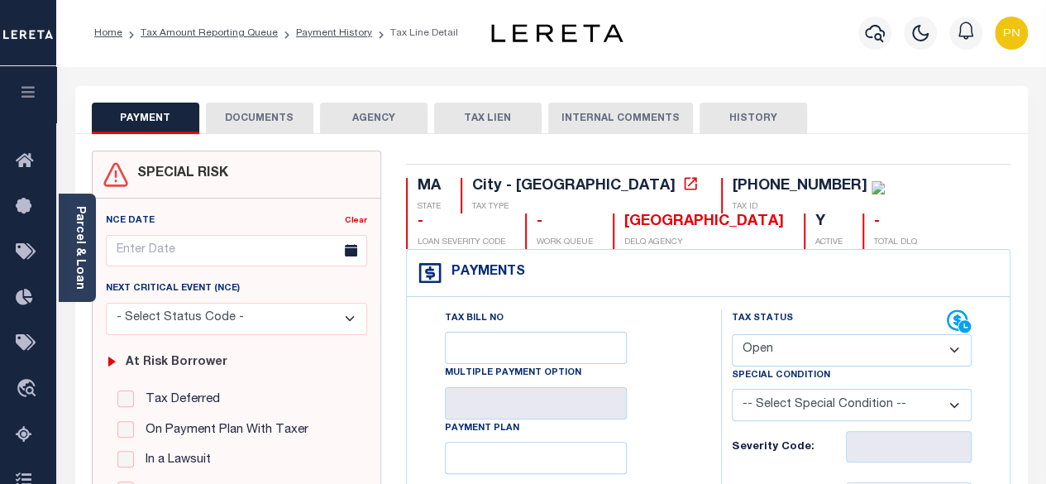
click at [251, 130] on button "DOCUMENTS" at bounding box center [260, 118] width 108 height 31
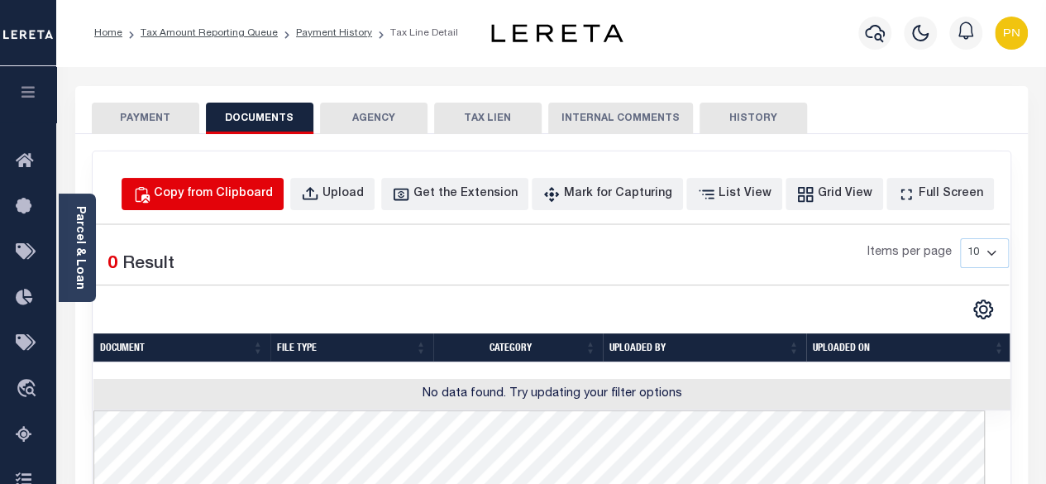
click at [273, 198] on div "Copy from Clipboard" at bounding box center [213, 194] width 119 height 18
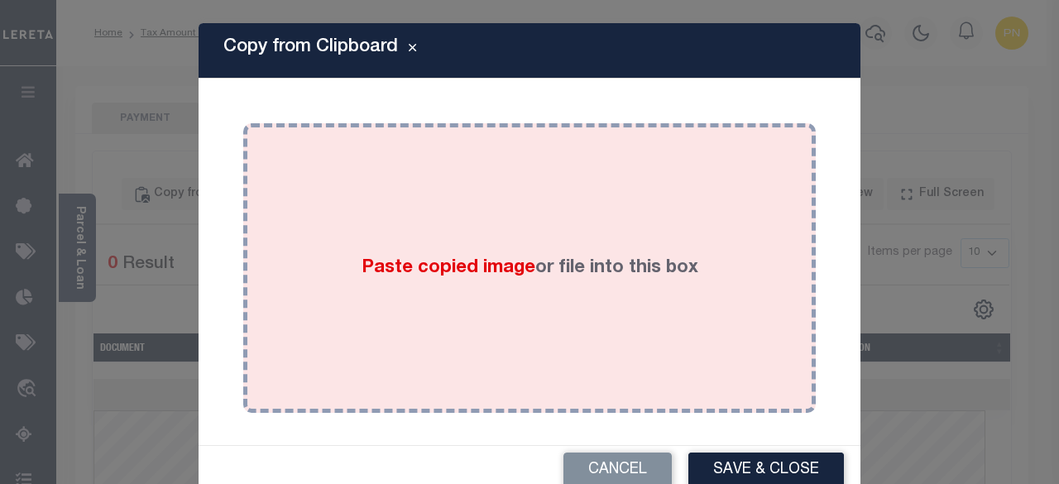
click at [361, 223] on div "Paste copied image or file into this box" at bounding box center [530, 268] width 548 height 265
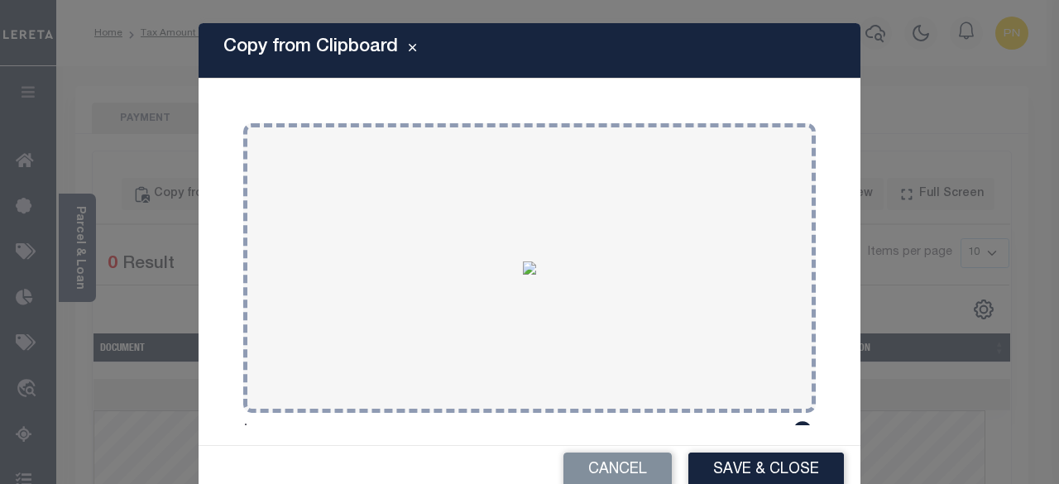
drag, startPoint x: 727, startPoint y: 462, endPoint x: 685, endPoint y: 417, distance: 62.1
click at [728, 462] on button "Save & Close" at bounding box center [766, 471] width 156 height 36
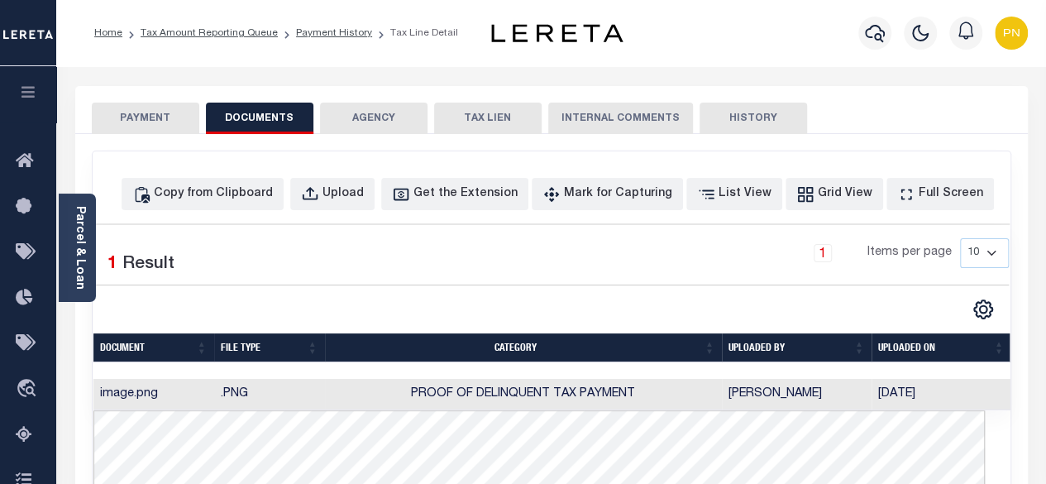
click at [155, 112] on button "PAYMENT" at bounding box center [146, 118] width 108 height 31
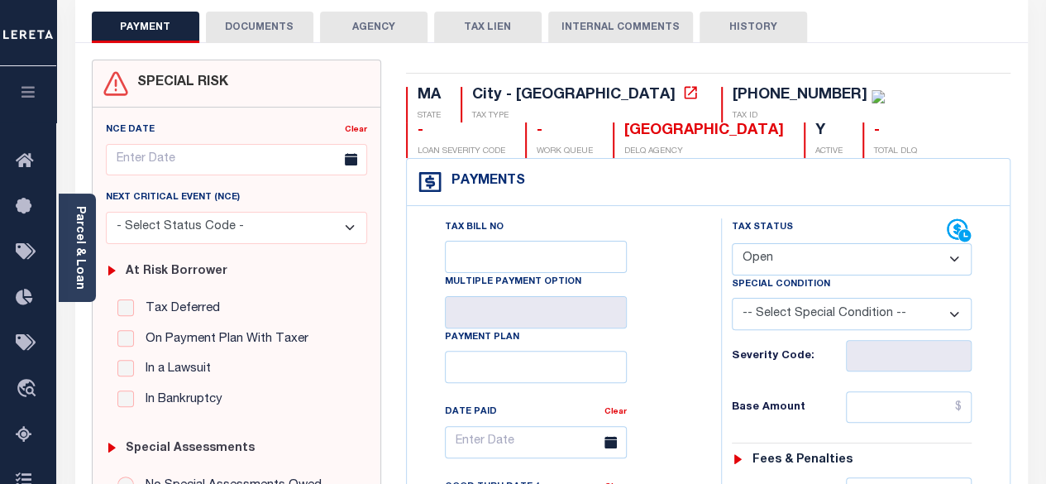
scroll to position [331, 0]
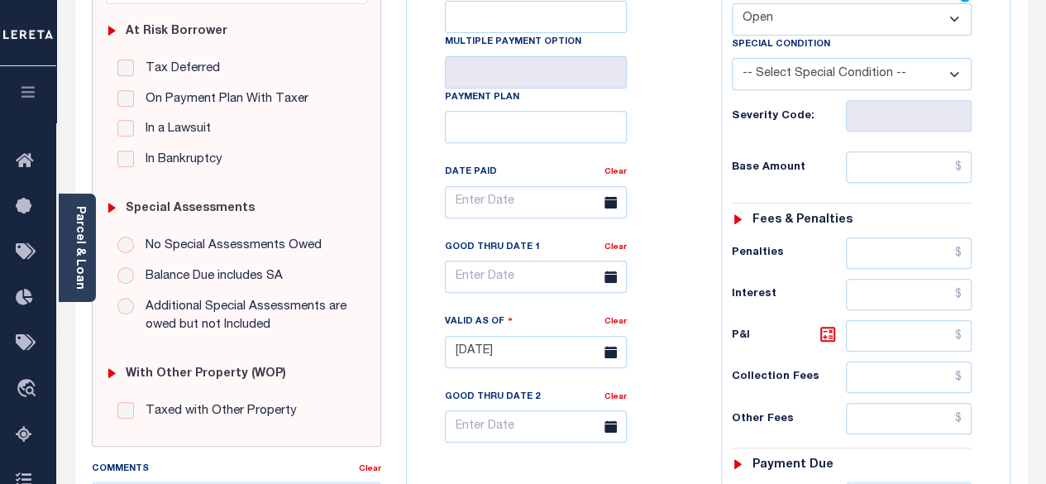
click at [853, 22] on select "- Select Status Code - Open Due/Unpaid Paid Incomplete No Tax Due Internal Refu…" at bounding box center [852, 19] width 241 height 32
select select "PYD"
click at [732, 3] on select "- Select Status Code - Open Due/Unpaid Paid Incomplete No Tax Due Internal Refu…" at bounding box center [852, 19] width 241 height 32
type input "[DATE]"
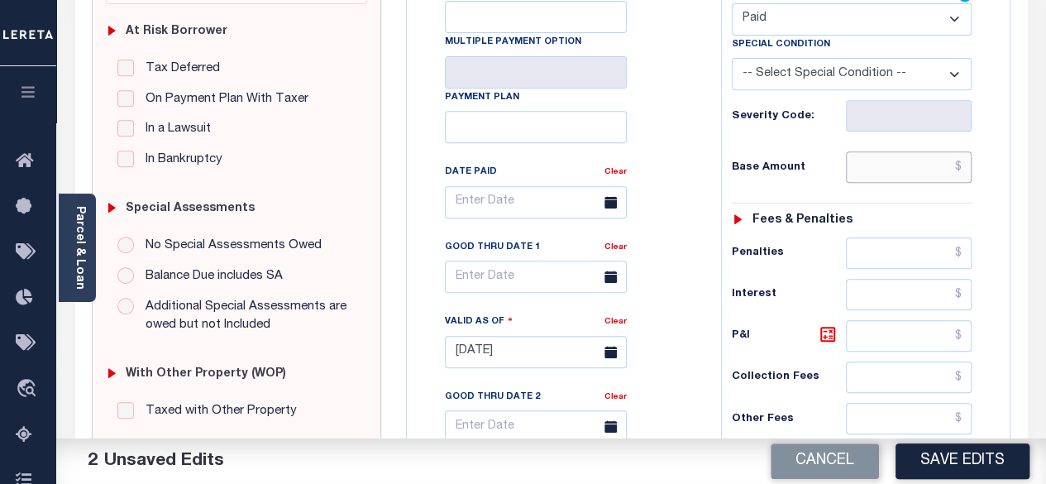
click at [963, 170] on input "text" at bounding box center [909, 166] width 126 height 31
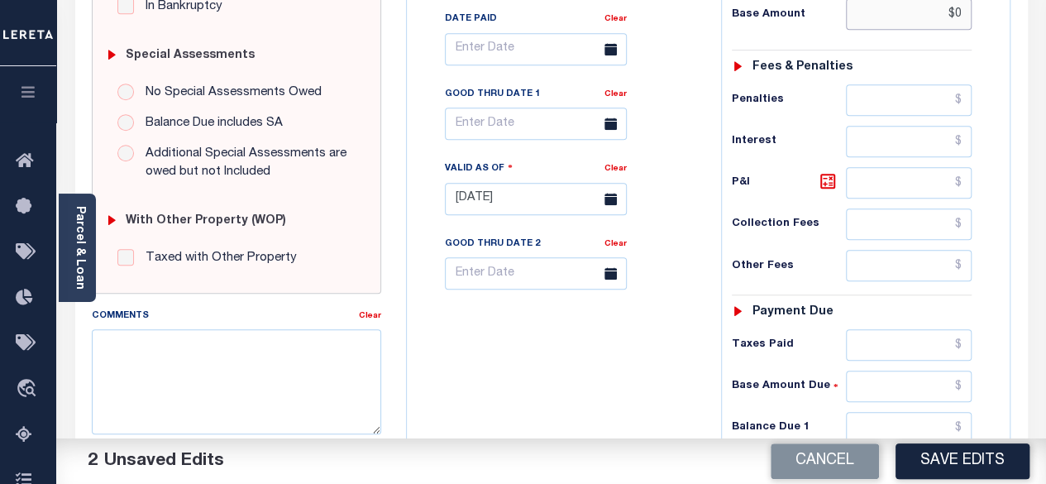
scroll to position [496, 0]
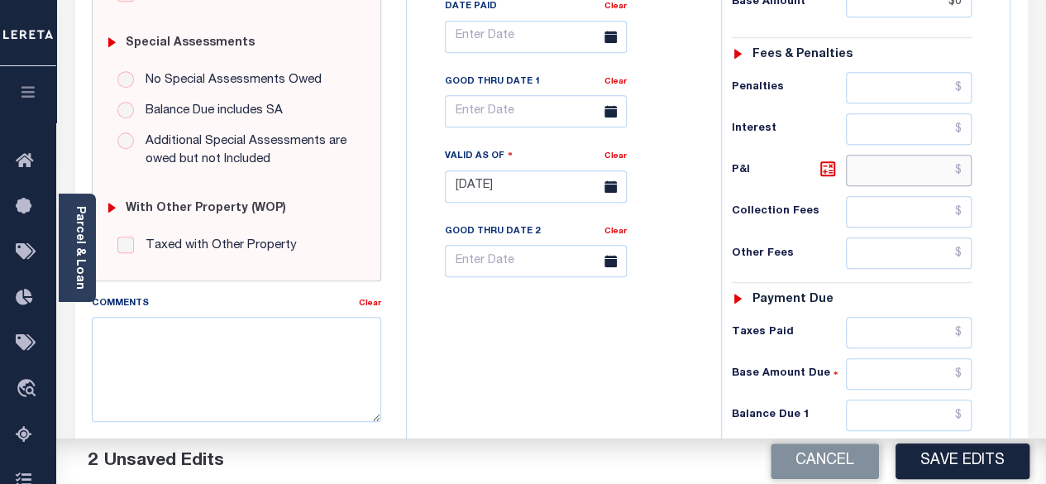
type input "$0.00"
drag, startPoint x: 960, startPoint y: 180, endPoint x: 952, endPoint y: 193, distance: 15.6
click at [953, 191] on div "Tax Status Status - Select Status Code -" at bounding box center [857, 178] width 273 height 730
drag, startPoint x: 948, startPoint y: 213, endPoint x: 948, endPoint y: 227, distance: 14.1
click at [948, 227] on div "Tax Status Status - Select Status Code -" at bounding box center [857, 178] width 273 height 730
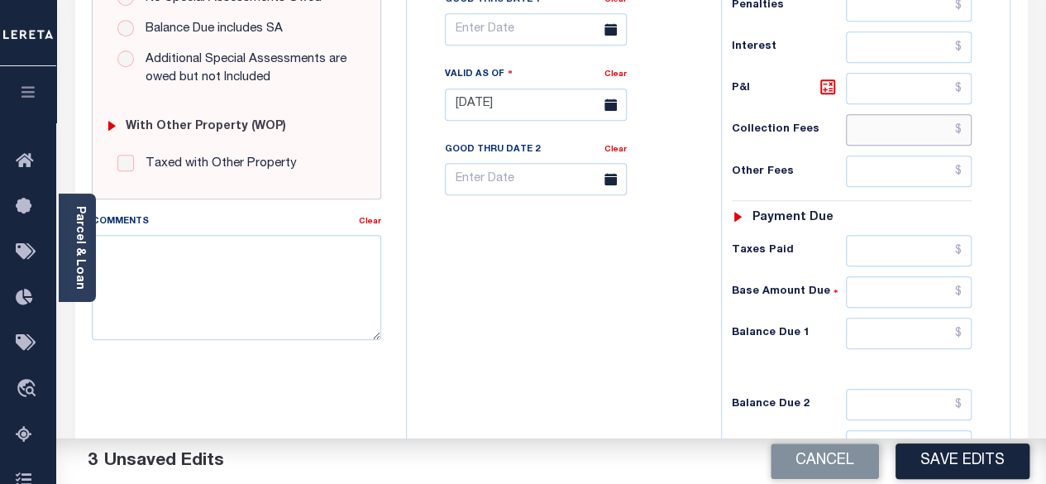
scroll to position [579, 0]
click at [966, 325] on input "text" at bounding box center [909, 332] width 126 height 31
type input "$0.00"
drag, startPoint x: 938, startPoint y: 468, endPoint x: 908, endPoint y: 418, distance: 58.6
click at [938, 467] on button "Save Edits" at bounding box center [963, 461] width 134 height 36
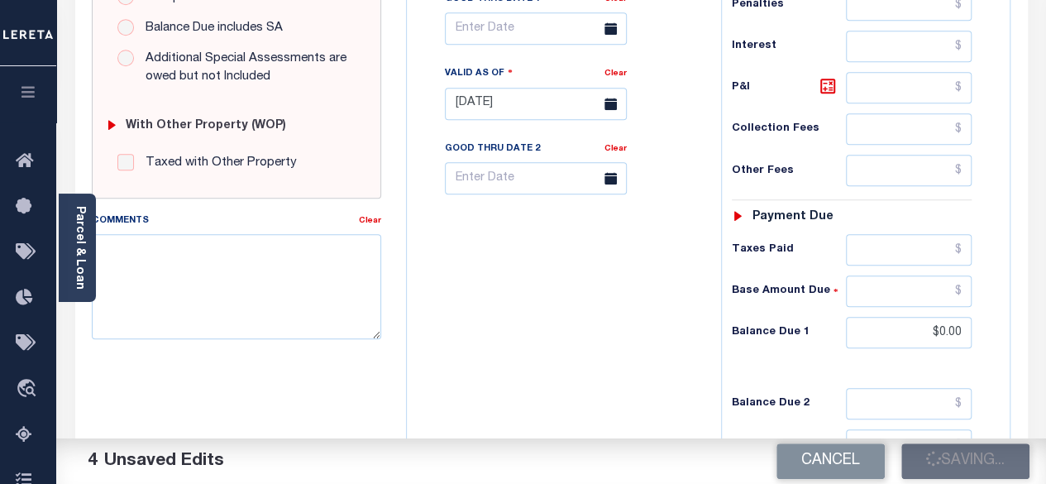
checkbox input "false"
type input "$0"
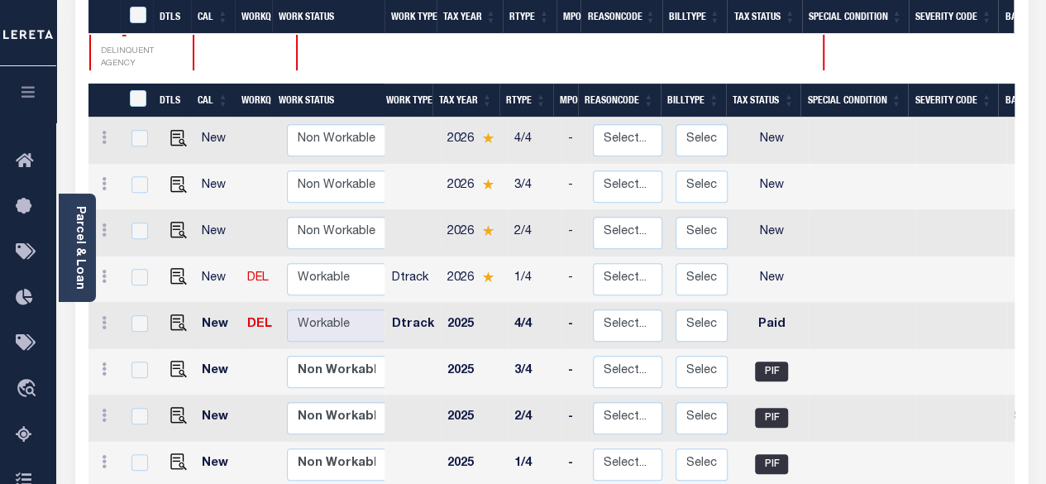
scroll to position [331, 0]
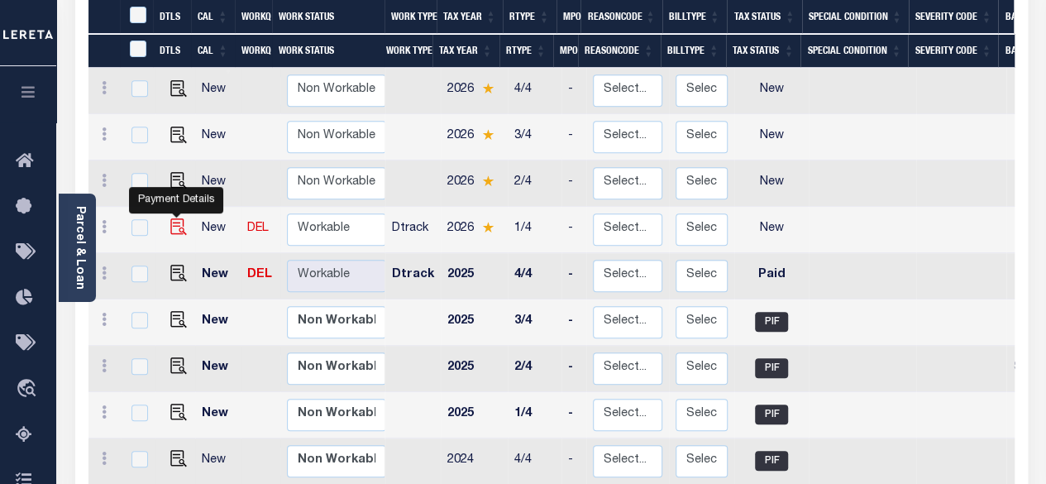
click at [179, 218] on img "" at bounding box center [178, 226] width 17 height 17
checkbox input "true"
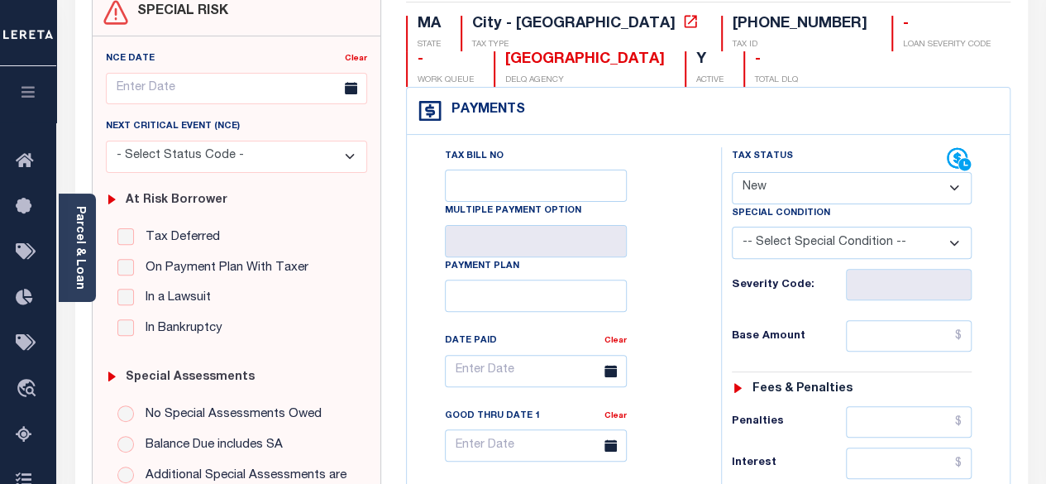
scroll to position [165, 0]
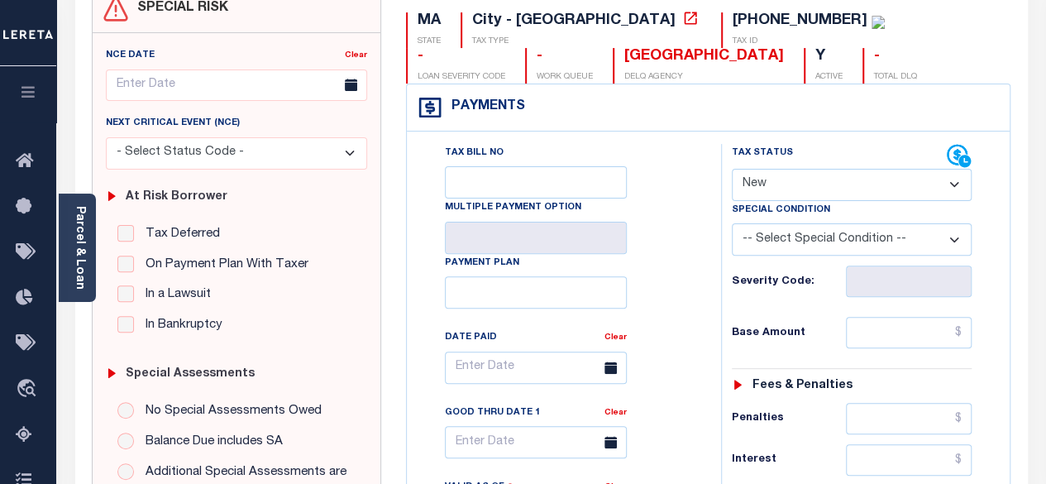
click at [841, 178] on select "- Select Status Code - Open Due/Unpaid Paid Incomplete No Tax Due Internal Refu…" at bounding box center [852, 185] width 241 height 32
select select "DUE"
click at [732, 169] on select "- Select Status Code - Open Due/Unpaid Paid Incomplete No Tax Due Internal Refu…" at bounding box center [852, 185] width 241 height 32
type input "[DATE]"
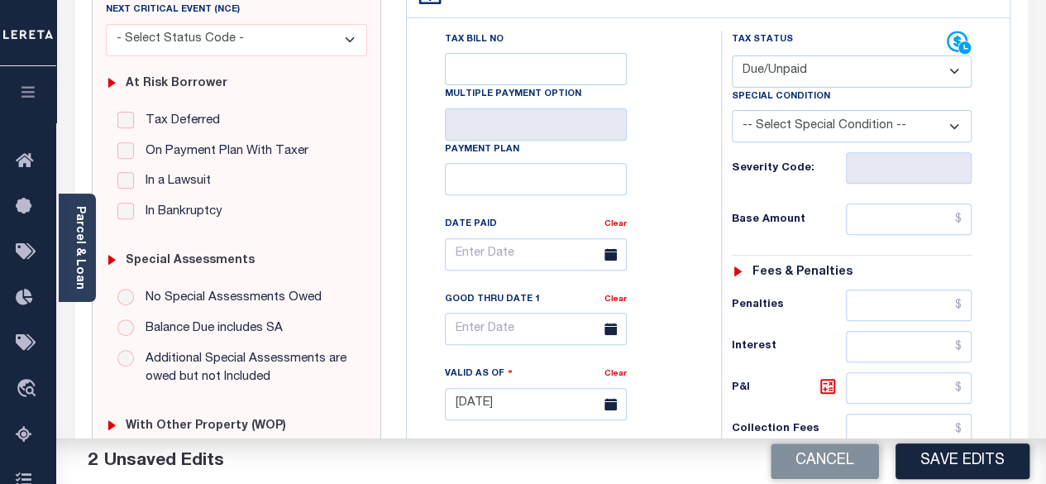
scroll to position [331, 0]
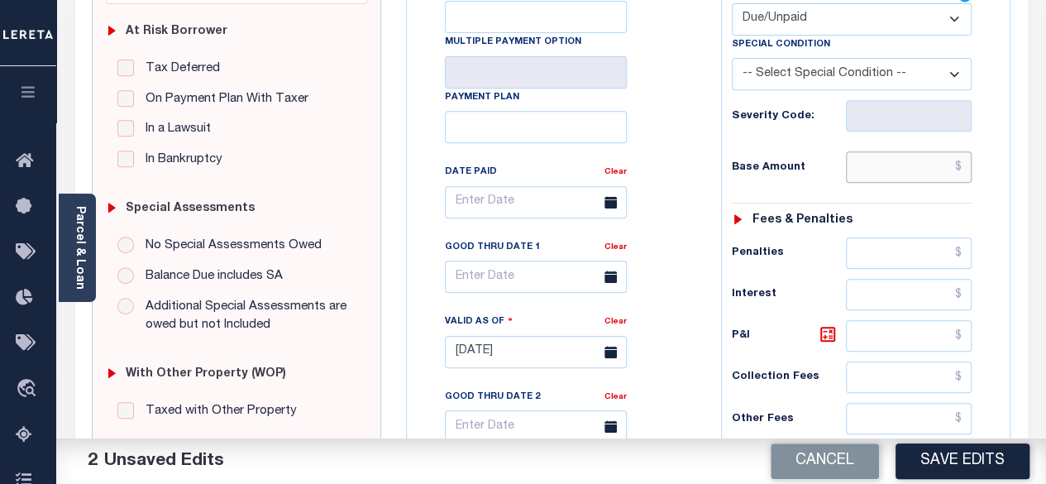
click at [965, 170] on input "text" at bounding box center [909, 166] width 126 height 31
paste input "11,723.44"
type input "$11,723.44"
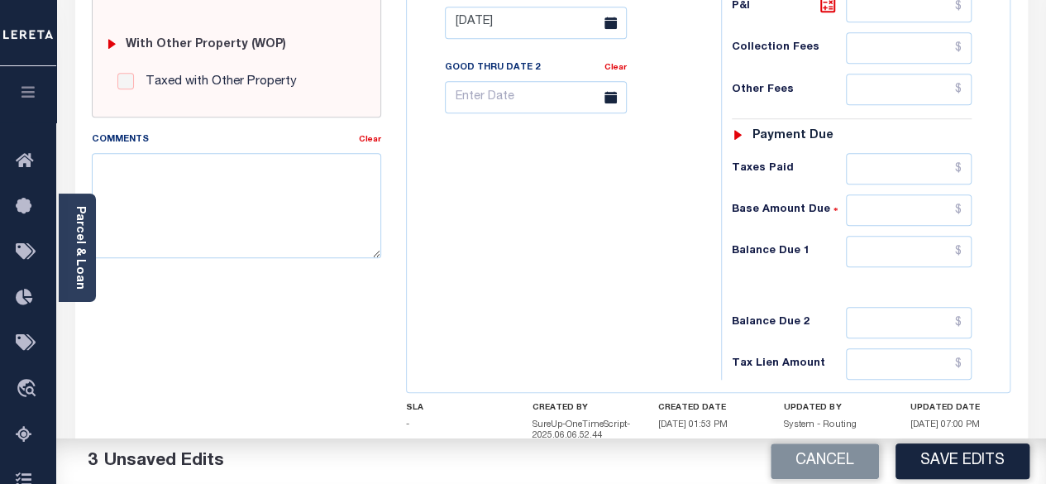
scroll to position [662, 0]
click at [964, 244] on input "text" at bounding box center [909, 249] width 126 height 31
paste input "11,849.35"
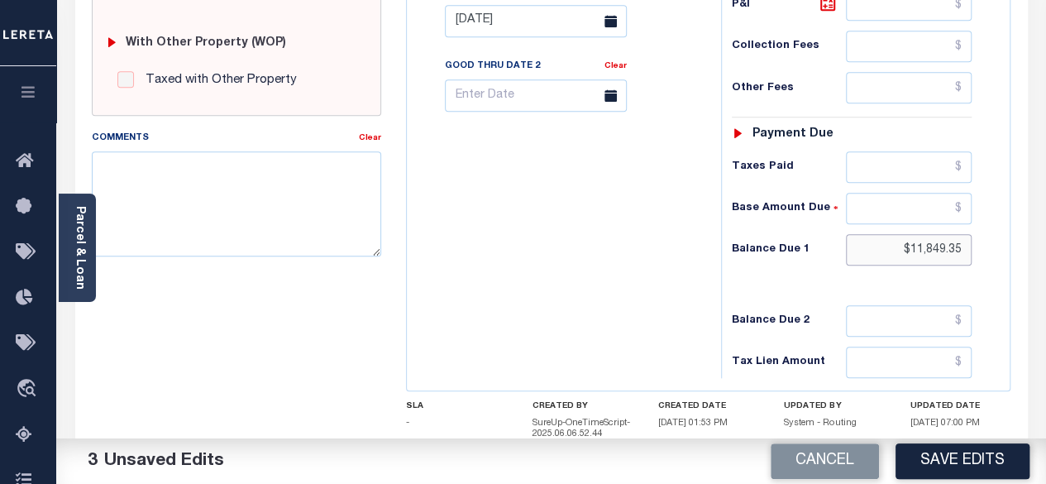
type input "$11,849.35"
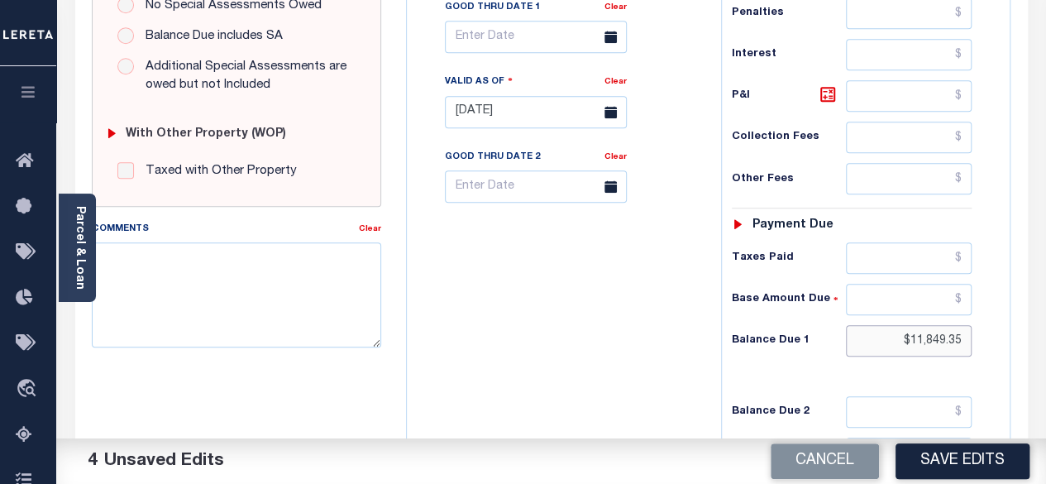
scroll to position [496, 0]
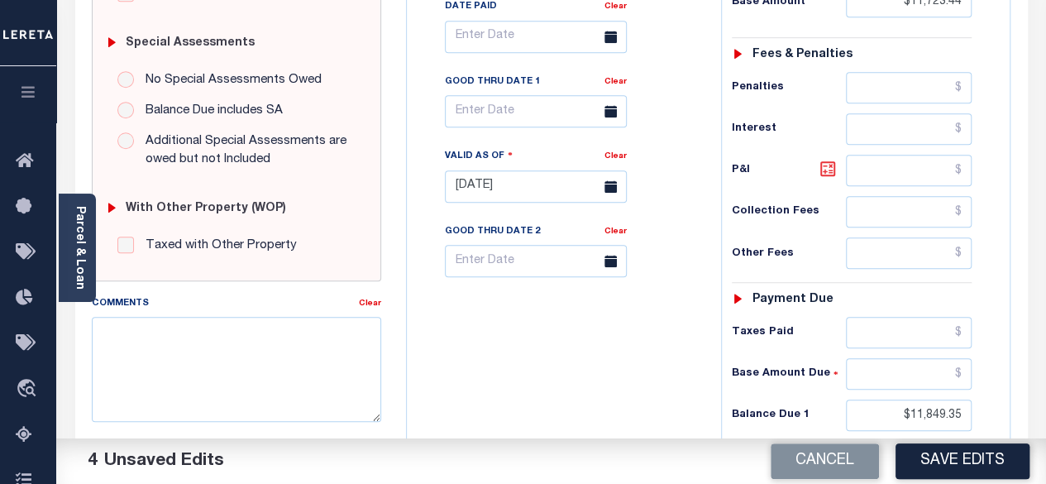
click at [824, 167] on icon at bounding box center [828, 169] width 20 height 20
type input "$125.91"
click at [571, 116] on input "text" at bounding box center [536, 111] width 182 height 32
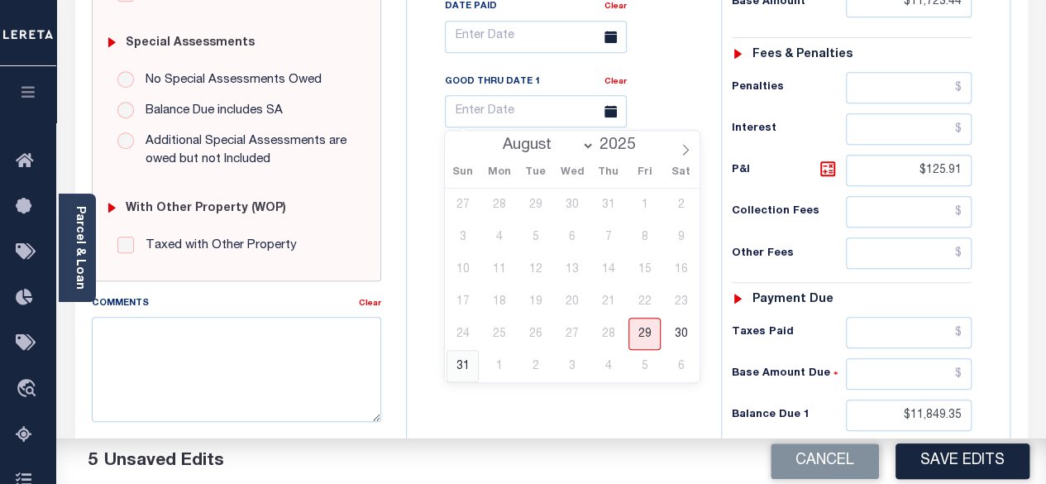
click at [456, 368] on span "31" at bounding box center [463, 366] width 32 height 32
type input "08/31/2025"
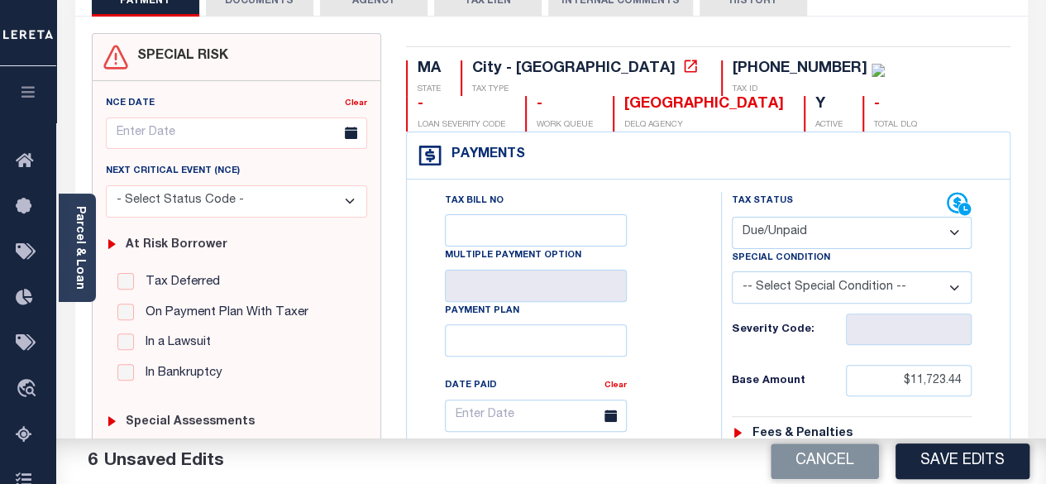
scroll to position [83, 0]
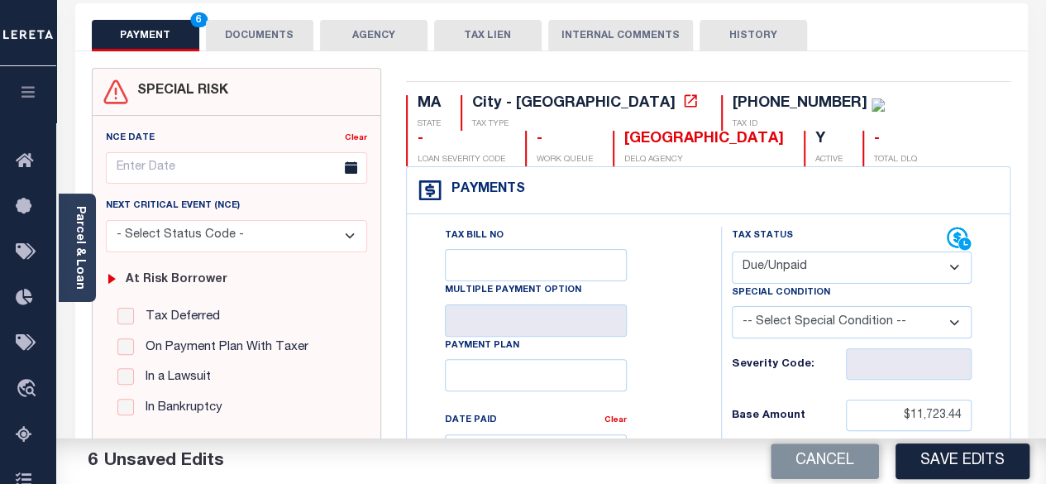
click at [290, 39] on button "DOCUMENTS" at bounding box center [260, 35] width 108 height 31
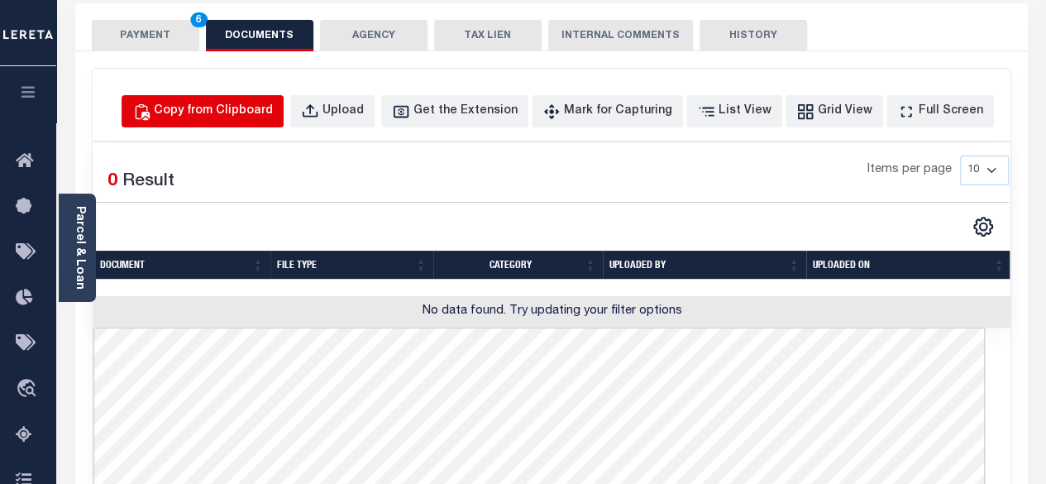
click at [262, 110] on div "Copy from Clipboard" at bounding box center [213, 112] width 119 height 18
select select "POP"
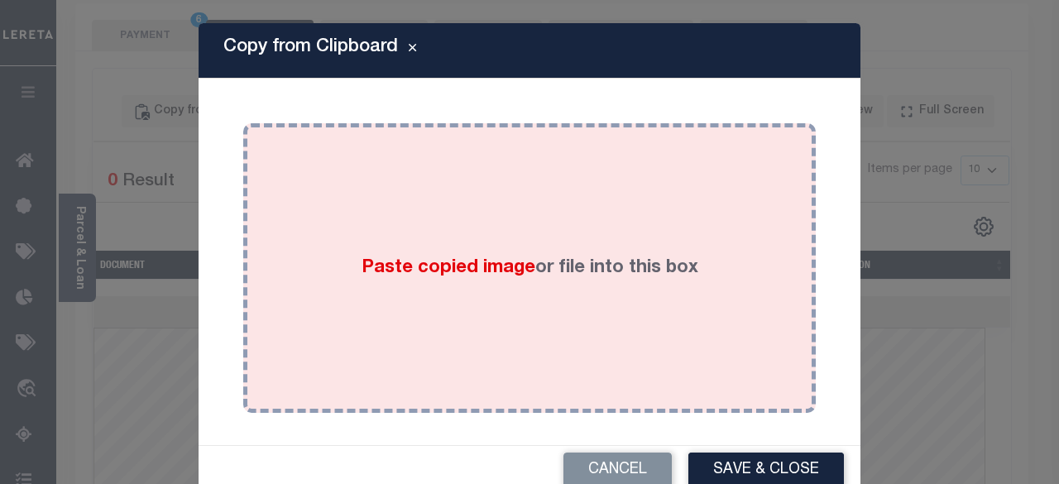
click at [498, 203] on div "Paste copied image or file into this box" at bounding box center [530, 268] width 548 height 265
drag, startPoint x: 500, startPoint y: 202, endPoint x: 414, endPoint y: 229, distance: 90.3
click at [414, 229] on div "Paste copied image or file into this box" at bounding box center [530, 268] width 548 height 265
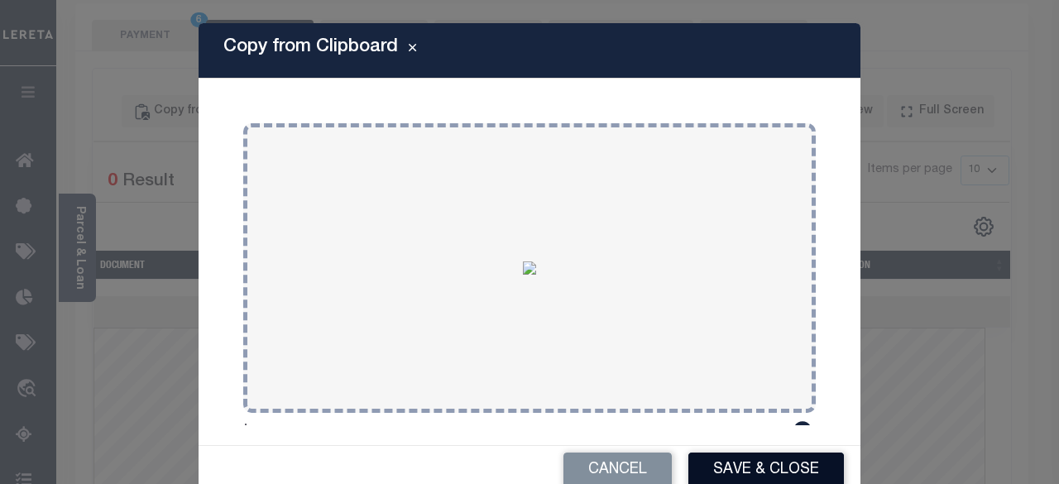
click at [778, 466] on button "Save & Close" at bounding box center [766, 471] width 156 height 36
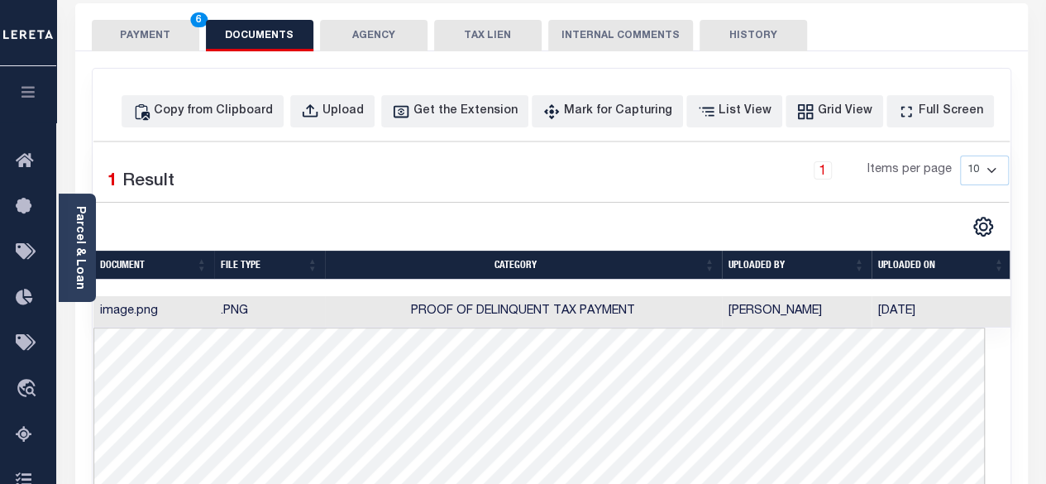
click at [149, 39] on button "PAYMENT 6" at bounding box center [146, 35] width 108 height 31
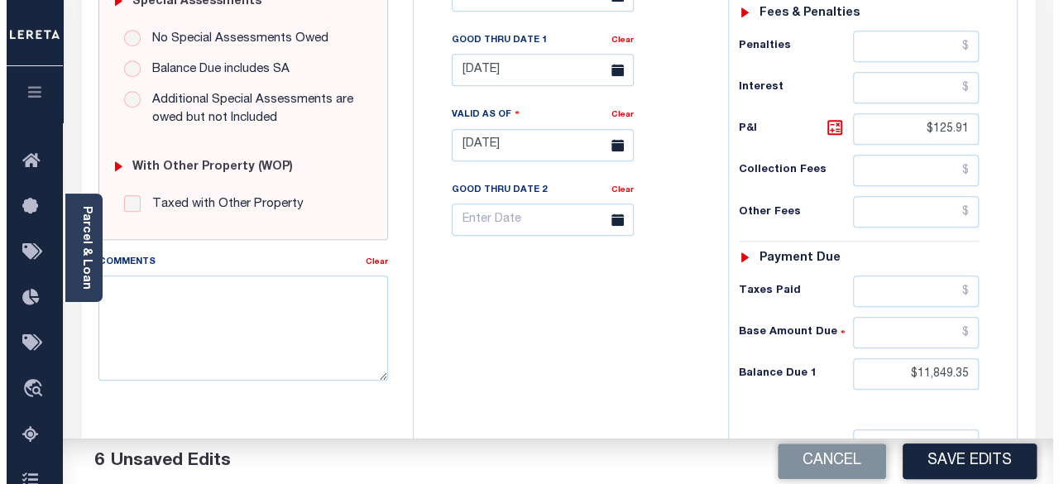
scroll to position [662, 0]
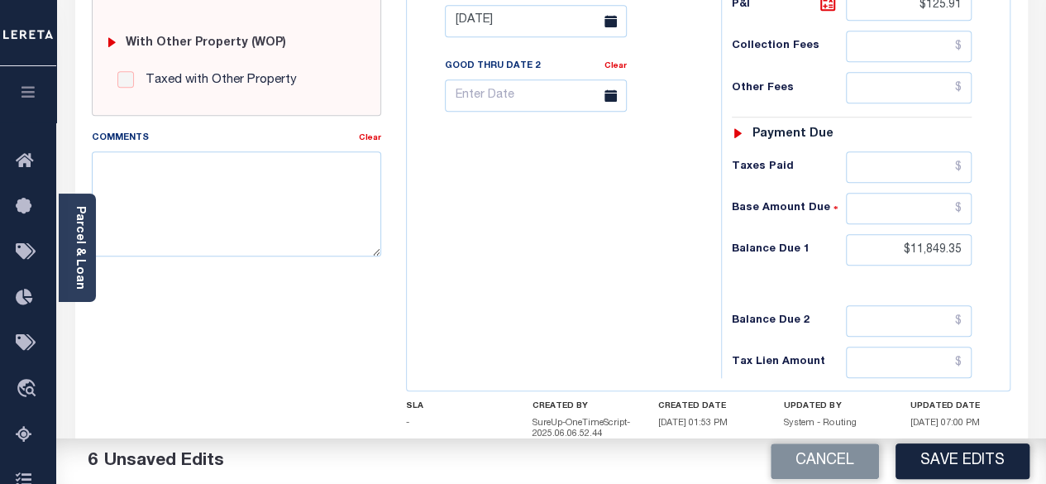
click at [946, 460] on button "Save Edits" at bounding box center [963, 461] width 134 height 36
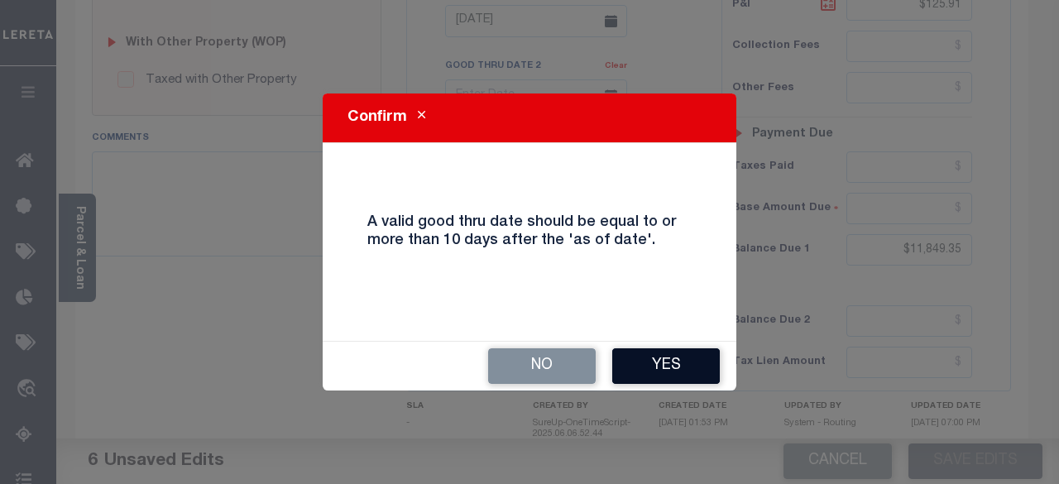
click at [650, 383] on button "Yes" at bounding box center [666, 366] width 108 height 36
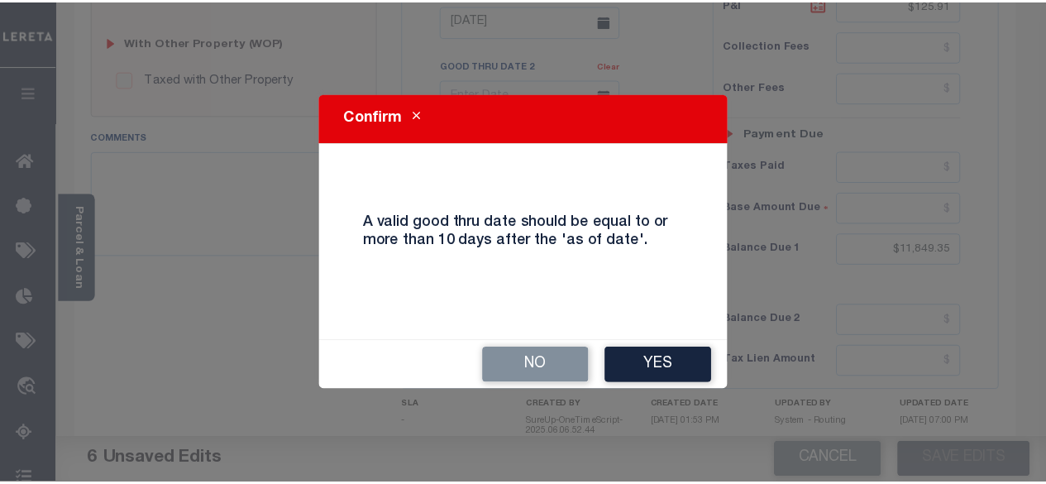
scroll to position [678, 0]
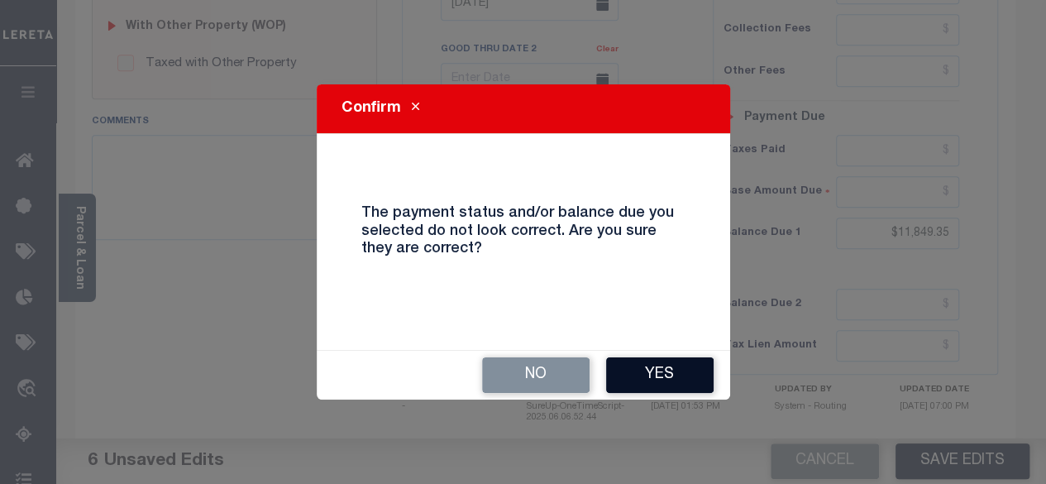
click at [651, 381] on button "Yes" at bounding box center [660, 375] width 108 height 36
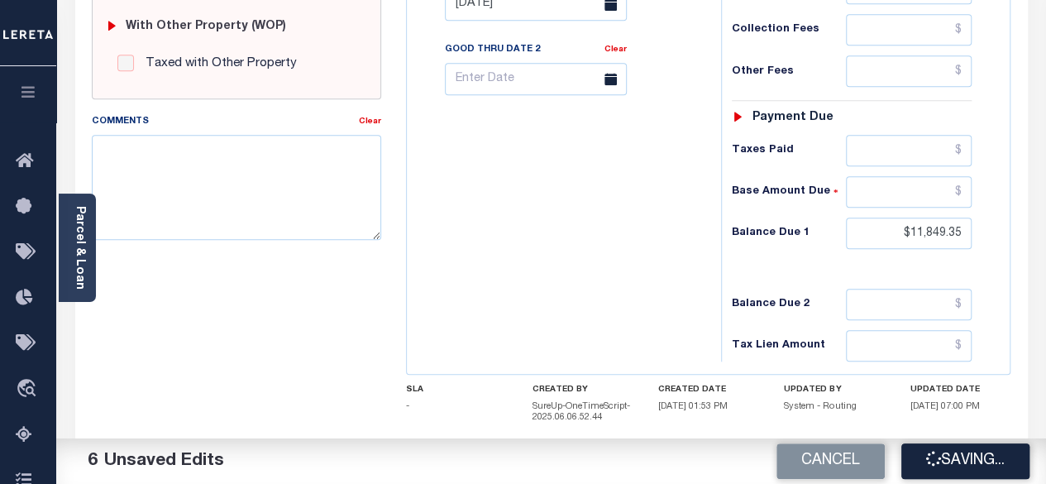
checkbox input "false"
type input "$11,723.44"
type input "$125.91"
type input "$11,849.35"
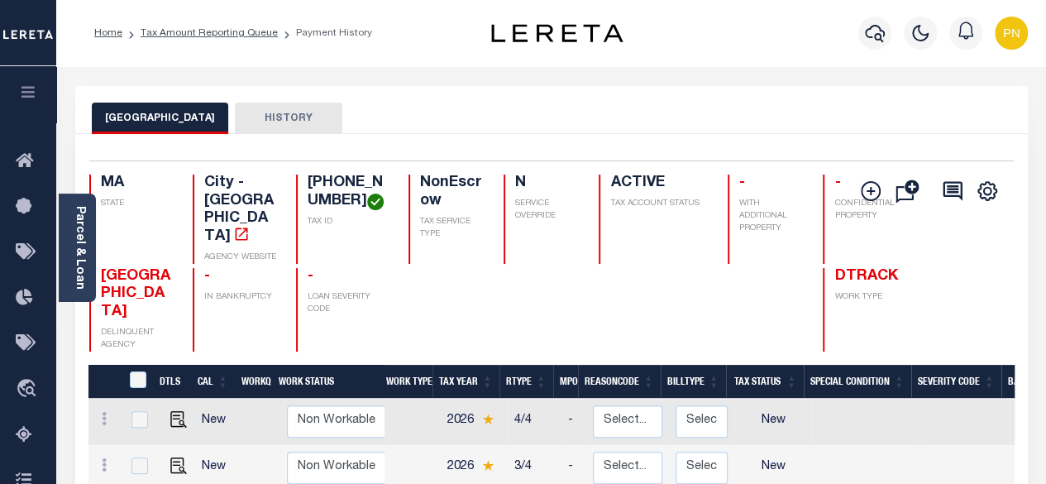
click at [483, 132] on div "BOSTON CITY HISTORY" at bounding box center [552, 118] width 920 height 31
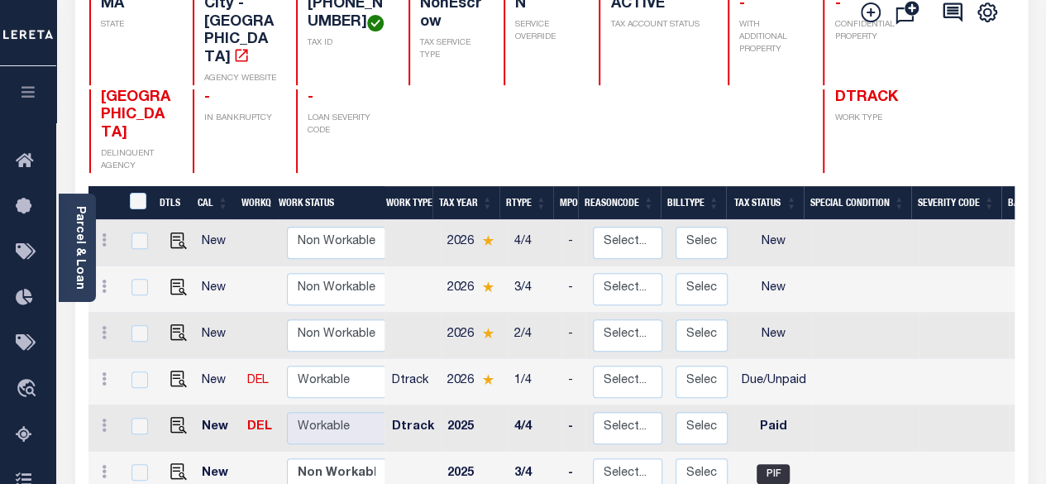
scroll to position [248, 0]
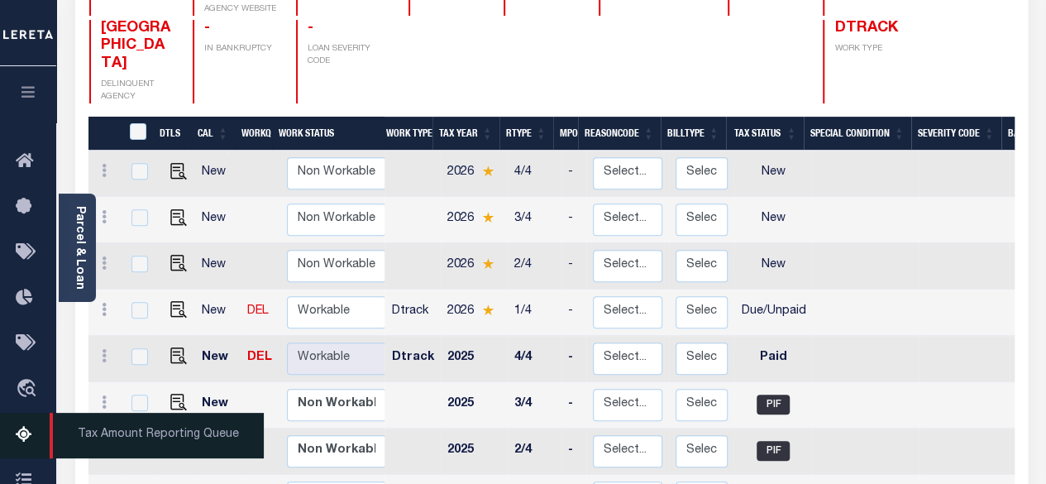
click at [30, 438] on icon at bounding box center [29, 435] width 26 height 21
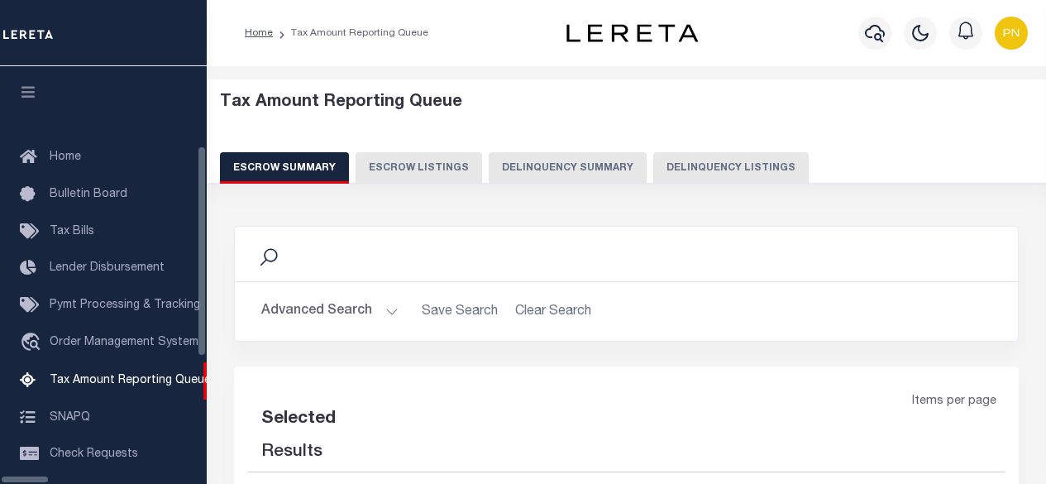
click at [661, 165] on button "Delinquency Listings" at bounding box center [732, 167] width 156 height 31
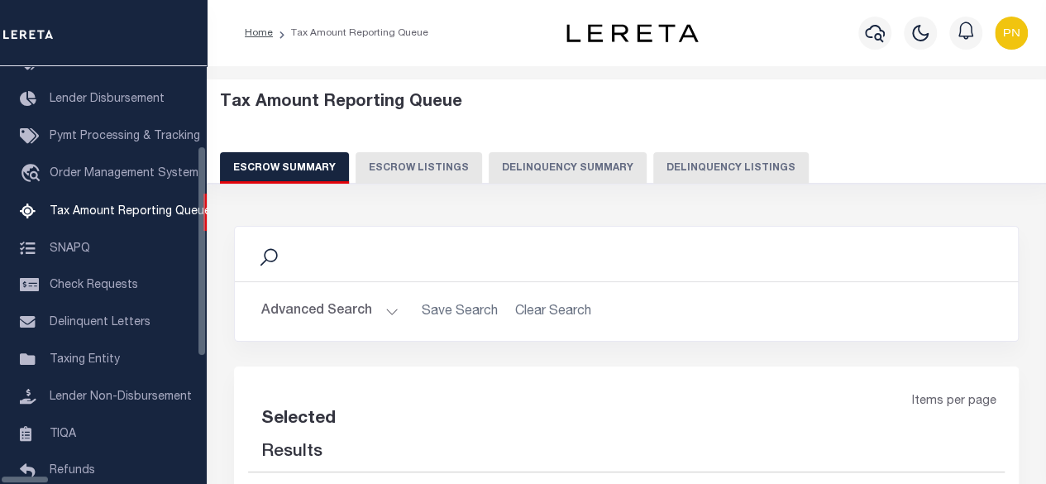
select select "100"
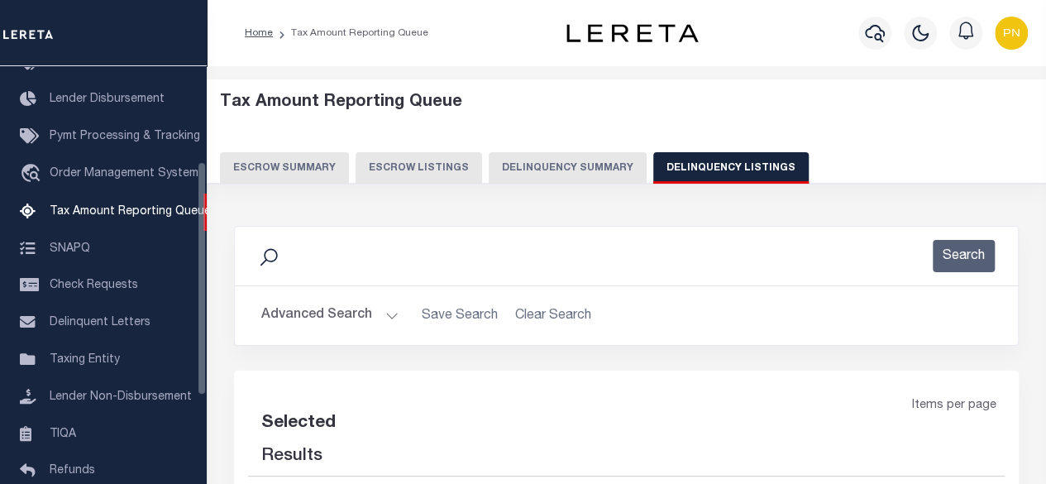
select select "100"
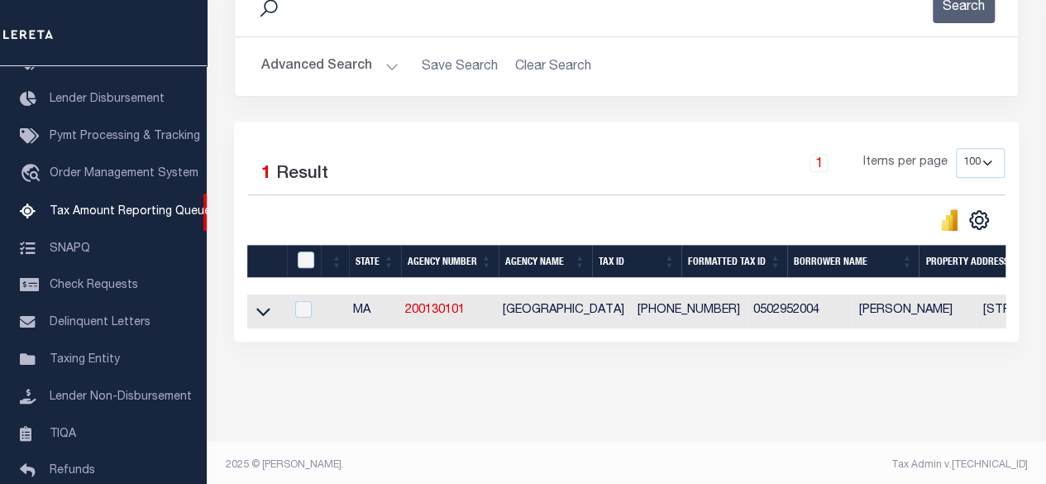
scroll to position [266, 0]
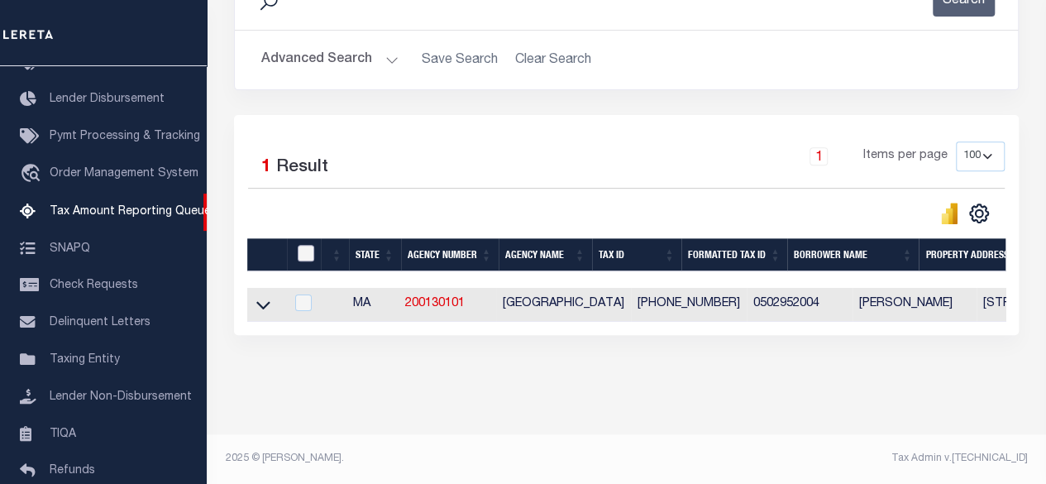
click at [306, 245] on input "checkbox" at bounding box center [306, 253] width 17 height 17
checkbox input "true"
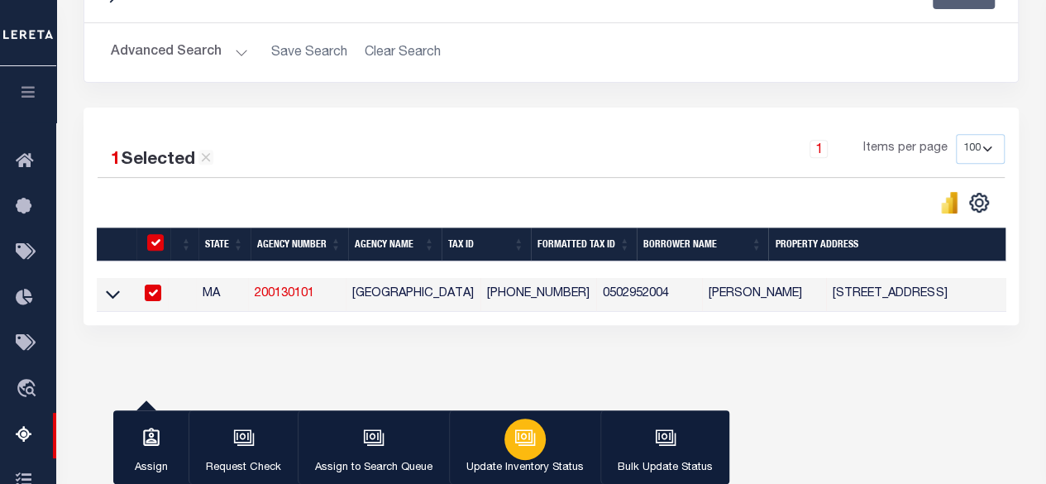
click at [517, 434] on icon "button" at bounding box center [526, 438] width 22 height 22
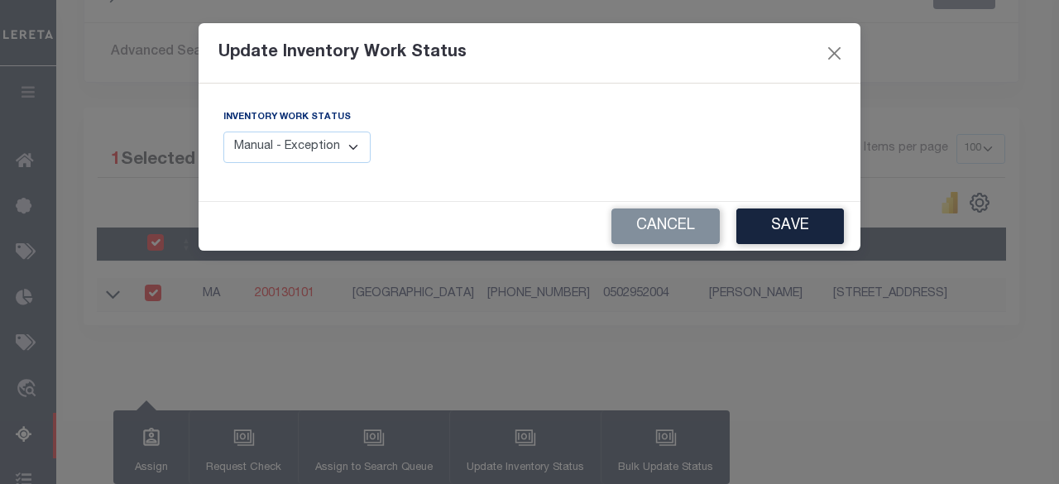
click at [369, 145] on select "Manual - Exception Pended - Awaiting Search Late Add Exception Completed" at bounding box center [296, 148] width 147 height 32
select select "4"
click at [223, 132] on select "Manual - Exception Pended - Awaiting Search Late Add Exception Completed" at bounding box center [296, 148] width 147 height 32
click at [769, 230] on button "Save" at bounding box center [790, 226] width 108 height 36
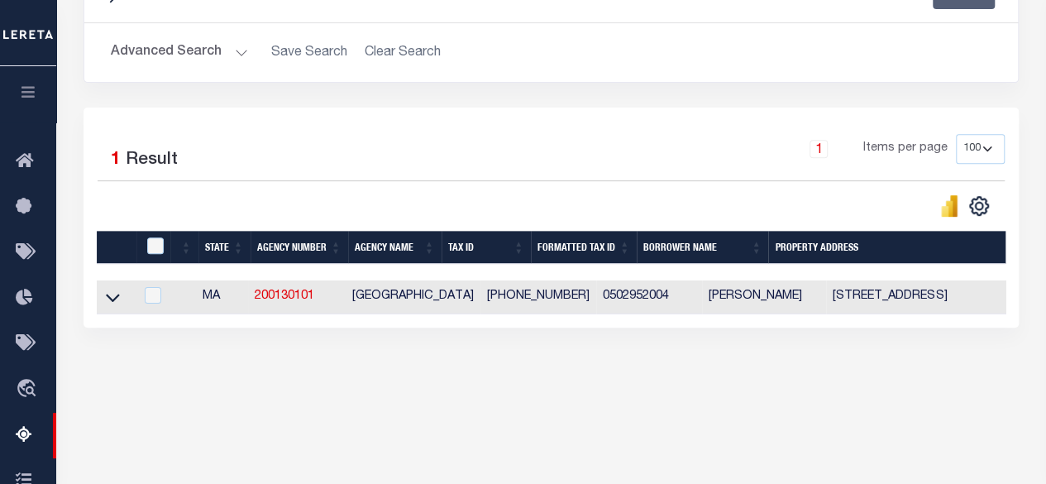
click at [220, 49] on button "Advanced Search" at bounding box center [179, 52] width 137 height 32
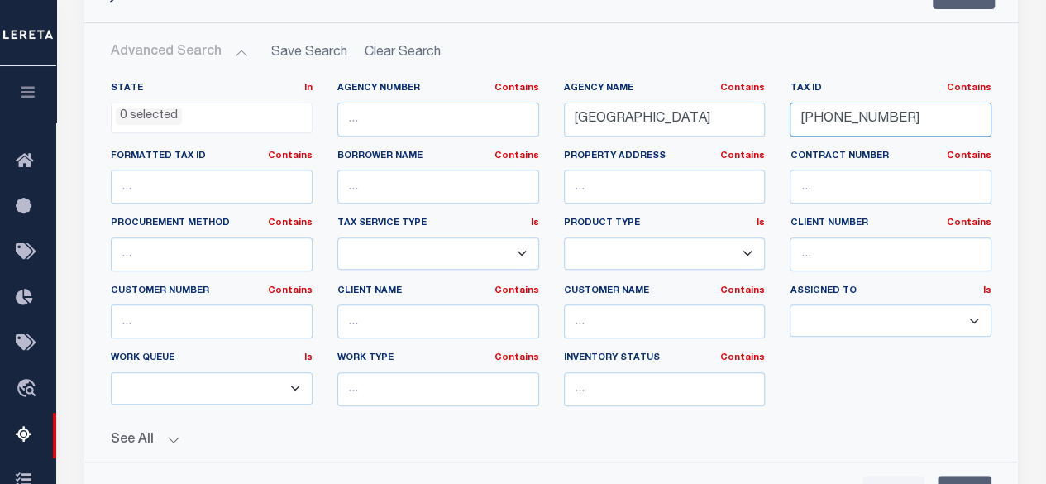
drag, startPoint x: 893, startPoint y: 122, endPoint x: 768, endPoint y: 117, distance: 125.8
click at [768, 117] on div "State In In AK AL AR AZ CA CO CT DC DE FL GA GU HI IA ID IL IN KS KY LA MA MD M…" at bounding box center [551, 251] width 906 height 338
paste input "68-002"
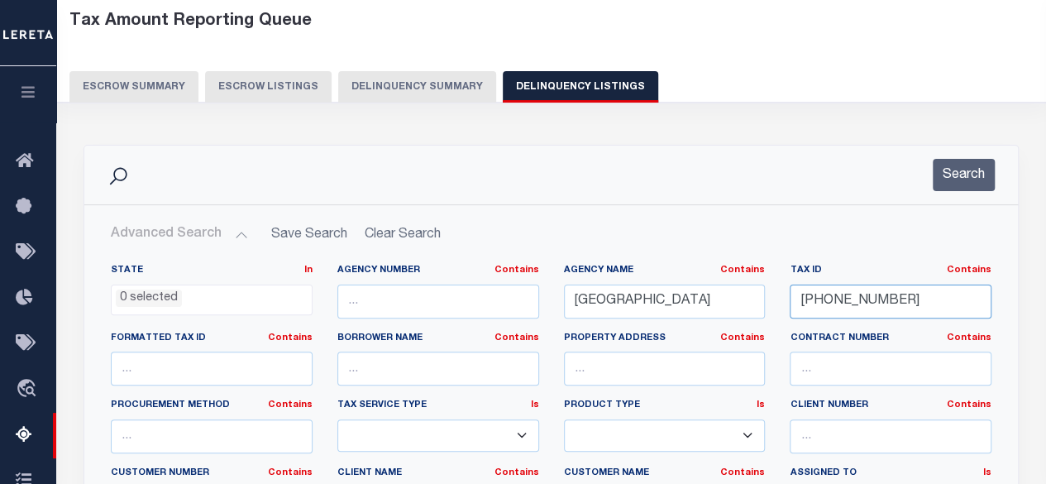
scroll to position [15, 0]
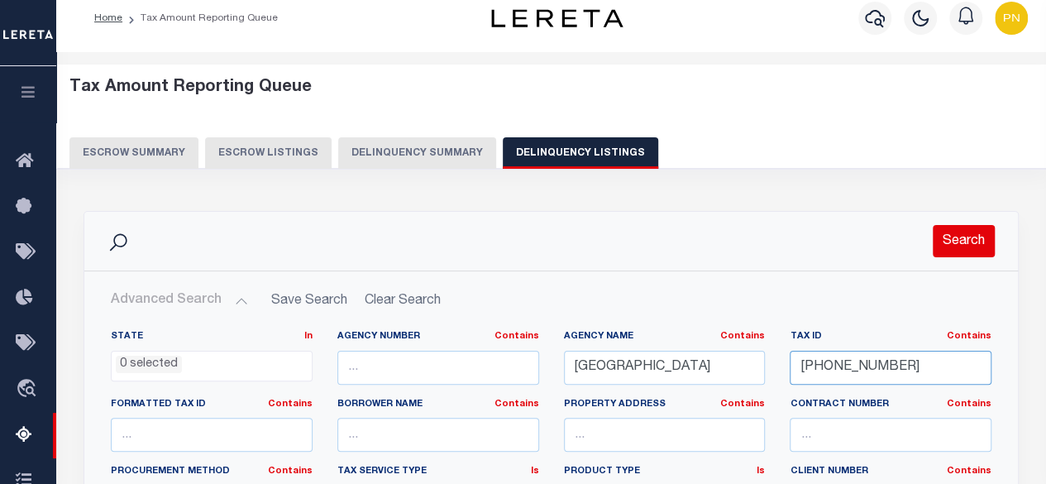
type input "[PHONE_NUMBER]"
click at [970, 229] on button "Search" at bounding box center [964, 241] width 62 height 32
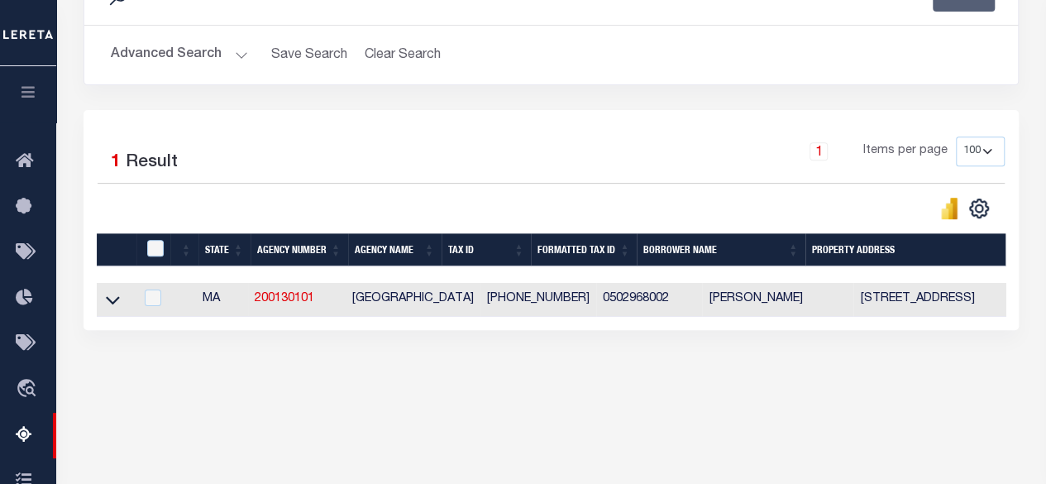
scroll to position [263, 0]
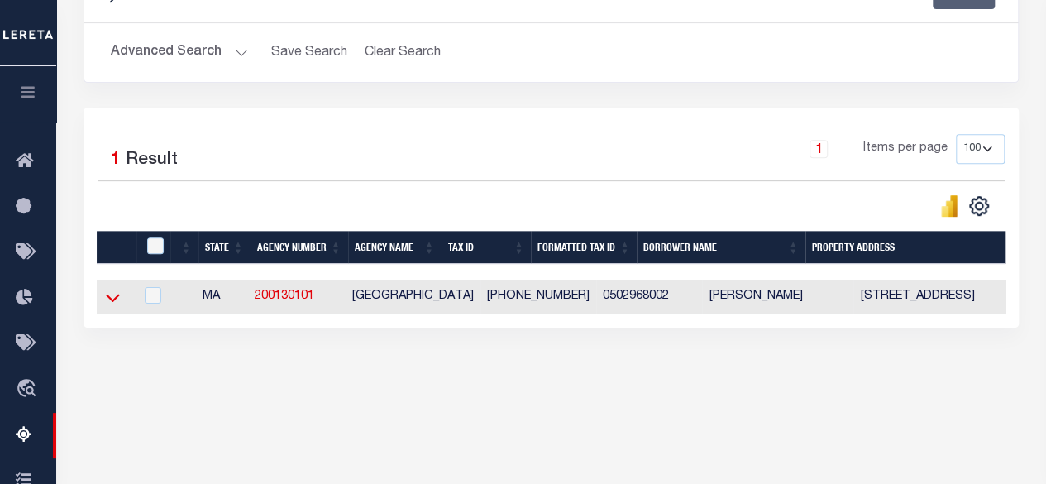
click at [114, 298] on icon at bounding box center [113, 297] width 14 height 17
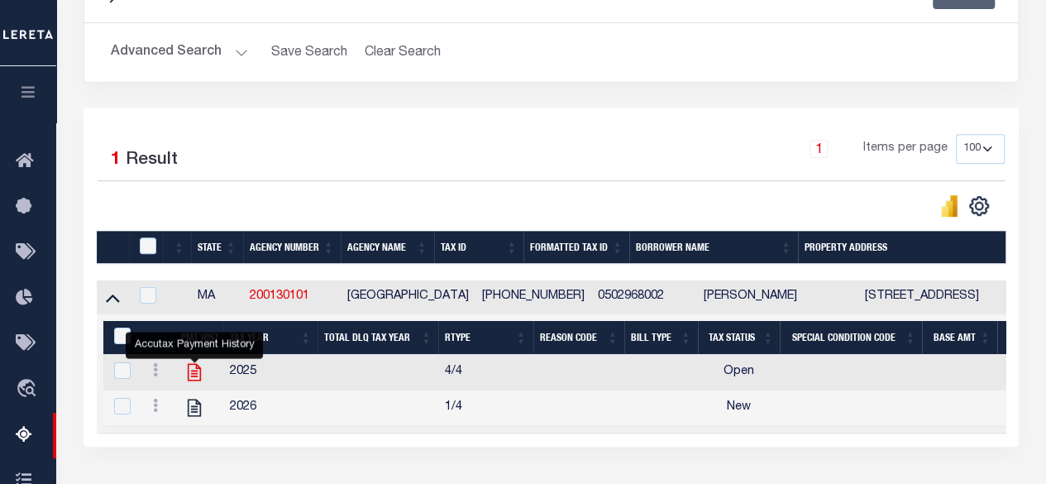
click at [190, 371] on icon "" at bounding box center [195, 373] width 22 height 22
checkbox input "true"
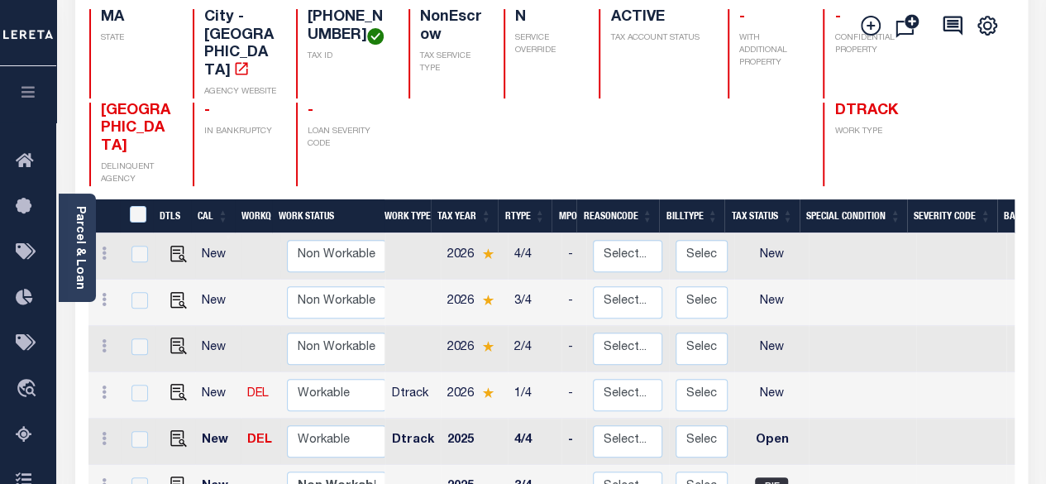
scroll to position [2, 0]
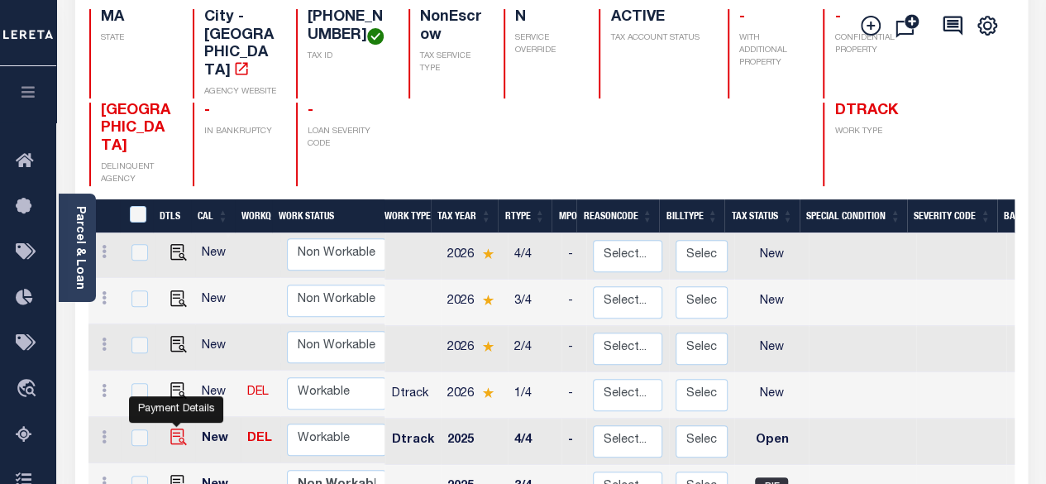
click at [173, 429] on img "" at bounding box center [178, 437] width 17 height 17
checkbox input "true"
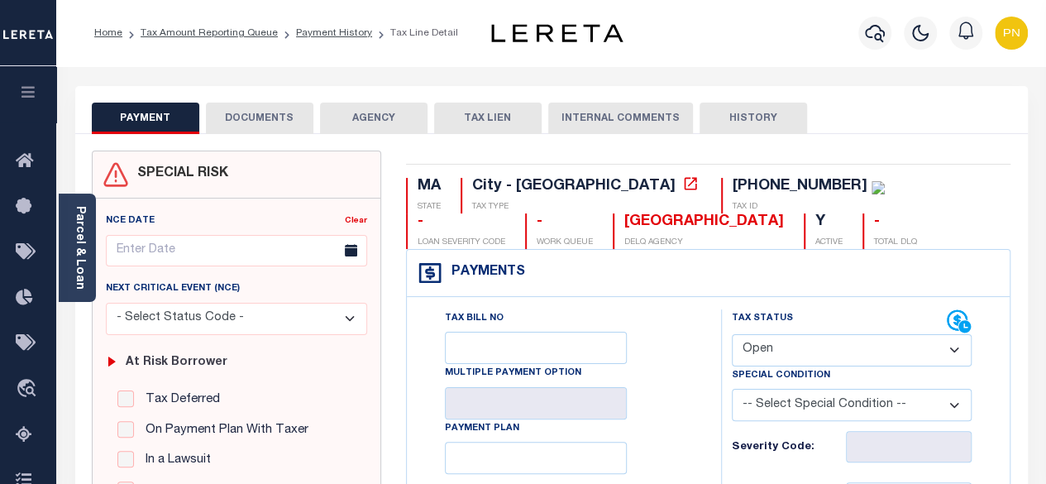
click at [864, 351] on select "- Select Status Code - Open Due/Unpaid Paid Incomplete No Tax Due Internal Refu…" at bounding box center [852, 350] width 241 height 32
select select "PYD"
click at [732, 334] on select "- Select Status Code - Open Due/Unpaid Paid Incomplete No Tax Due Internal Refu…" at bounding box center [852, 350] width 241 height 32
type input "[DATE]"
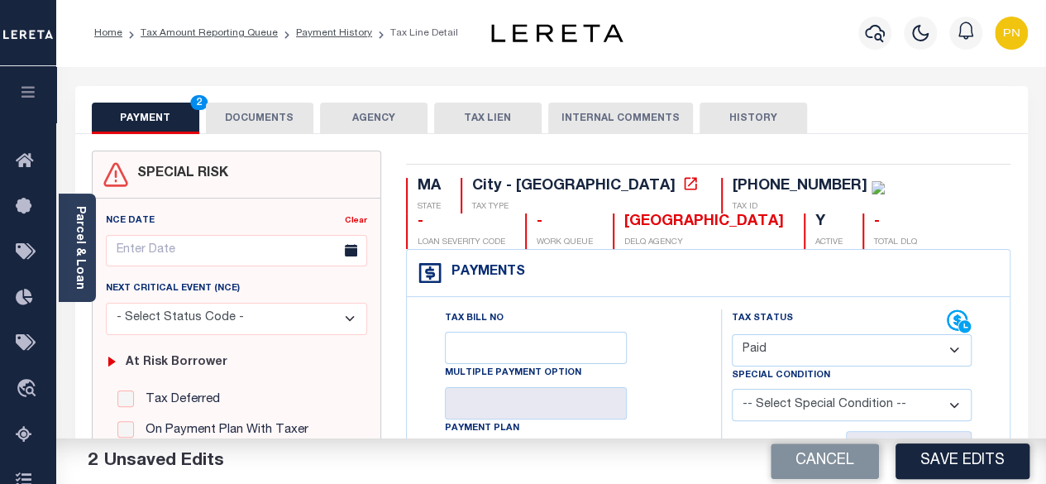
click at [255, 123] on button "DOCUMENTS" at bounding box center [260, 118] width 108 height 31
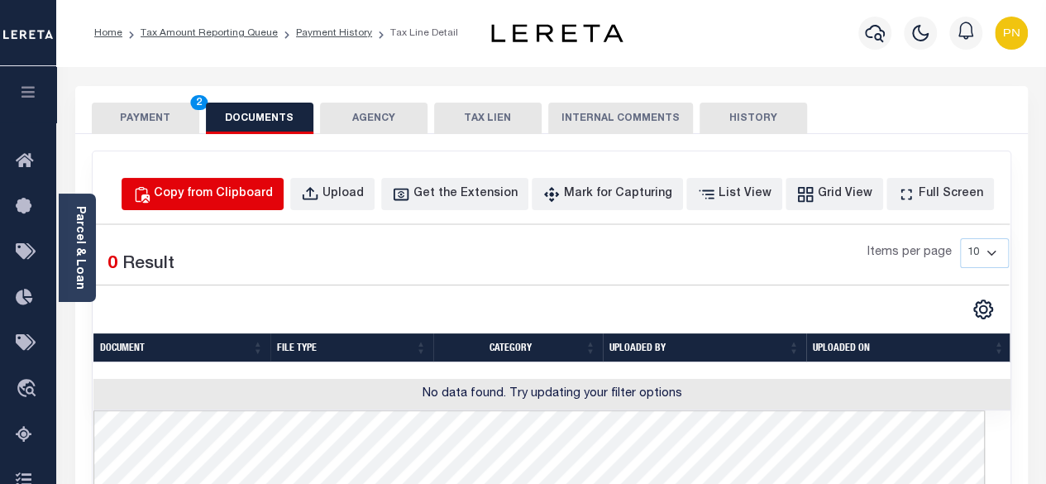
click at [267, 192] on div "Copy from Clipboard" at bounding box center [213, 194] width 119 height 18
select select "POP"
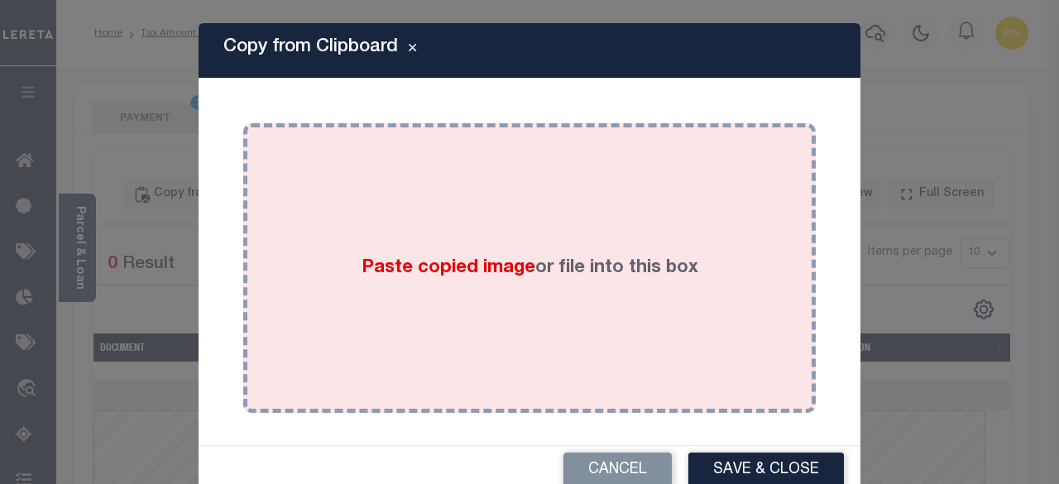
click at [379, 255] on label "Paste copied image or file into this box" at bounding box center [530, 268] width 337 height 27
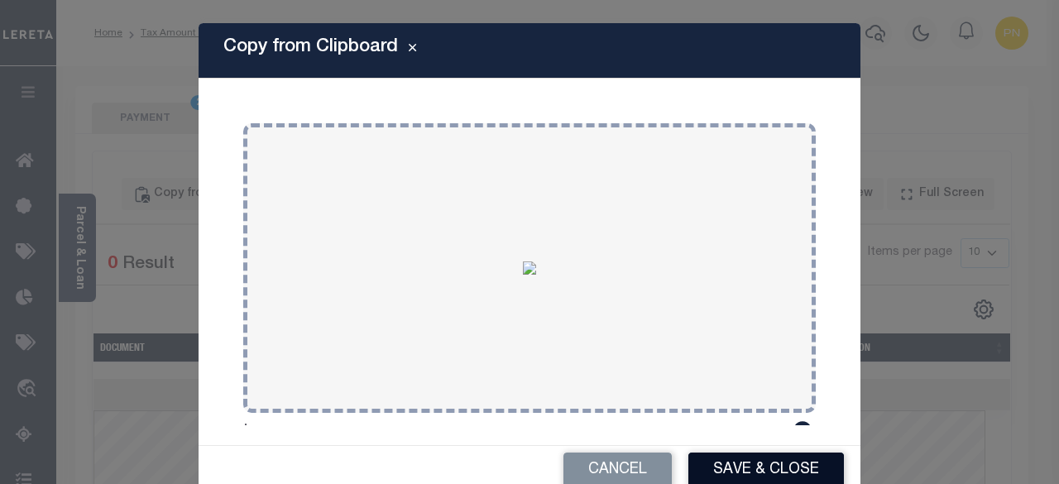
click at [734, 462] on button "Save & Close" at bounding box center [766, 471] width 156 height 36
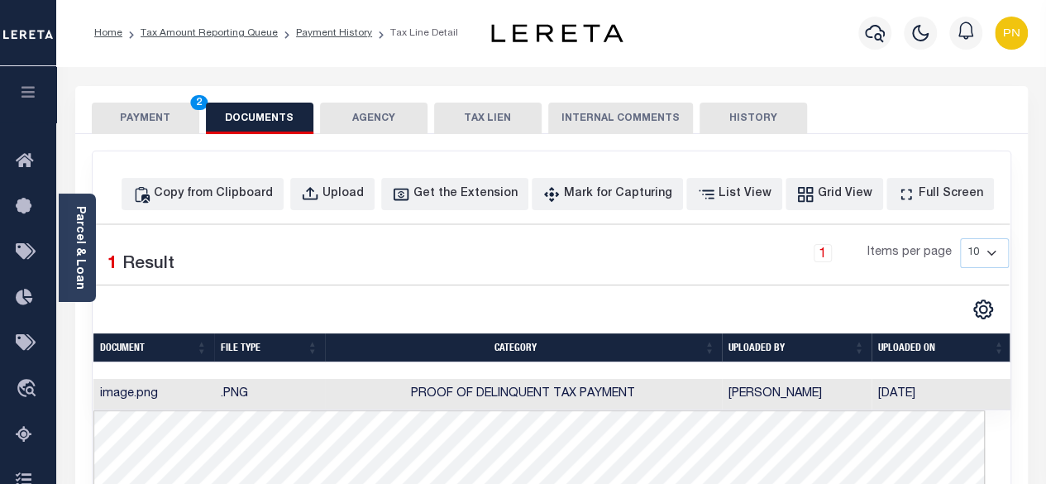
click at [136, 116] on button "PAYMENT 2" at bounding box center [146, 118] width 108 height 31
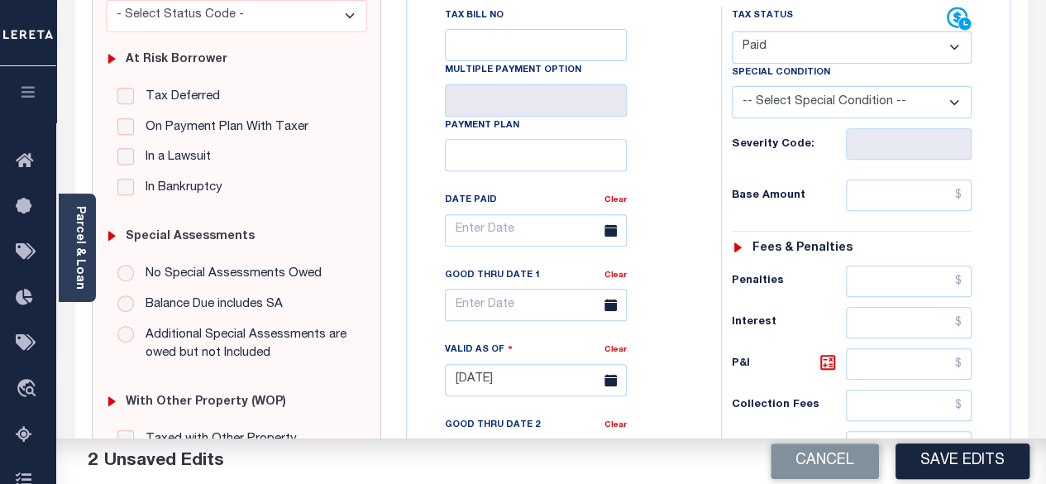
scroll to position [331, 0]
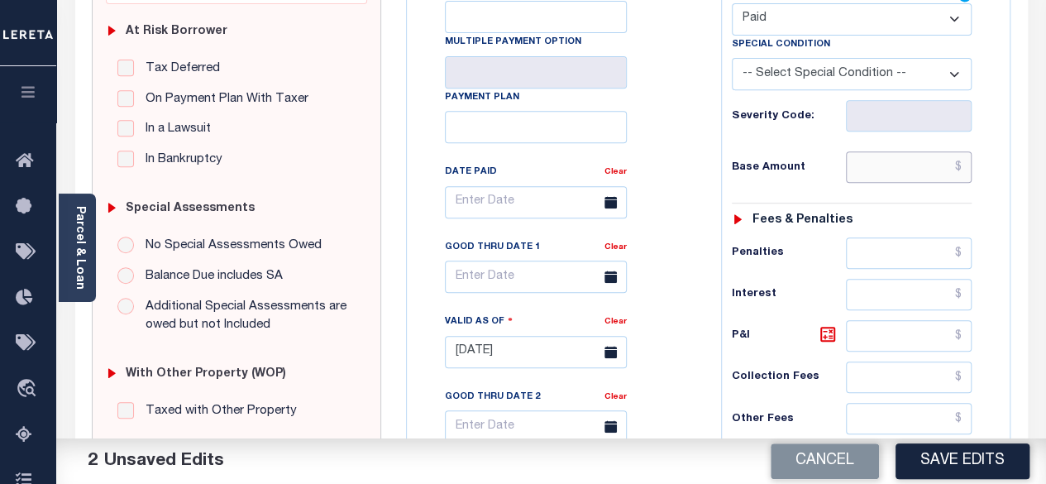
click at [964, 155] on input "text" at bounding box center [909, 166] width 126 height 31
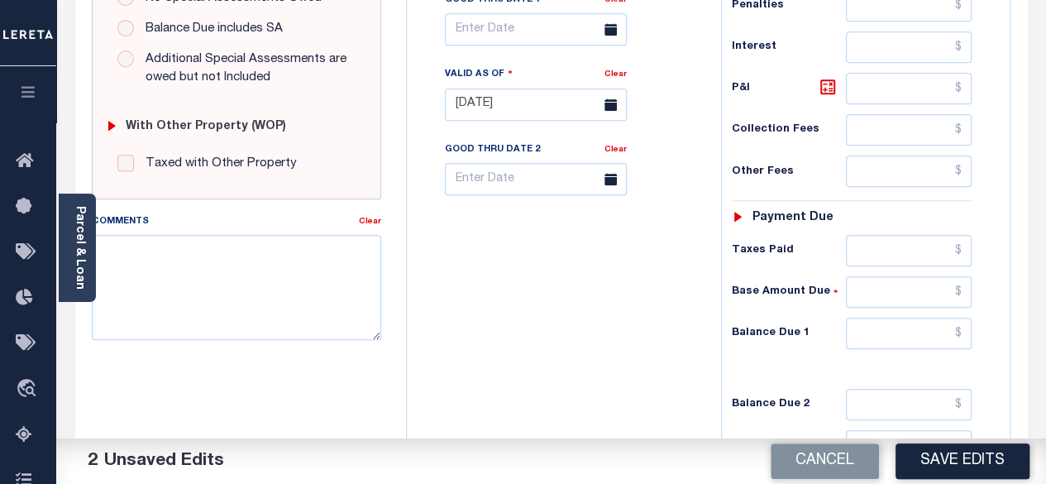
scroll to position [579, 0]
type input "$0.00"
click at [963, 328] on input "text" at bounding box center [909, 332] width 126 height 31
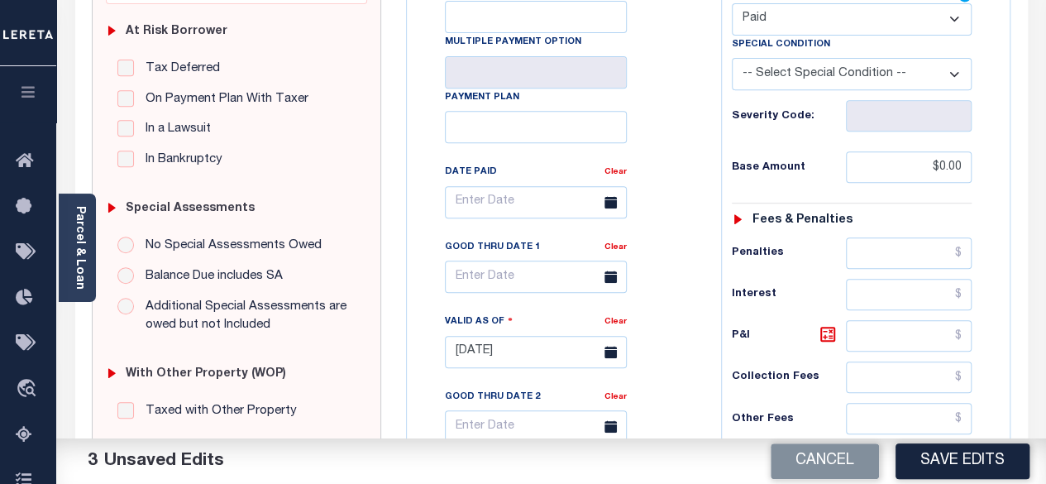
type input "$0.00"
click at [940, 454] on button "Save Edits" at bounding box center [963, 461] width 134 height 36
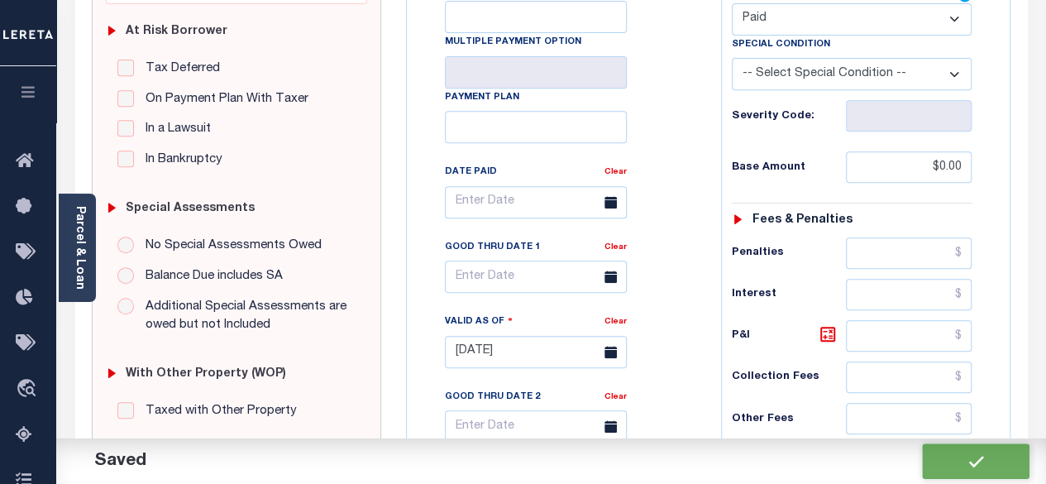
checkbox input "false"
type input "$0"
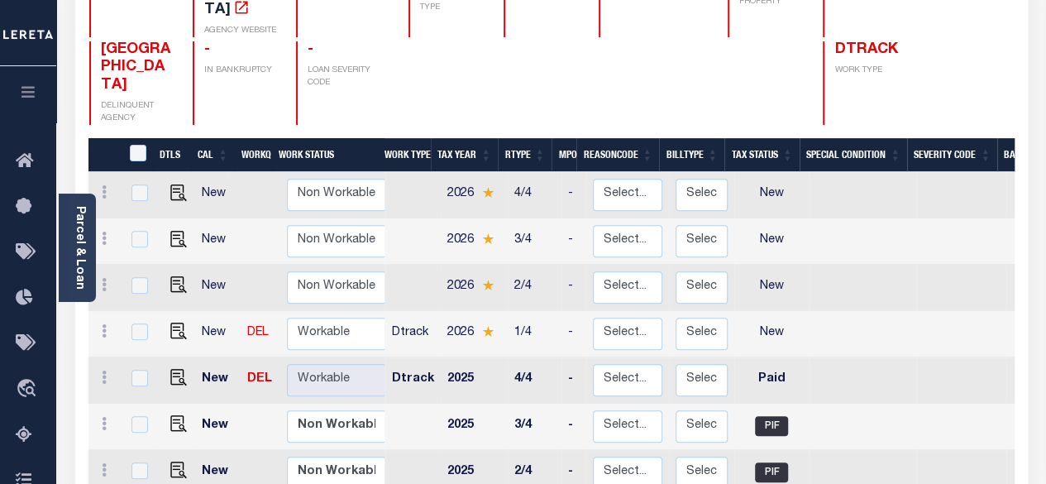
scroll to position [248, 0]
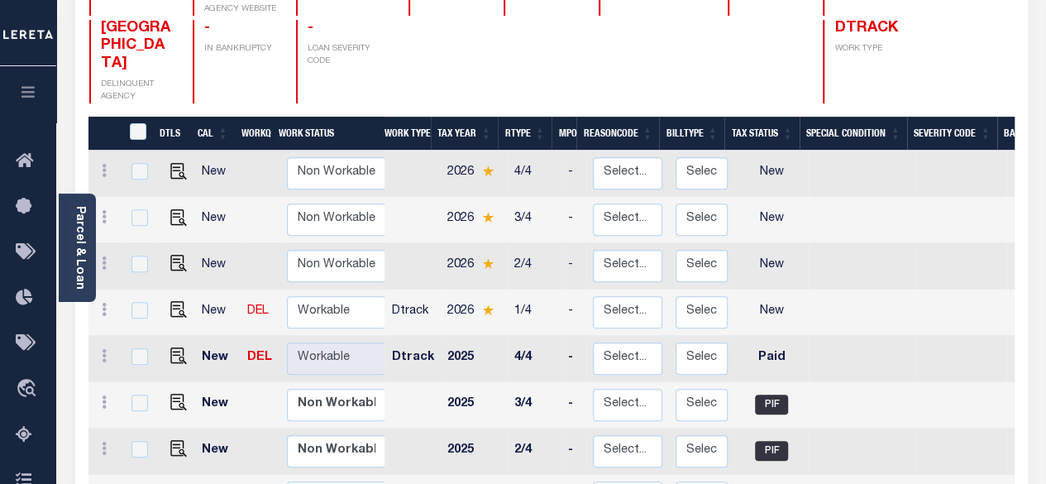
click at [177, 290] on td at bounding box center [176, 313] width 40 height 46
checkbox input "true"
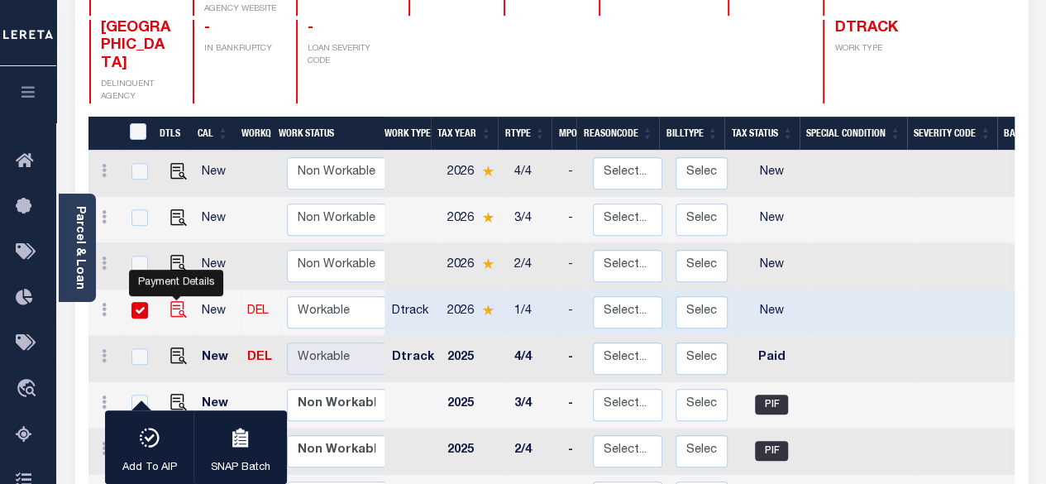
click at [170, 301] on img "" at bounding box center [178, 309] width 17 height 17
checkbox input "false"
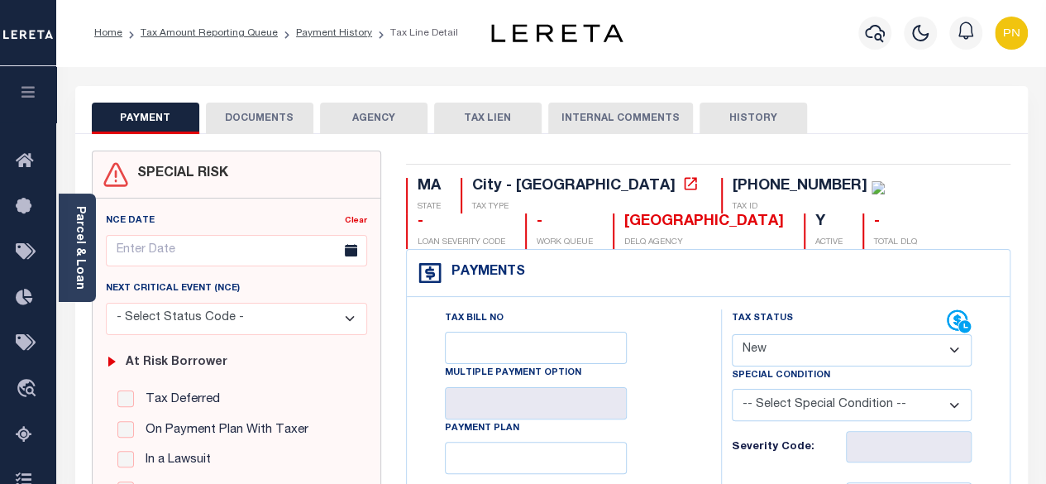
click at [936, 358] on select "- Select Status Code - Open Due/Unpaid Paid Incomplete No Tax Due Internal Refu…" at bounding box center [852, 350] width 241 height 32
select select "DUE"
click at [732, 334] on select "- Select Status Code - Open Due/Unpaid Paid Incomplete No Tax Due Internal Refu…" at bounding box center [852, 350] width 241 height 32
type input "[DATE]"
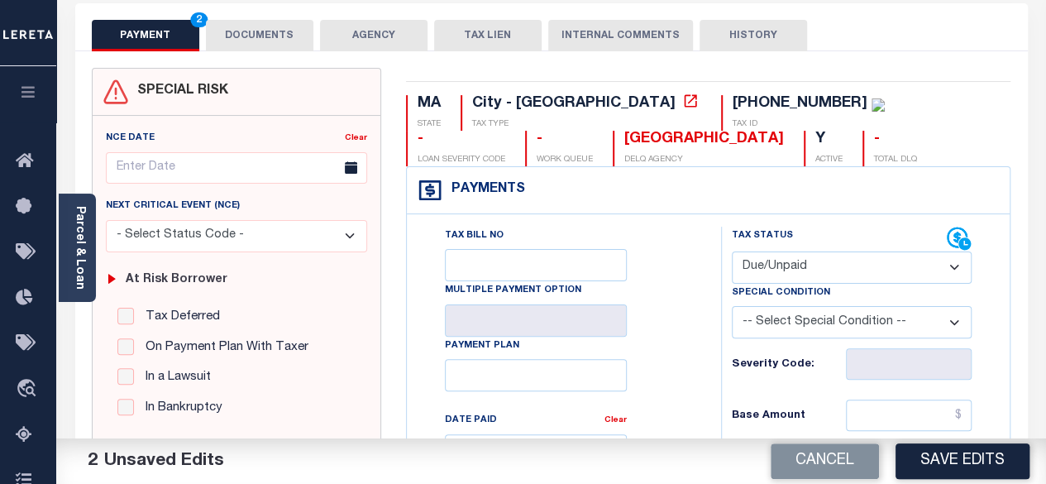
scroll to position [331, 0]
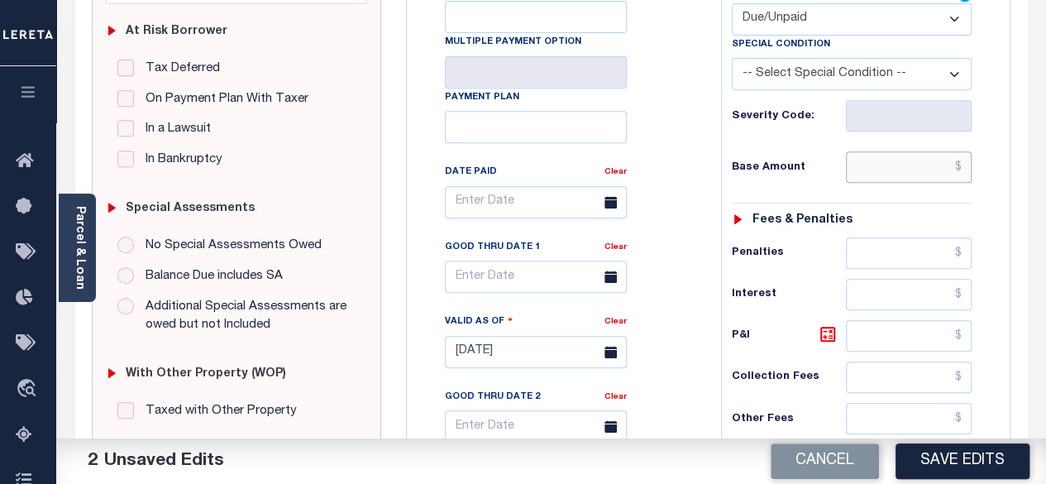
click at [966, 166] on input "text" at bounding box center [909, 166] width 126 height 31
paste input "7,792.19"
type input "$7,792.19"
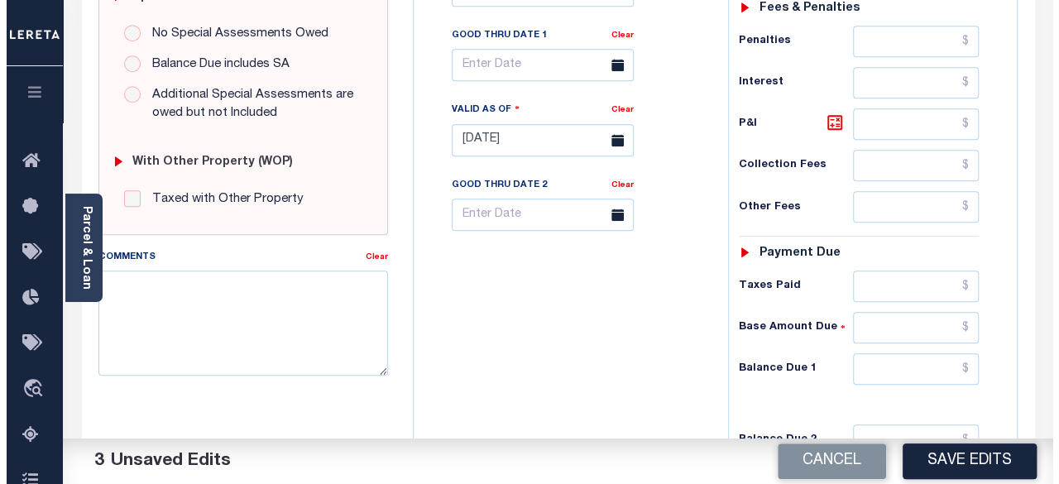
scroll to position [579, 0]
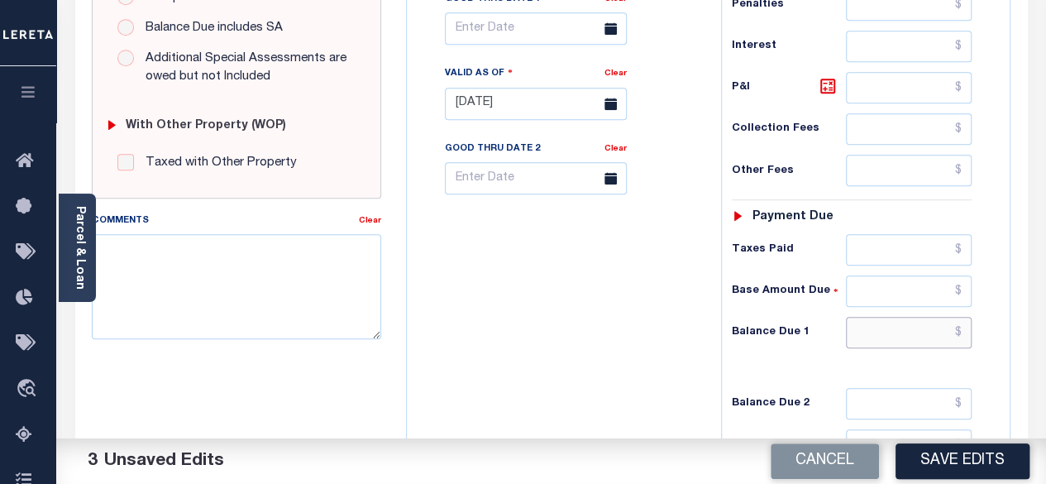
click at [965, 326] on input "text" at bounding box center [909, 332] width 126 height 31
paste input "7,875.88"
type input "$7,875.88"
click at [826, 89] on icon at bounding box center [828, 86] width 10 height 10
type input "$83.69"
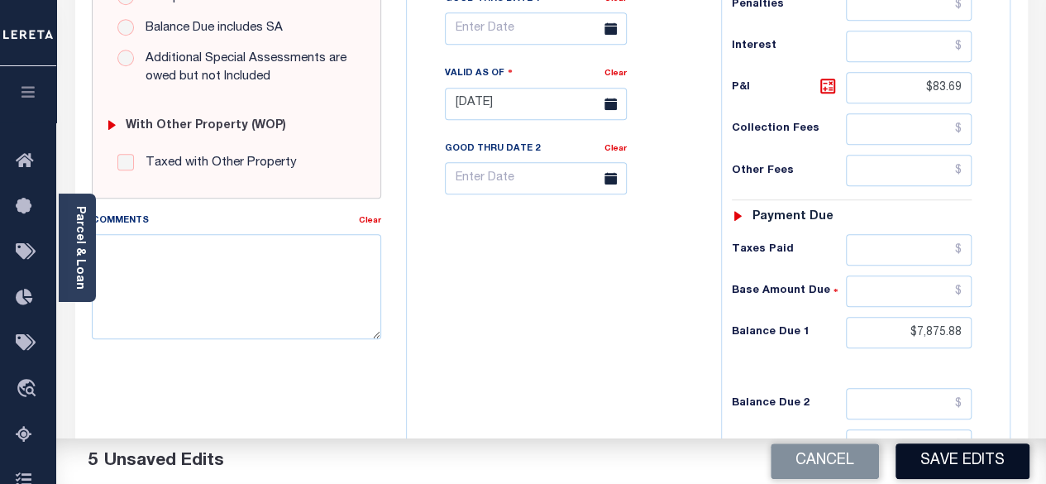
click at [935, 453] on button "Save Edits" at bounding box center [963, 461] width 134 height 36
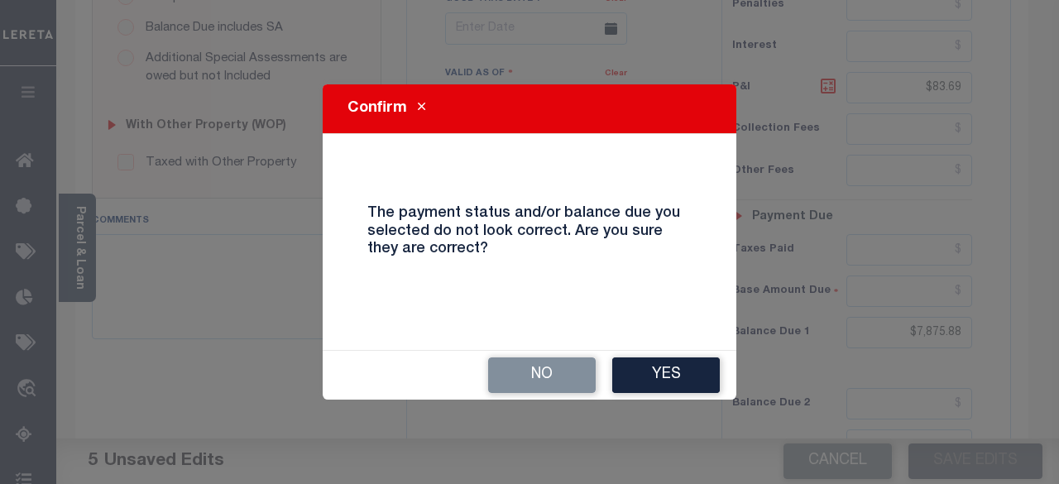
click at [667, 376] on button "Yes" at bounding box center [666, 375] width 108 height 36
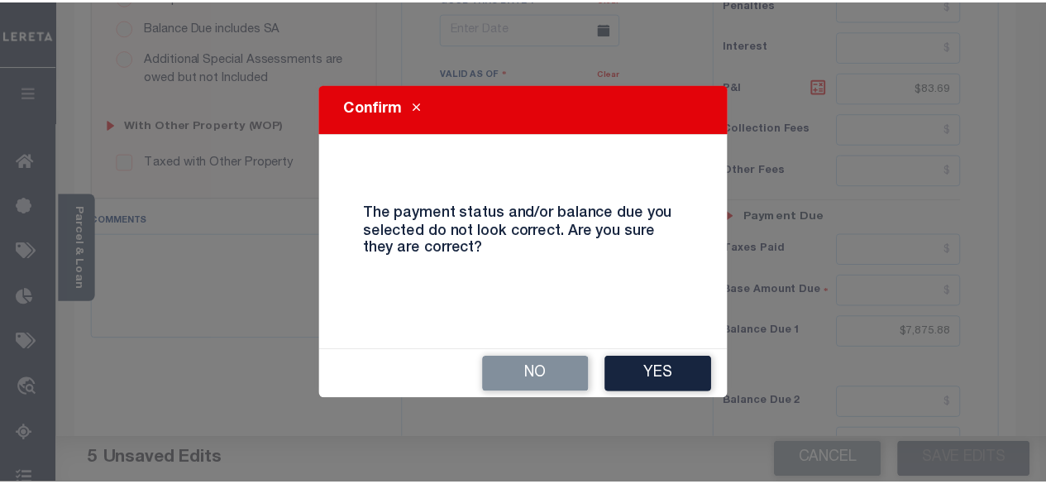
scroll to position [596, 0]
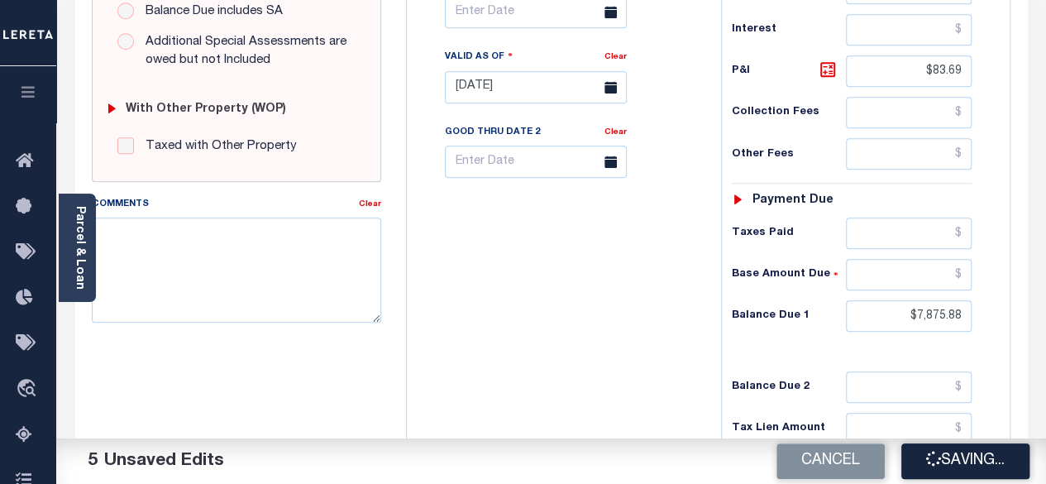
checkbox input "false"
type input "$7,792.19"
type input "$83.69"
type input "$7,875.88"
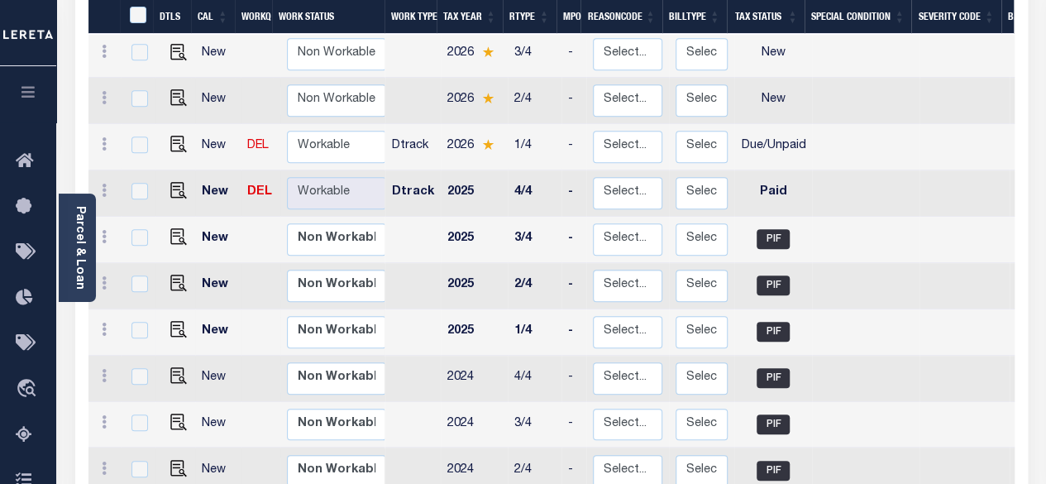
scroll to position [248, 0]
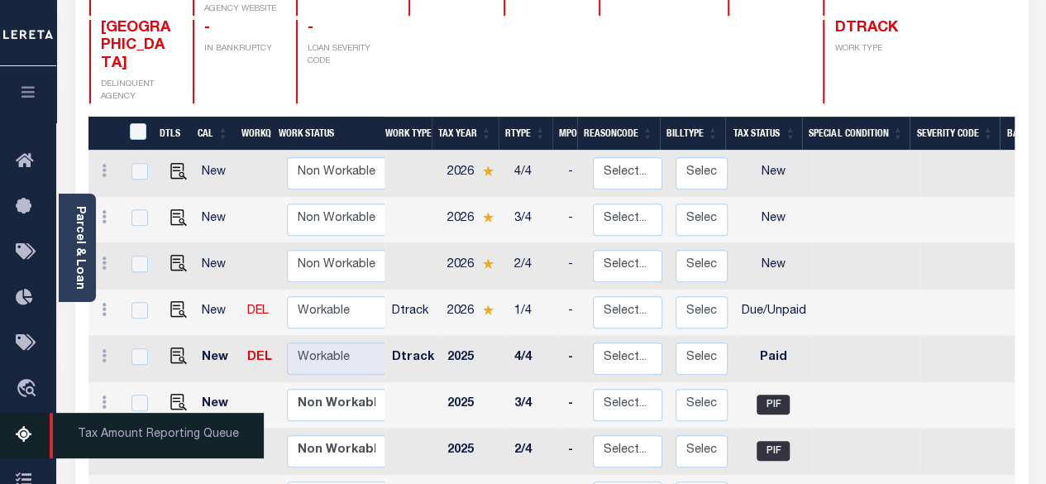
drag, startPoint x: 27, startPoint y: 436, endPoint x: 29, endPoint y: 428, distance: 8.4
click at [27, 436] on icon at bounding box center [29, 435] width 26 height 21
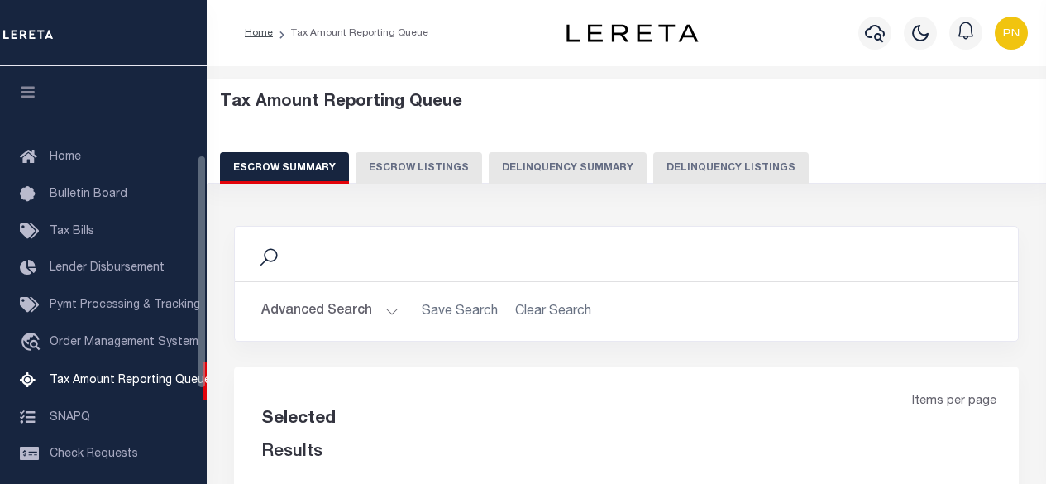
click at [748, 164] on button "Delinquency Listings" at bounding box center [732, 167] width 156 height 31
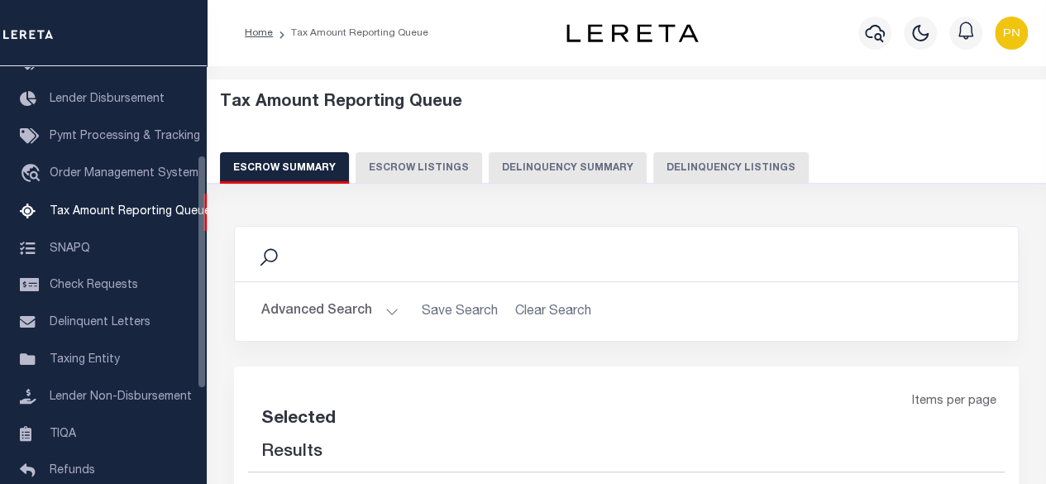
select select "100"
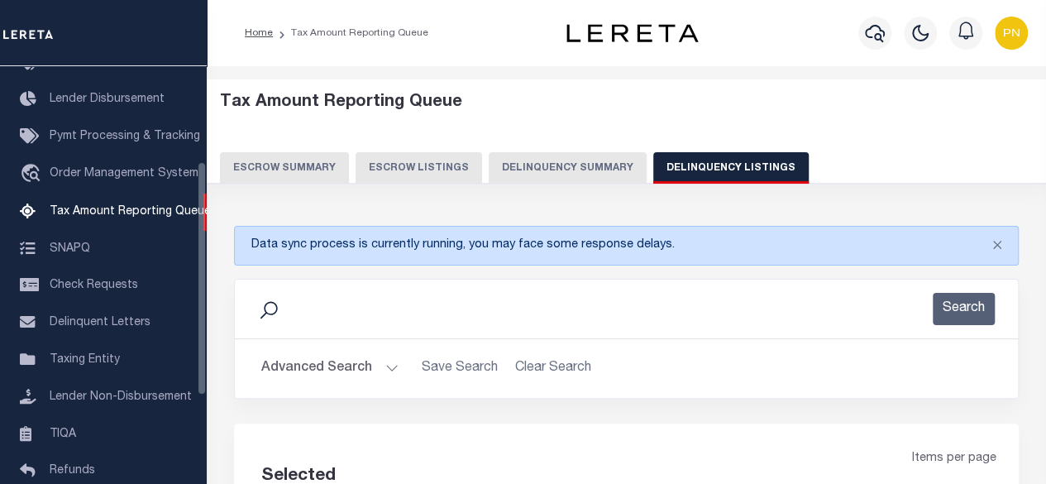
select select "100"
click at [381, 368] on button "Advanced Search" at bounding box center [329, 368] width 137 height 32
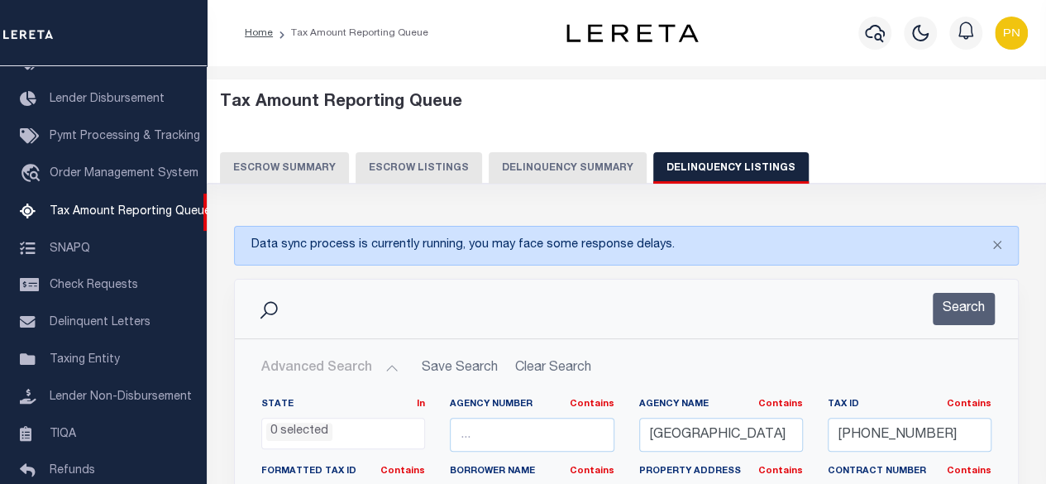
click at [385, 359] on button "Advanced Search" at bounding box center [329, 368] width 137 height 32
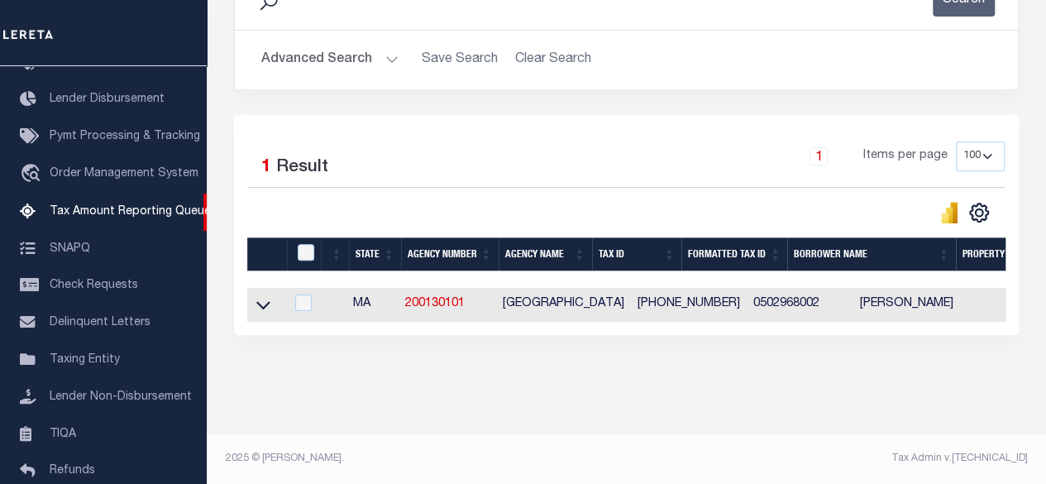
scroll to position [318, 0]
click at [307, 244] on input "checkbox" at bounding box center [306, 252] width 17 height 17
checkbox input "true"
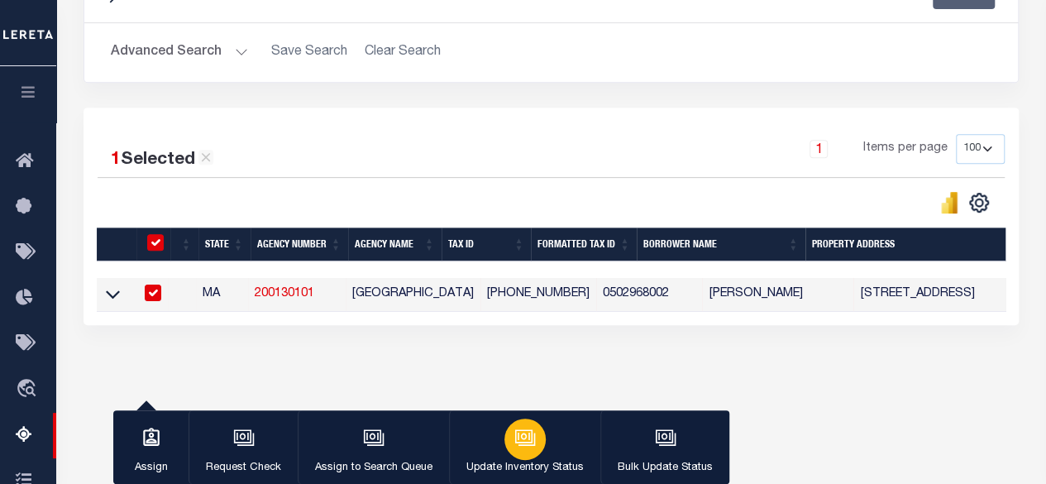
click at [546, 447] on button "Update Inventory Status" at bounding box center [524, 447] width 151 height 74
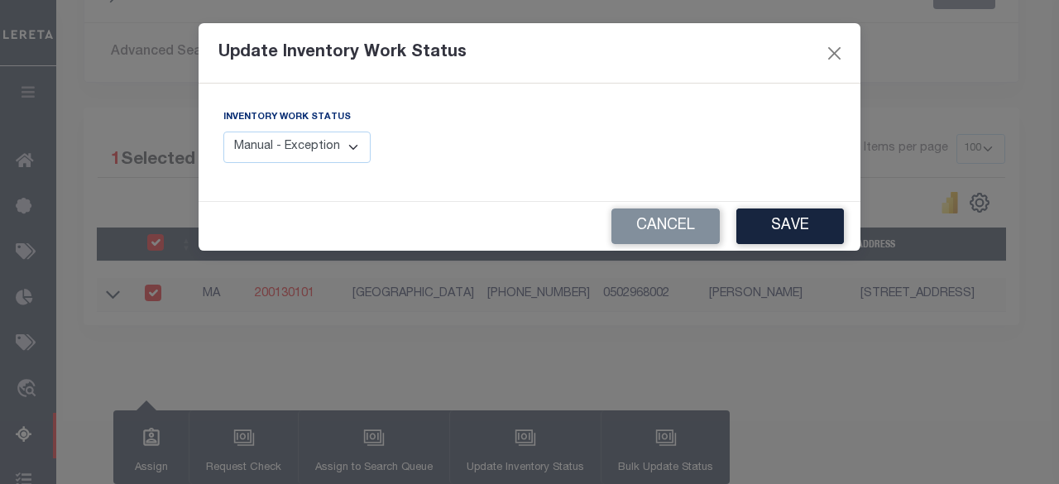
click at [335, 142] on select "Manual - Exception Pended - Awaiting Search Late Add Exception Completed" at bounding box center [296, 148] width 147 height 32
select select "4"
click at [223, 132] on select "Manual - Exception Pended - Awaiting Search Late Add Exception Completed" at bounding box center [296, 148] width 147 height 32
click at [778, 227] on button "Save" at bounding box center [790, 226] width 108 height 36
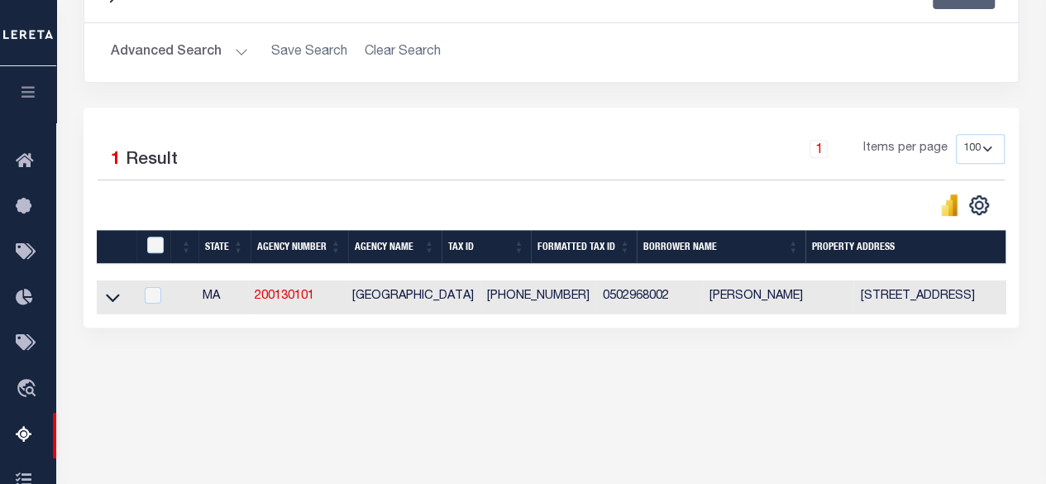
click at [216, 55] on button "Advanced Search" at bounding box center [179, 52] width 137 height 32
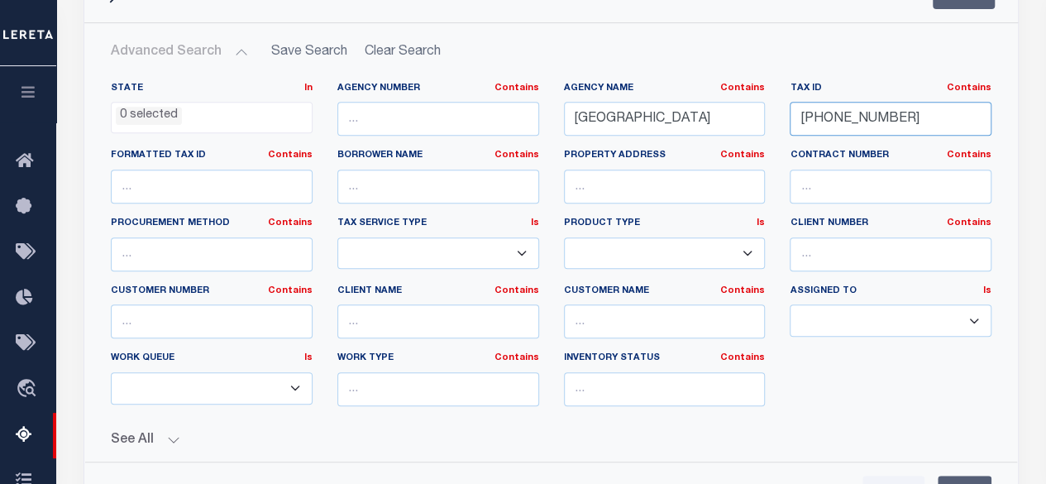
drag, startPoint x: 912, startPoint y: 116, endPoint x: 794, endPoint y: 120, distance: 117.5
click at [794, 120] on input "05-02968-002" at bounding box center [891, 119] width 202 height 34
paste input "1560-007"
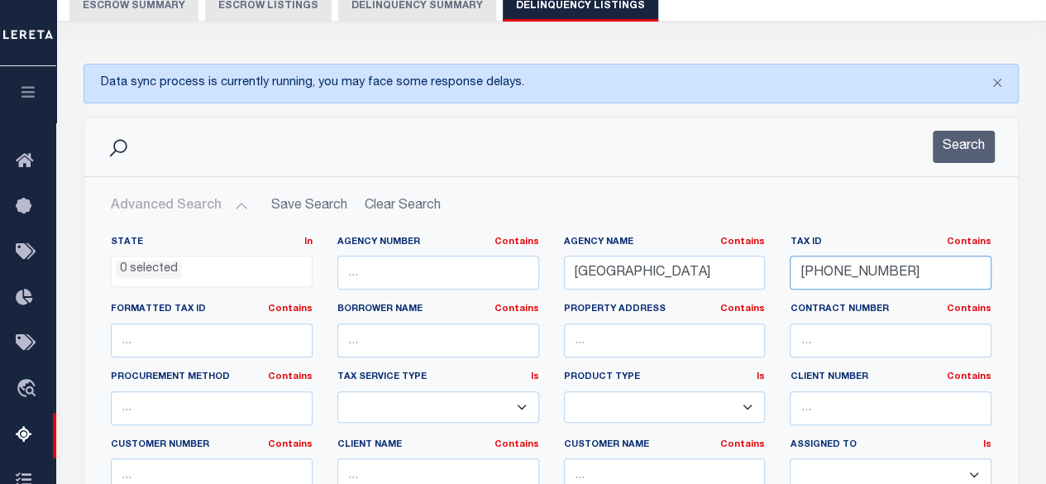
scroll to position [151, 0]
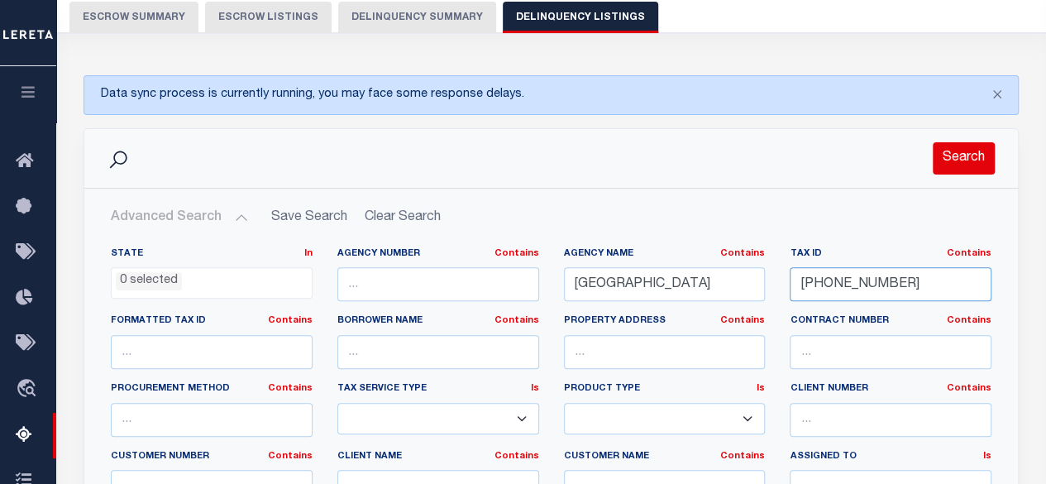
type input "[PHONE_NUMBER]"
click at [976, 162] on button "Search" at bounding box center [964, 158] width 62 height 32
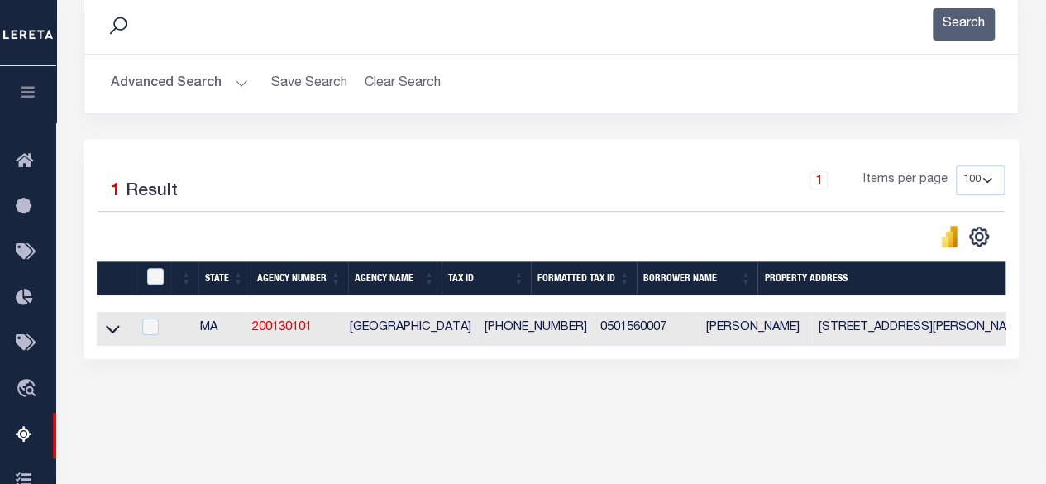
scroll to position [316, 0]
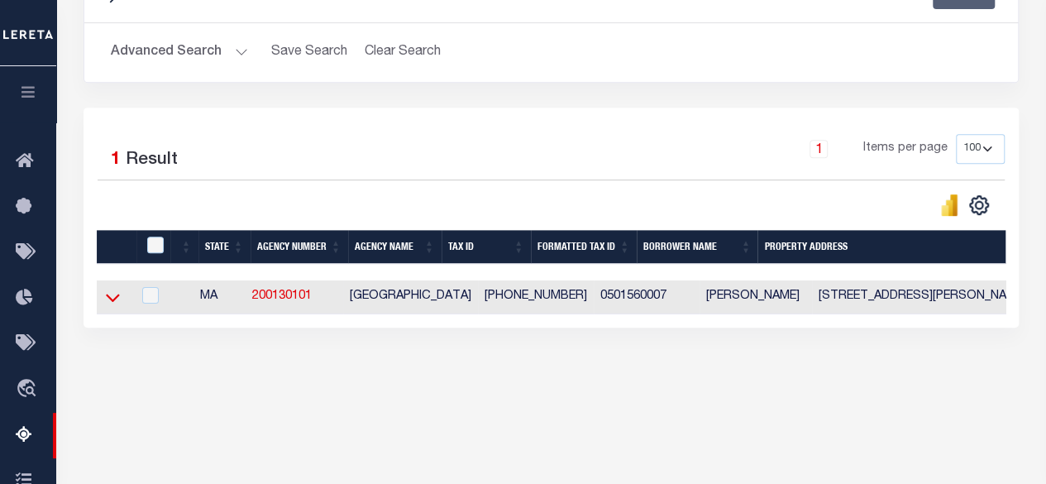
click at [116, 295] on icon at bounding box center [113, 297] width 14 height 17
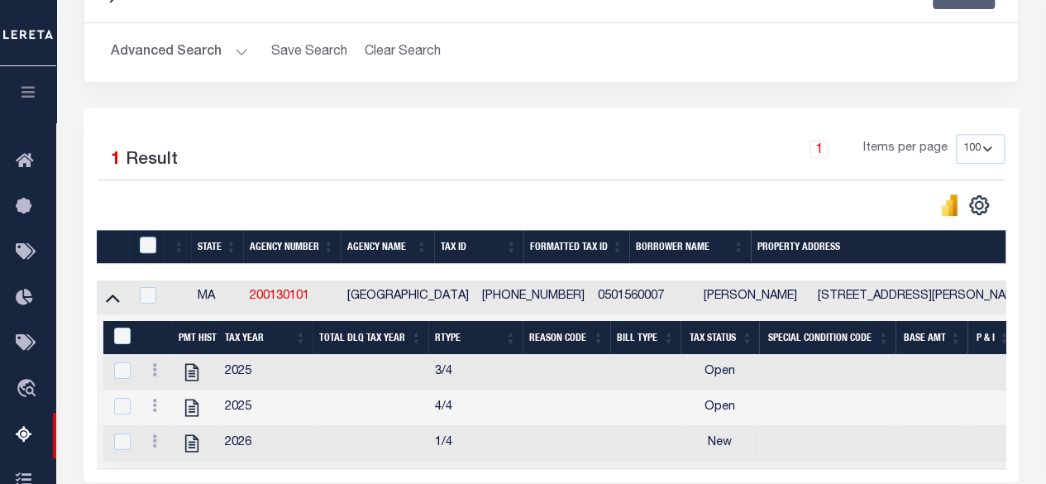
click at [247, 377] on td "2025" at bounding box center [265, 373] width 94 height 36
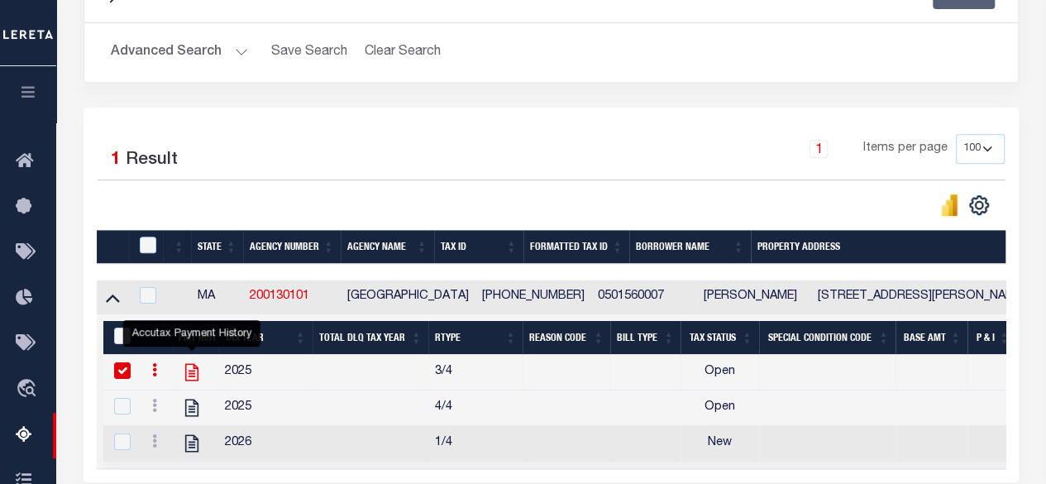
click at [195, 372] on icon "" at bounding box center [192, 373] width 22 height 22
checkbox input "false"
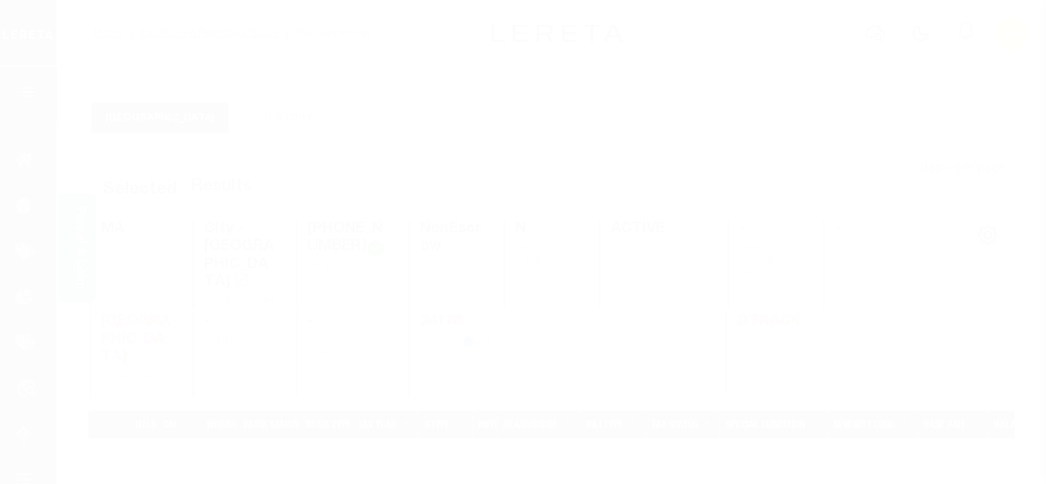
click at [467, 302] on div at bounding box center [523, 242] width 1046 height 484
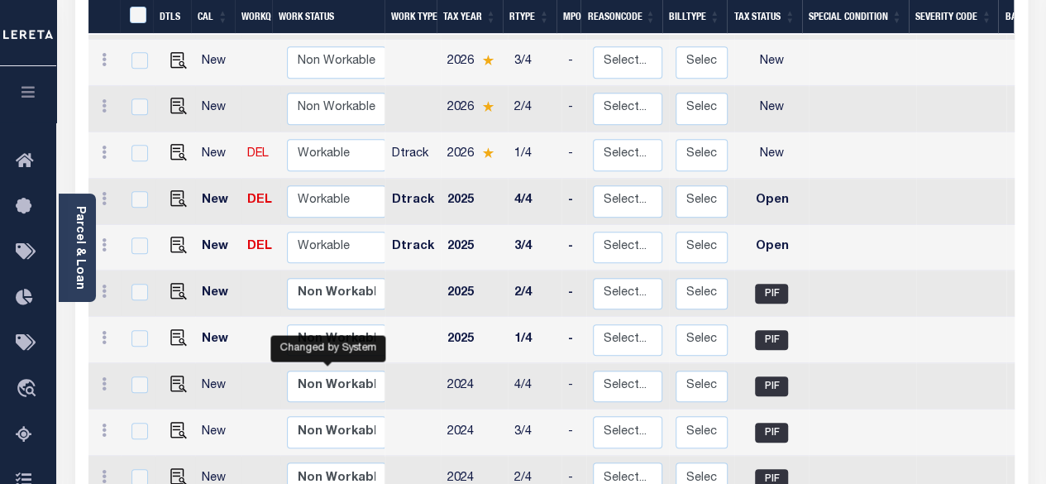
scroll to position [331, 0]
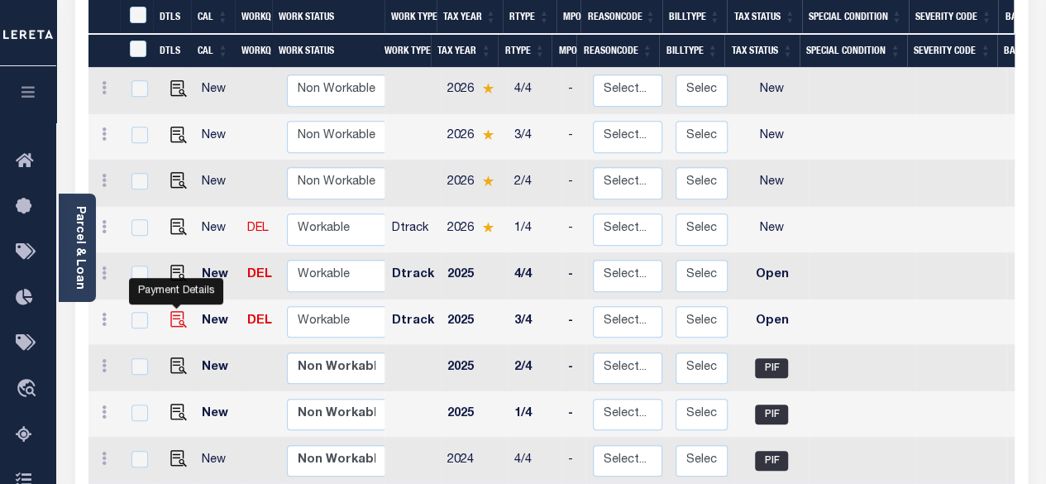
click at [173, 311] on img "" at bounding box center [178, 319] width 17 height 17
checkbox input "true"
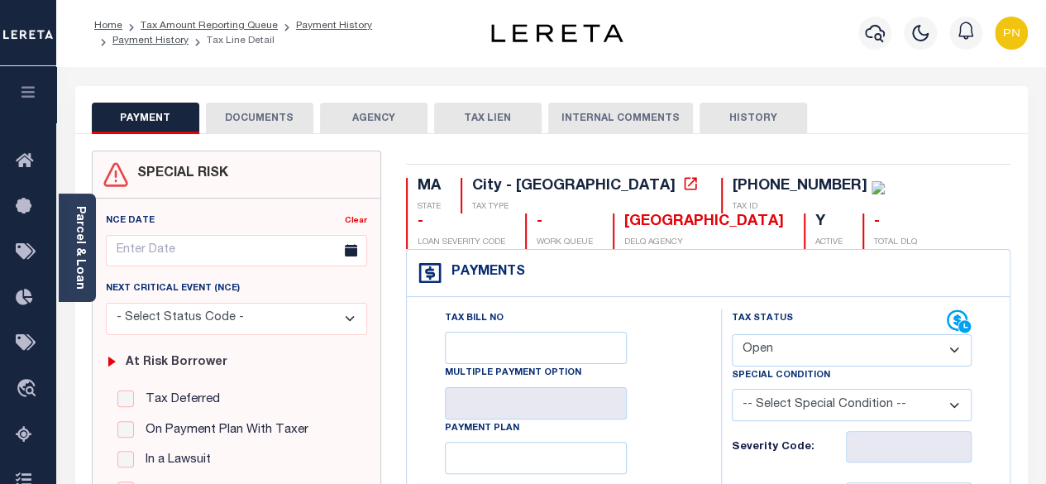
click at [863, 348] on select "- Select Status Code - Open Due/Unpaid Paid Incomplete No Tax Due Internal Refu…" at bounding box center [852, 350] width 241 height 32
select select "PYD"
click at [732, 334] on select "- Select Status Code - Open Due/Unpaid Paid Incomplete No Tax Due Internal Refu…" at bounding box center [852, 350] width 241 height 32
type input "[DATE]"
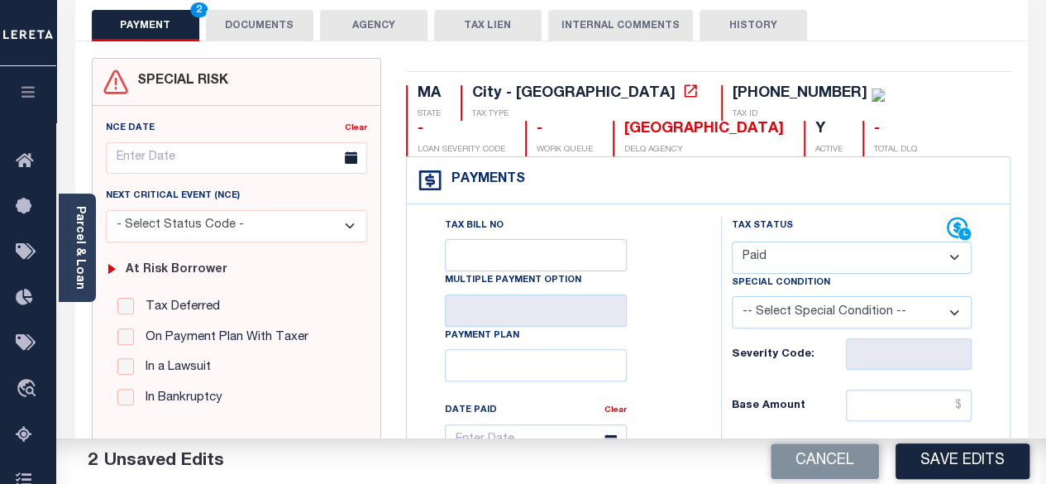
scroll to position [165, 0]
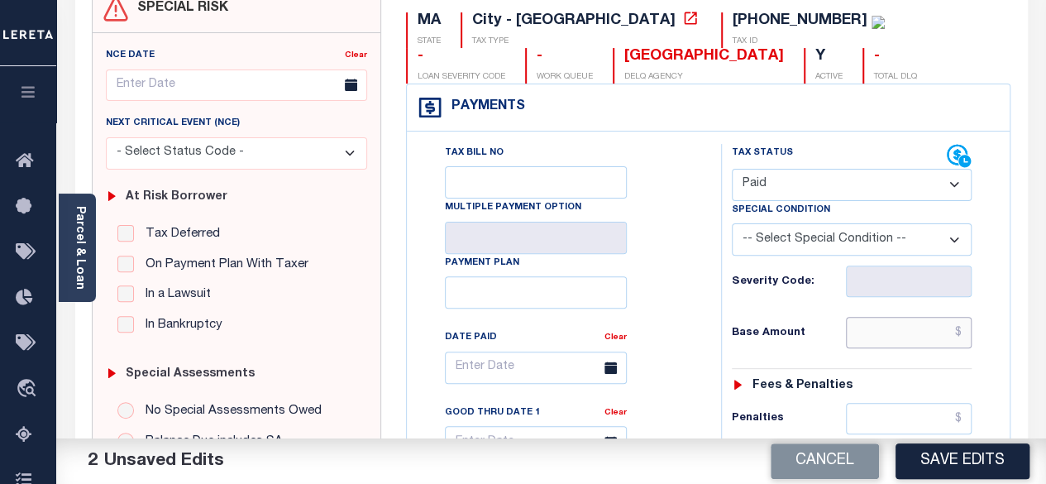
click at [955, 340] on input "text" at bounding box center [909, 332] width 126 height 31
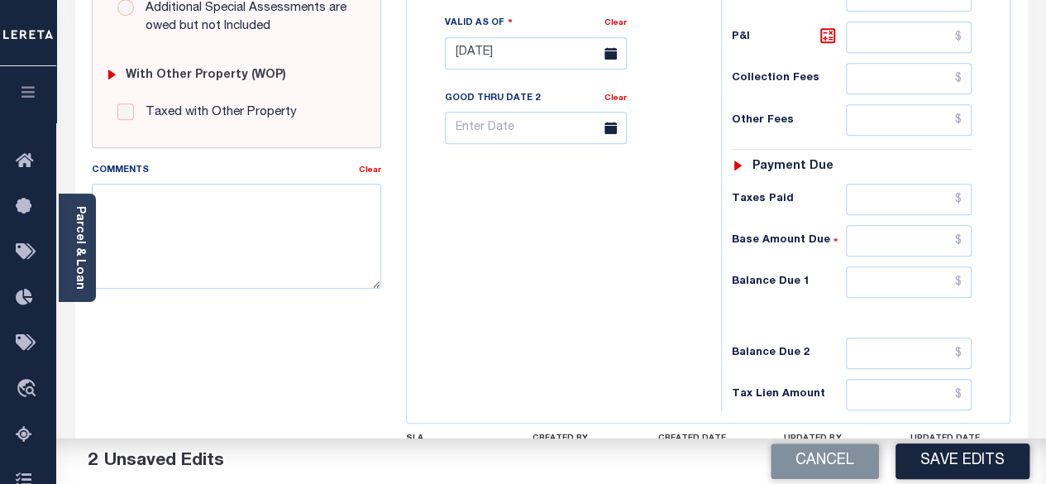
scroll to position [662, 0]
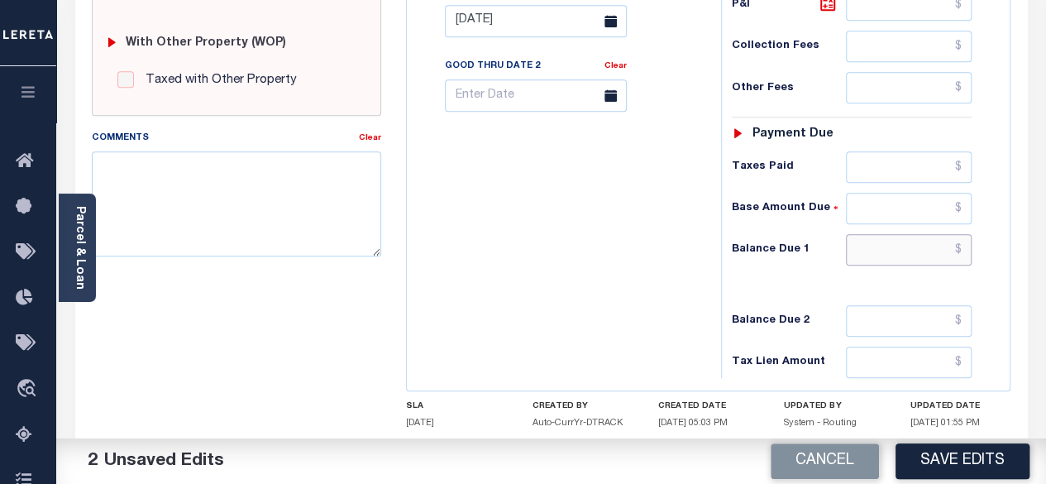
type input "$0.00"
click at [962, 250] on input "text" at bounding box center [909, 249] width 126 height 31
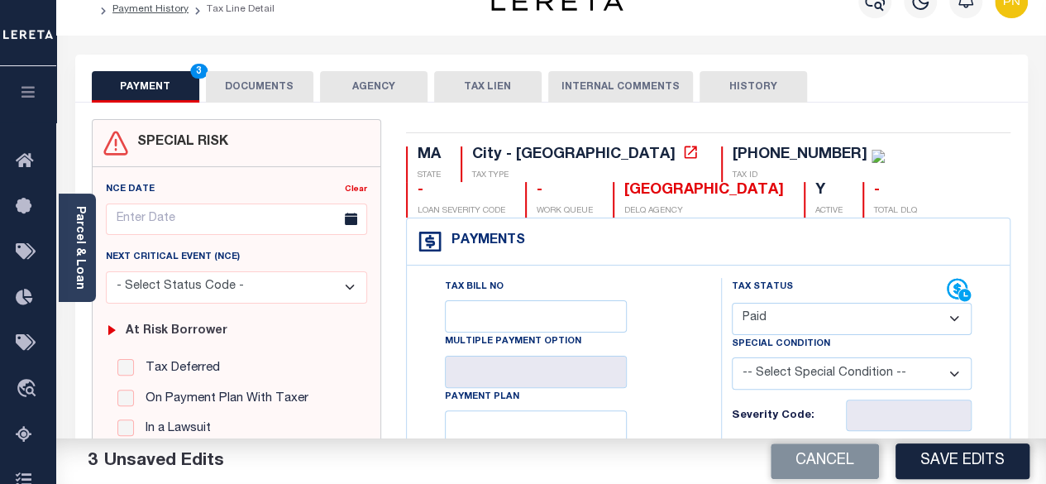
scroll to position [0, 0]
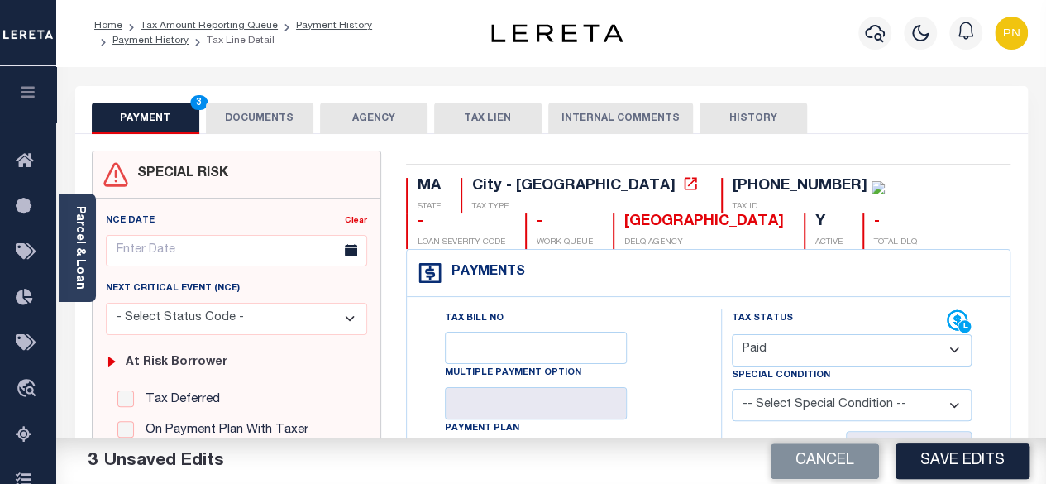
click at [240, 116] on button "DOCUMENTS" at bounding box center [260, 118] width 108 height 31
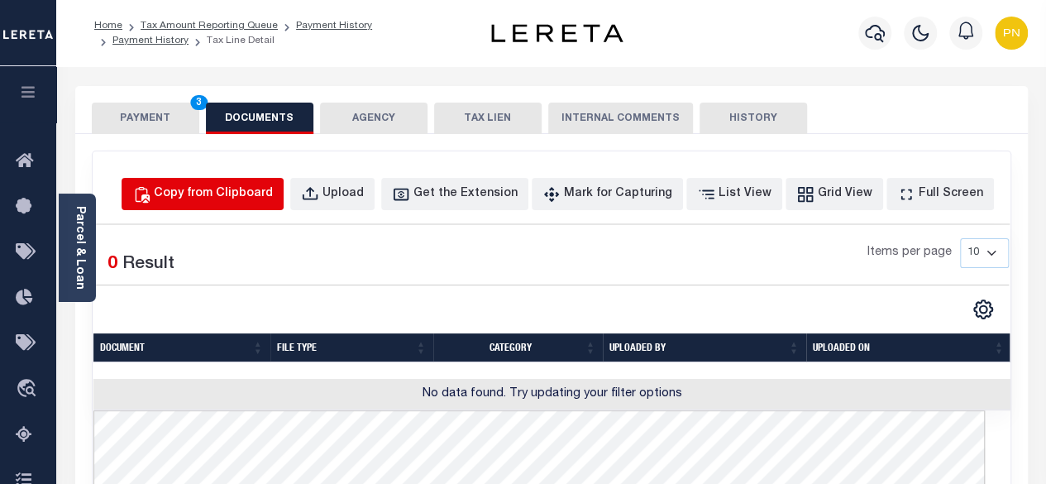
click at [256, 189] on div "Copy from Clipboard" at bounding box center [213, 194] width 119 height 18
select select "POP"
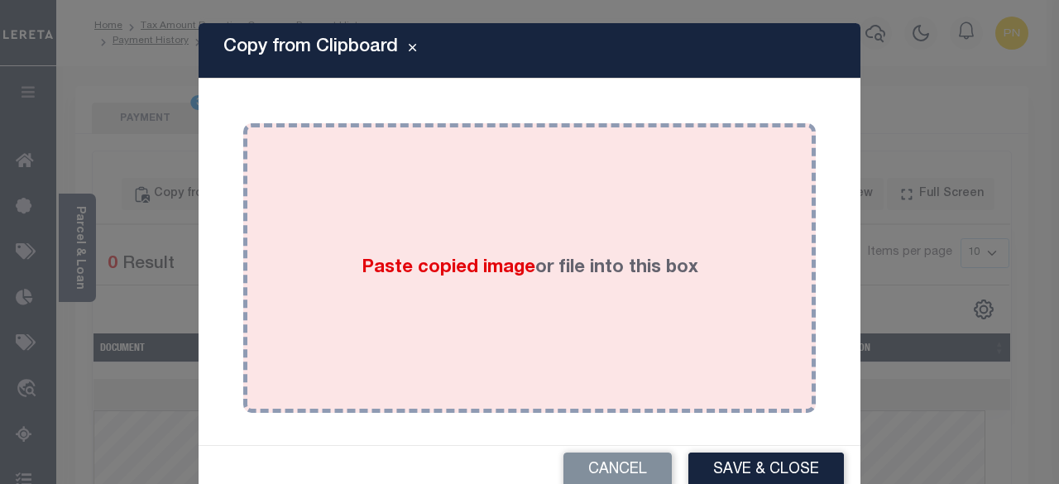
click at [512, 216] on div "Paste copied image or file into this box" at bounding box center [530, 268] width 548 height 265
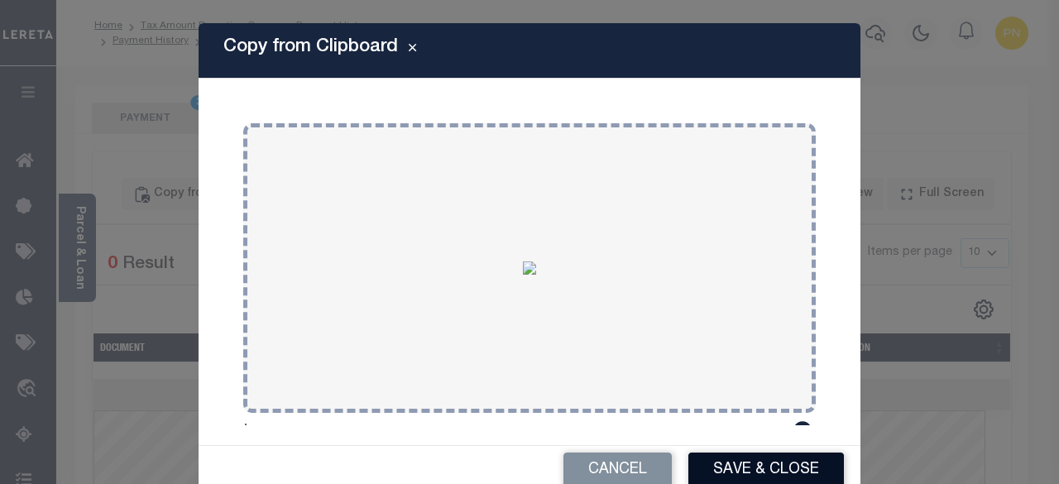
click at [706, 470] on button "Save & Close" at bounding box center [766, 471] width 156 height 36
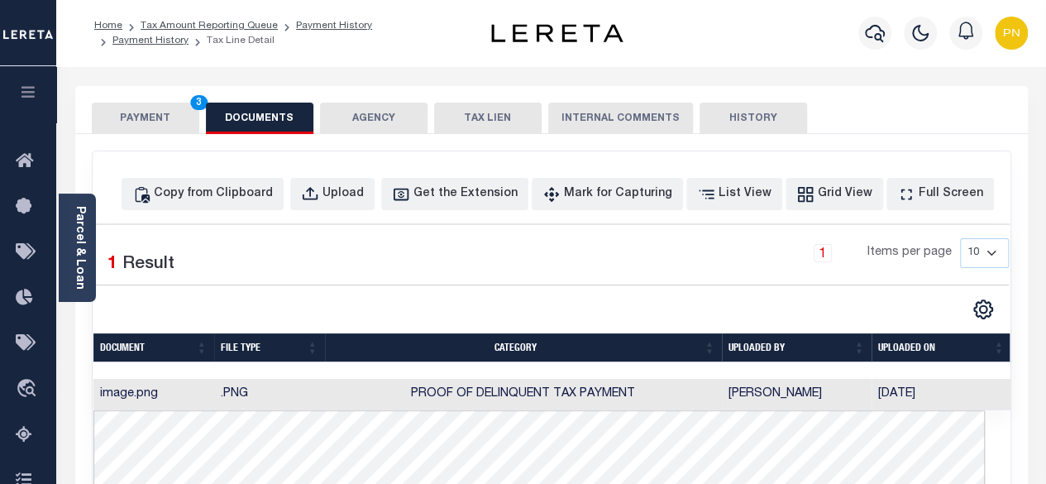
click at [146, 113] on button "PAYMENT 3" at bounding box center [146, 118] width 108 height 31
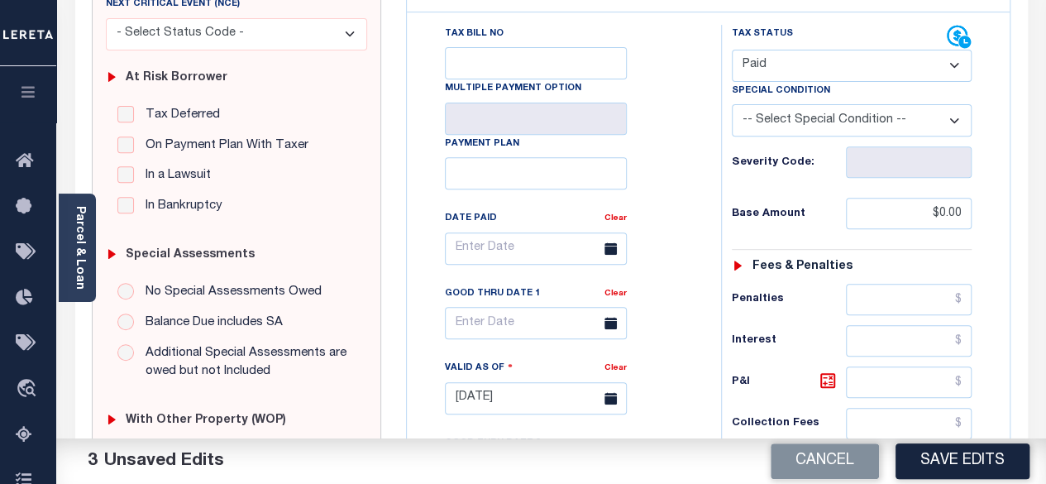
scroll to position [331, 0]
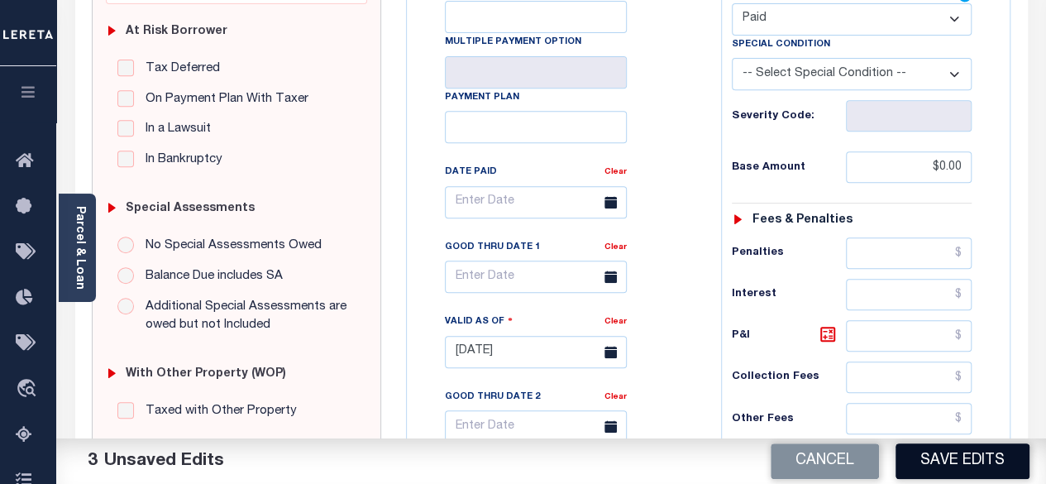
click at [965, 457] on button "Save Edits" at bounding box center [963, 461] width 134 height 36
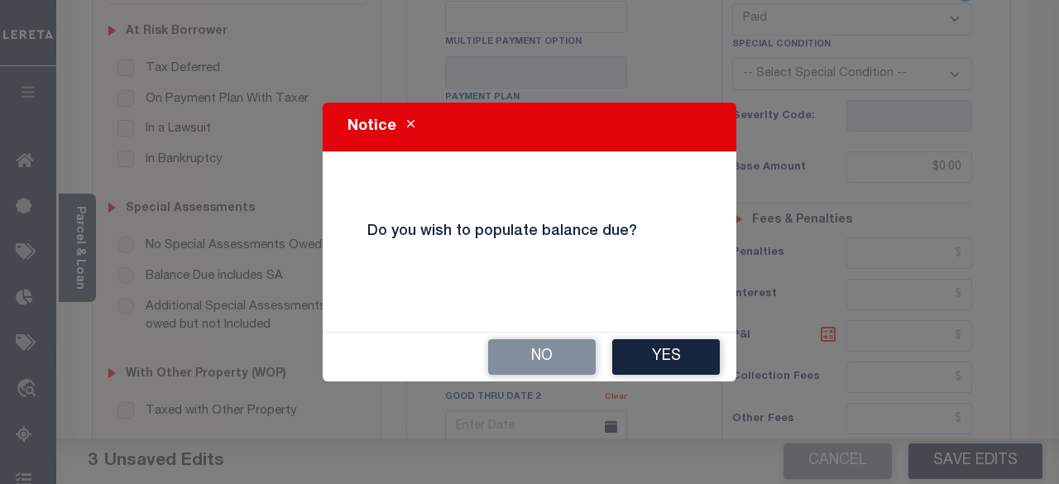
click at [564, 354] on button "No" at bounding box center [542, 357] width 108 height 36
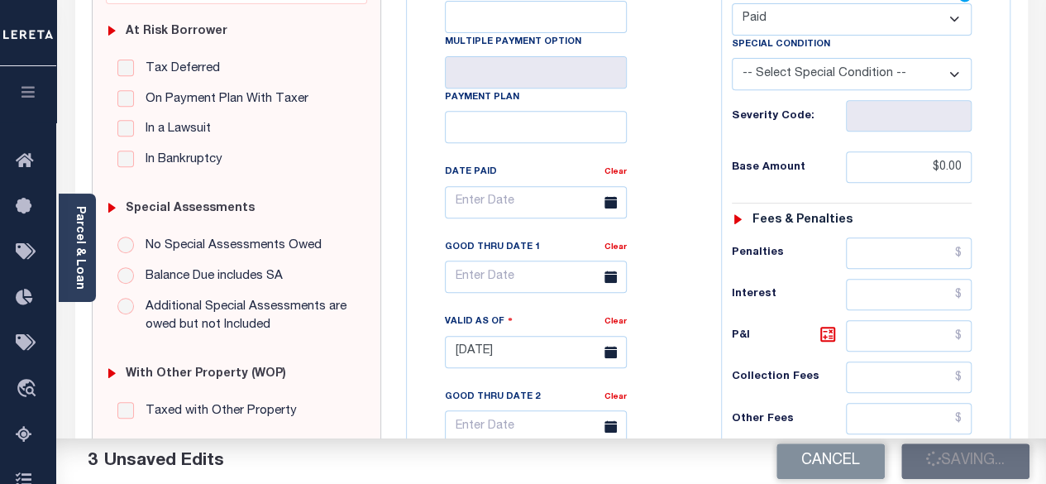
checkbox input "false"
type input "$0"
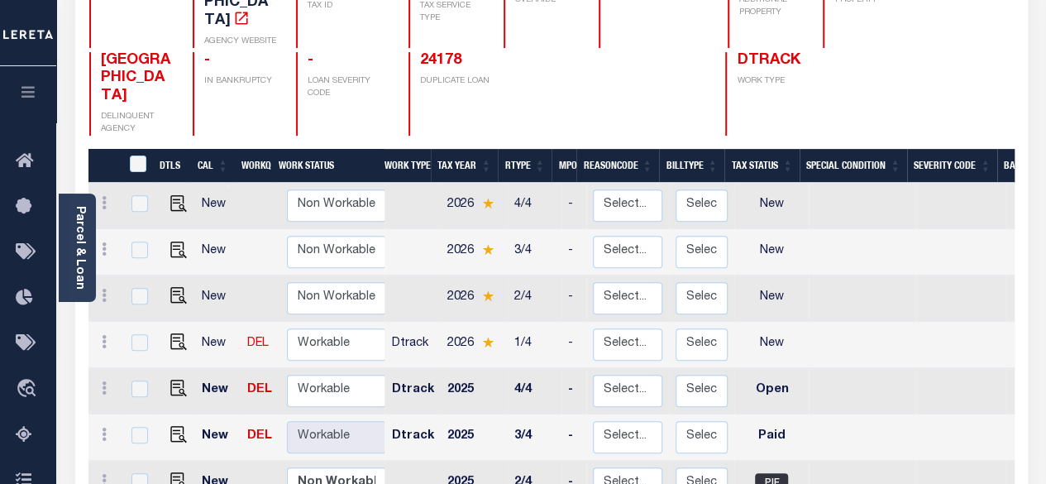
scroll to position [2, 0]
click at [172, 424] on img "" at bounding box center [178, 432] width 17 height 17
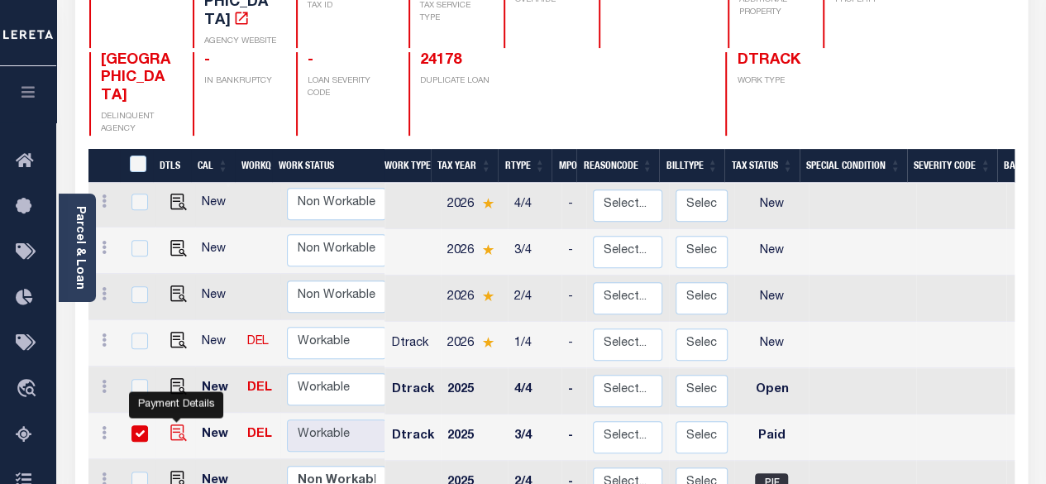
checkbox input "true"
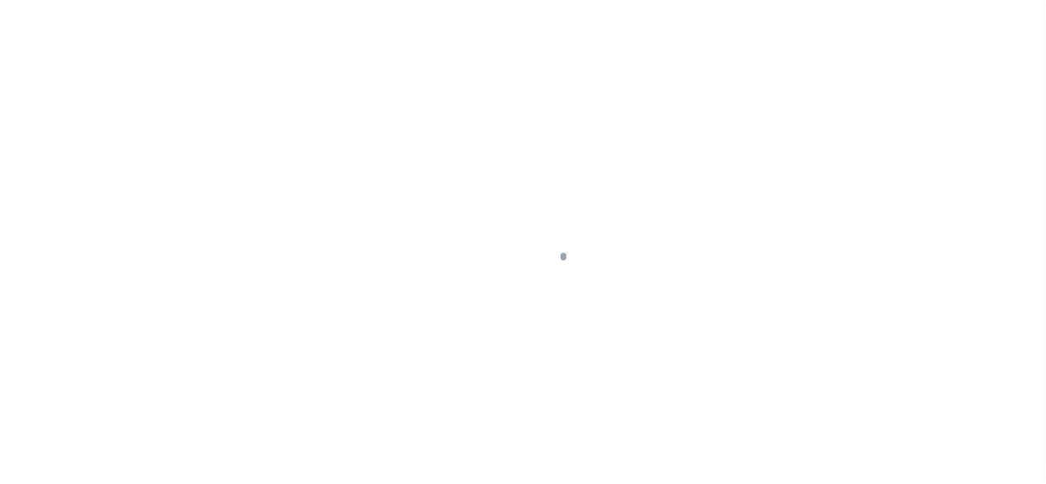
select select "PYD"
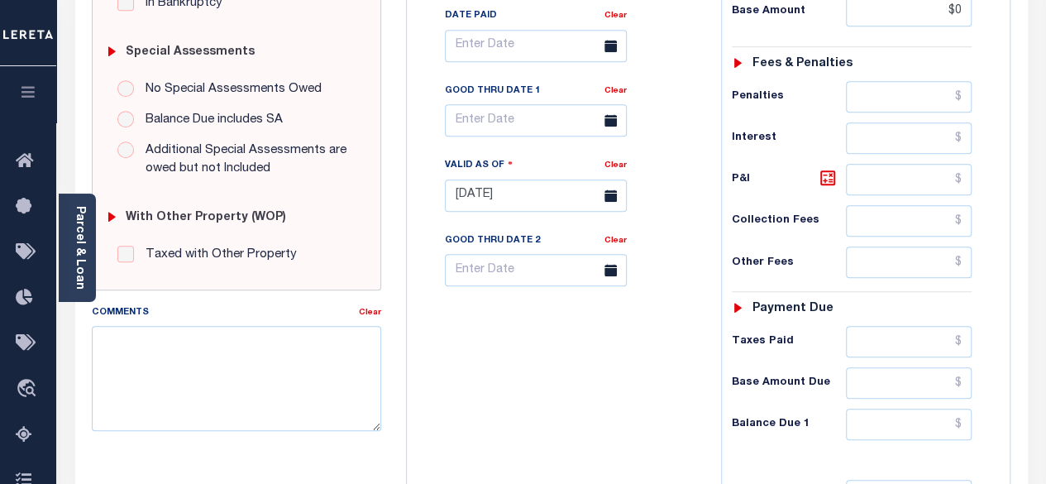
scroll to position [496, 0]
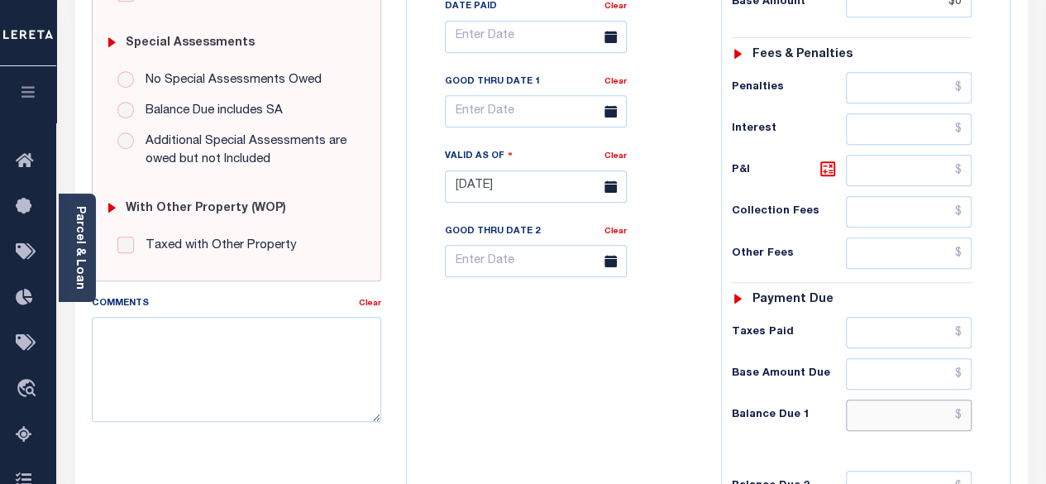
click at [961, 408] on input "text" at bounding box center [909, 415] width 126 height 31
type input "$0"
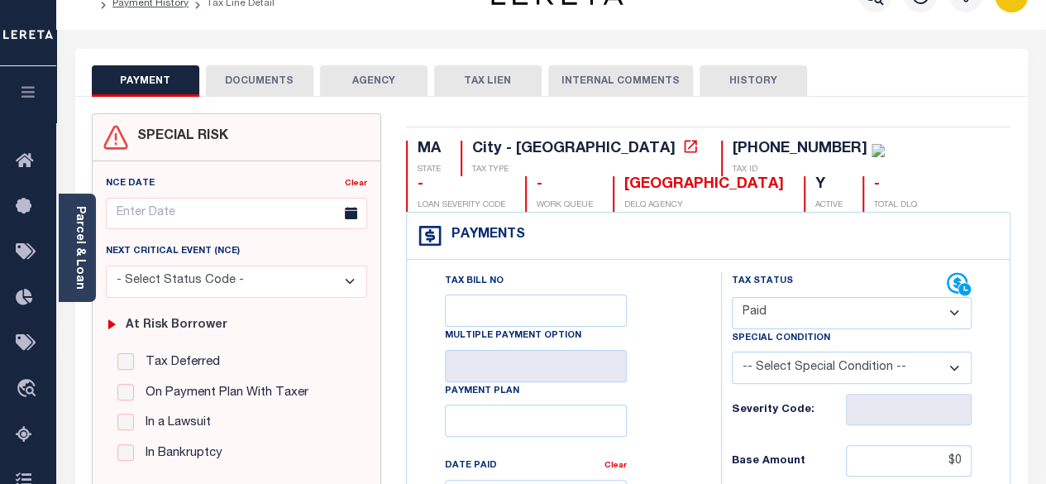
scroll to position [0, 0]
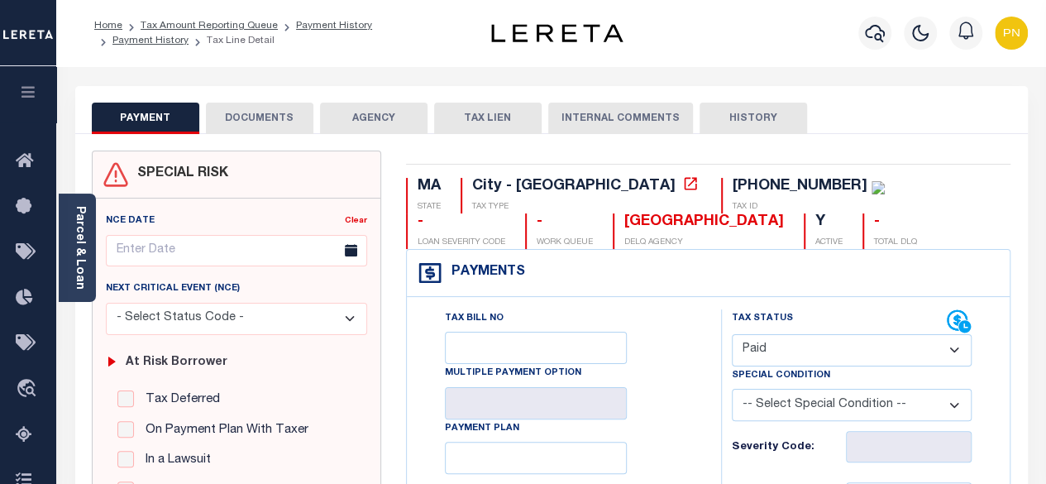
click at [261, 115] on button "DOCUMENTS" at bounding box center [260, 118] width 108 height 31
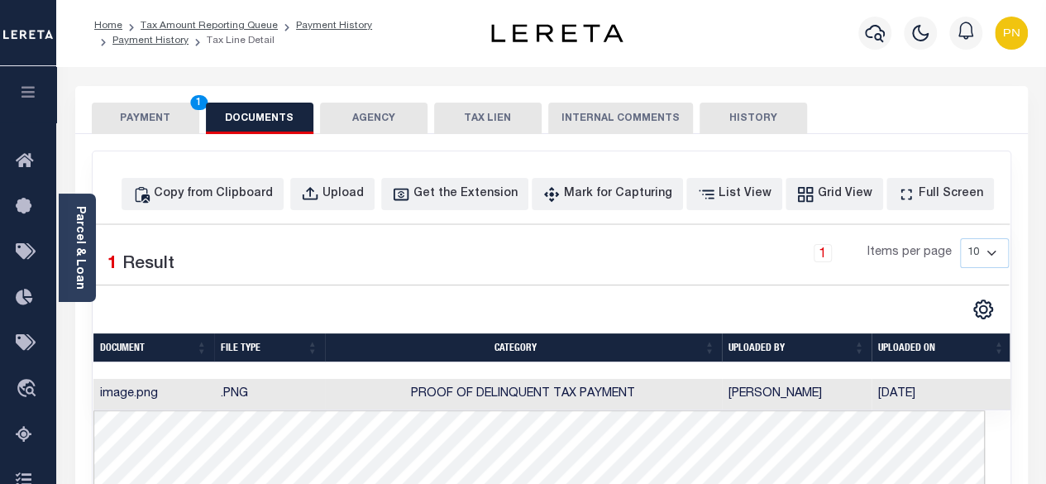
click at [175, 113] on button "PAYMENT 1" at bounding box center [146, 118] width 108 height 31
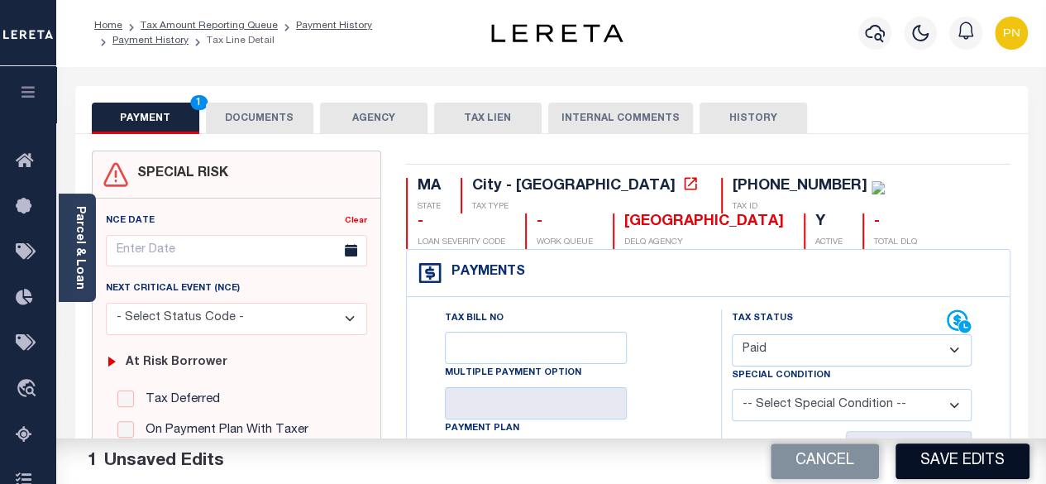
click at [944, 462] on button "Save Edits" at bounding box center [963, 461] width 134 height 36
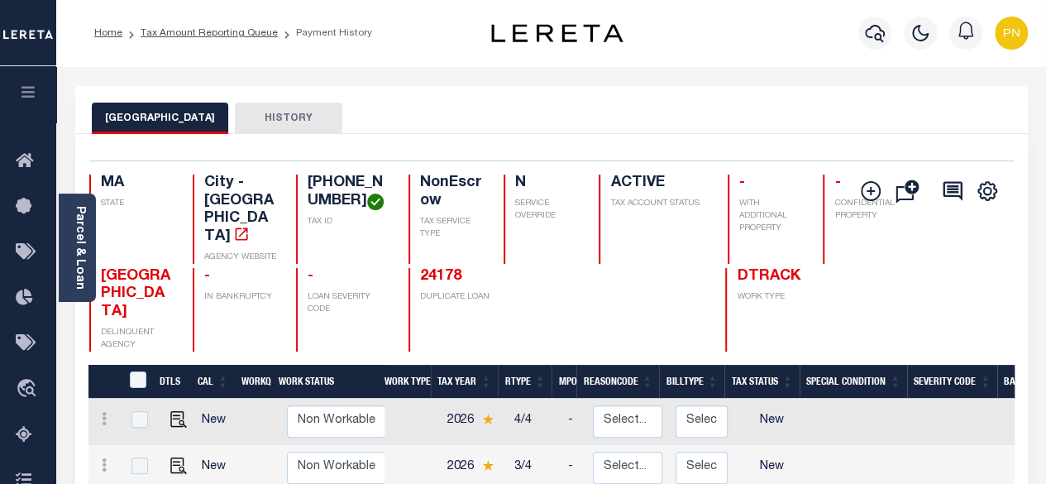
scroll to position [248, 0]
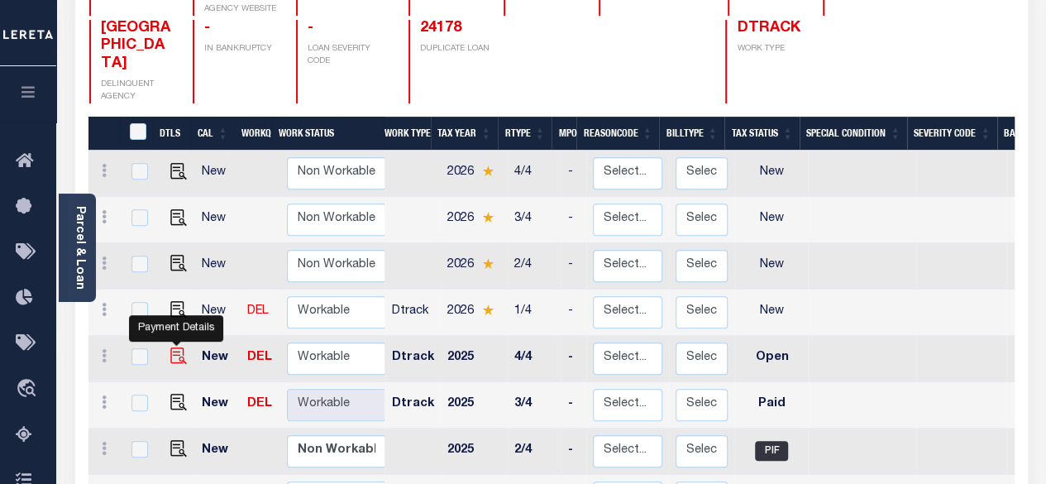
click at [177, 347] on img "" at bounding box center [178, 355] width 17 height 17
checkbox input "true"
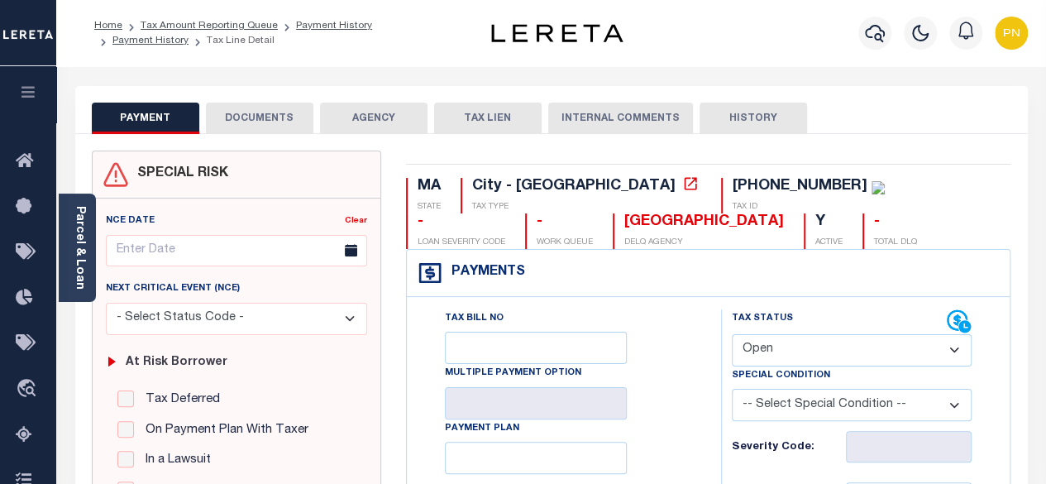
click at [869, 352] on select "- Select Status Code - Open Due/Unpaid Paid Incomplete No Tax Due Internal Refu…" at bounding box center [852, 350] width 241 height 32
select select "DUE"
click at [732, 334] on select "- Select Status Code - Open Due/Unpaid Paid Incomplete No Tax Due Internal Refu…" at bounding box center [852, 350] width 241 height 32
type input "[DATE]"
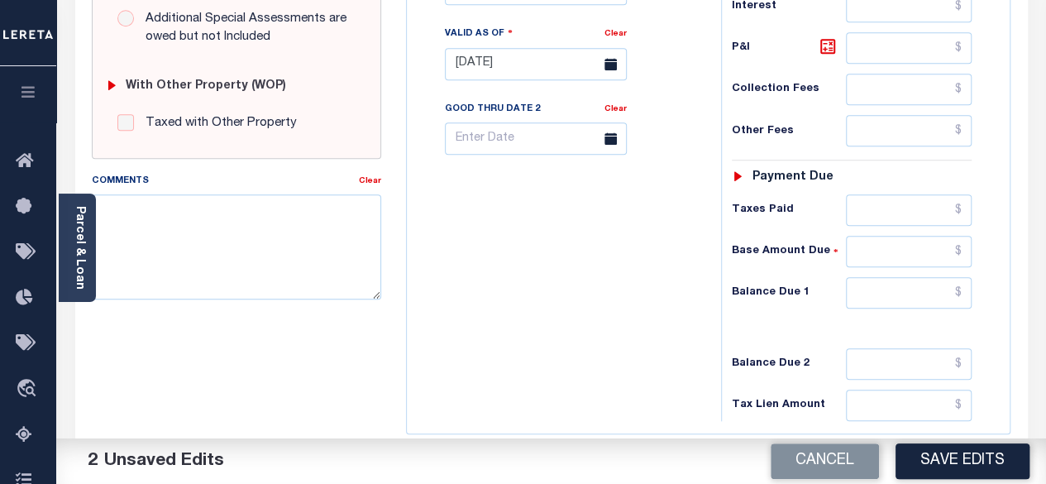
scroll to position [662, 0]
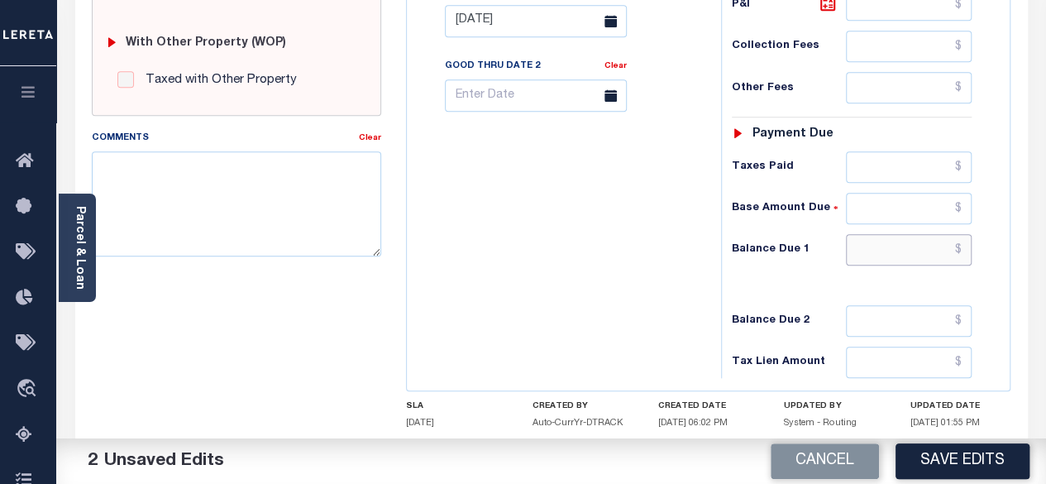
click at [966, 241] on input "text" at bounding box center [909, 249] width 126 height 31
paste input "1,948.54"
type input "$1,948.54"
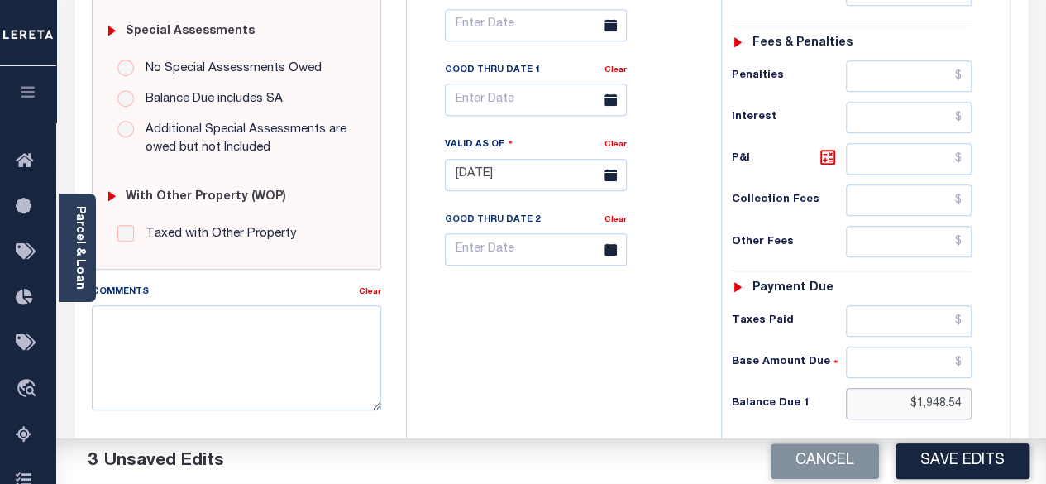
scroll to position [414, 0]
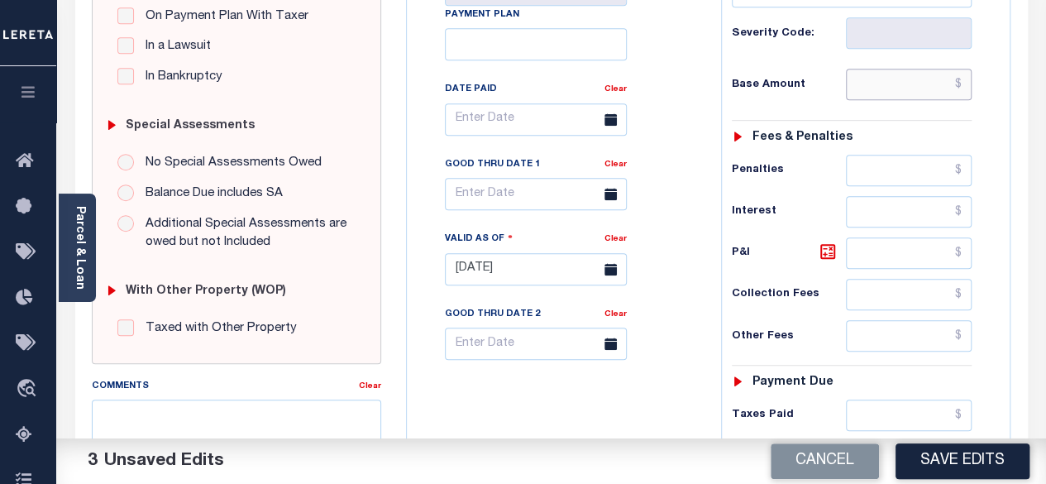
click at [963, 85] on input "text" at bounding box center [909, 84] width 126 height 31
paste input "1,834.53"
type input "$1,834.53"
click at [824, 254] on icon at bounding box center [828, 252] width 20 height 20
type input "$114.01"
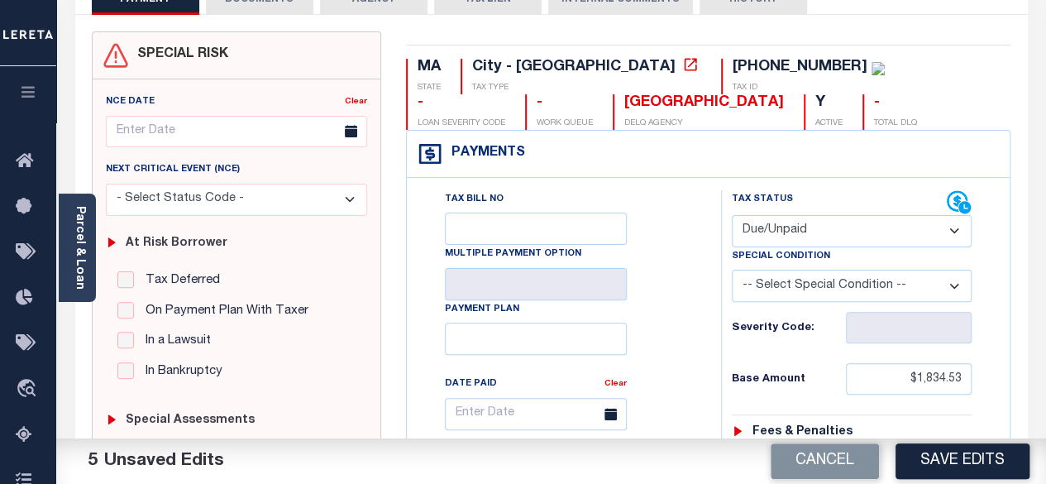
scroll to position [0, 0]
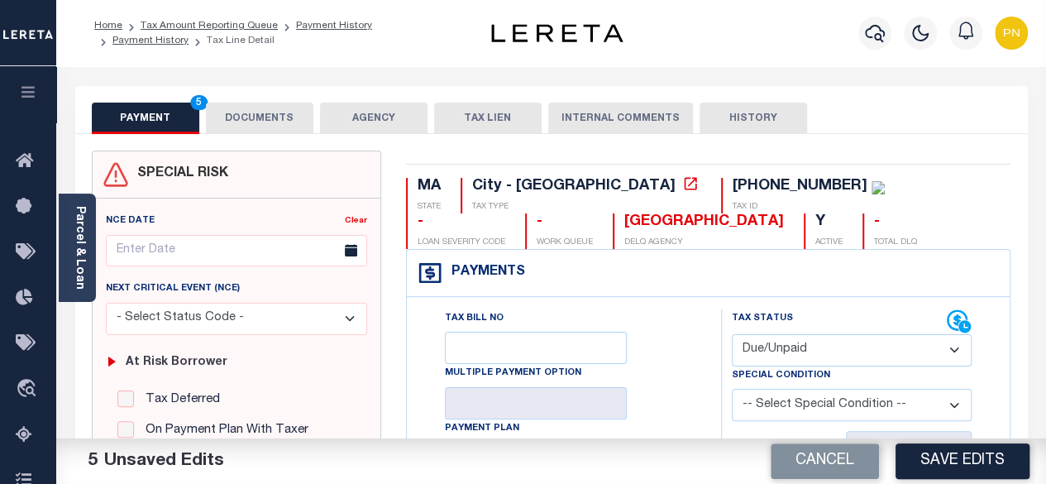
click at [273, 126] on button "DOCUMENTS" at bounding box center [260, 118] width 108 height 31
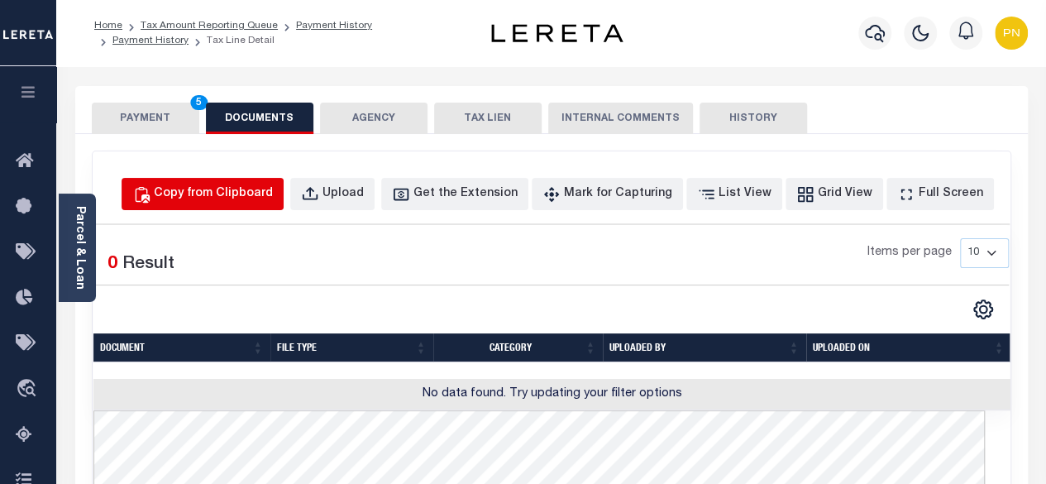
click at [251, 194] on div "Copy from Clipboard" at bounding box center [213, 194] width 119 height 18
select select "POP"
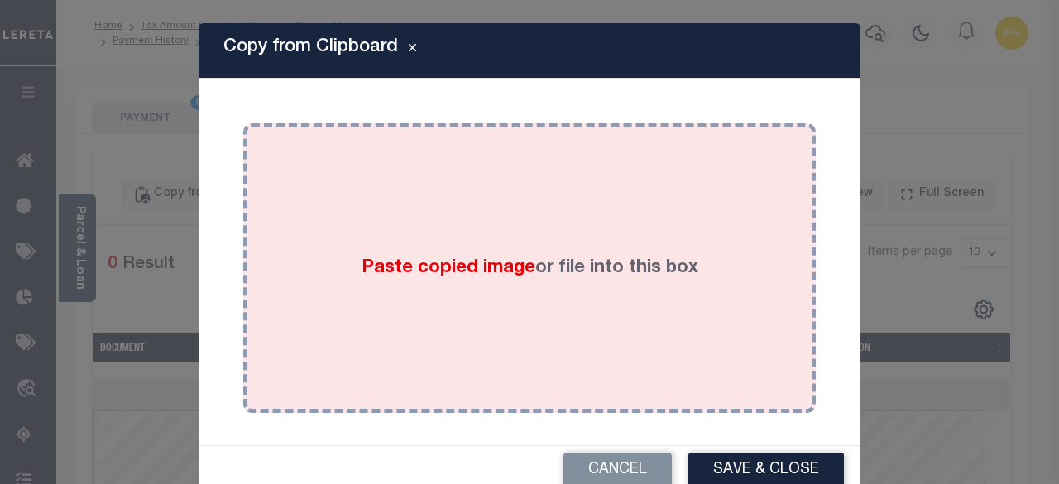
click at [409, 175] on div "Paste copied image or file into this box" at bounding box center [530, 268] width 548 height 265
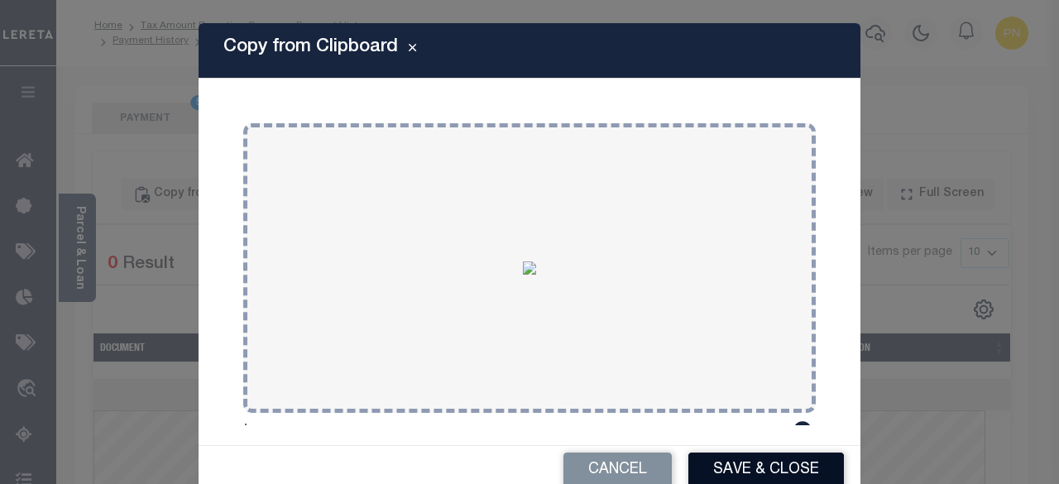
click at [736, 474] on button "Save & Close" at bounding box center [766, 471] width 156 height 36
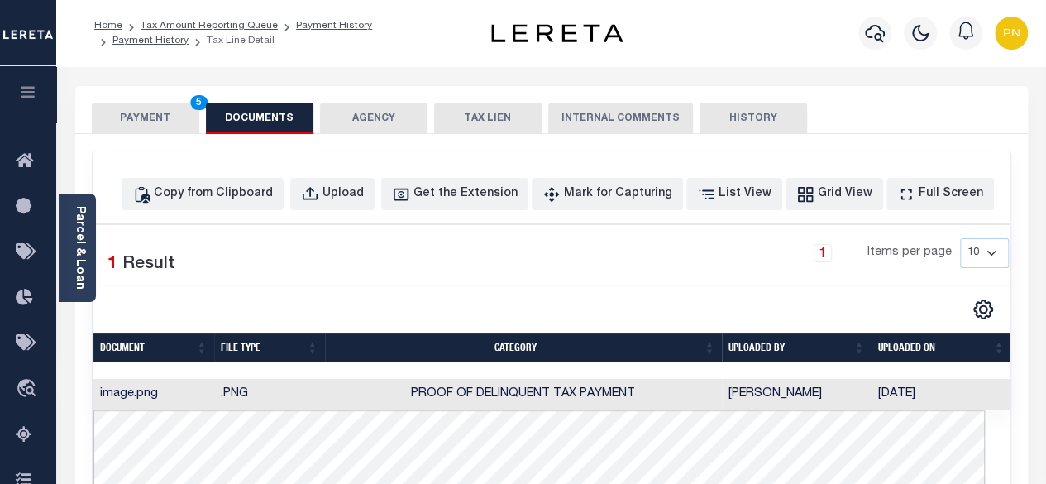
click at [167, 123] on button "PAYMENT 5" at bounding box center [146, 118] width 108 height 31
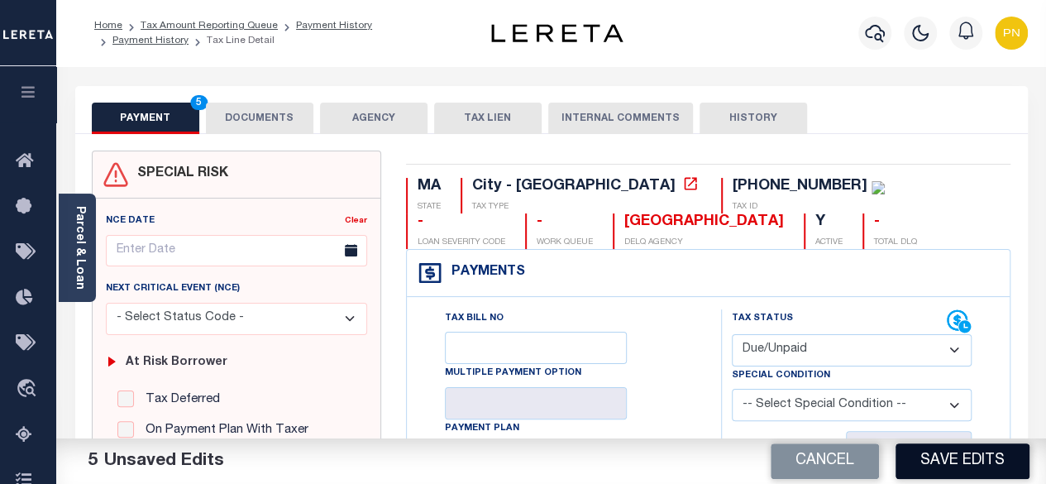
click at [963, 461] on button "Save Edits" at bounding box center [963, 461] width 134 height 36
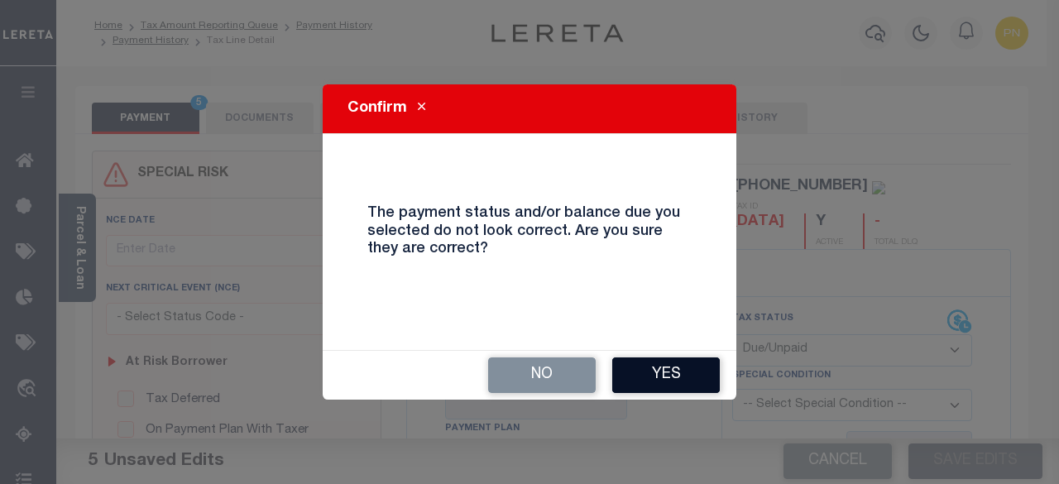
click at [660, 382] on button "Yes" at bounding box center [666, 375] width 108 height 36
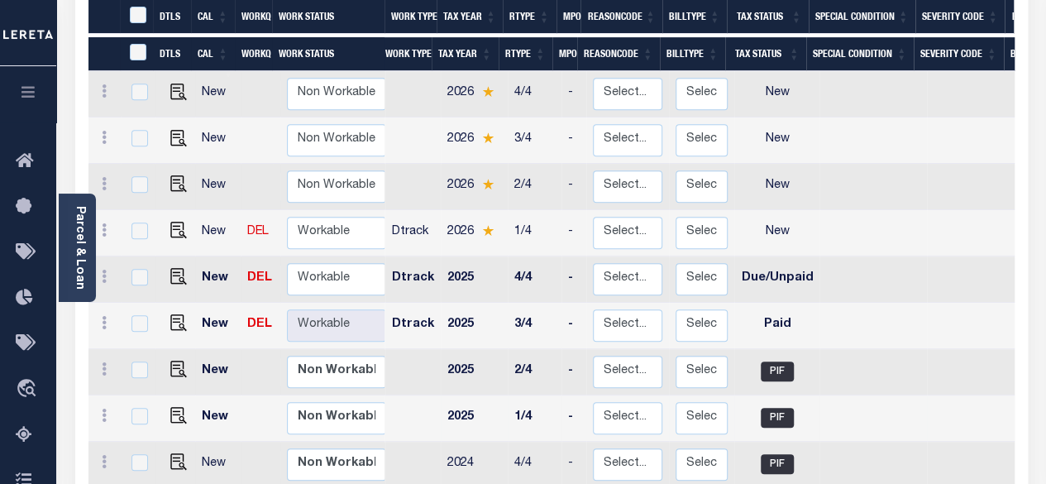
scroll to position [331, 0]
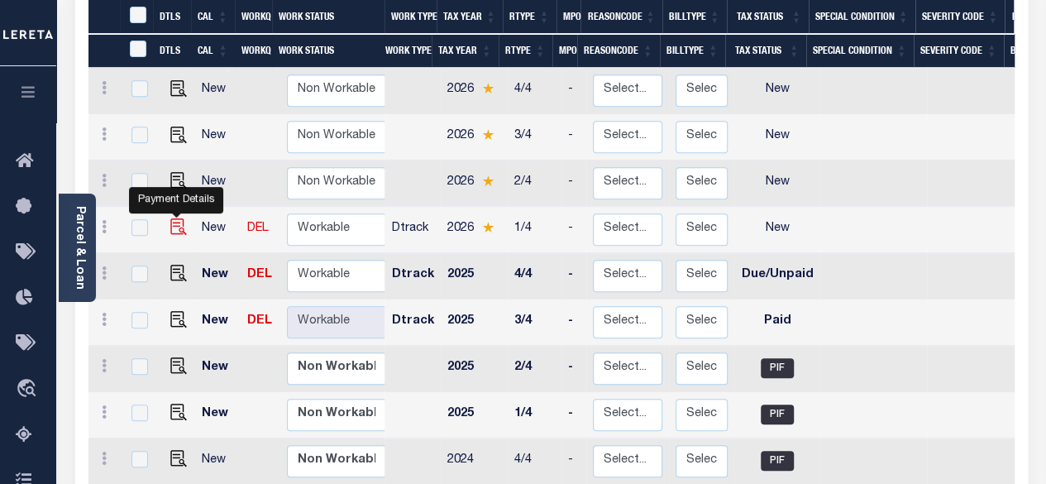
click at [177, 218] on img "" at bounding box center [178, 226] width 17 height 17
checkbox input "true"
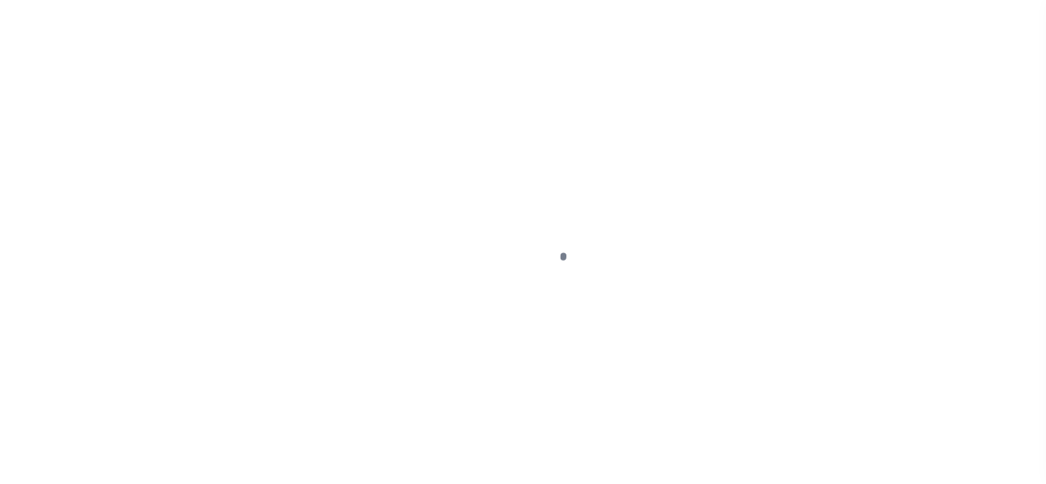
select select "NW2"
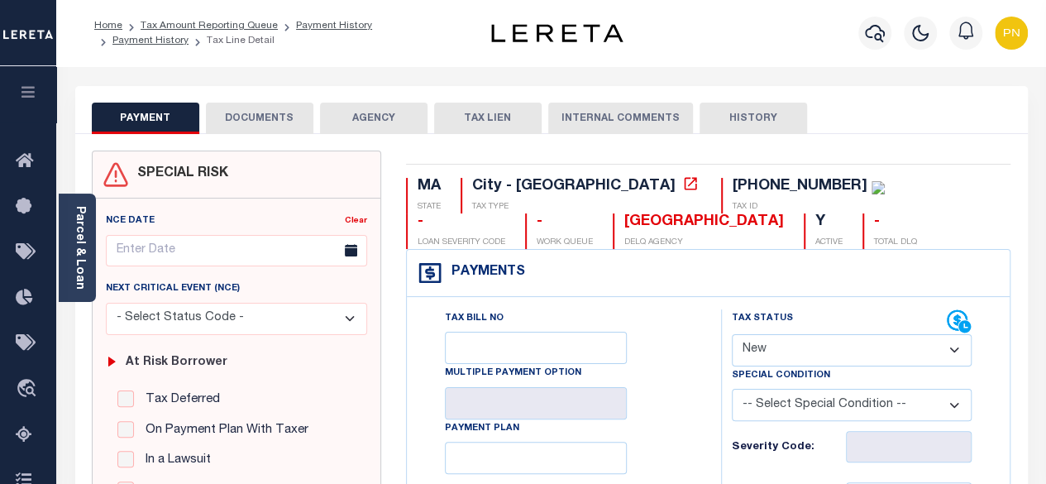
click at [266, 121] on button "DOCUMENTS" at bounding box center [260, 118] width 108 height 31
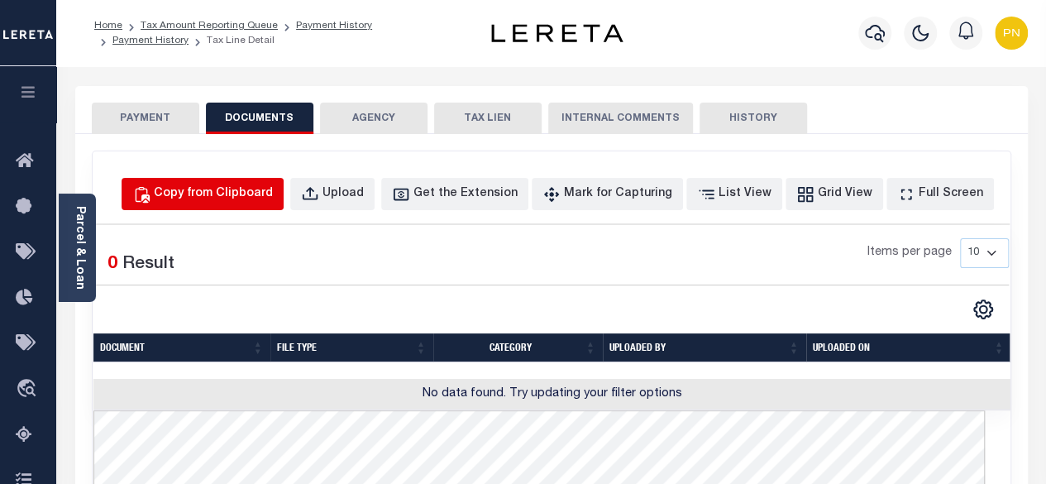
click at [273, 194] on div "Copy from Clipboard" at bounding box center [213, 194] width 119 height 18
select select "POP"
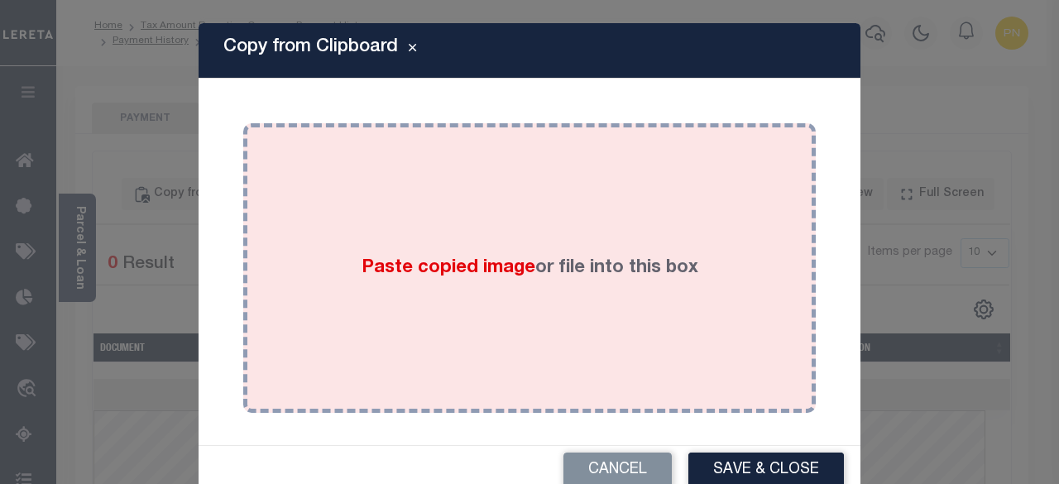
click at [559, 242] on div "Paste copied image or file into this box" at bounding box center [530, 268] width 548 height 265
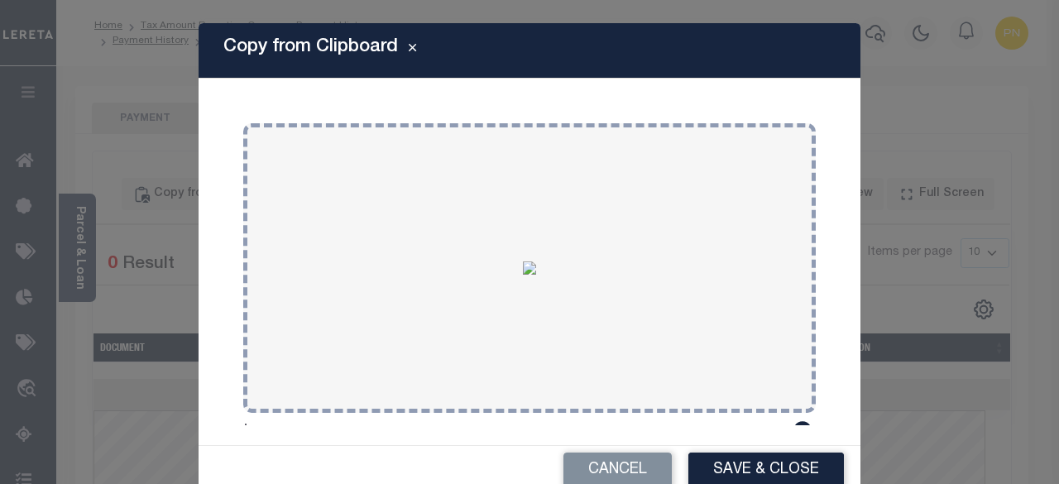
click at [788, 457] on button "Save & Close" at bounding box center [766, 471] width 156 height 36
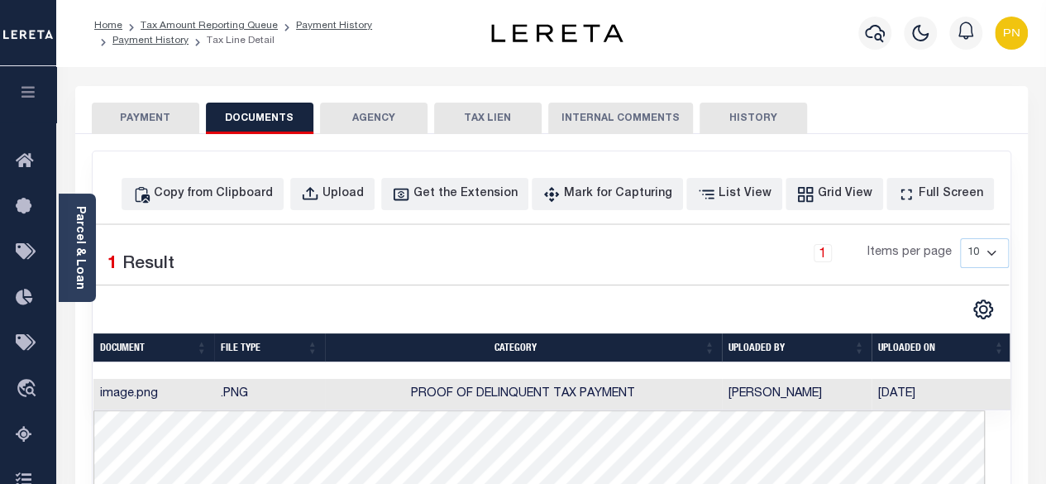
click at [146, 130] on button "PAYMENT" at bounding box center [146, 118] width 108 height 31
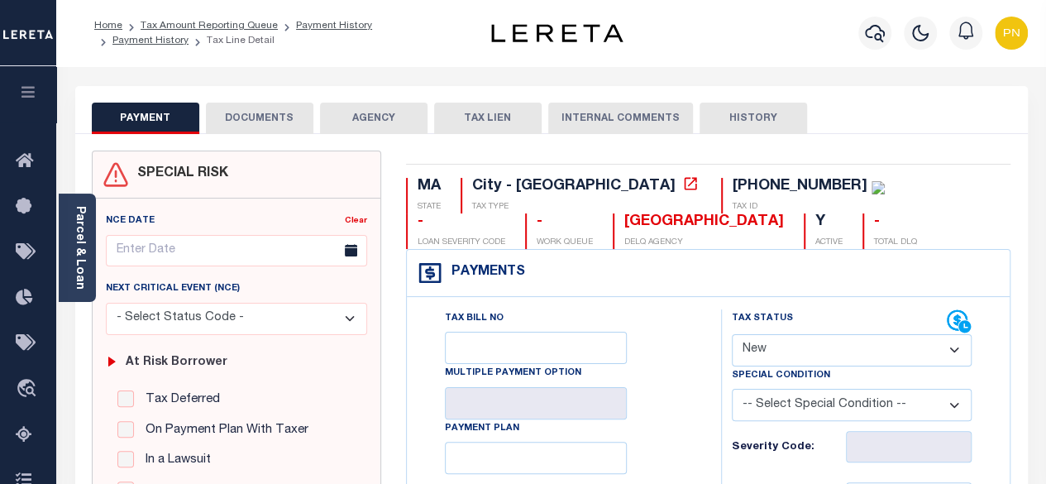
click at [897, 350] on select "- Select Status Code - Open Due/Unpaid Paid Incomplete No Tax Due Internal Refu…" at bounding box center [852, 350] width 241 height 32
select select "DUE"
click at [732, 334] on select "- Select Status Code - Open Due/Unpaid Paid Incomplete No Tax Due Internal Refu…" at bounding box center [852, 350] width 241 height 32
type input "[DATE]"
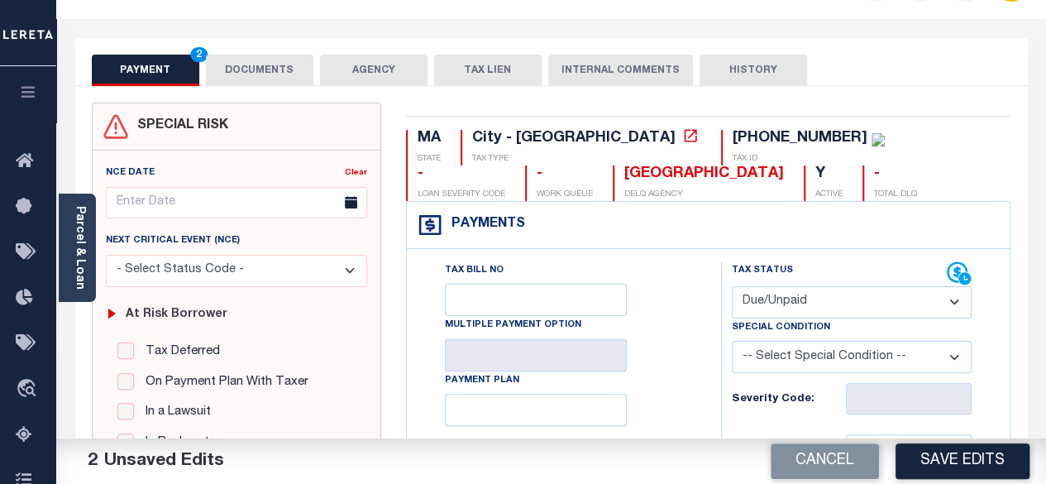
scroll to position [165, 0]
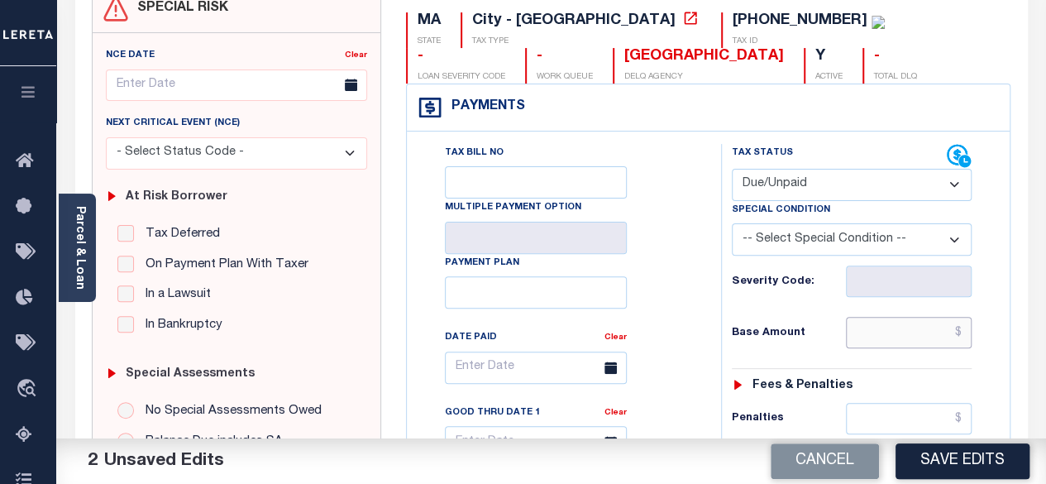
click at [960, 336] on input "text" at bounding box center [909, 332] width 126 height 31
paste input "1,786.67"
type input "$1,786.67"
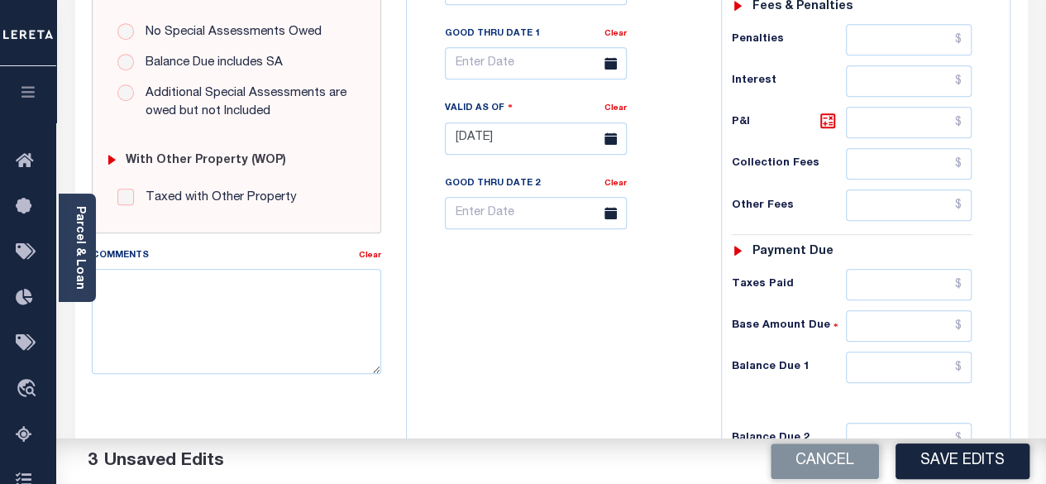
scroll to position [662, 0]
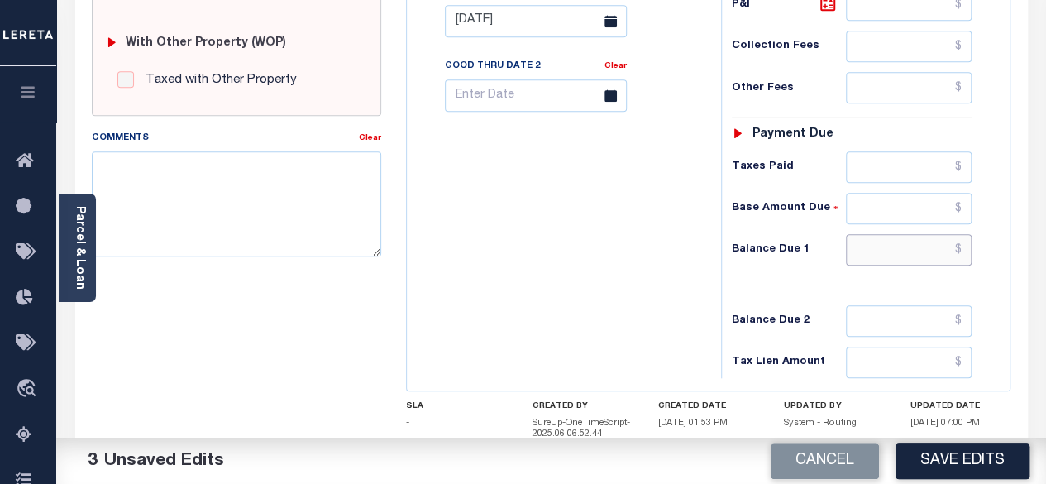
click at [970, 244] on input "text" at bounding box center [909, 249] width 126 height 31
paste input "1,767.68"
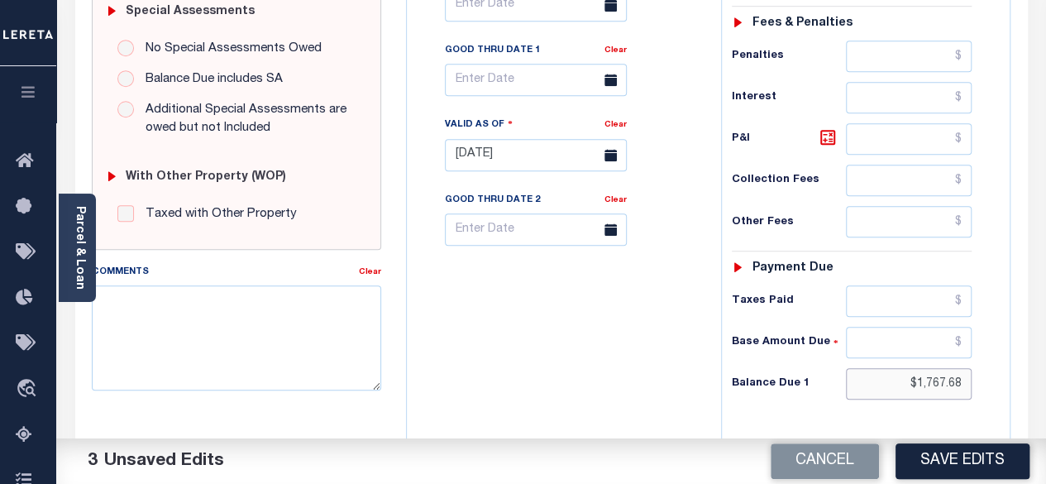
scroll to position [496, 0]
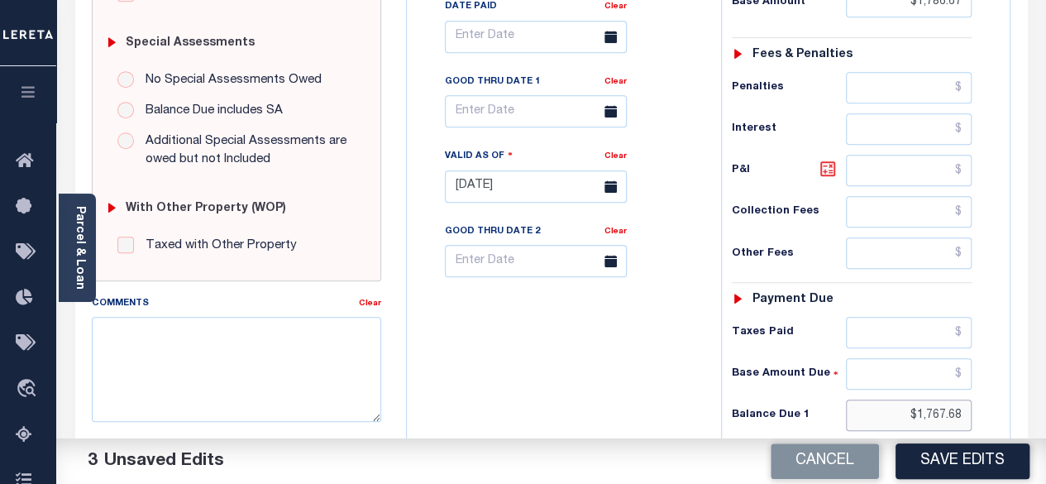
type input "$1,767.68"
click at [836, 170] on icon at bounding box center [828, 169] width 20 height 20
type input "$18.99"
click at [960, 453] on button "Save Edits" at bounding box center [963, 461] width 134 height 36
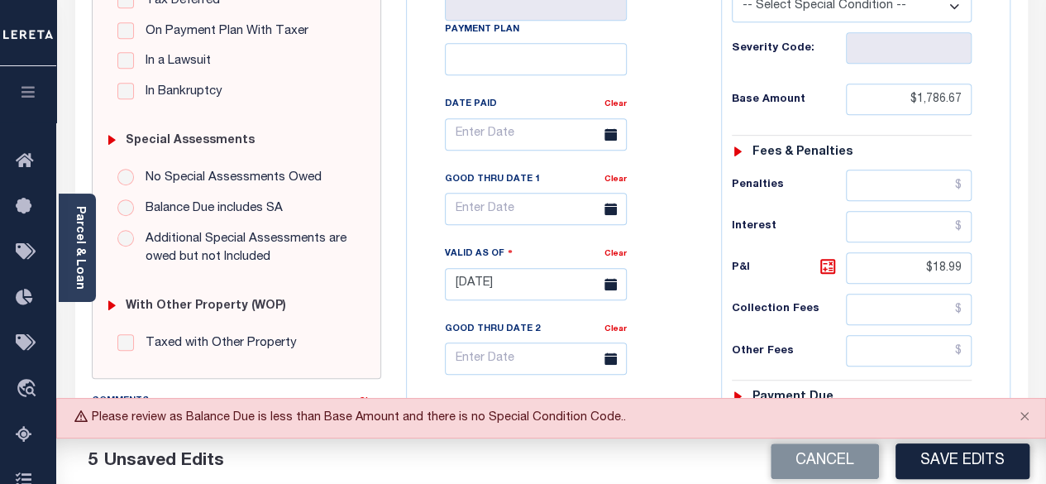
scroll to position [331, 0]
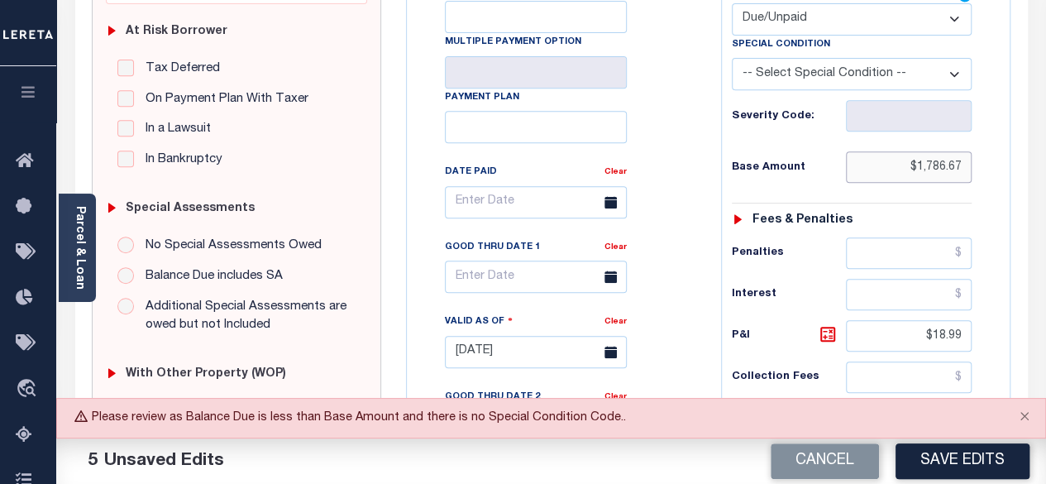
drag, startPoint x: 965, startPoint y: 165, endPoint x: 917, endPoint y: 167, distance: 48.0
click at [917, 167] on input "$1,786.67" at bounding box center [909, 166] width 126 height 31
paste input "67.68"
type input "$1,767.68"
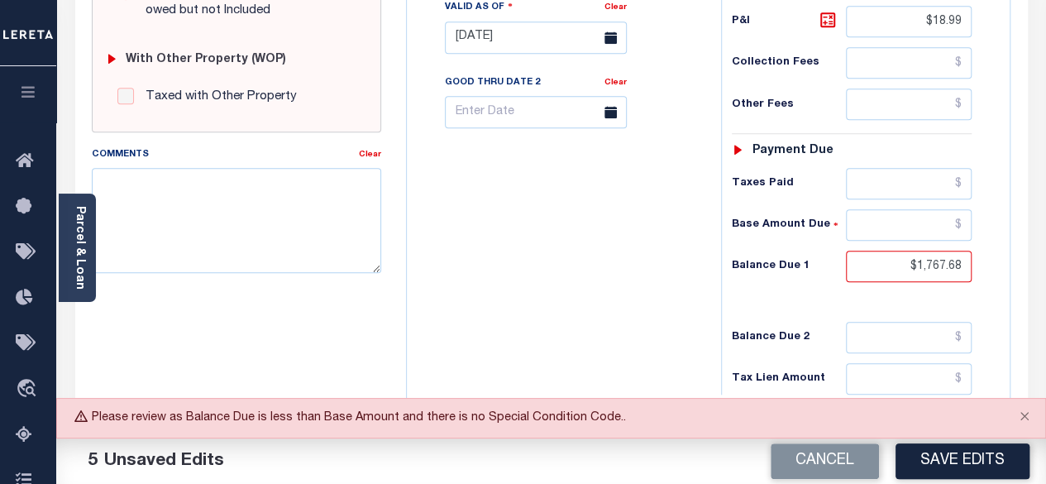
scroll to position [662, 0]
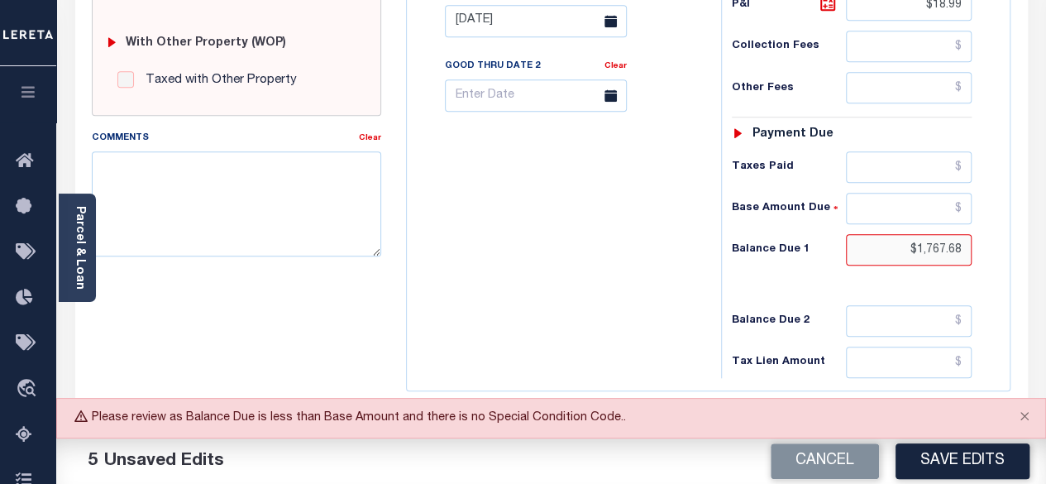
drag, startPoint x: 961, startPoint y: 242, endPoint x: 917, endPoint y: 242, distance: 44.7
click at [917, 242] on input "$1,767.68" at bounding box center [909, 249] width 126 height 31
paste input "86.67"
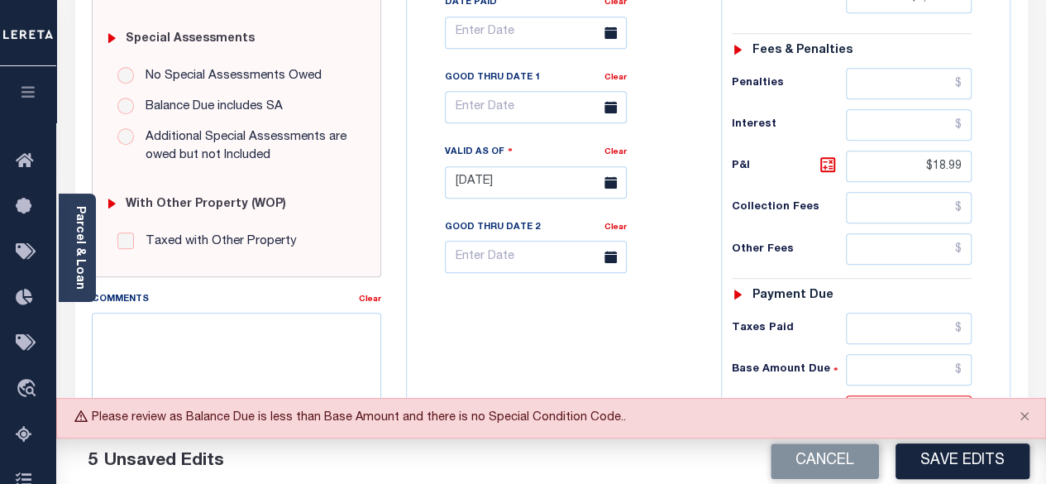
scroll to position [496, 0]
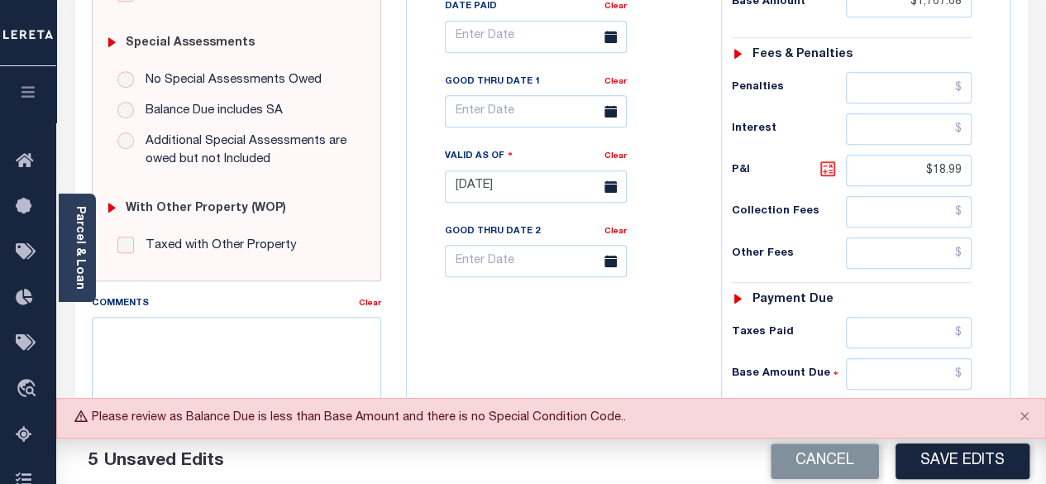
type input "$1,786.67"
click at [825, 171] on icon at bounding box center [828, 169] width 10 height 10
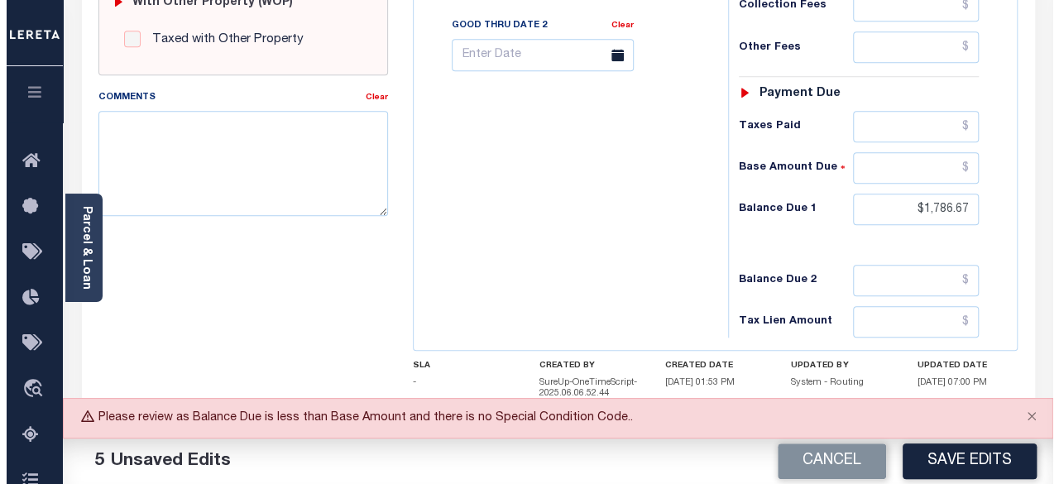
scroll to position [745, 0]
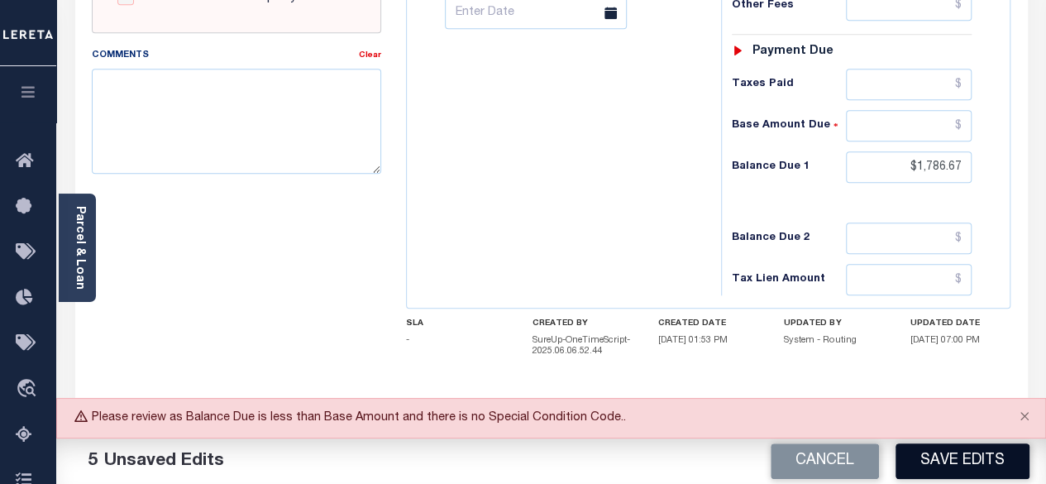
click at [956, 453] on button "Save Edits" at bounding box center [963, 461] width 134 height 36
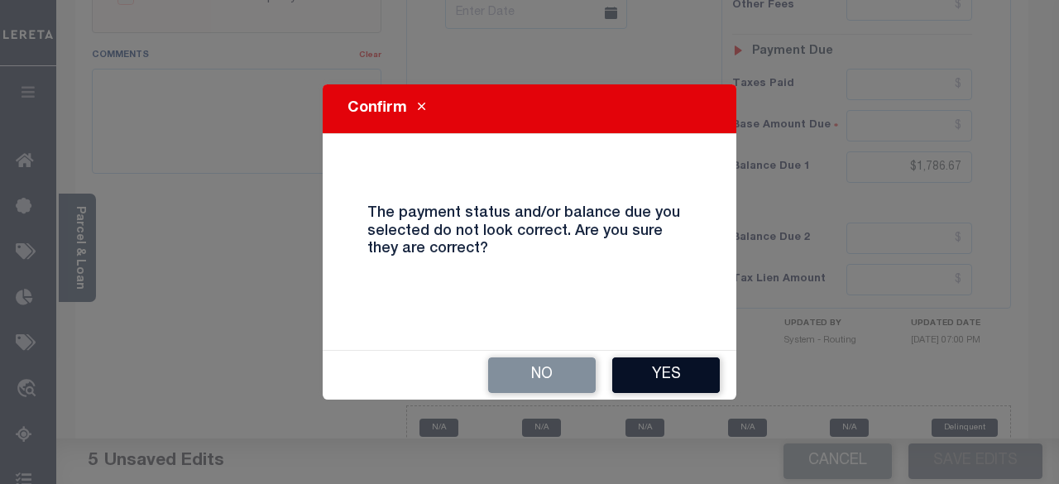
click at [659, 368] on button "Yes" at bounding box center [666, 375] width 108 height 36
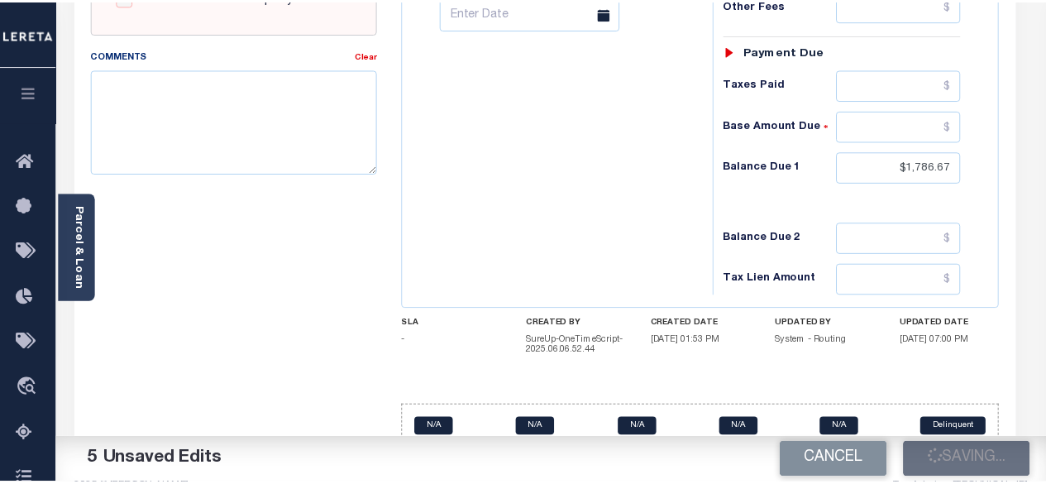
scroll to position [761, 0]
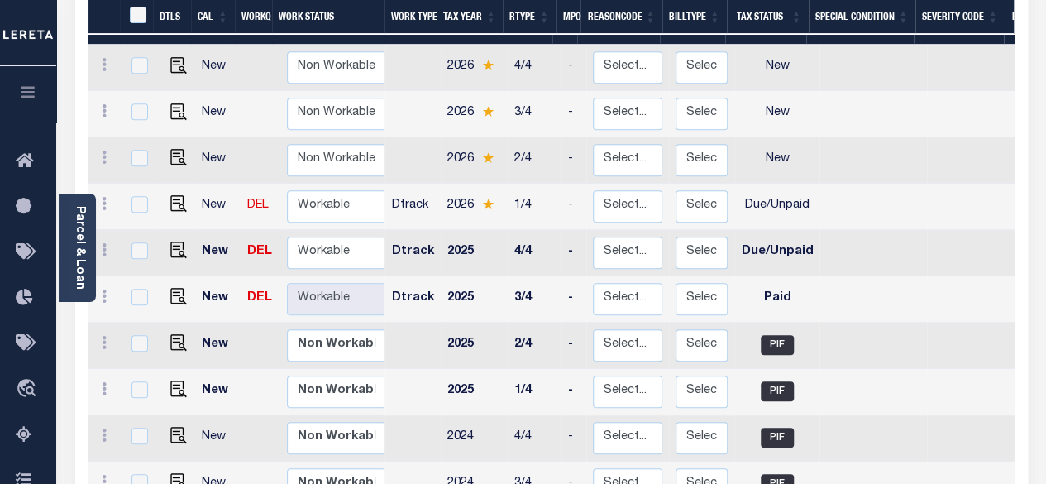
scroll to position [331, 0]
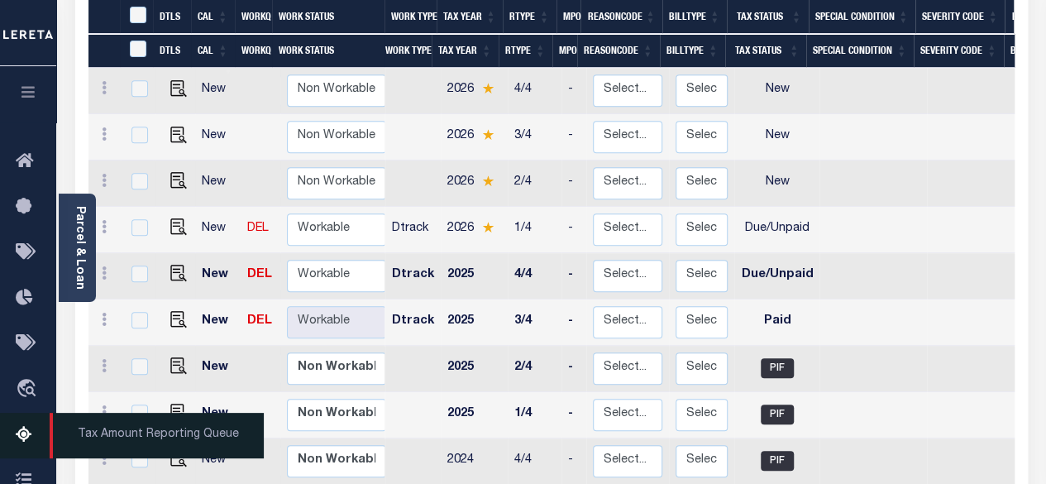
click at [18, 446] on icon at bounding box center [29, 435] width 26 height 21
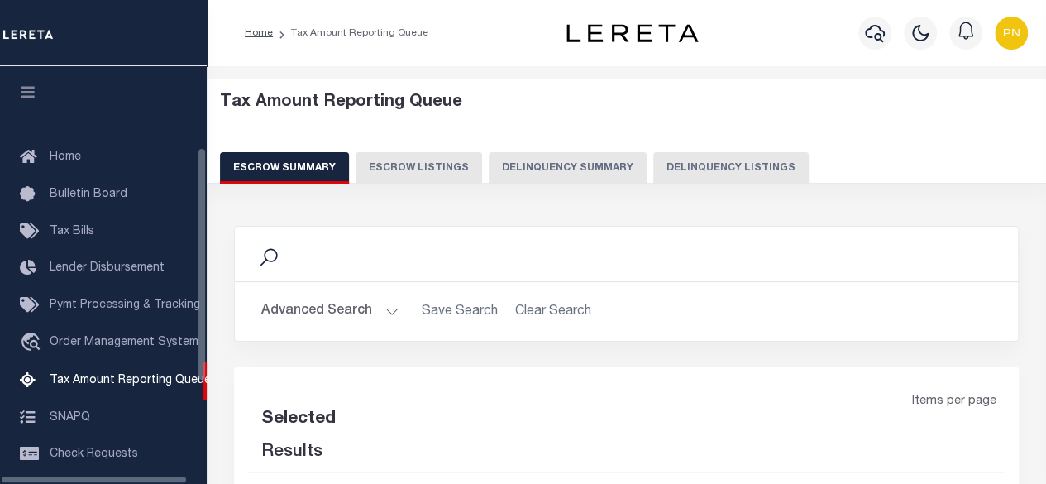
select select "100"
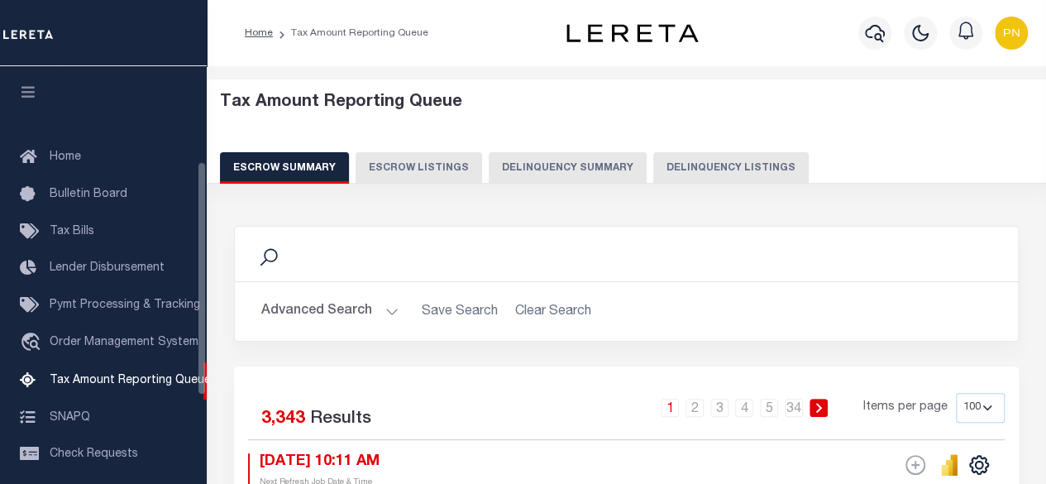
scroll to position [169, 0]
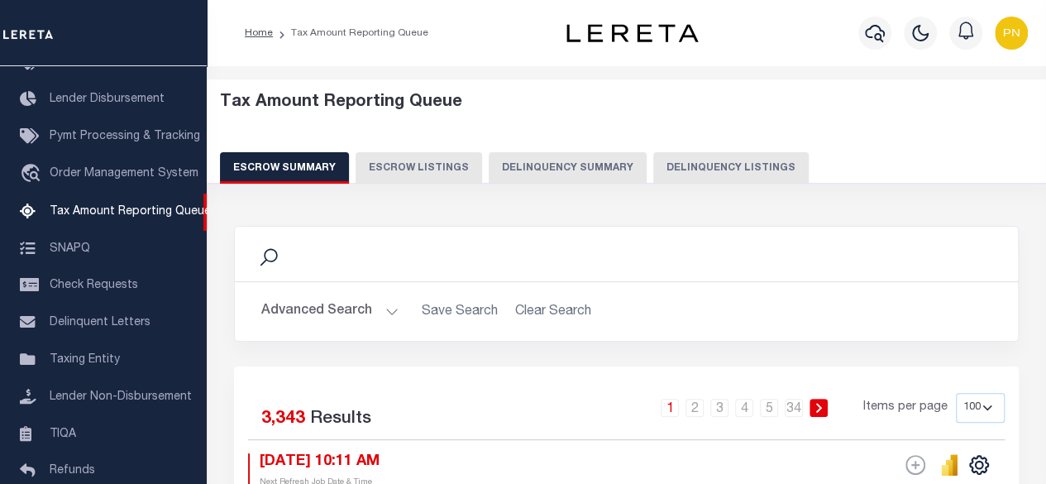
click at [721, 167] on button "Delinquency Listings" at bounding box center [732, 167] width 156 height 31
select select "100"
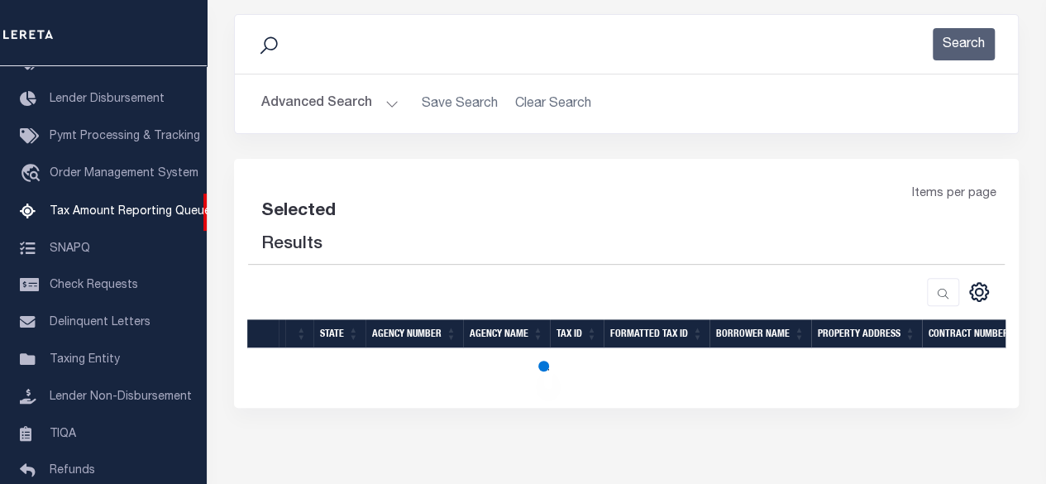
scroll to position [266, 0]
select select "100"
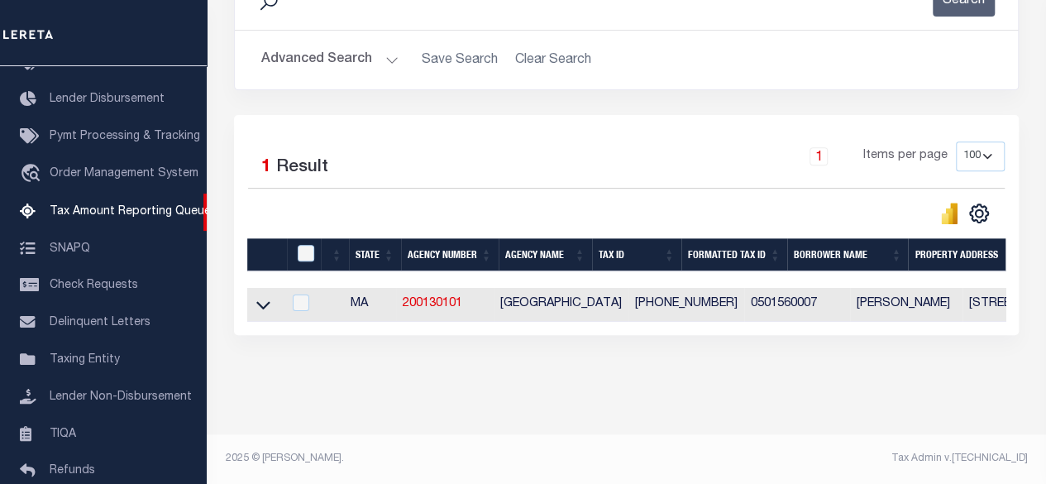
click at [294, 245] on div at bounding box center [307, 254] width 27 height 18
click at [307, 245] on input "checkbox" at bounding box center [306, 253] width 17 height 17
checkbox input "true"
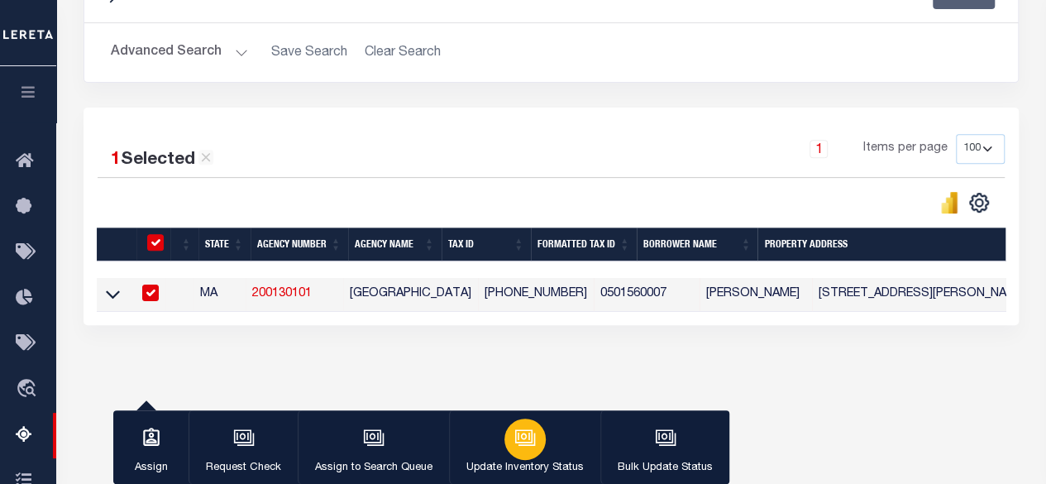
click at [550, 442] on button "Update Inventory Status" at bounding box center [524, 447] width 151 height 74
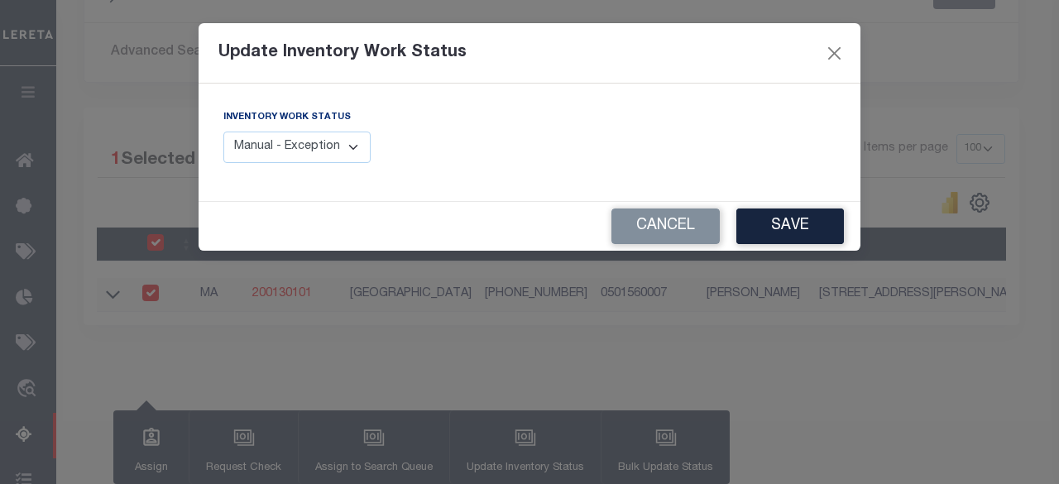
click at [355, 160] on select "Manual - Exception Pended - Awaiting Search Late Add Exception Completed" at bounding box center [296, 148] width 147 height 32
select select "4"
click at [223, 132] on select "Manual - Exception Pended - Awaiting Search Late Add Exception Completed" at bounding box center [296, 148] width 147 height 32
click at [794, 227] on button "Save" at bounding box center [790, 226] width 108 height 36
